Goal: Task Accomplishment & Management: Manage account settings

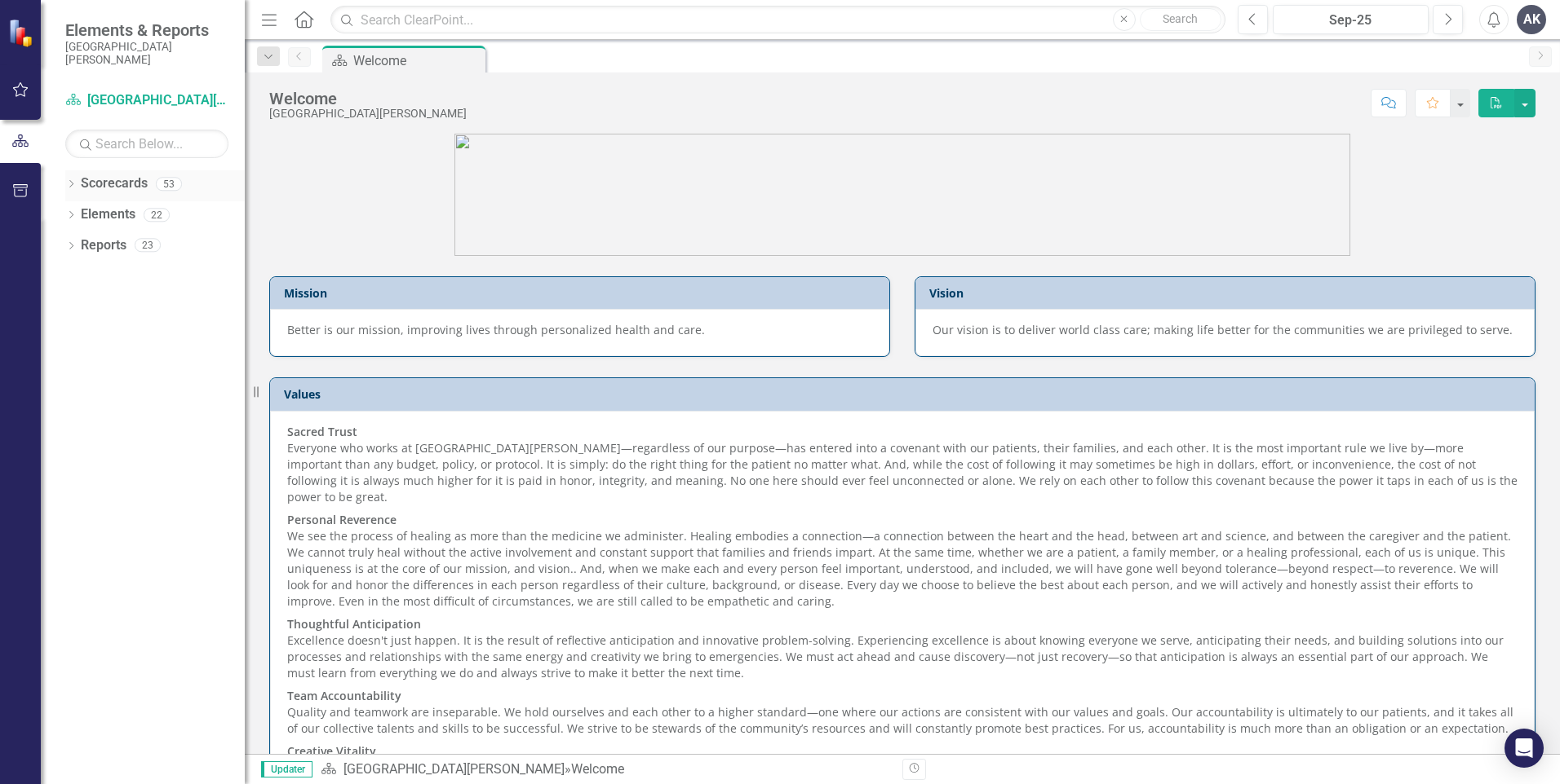
click at [69, 187] on icon "Dropdown" at bounding box center [71, 185] width 12 height 9
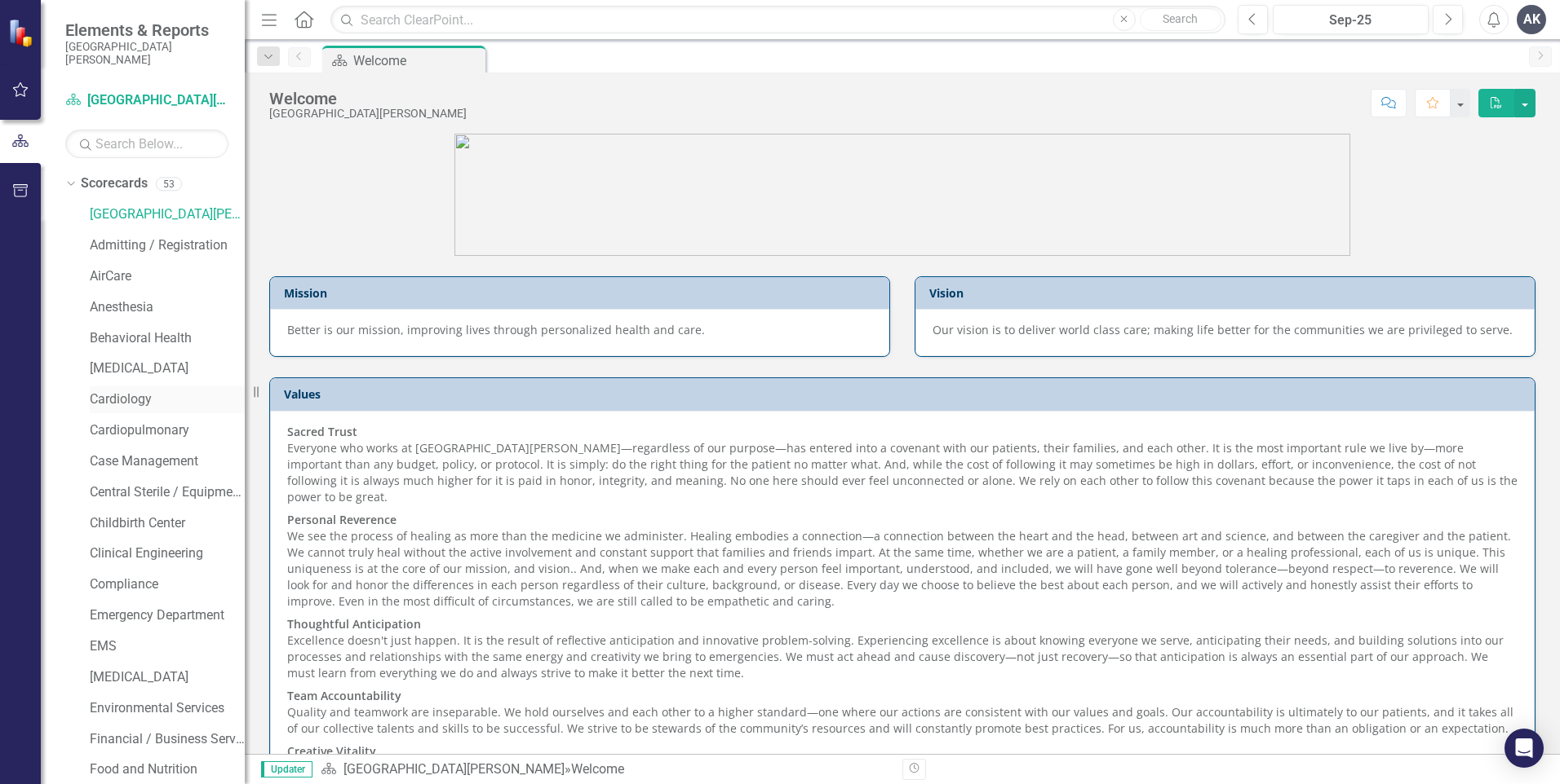
click at [128, 403] on link "Cardiology" at bounding box center [167, 399] width 155 height 18
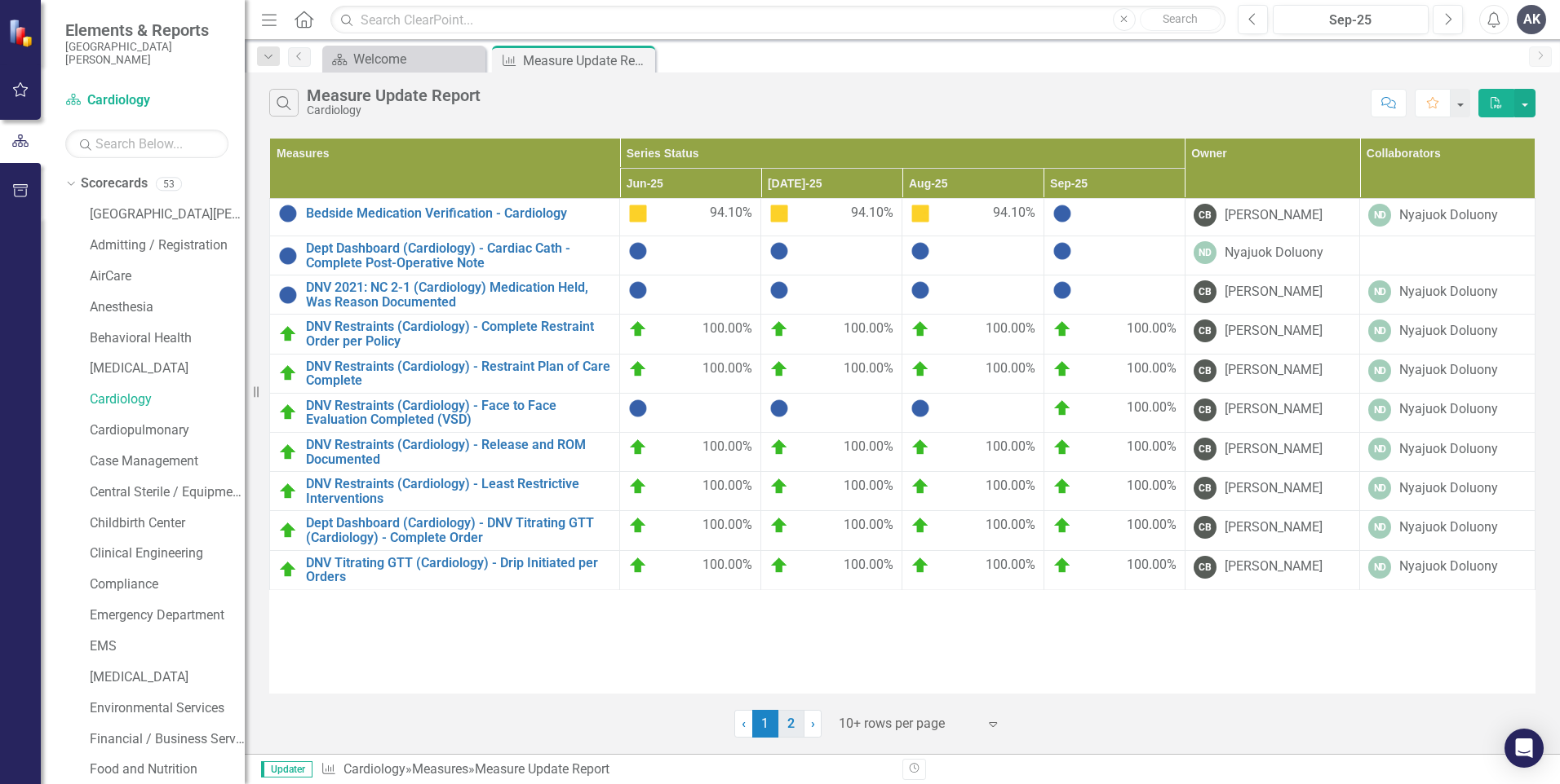
click at [786, 723] on link "2" at bounding box center [791, 724] width 26 height 28
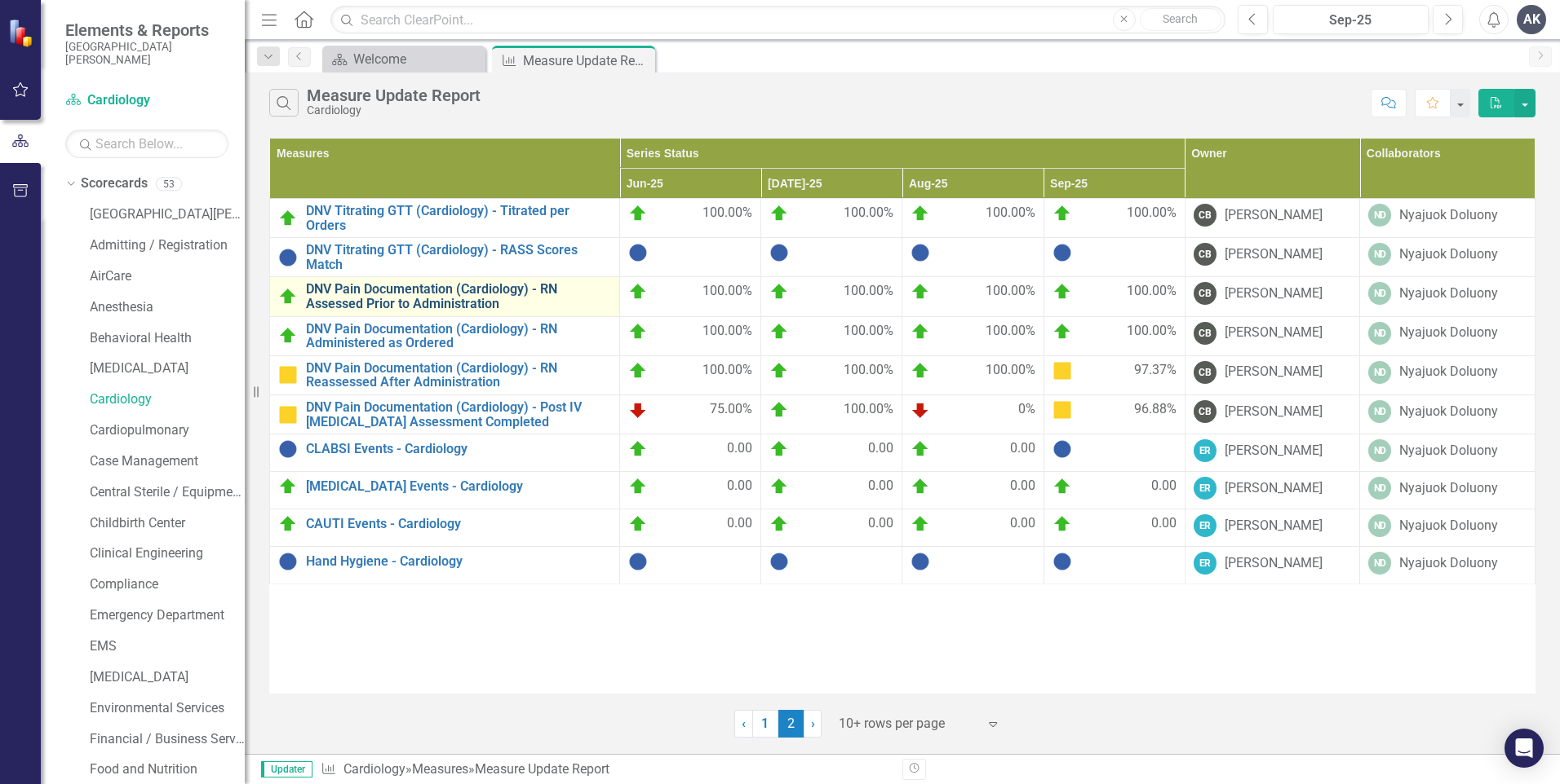
click at [508, 300] on link "DNV Pain Documentation (Cardiology) - RN Assessed Prior to Administration" at bounding box center [457, 297] width 305 height 29
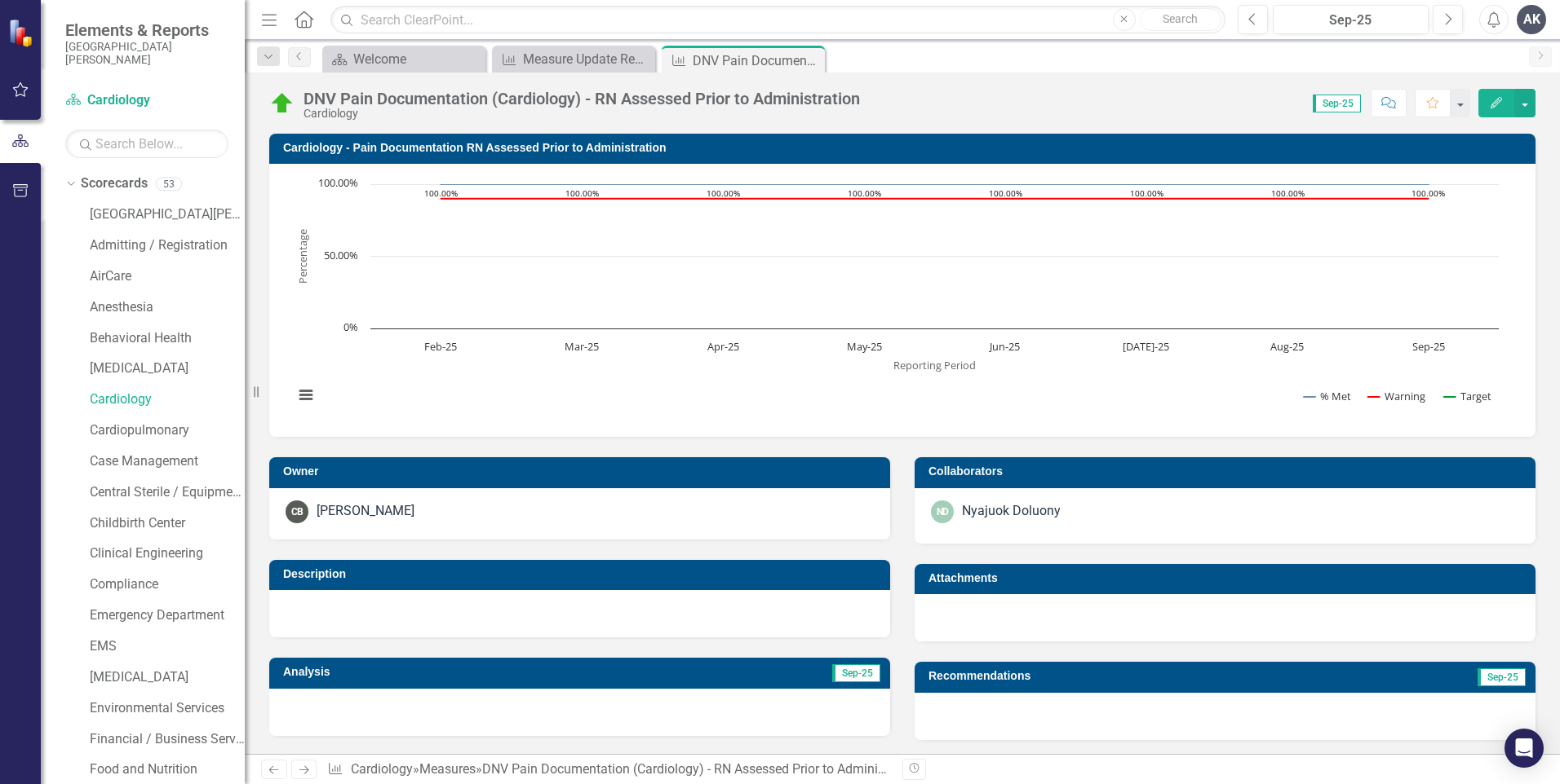
scroll to position [560, 0]
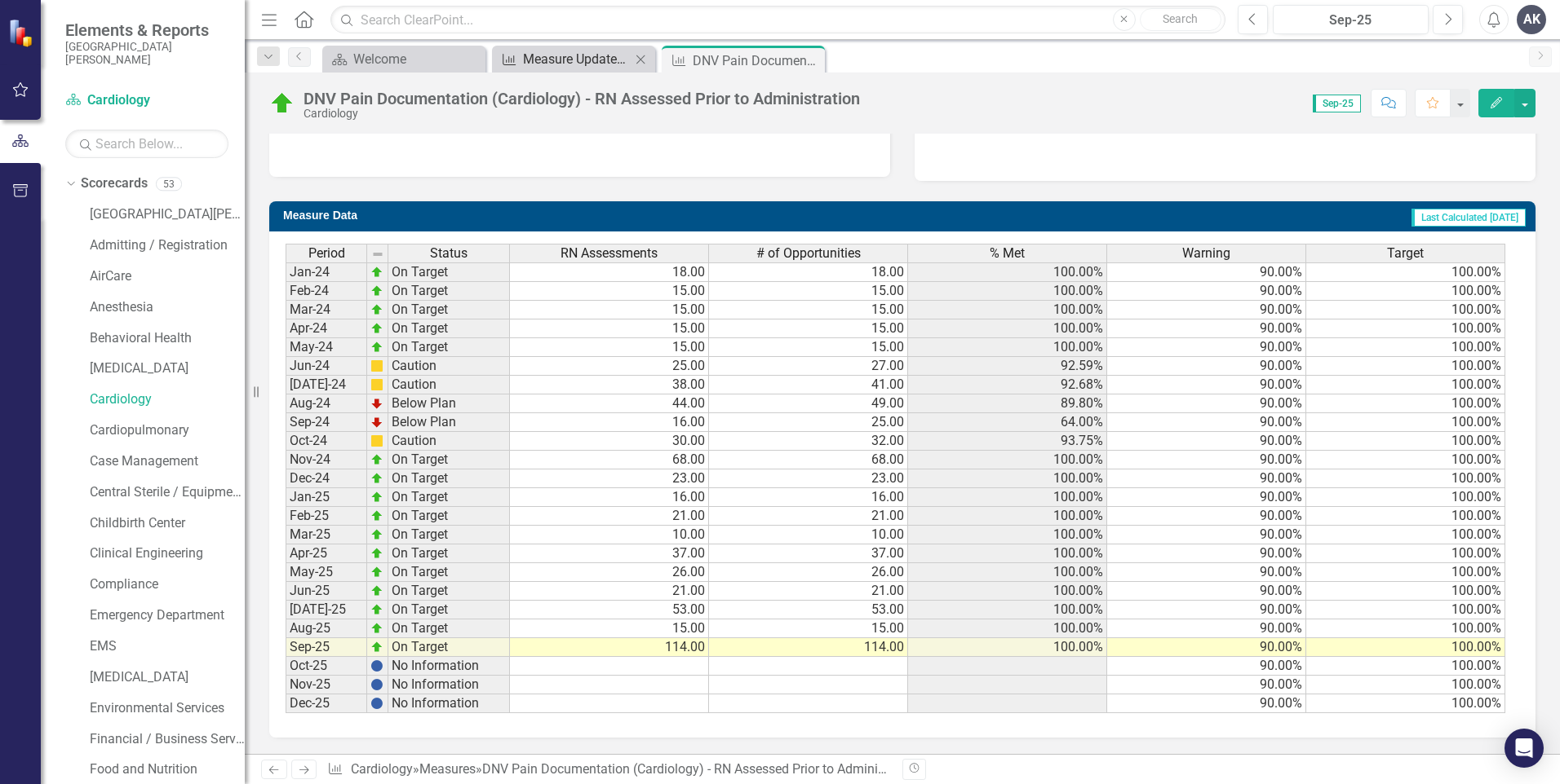
click at [593, 58] on div "Measure Update Report" at bounding box center [576, 59] width 107 height 20
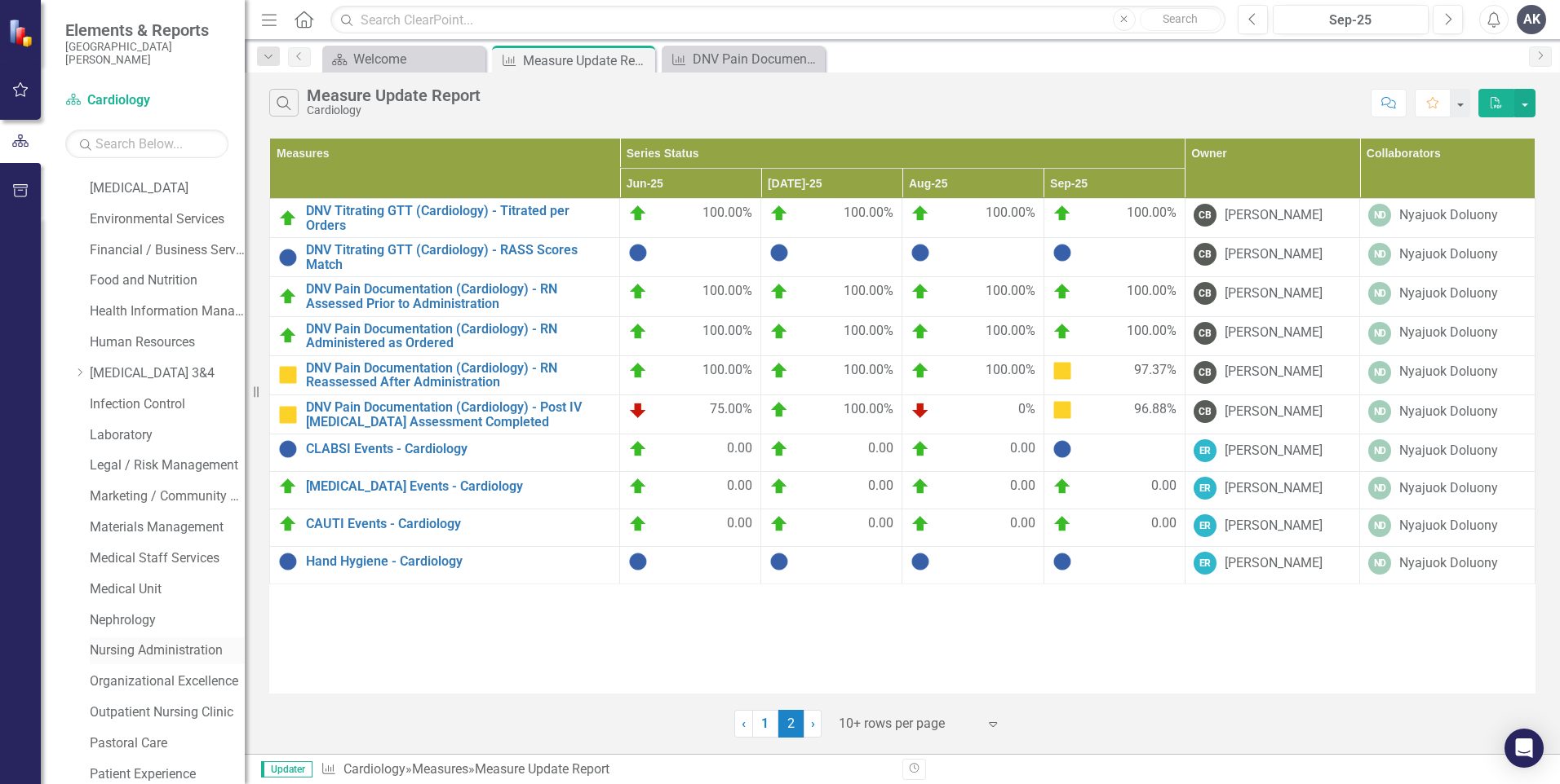
scroll to position [653, 0]
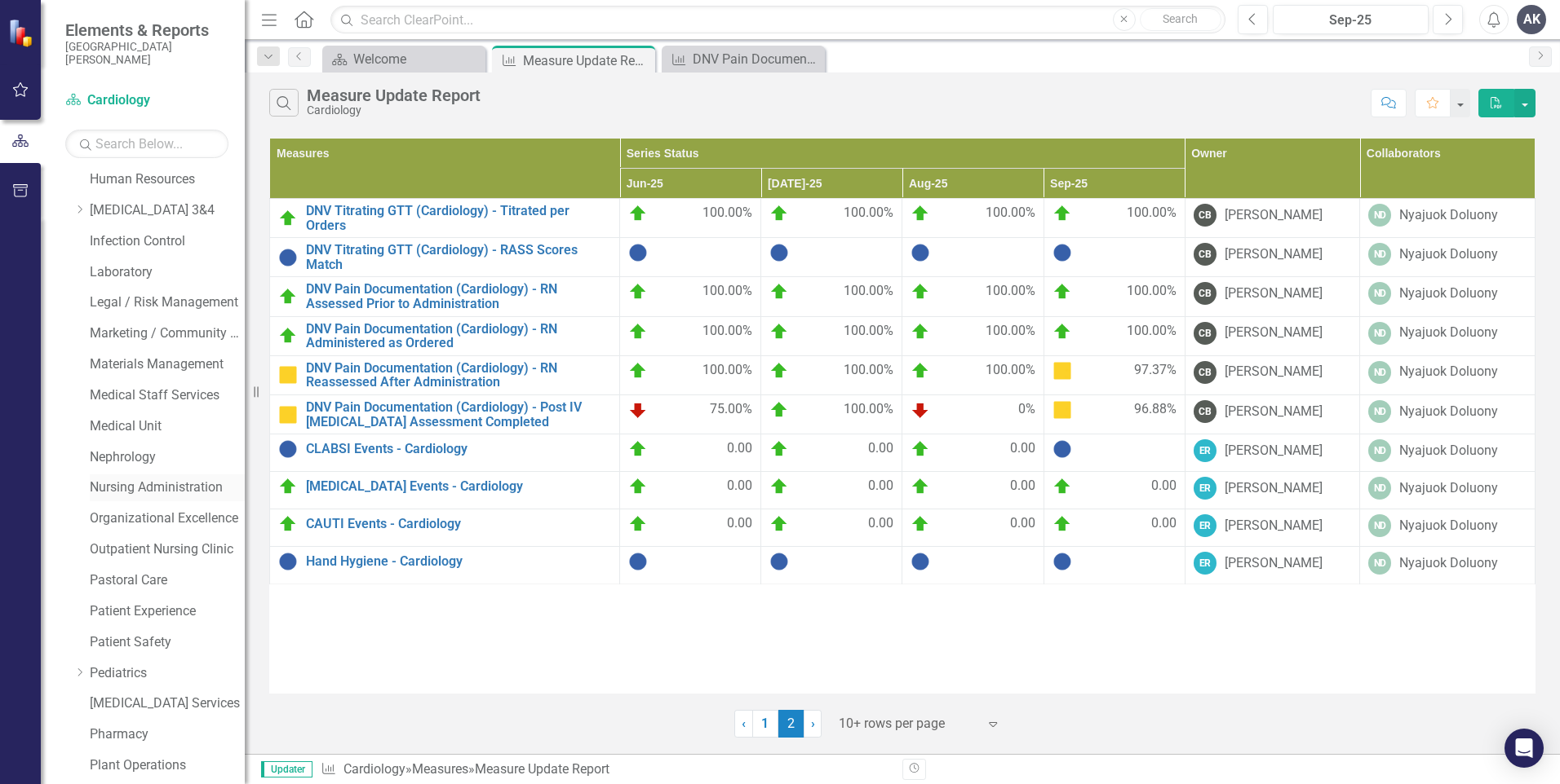
click at [169, 479] on link "Nursing Administration" at bounding box center [167, 487] width 155 height 18
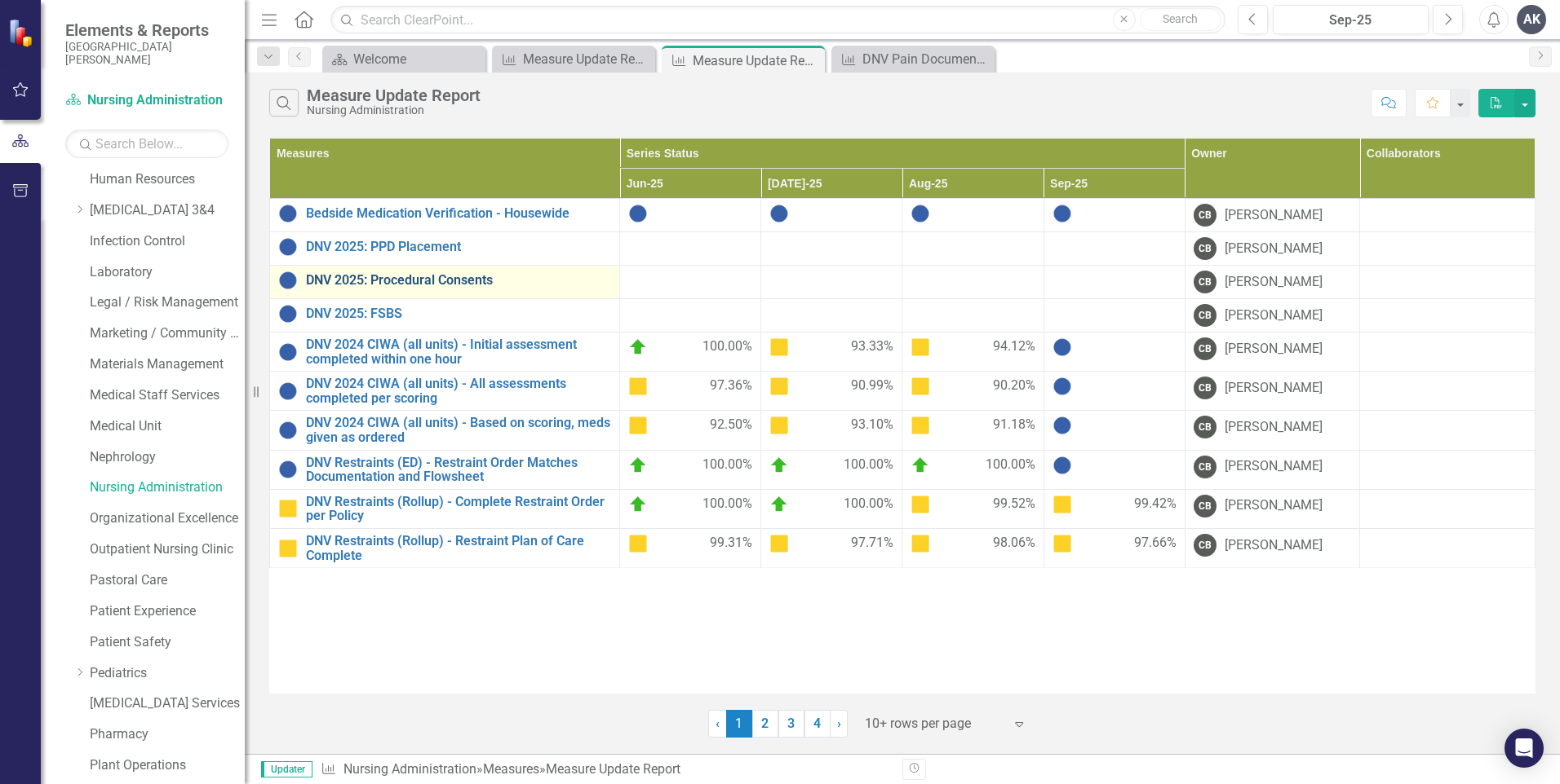
click at [487, 281] on link "DNV 2025: Procedural Consents" at bounding box center [457, 280] width 305 height 15
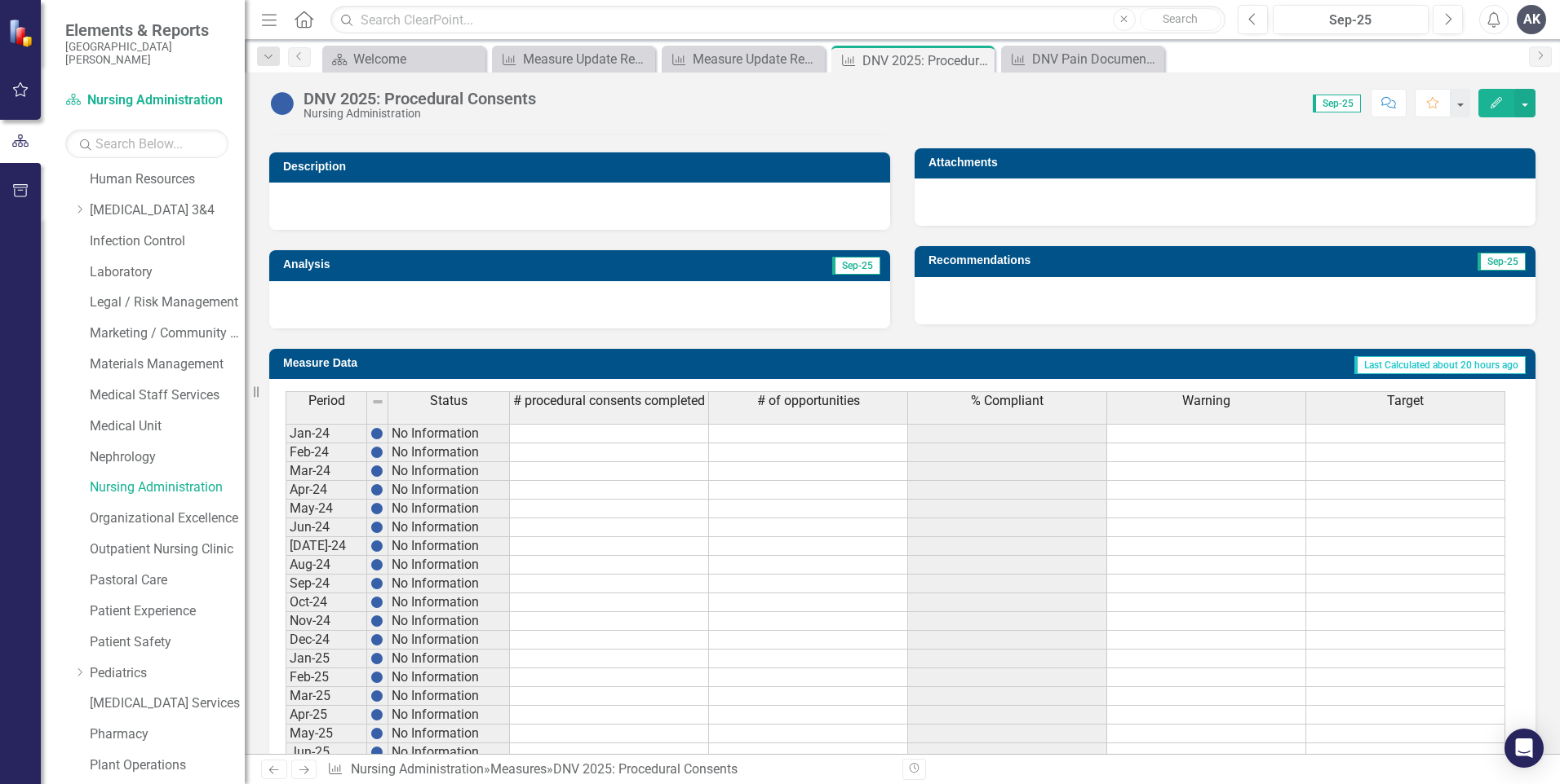
scroll to position [568, 0]
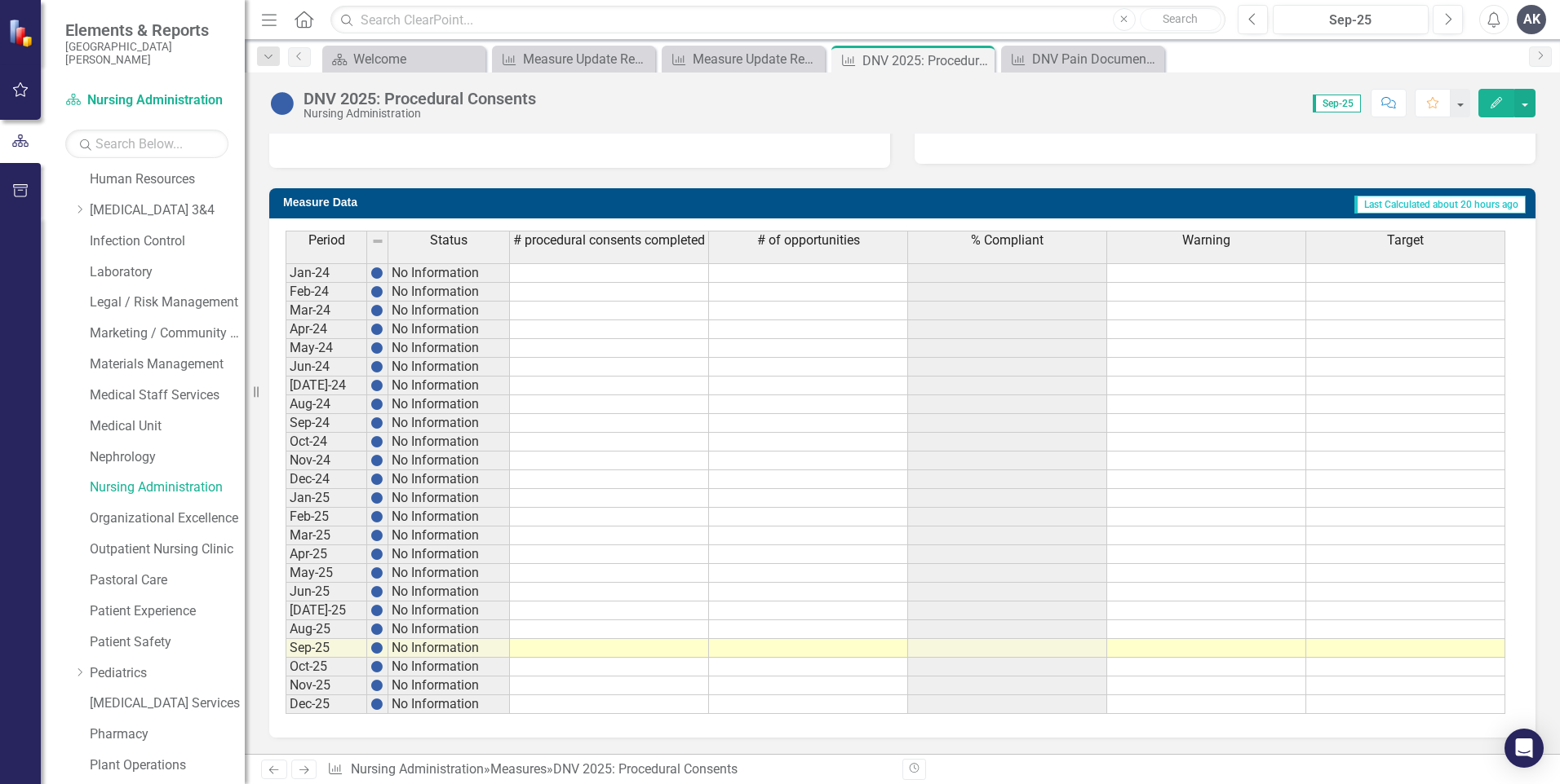
click at [680, 644] on td at bounding box center [609, 648] width 199 height 18
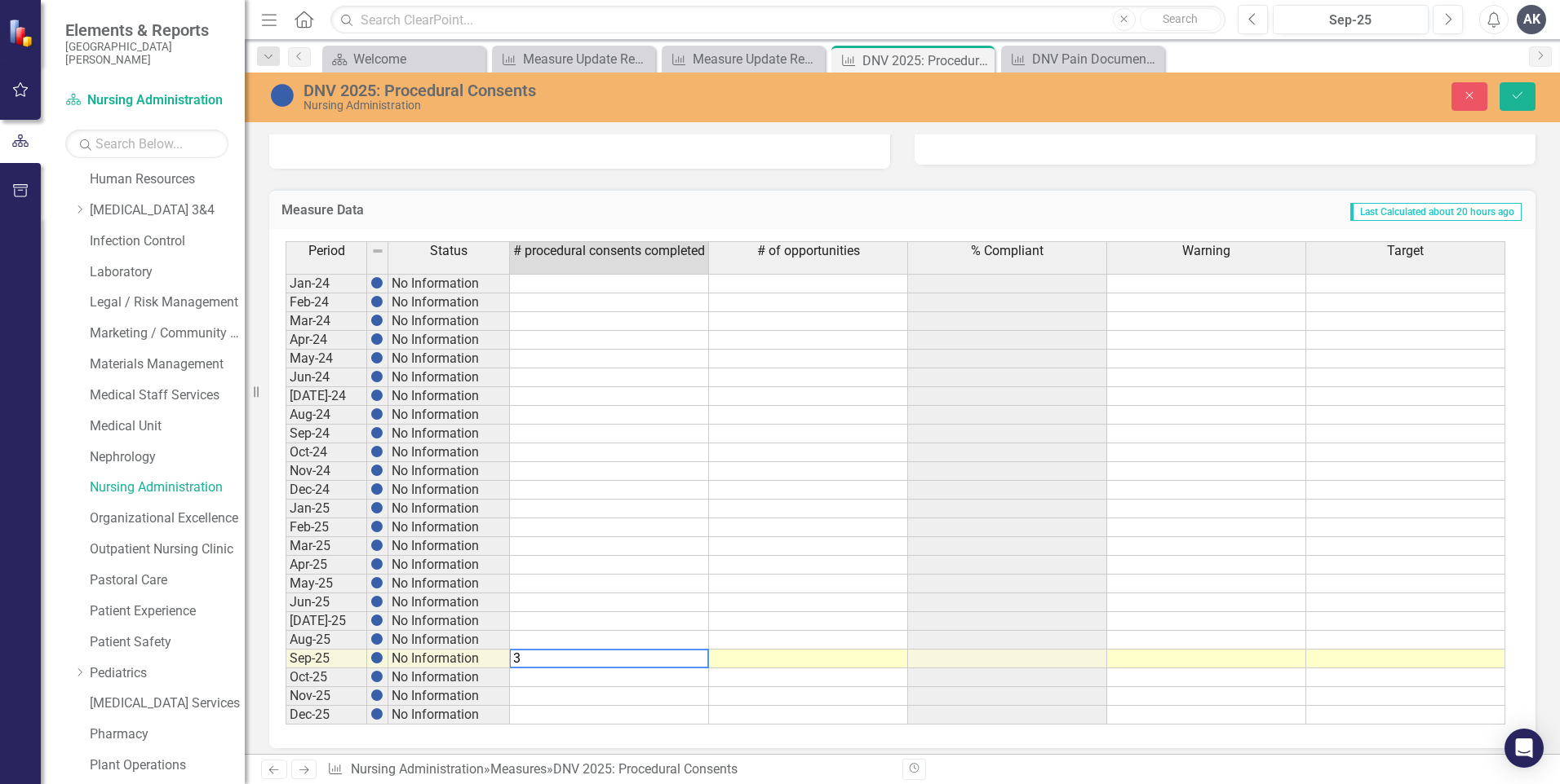
type textarea "34"
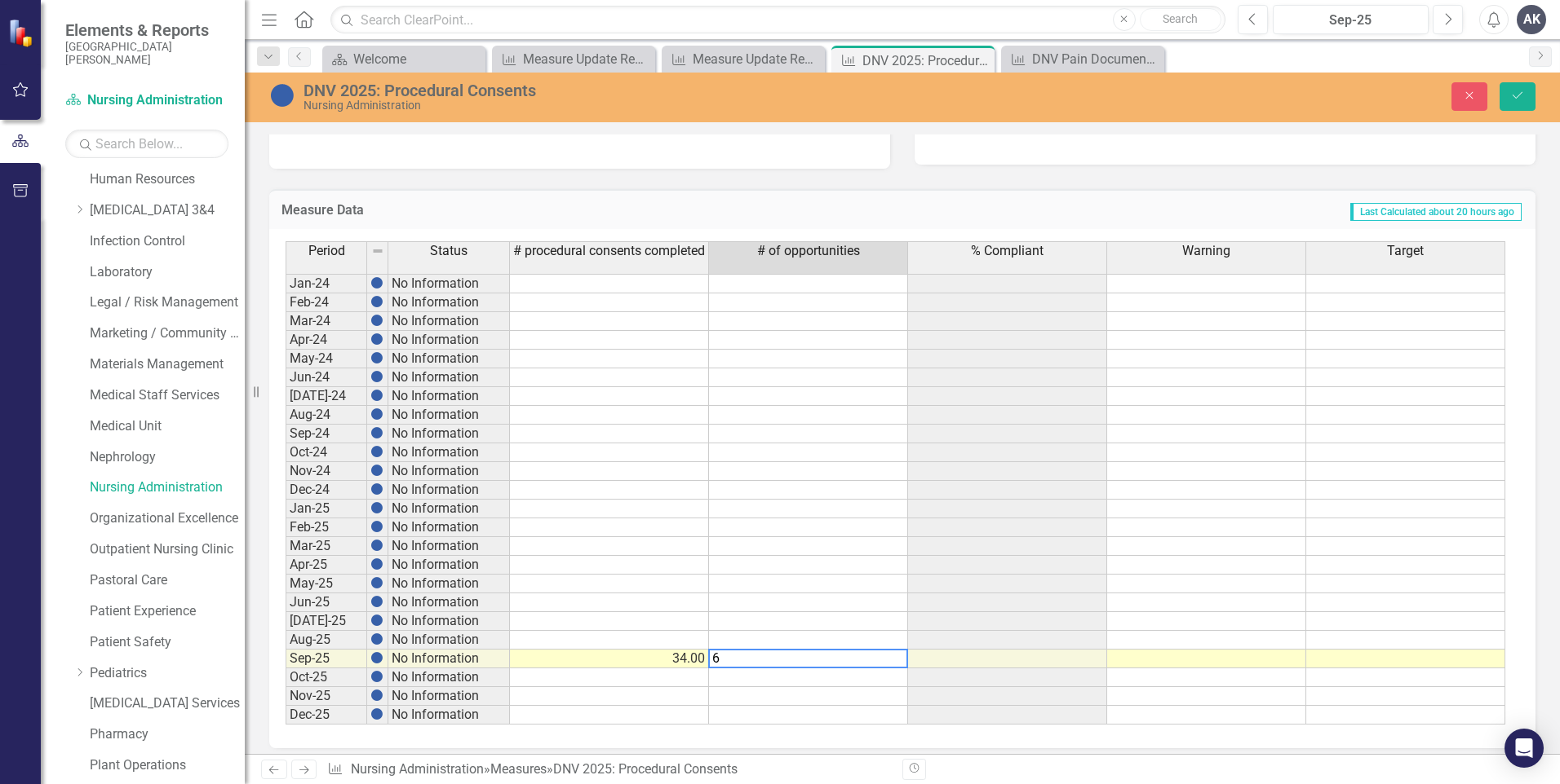
type textarea "61"
click at [1514, 98] on icon "Save" at bounding box center [1516, 96] width 15 height 12
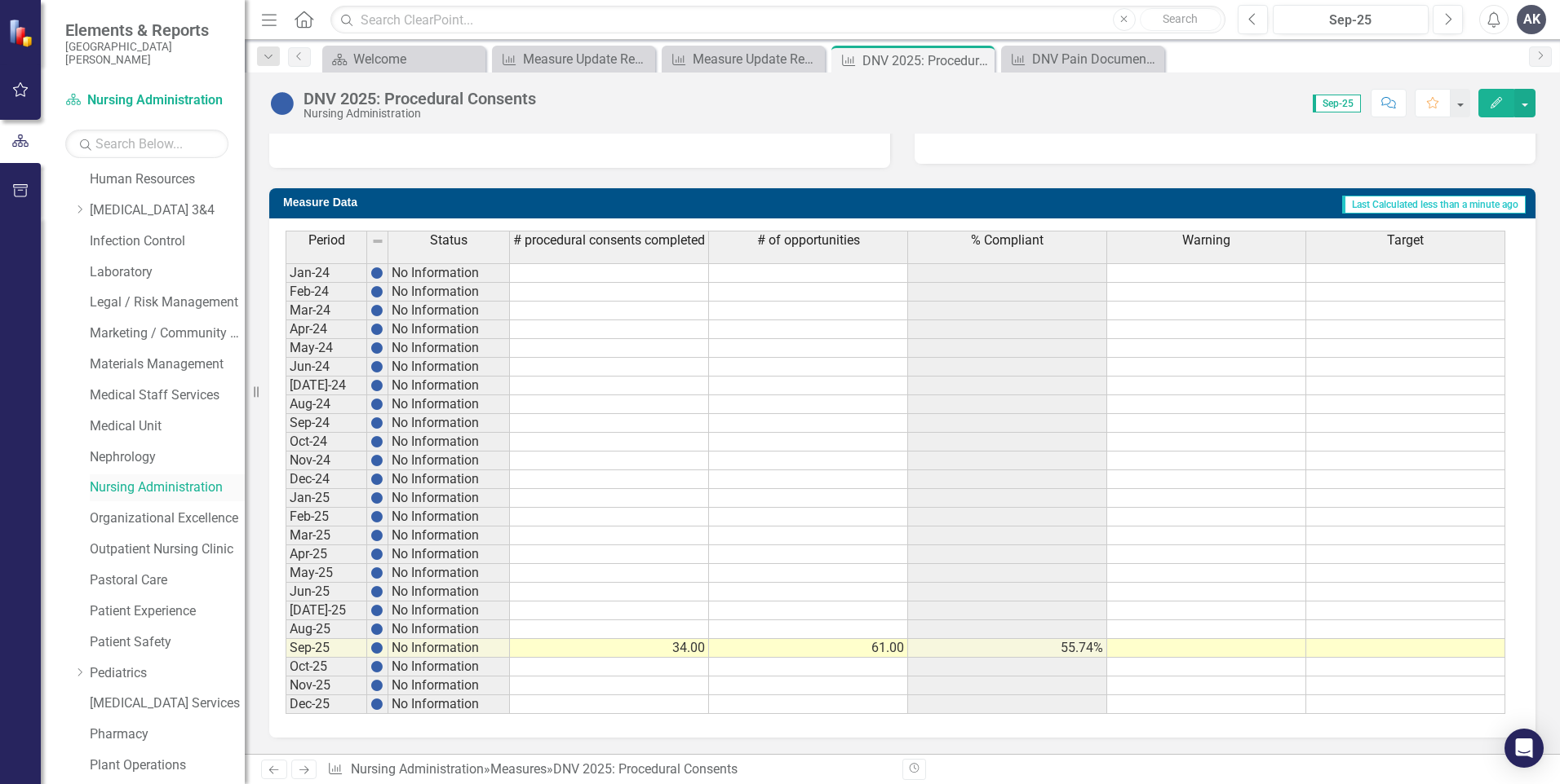
click at [171, 485] on link "Nursing Administration" at bounding box center [167, 487] width 155 height 18
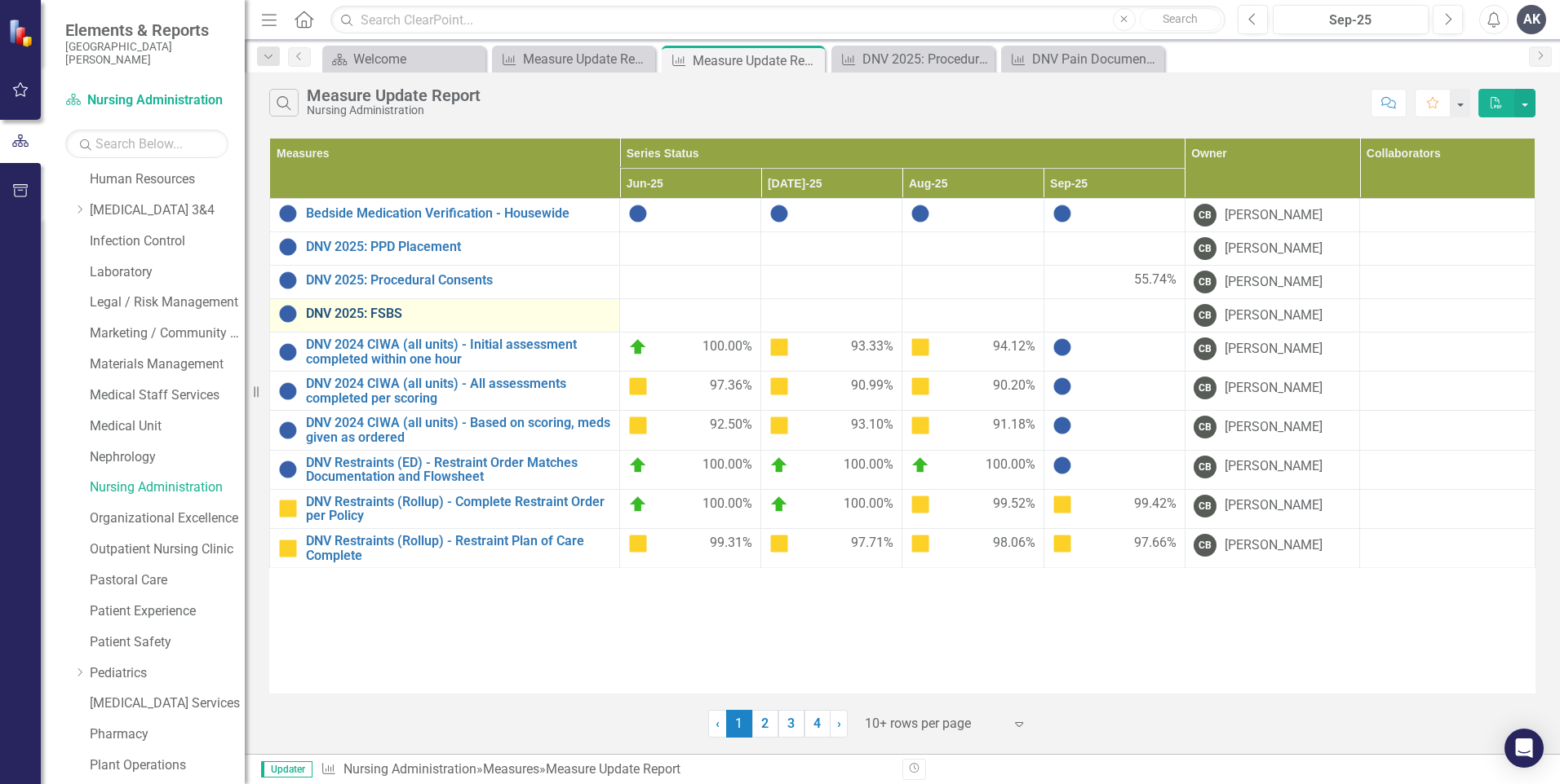
click at [468, 318] on link "DNV 2025: FSBS" at bounding box center [457, 313] width 305 height 15
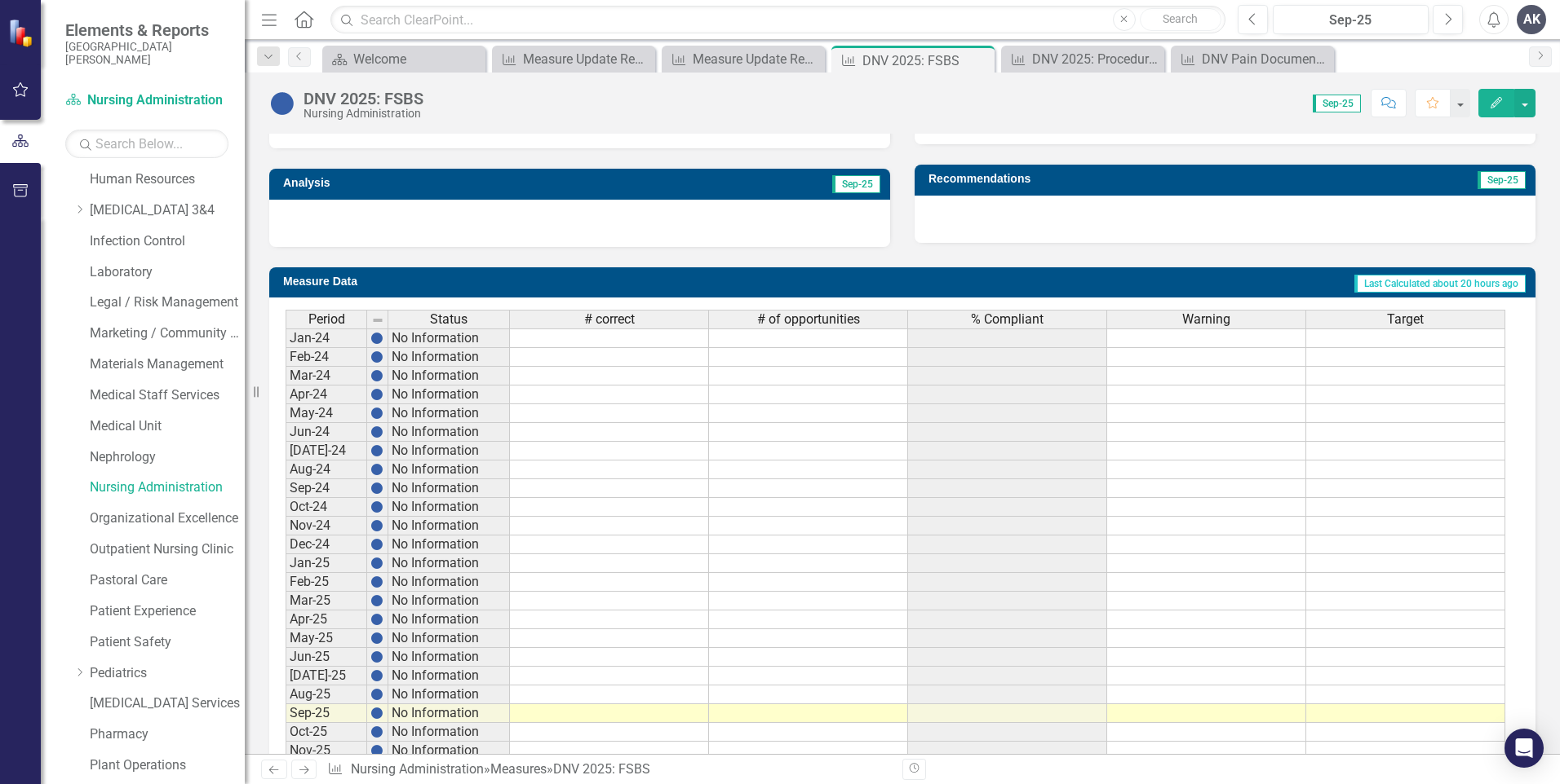
scroll to position [555, 0]
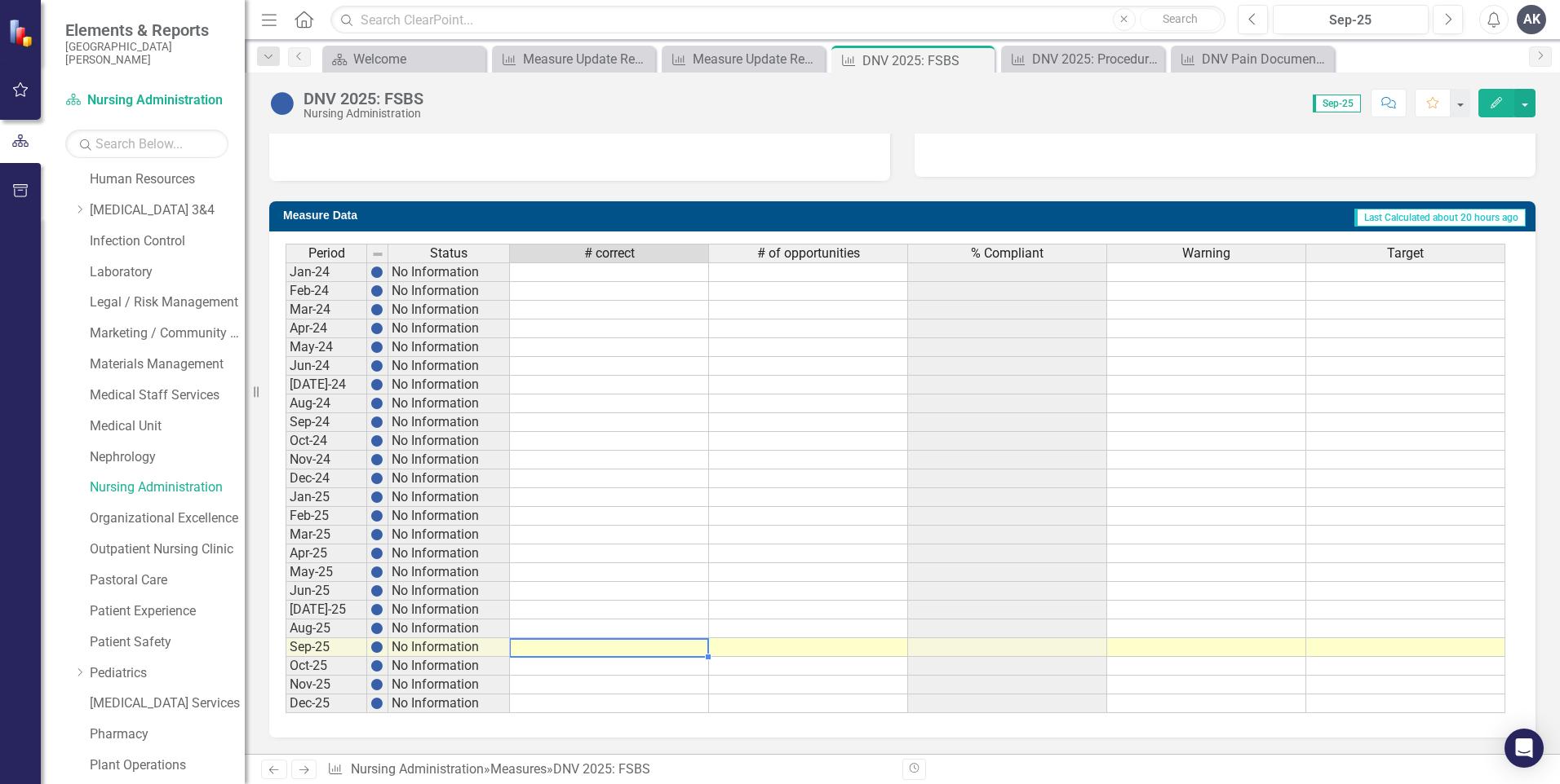
click at [695, 646] on td at bounding box center [609, 647] width 199 height 18
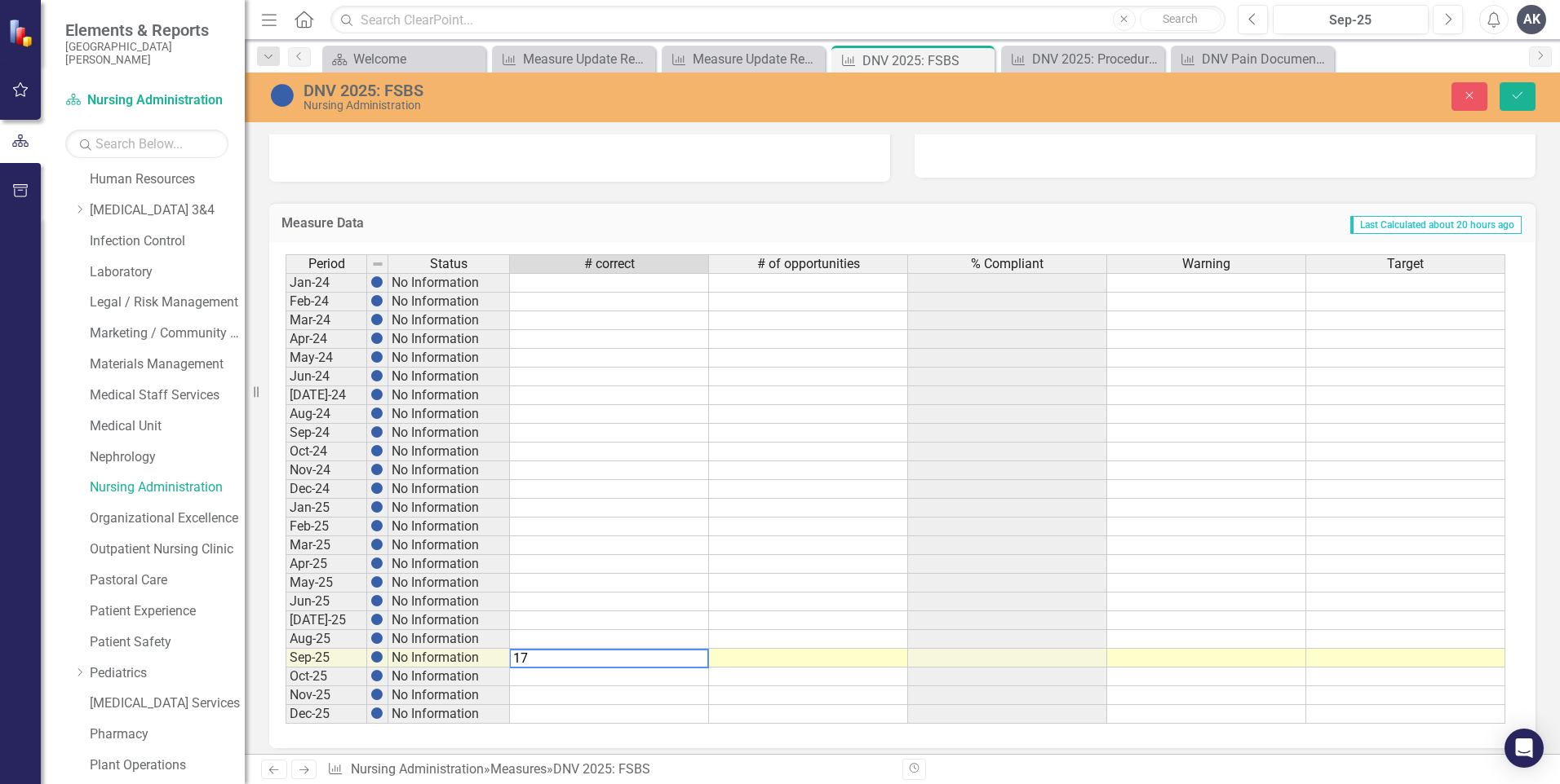
type textarea "177"
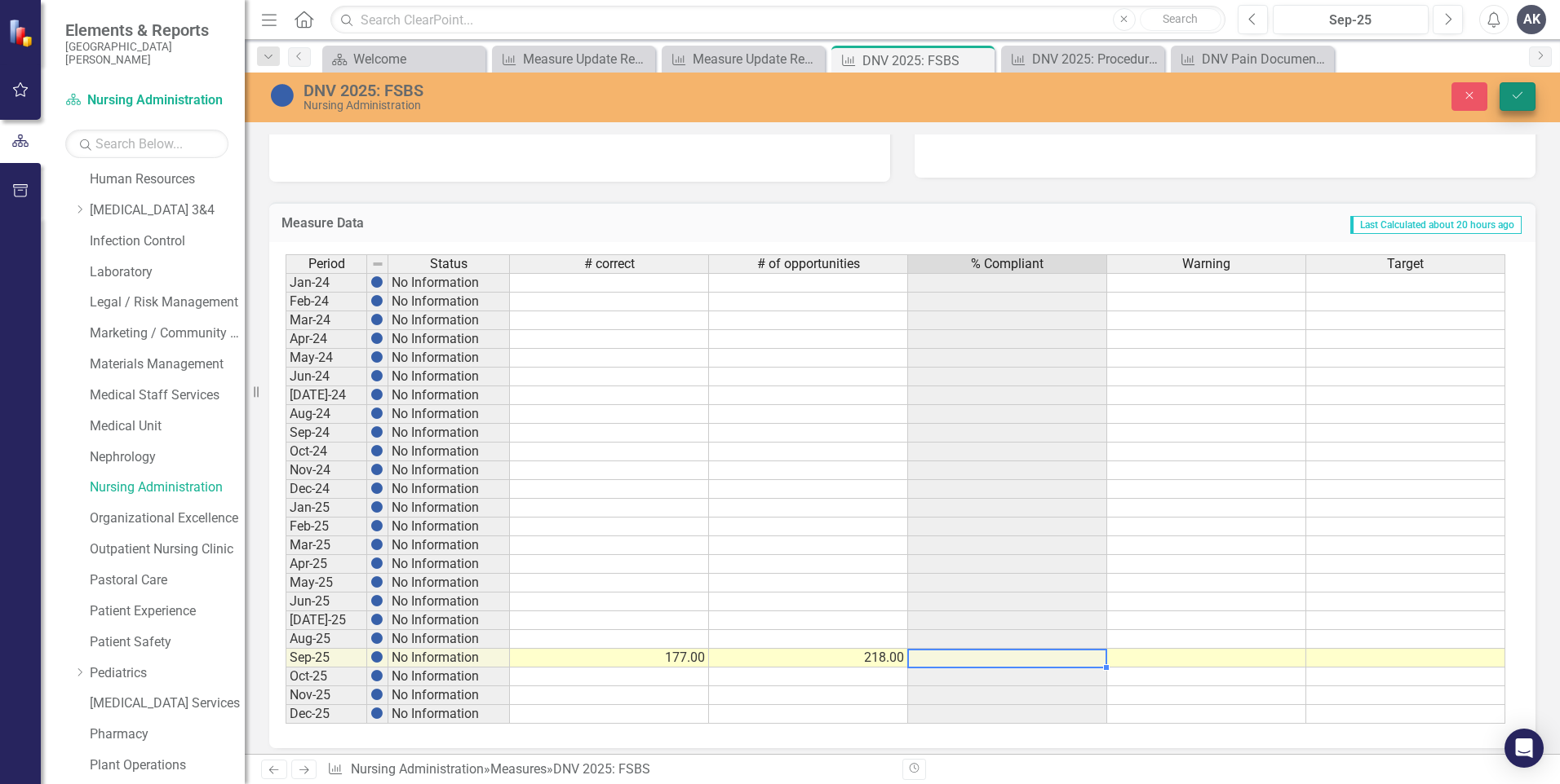
type textarea "218"
click at [1522, 97] on icon "Save" at bounding box center [1516, 96] width 15 height 12
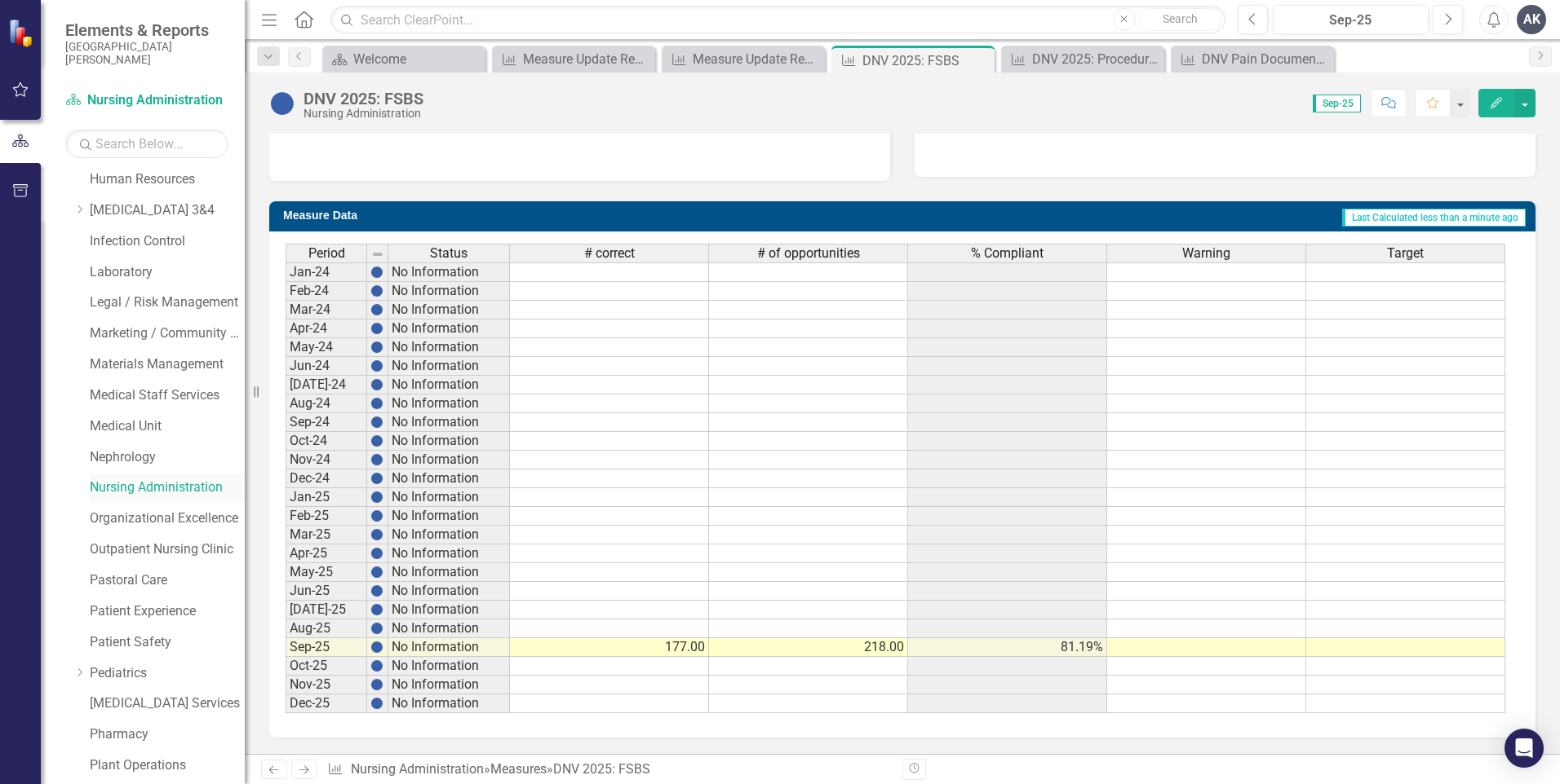
click at [176, 483] on link "Nursing Administration" at bounding box center [167, 487] width 155 height 18
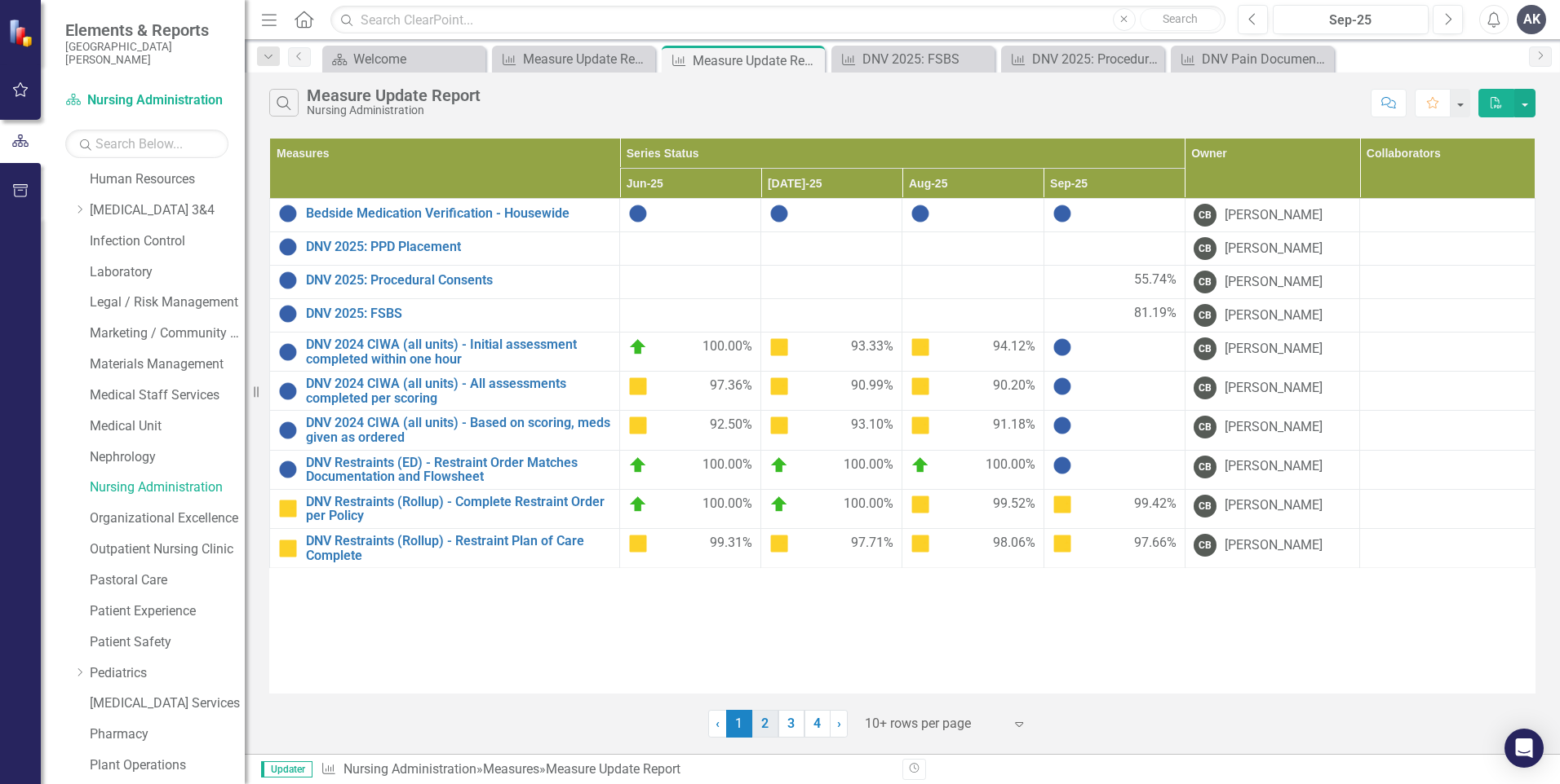
click at [766, 722] on link "2" at bounding box center [765, 724] width 26 height 28
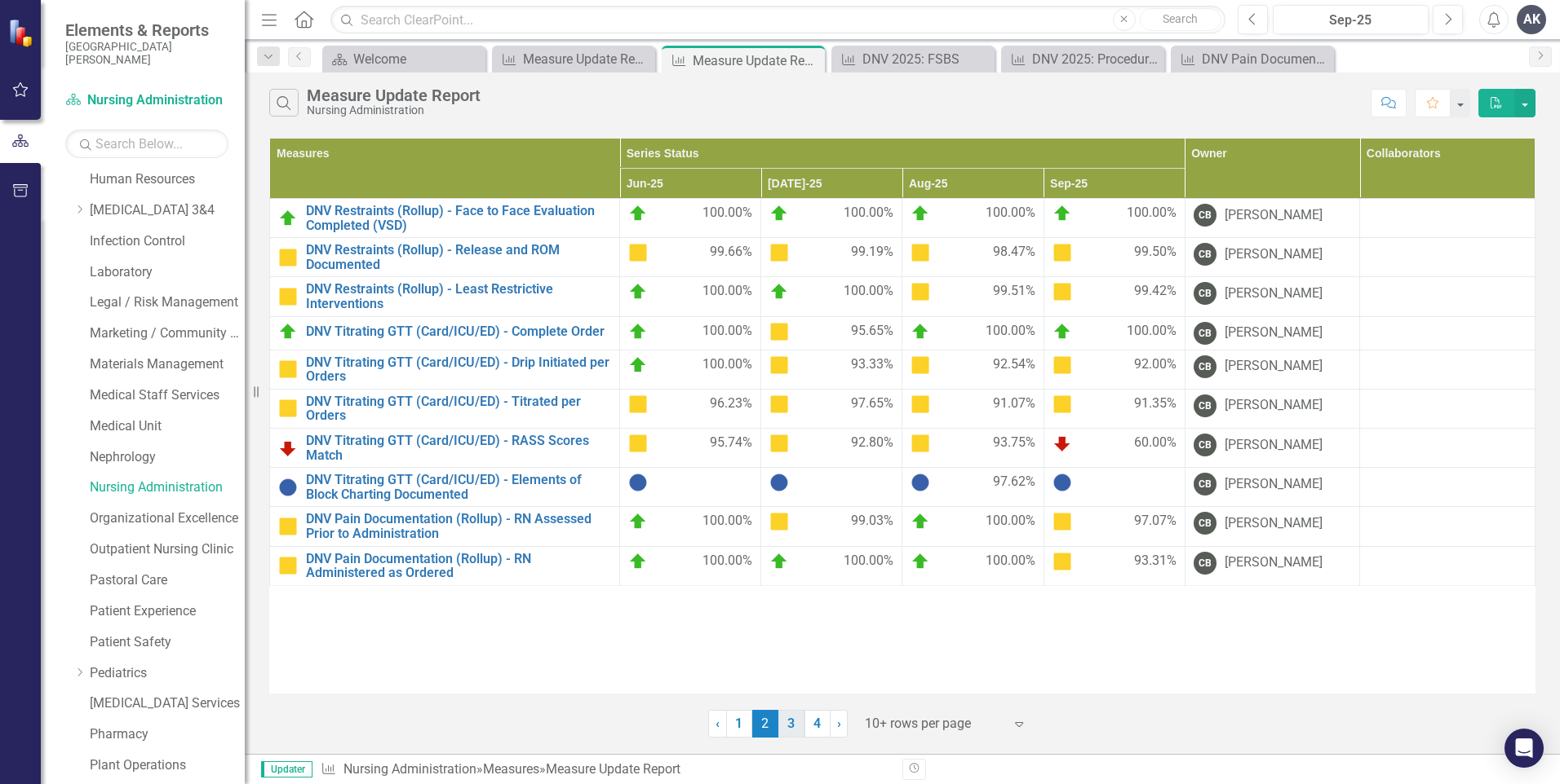
click at [791, 725] on link "3" at bounding box center [791, 724] width 26 height 28
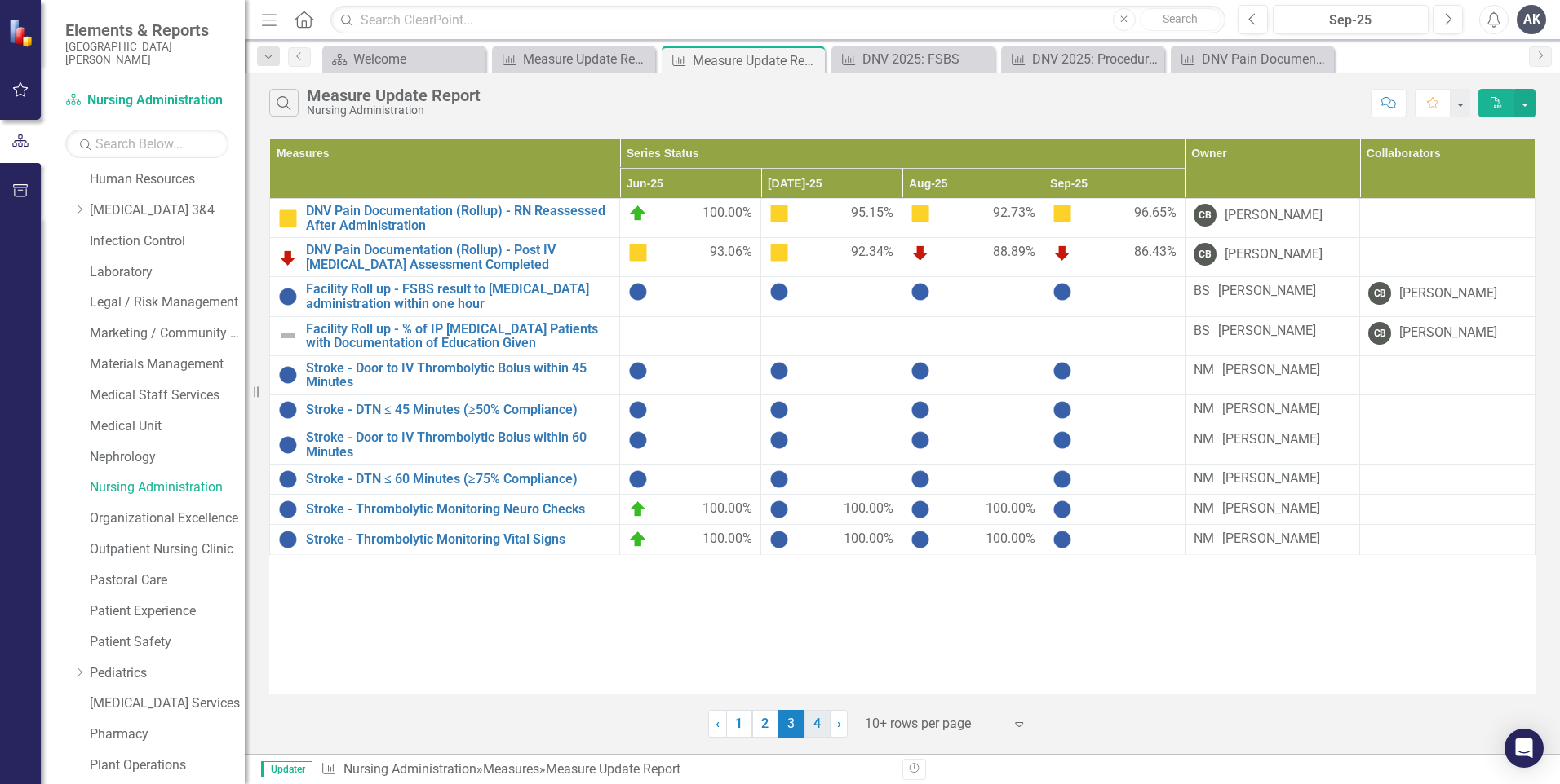
click at [814, 721] on link "4" at bounding box center [817, 724] width 26 height 28
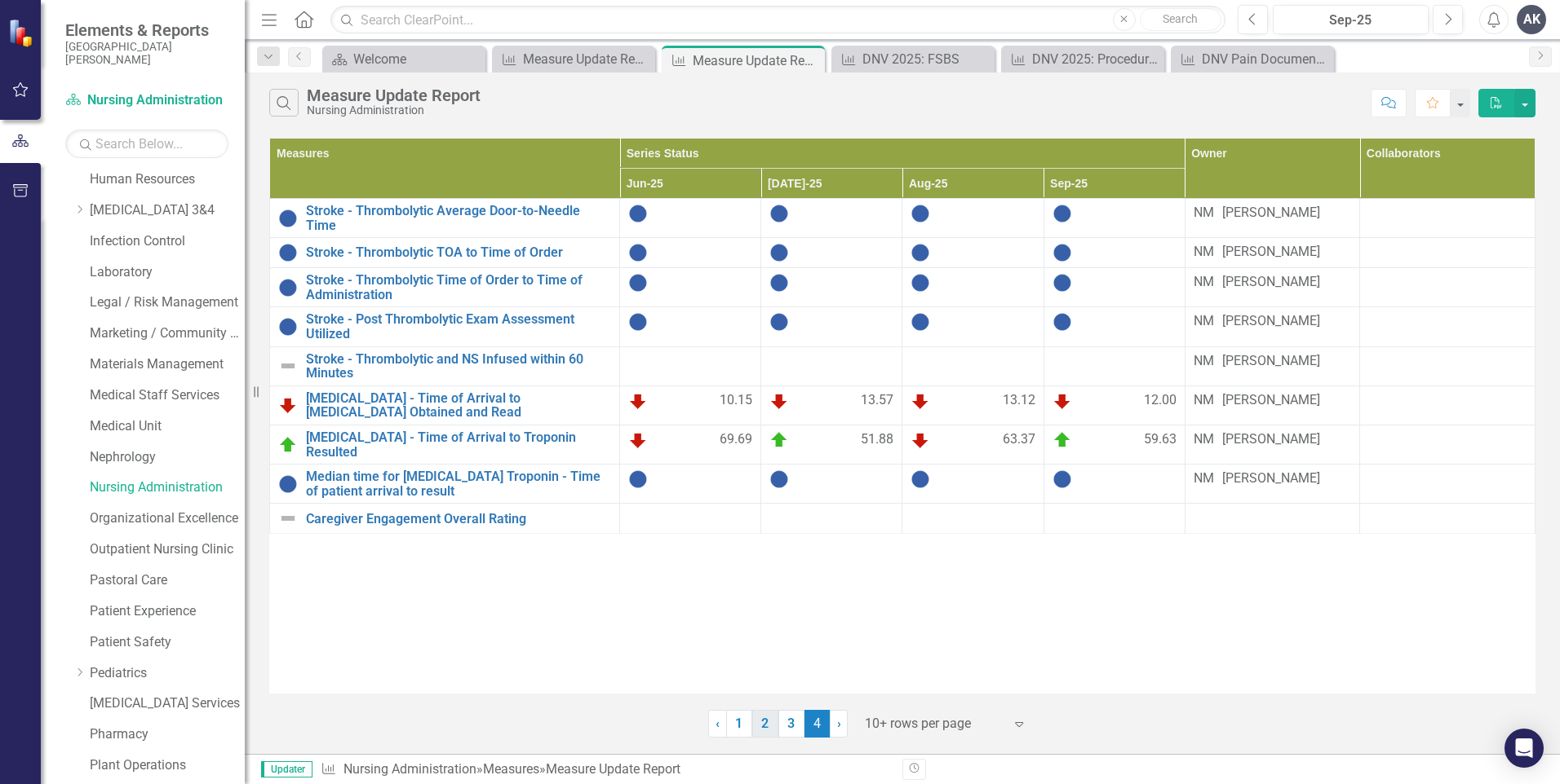
click at [763, 726] on link "2" at bounding box center [765, 724] width 26 height 28
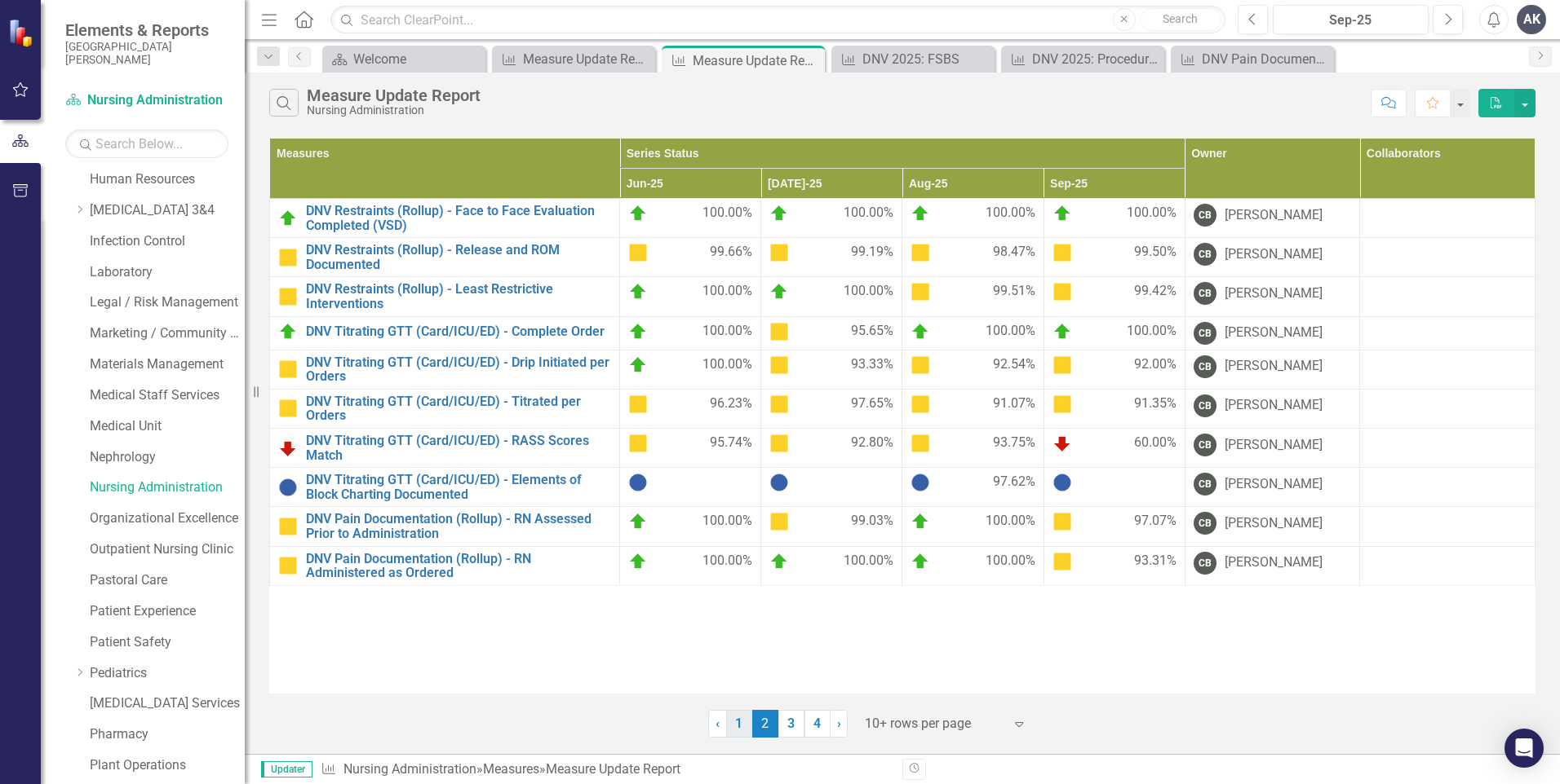
click at [739, 731] on link "1" at bounding box center [739, 724] width 26 height 28
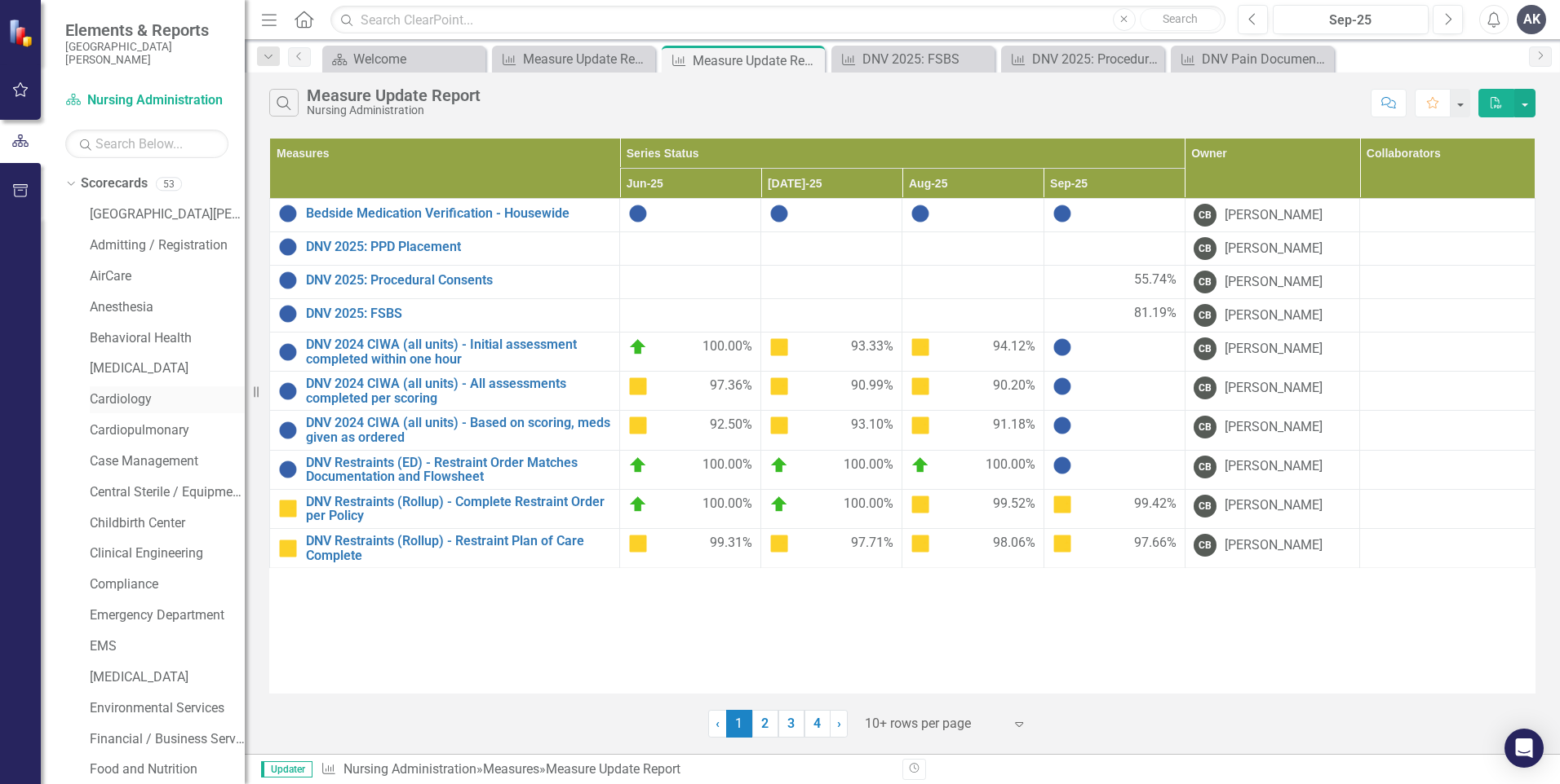
click at [164, 398] on link "Cardiology" at bounding box center [167, 399] width 155 height 18
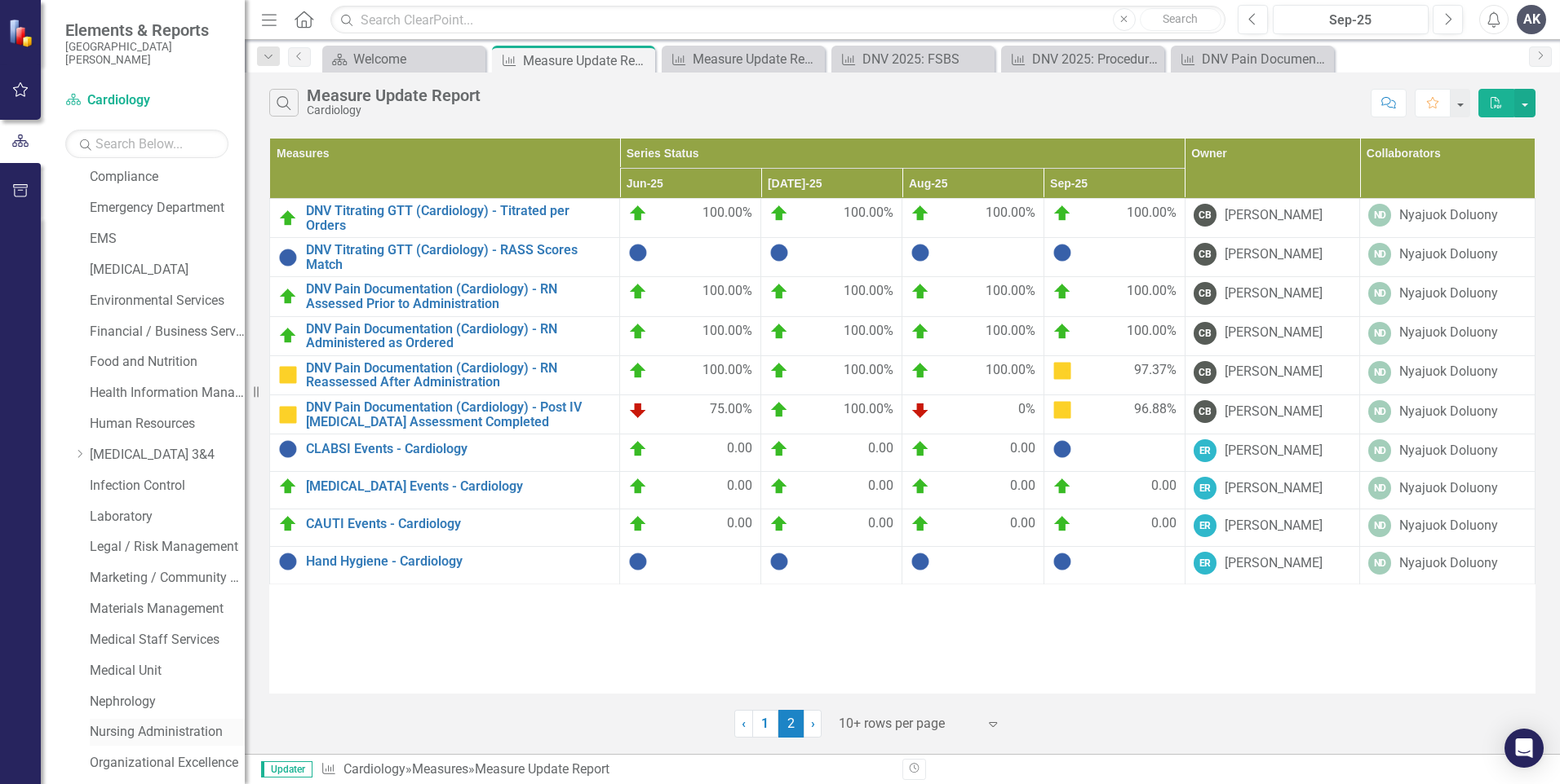
scroll to position [489, 0]
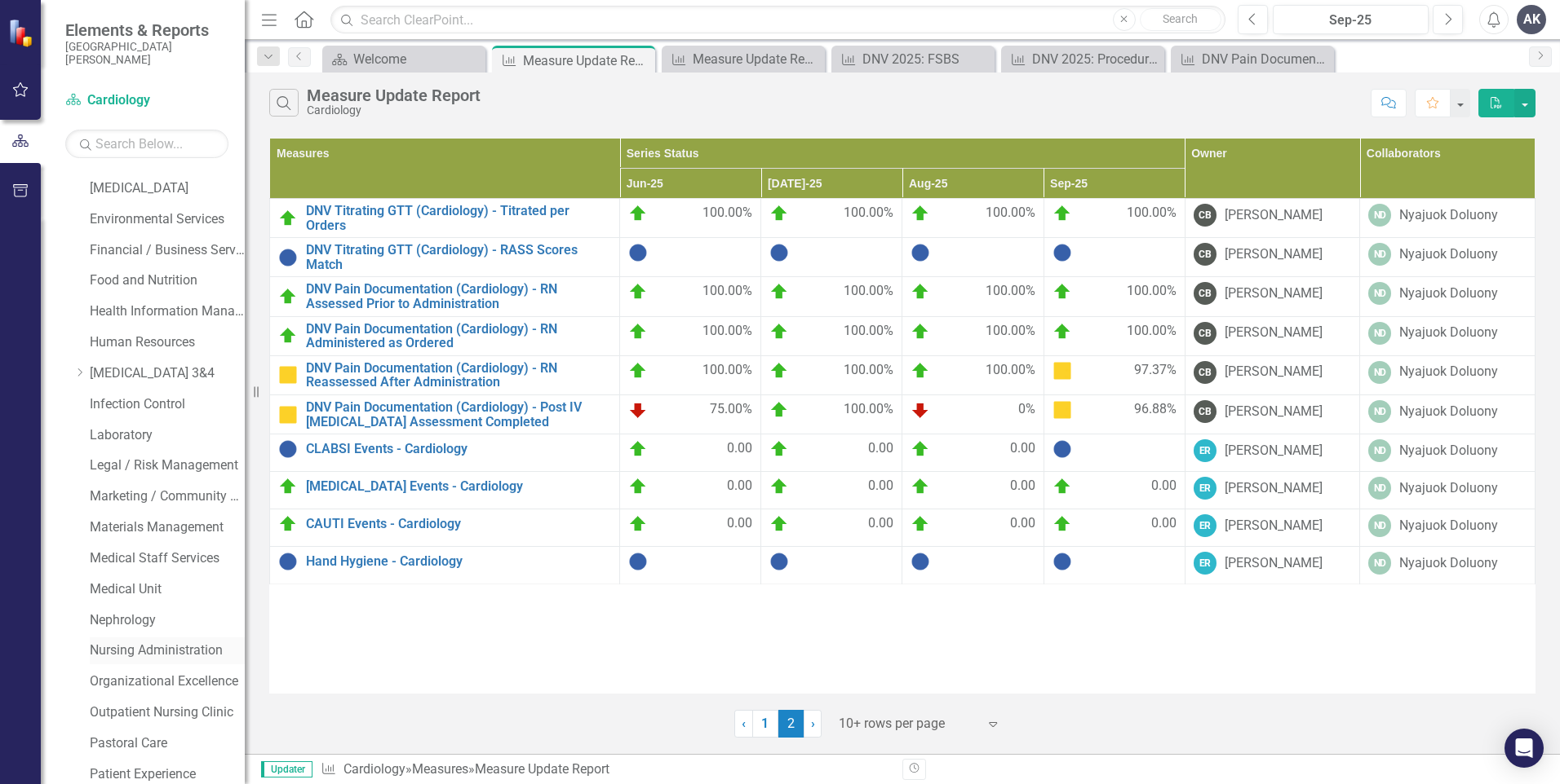
click at [177, 652] on link "Nursing Administration" at bounding box center [167, 651] width 155 height 18
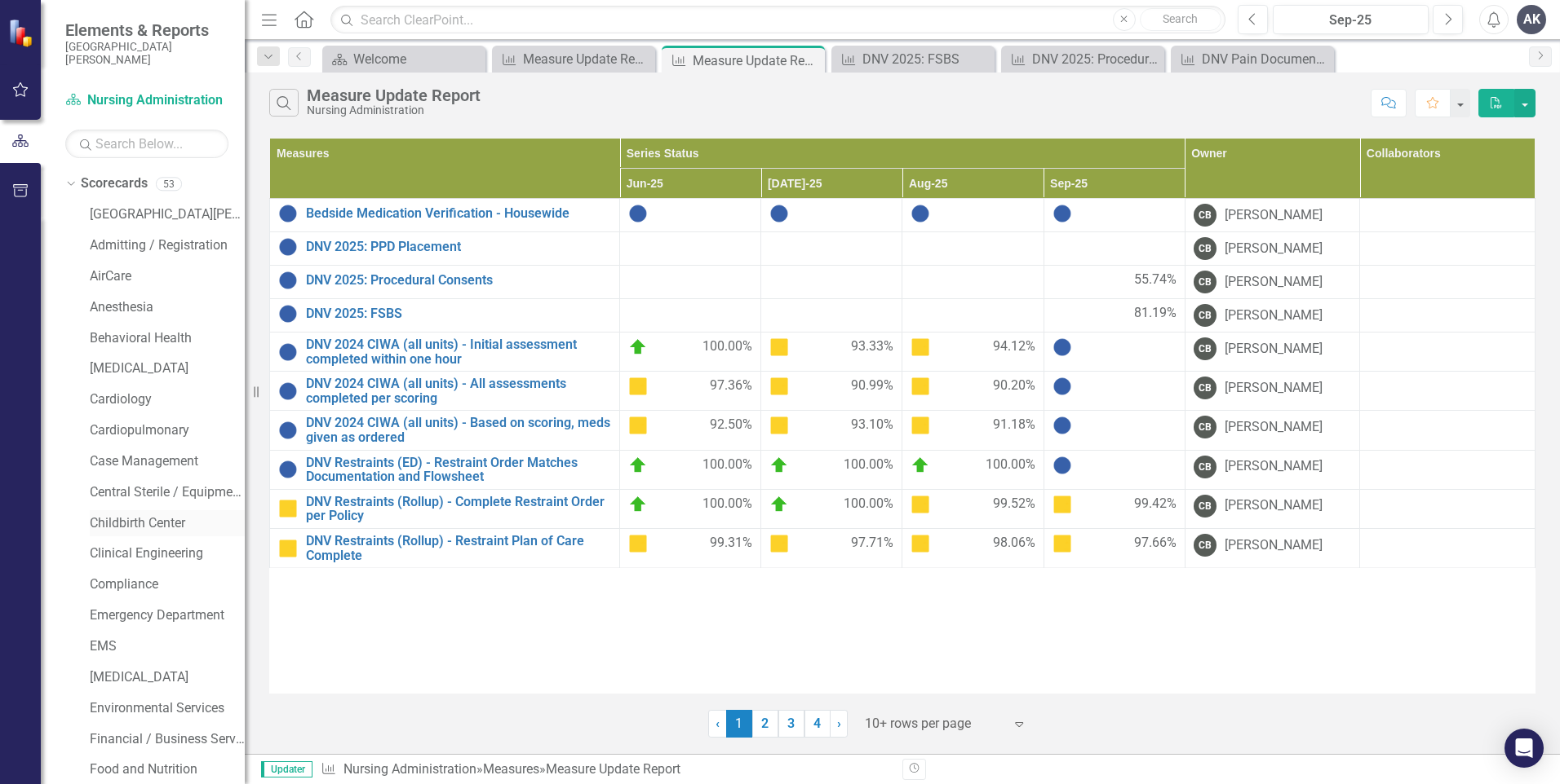
click at [153, 524] on link "Childbirth Center" at bounding box center [167, 523] width 155 height 18
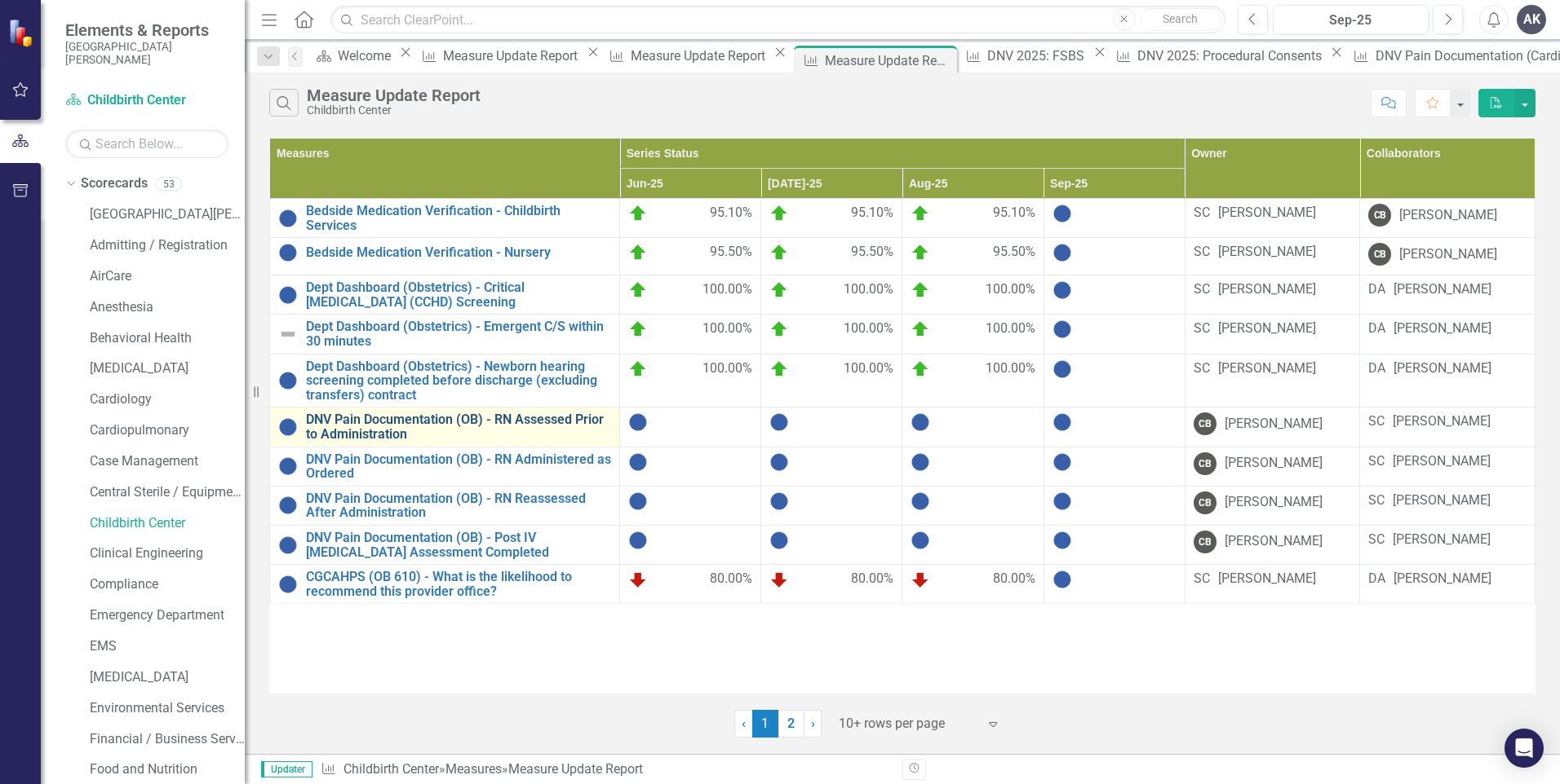
click at [499, 423] on link "DNV Pain Documentation (OB) - RN Assessed Prior to Administration" at bounding box center [457, 427] width 305 height 29
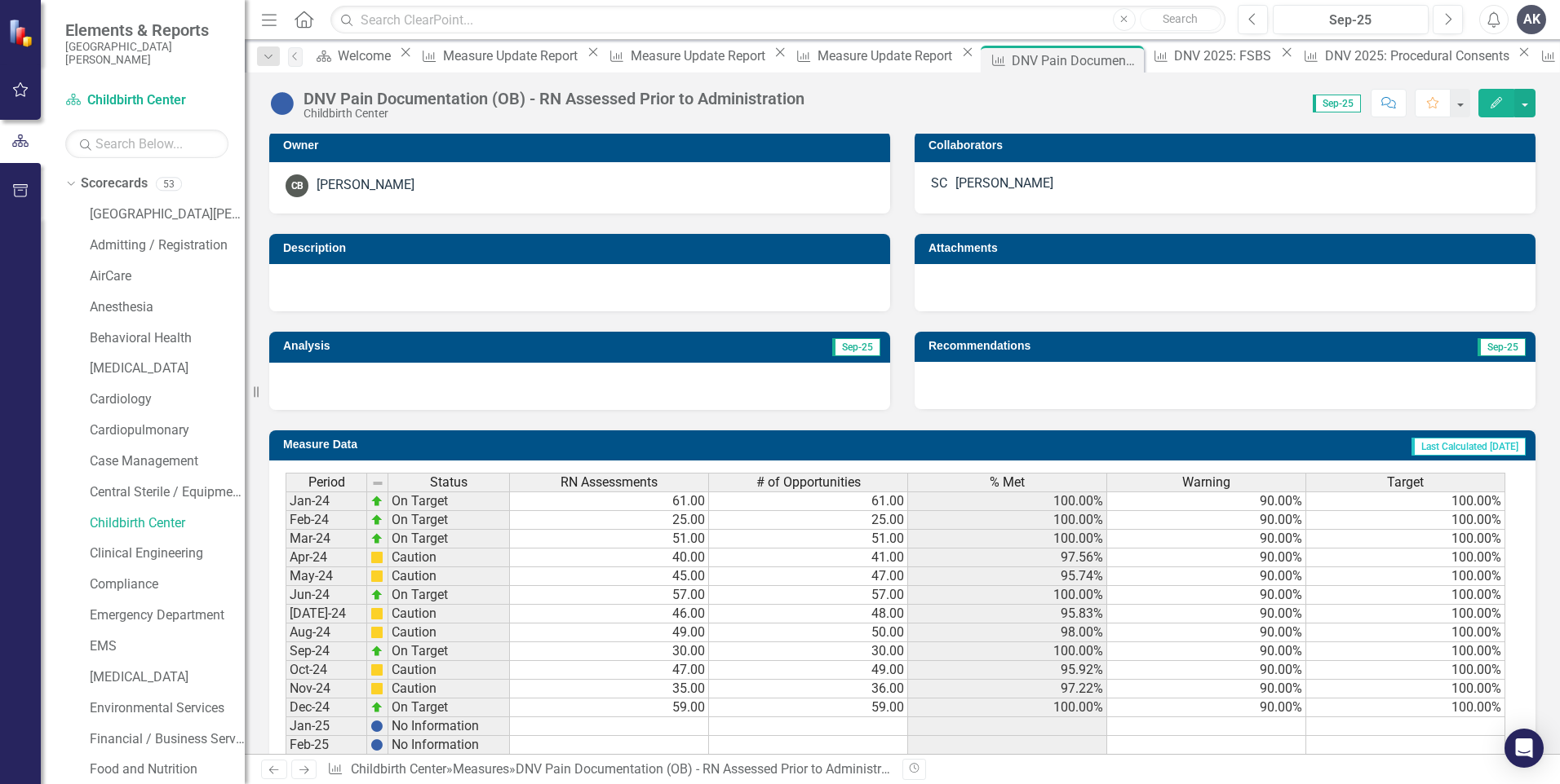
scroll to position [560, 0]
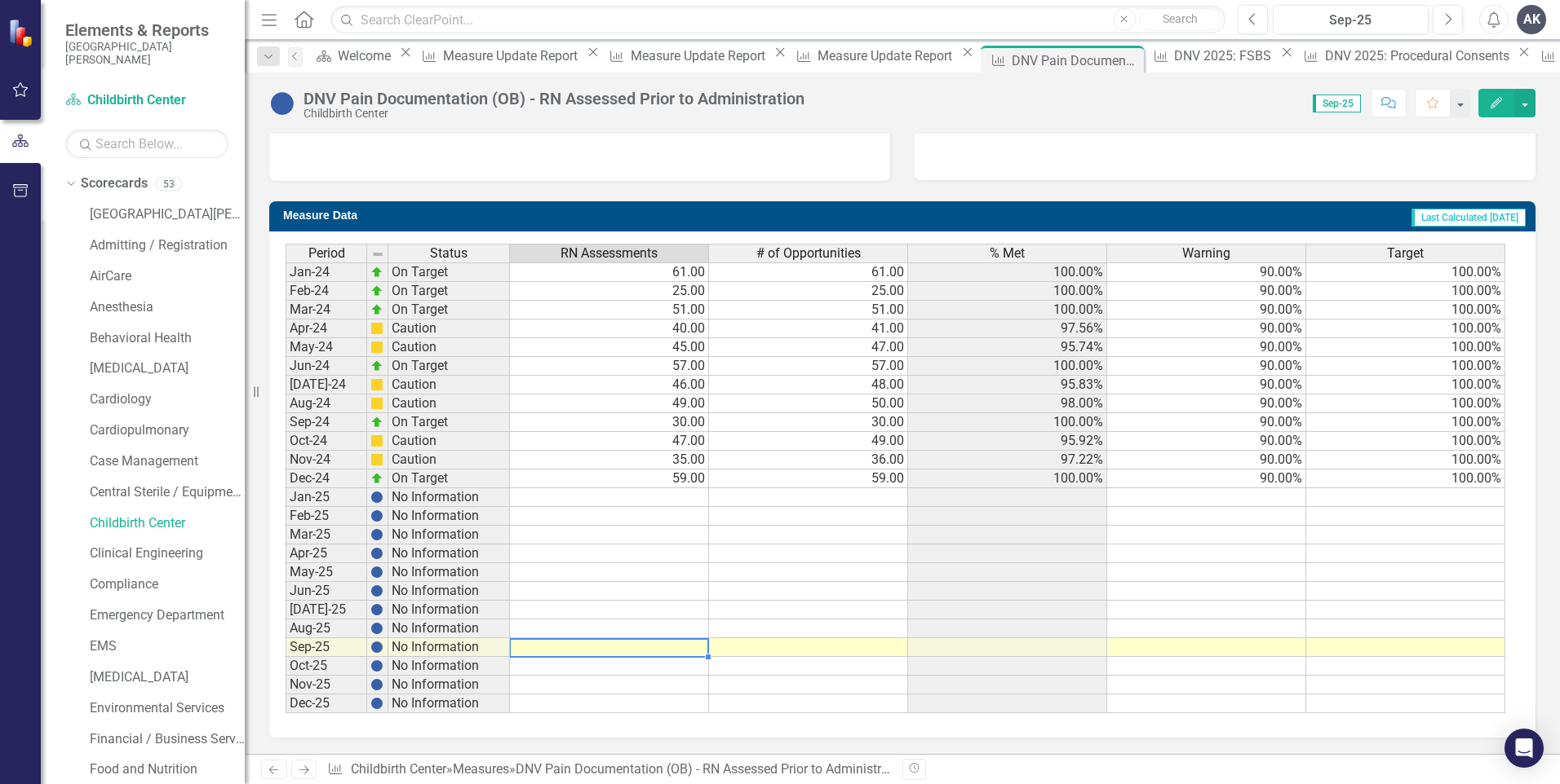
click at [674, 651] on td at bounding box center [609, 647] width 199 height 18
type textarea "31"
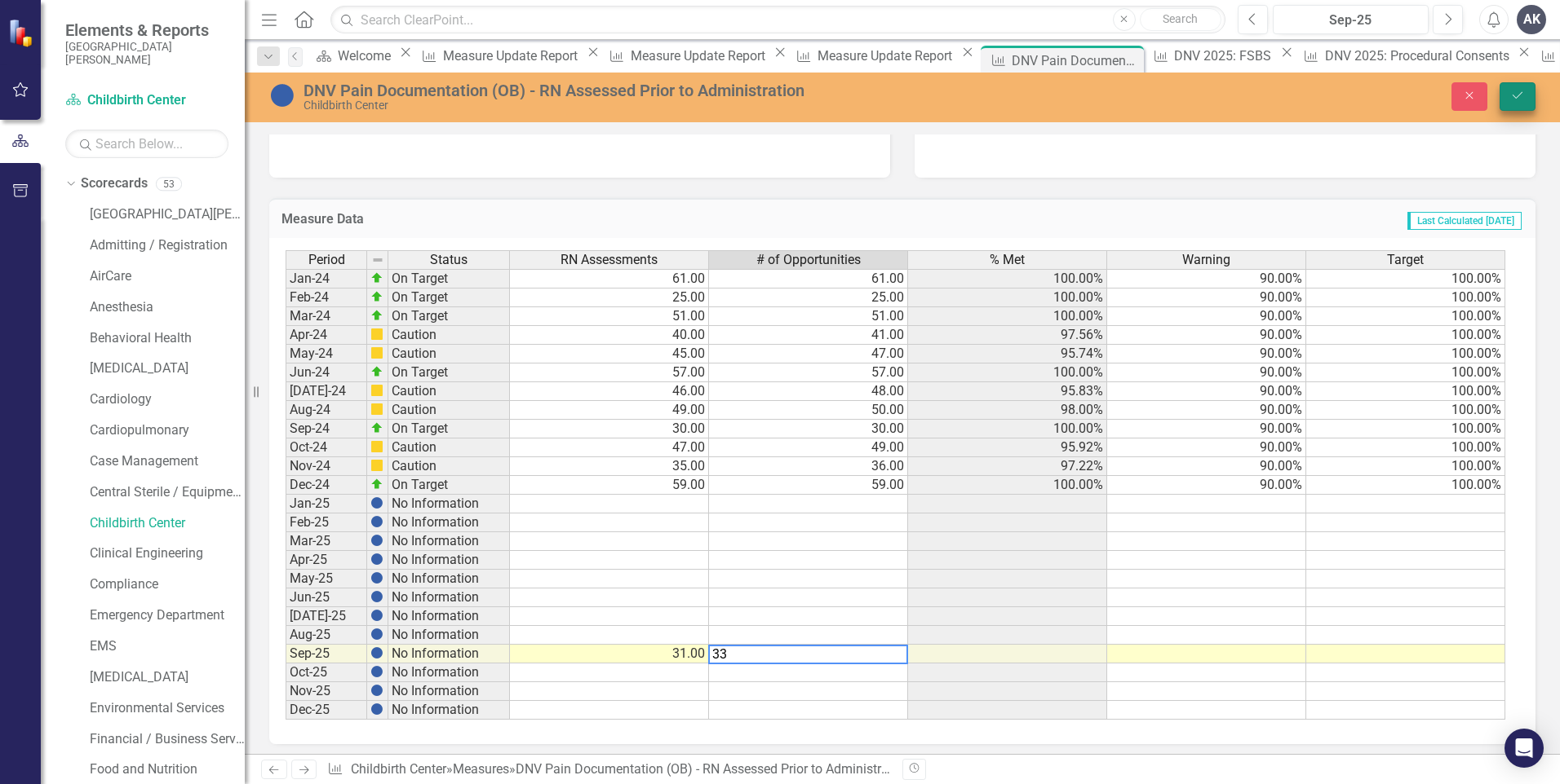
type textarea "33"
click at [1513, 91] on icon "Save" at bounding box center [1516, 96] width 15 height 12
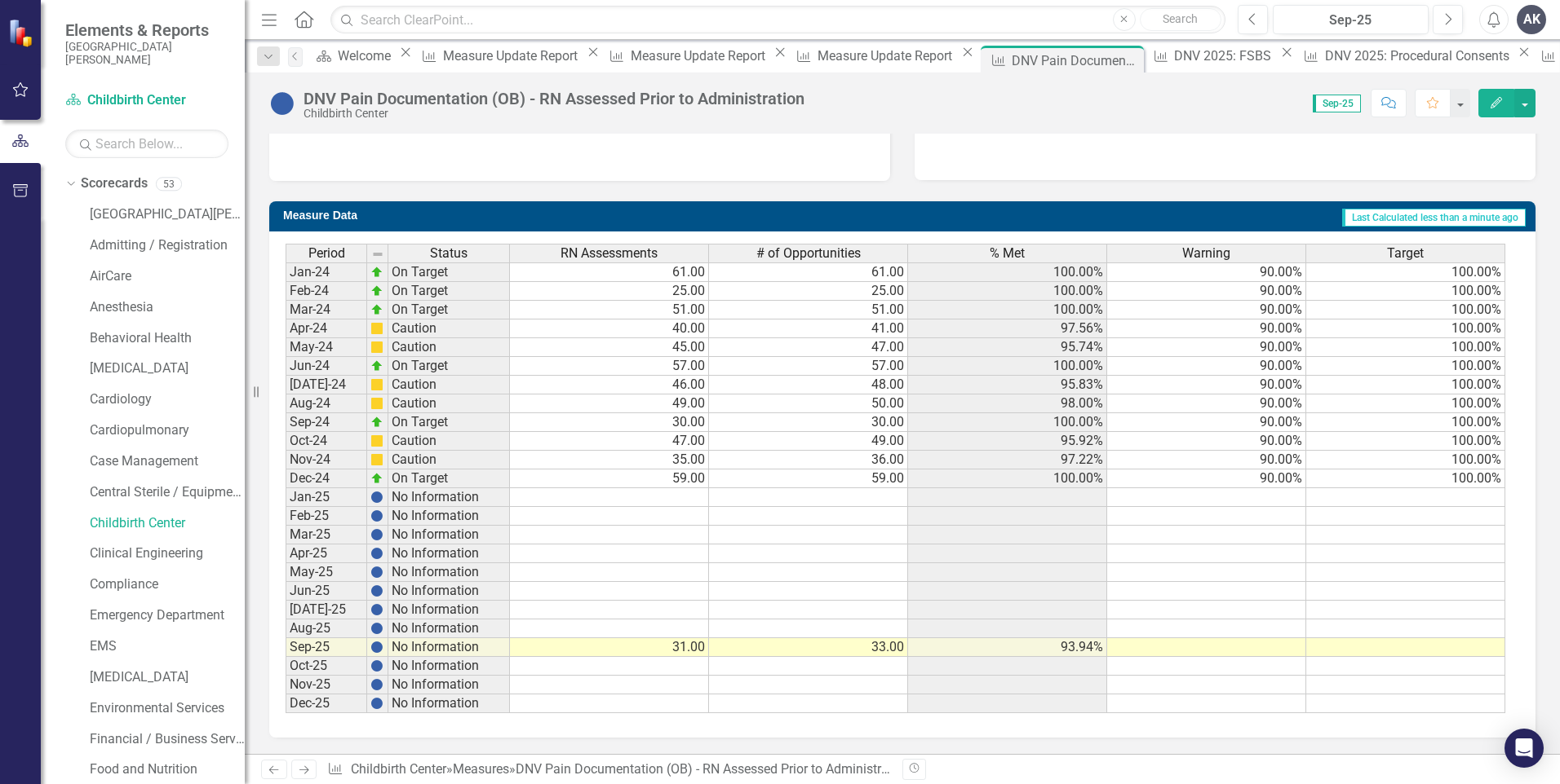
click at [309, 769] on icon "Next" at bounding box center [304, 769] width 14 height 11
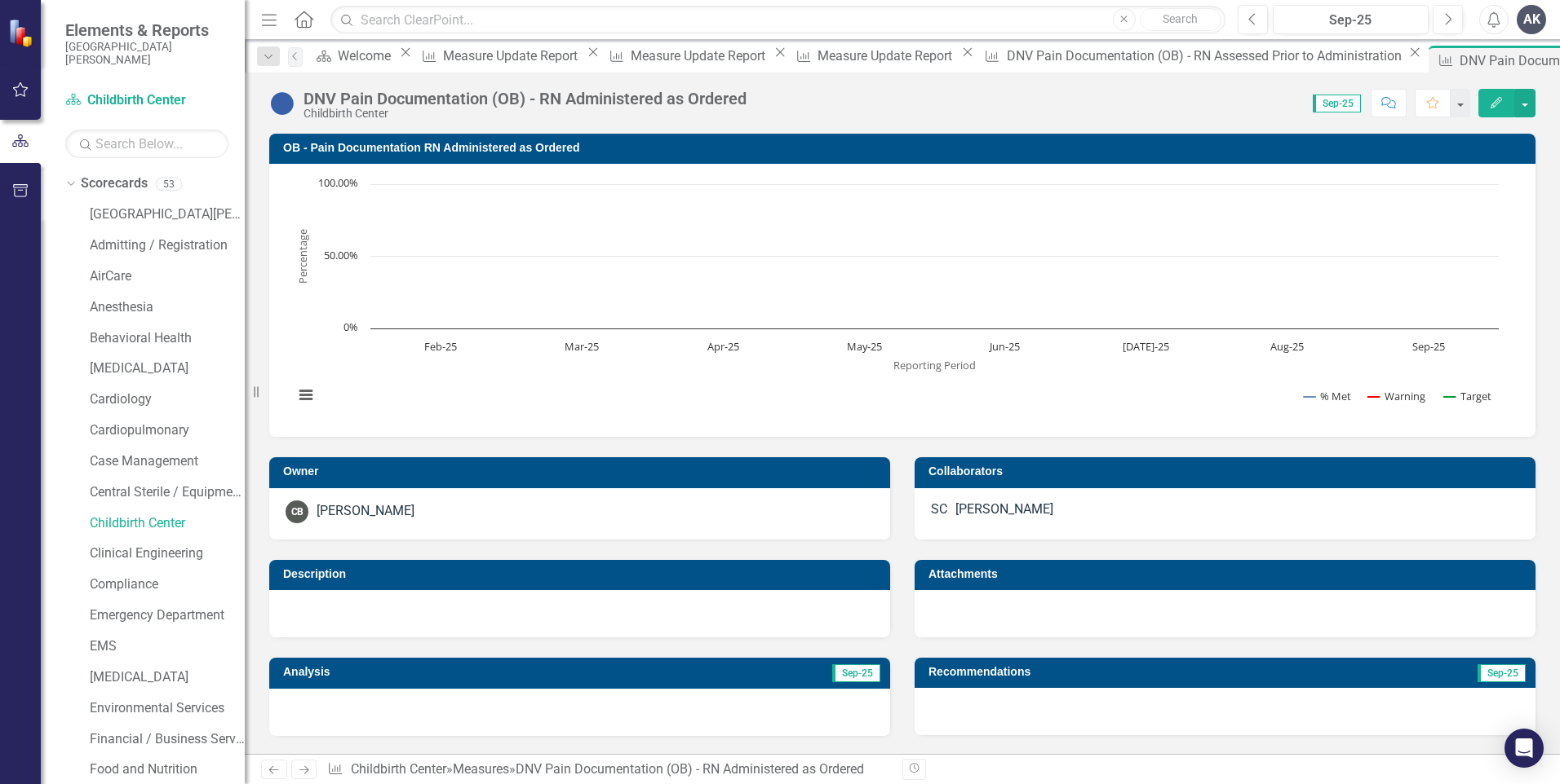
scroll to position [560, 0]
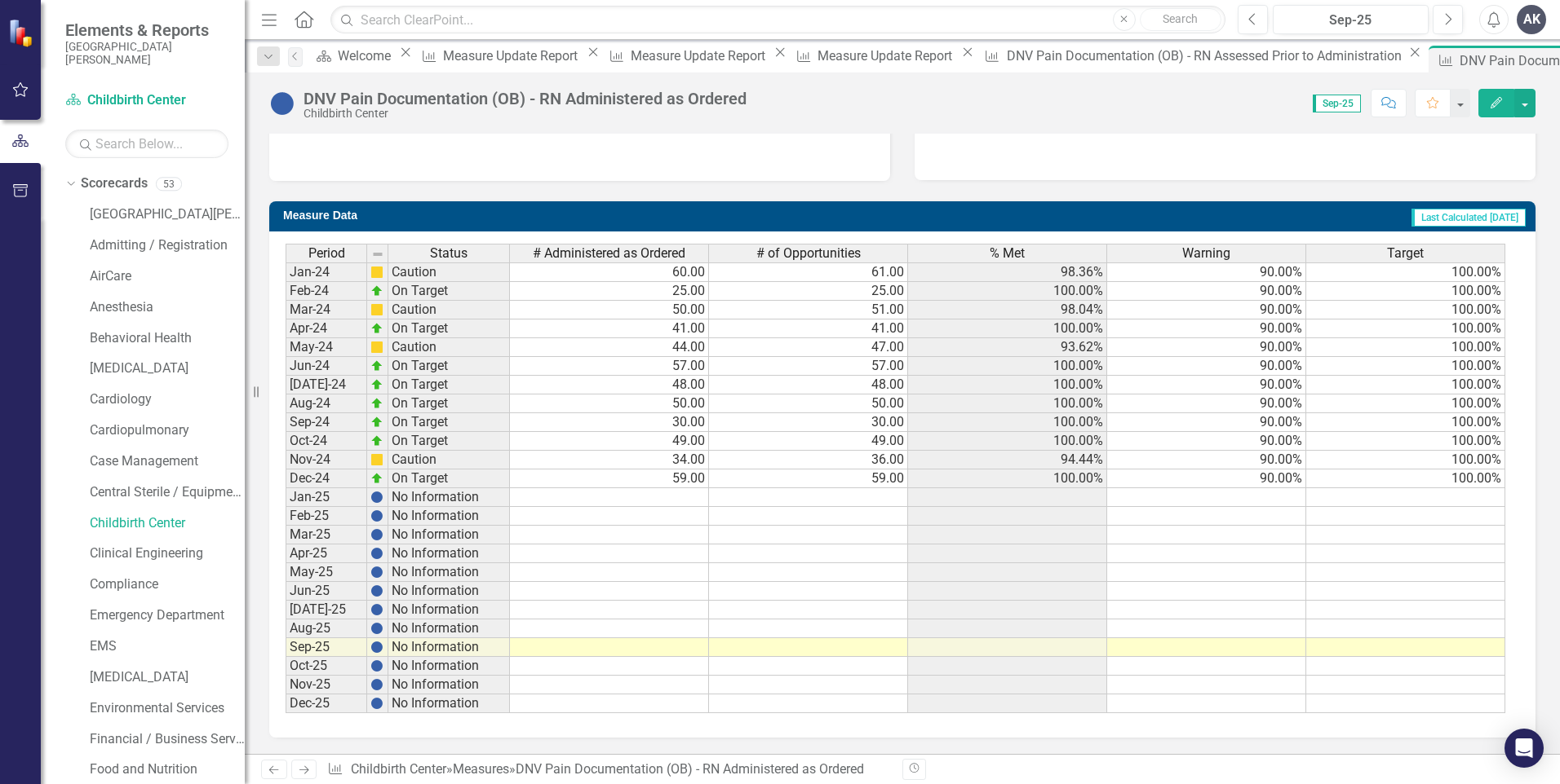
click at [695, 652] on td at bounding box center [609, 647] width 199 height 18
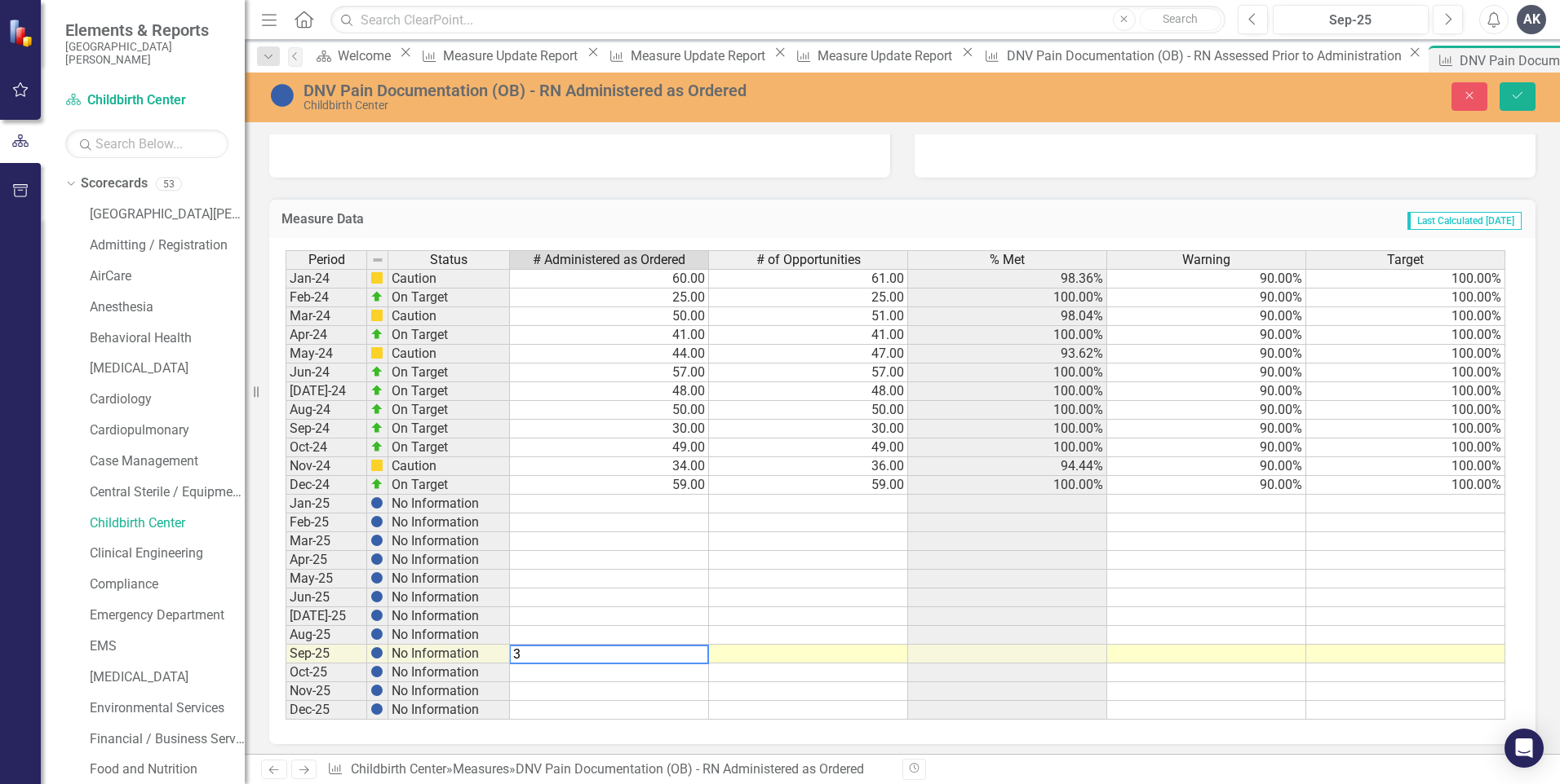
type textarea "32"
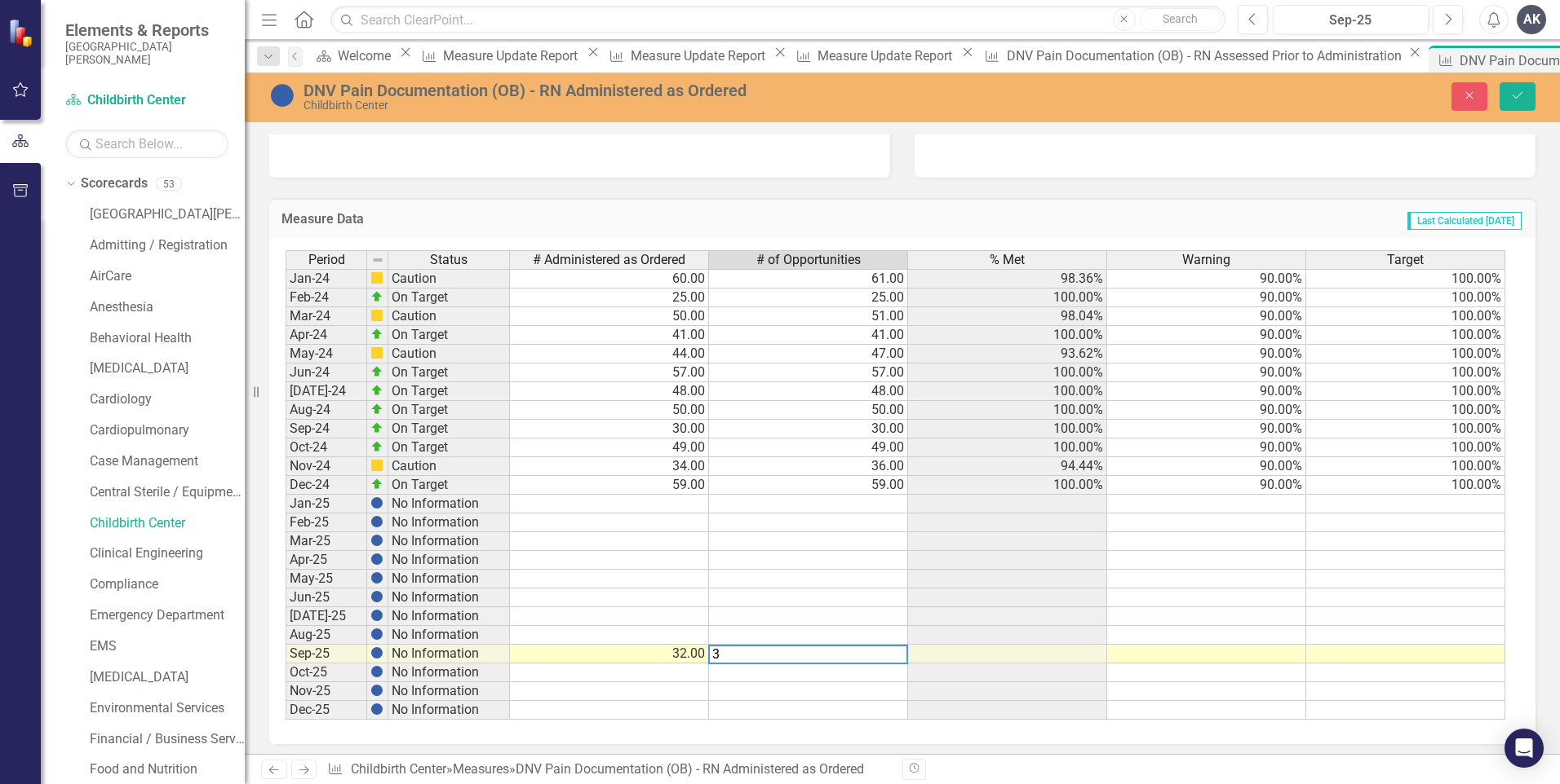
type textarea "33"
click at [1516, 91] on icon "Save" at bounding box center [1516, 96] width 15 height 12
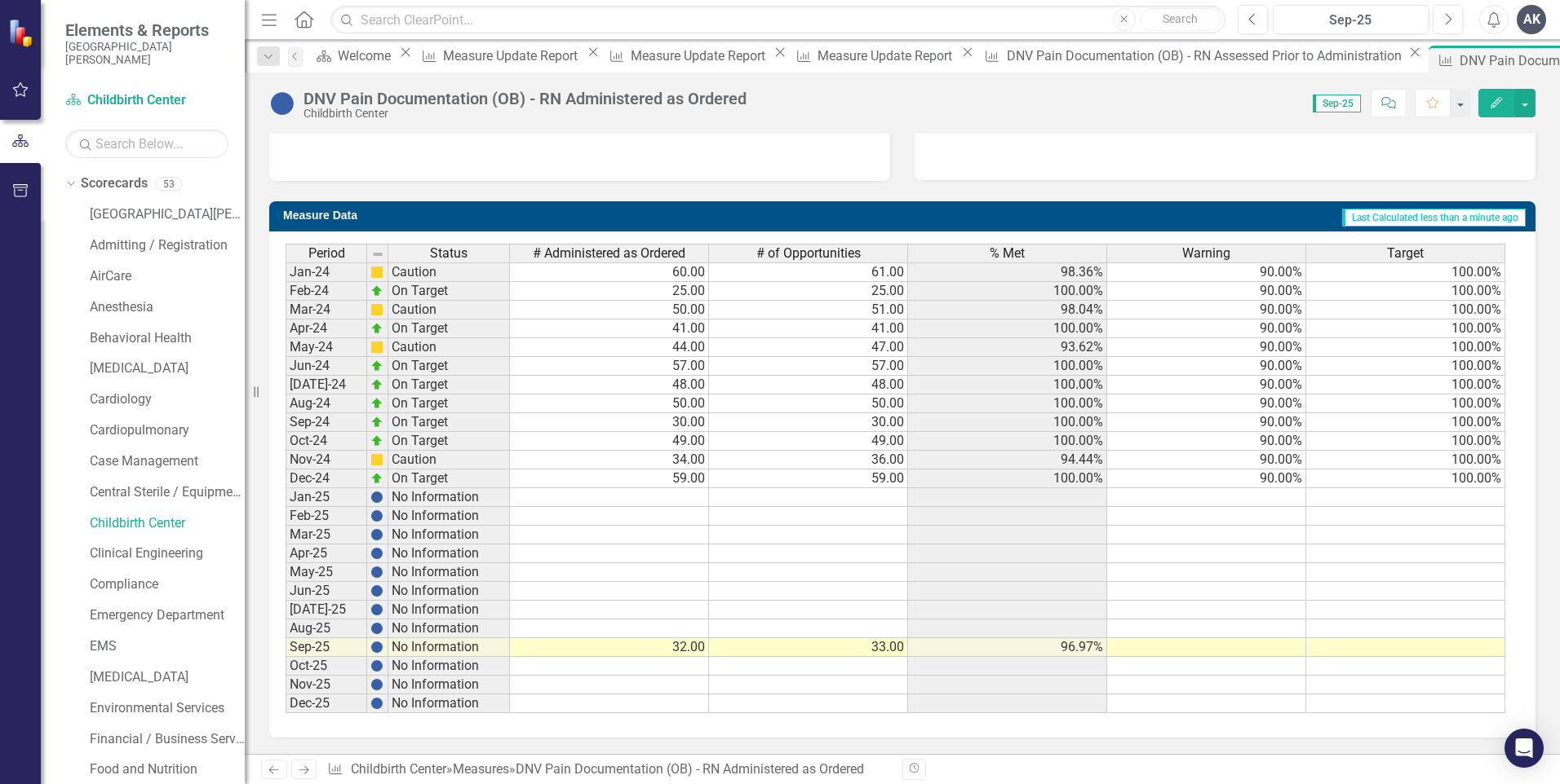
click at [309, 771] on icon "Next" at bounding box center [304, 769] width 14 height 11
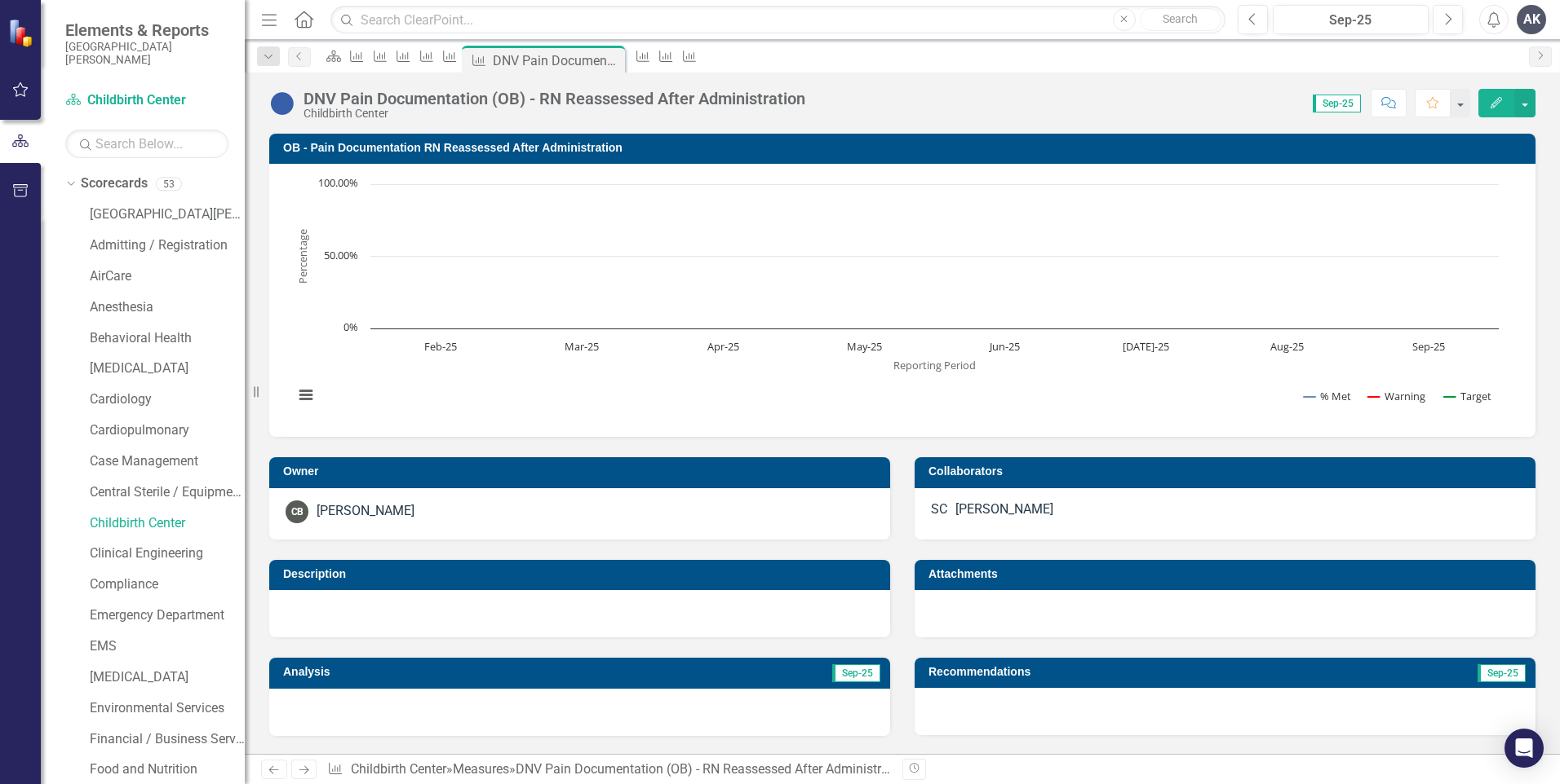
scroll to position [489, 0]
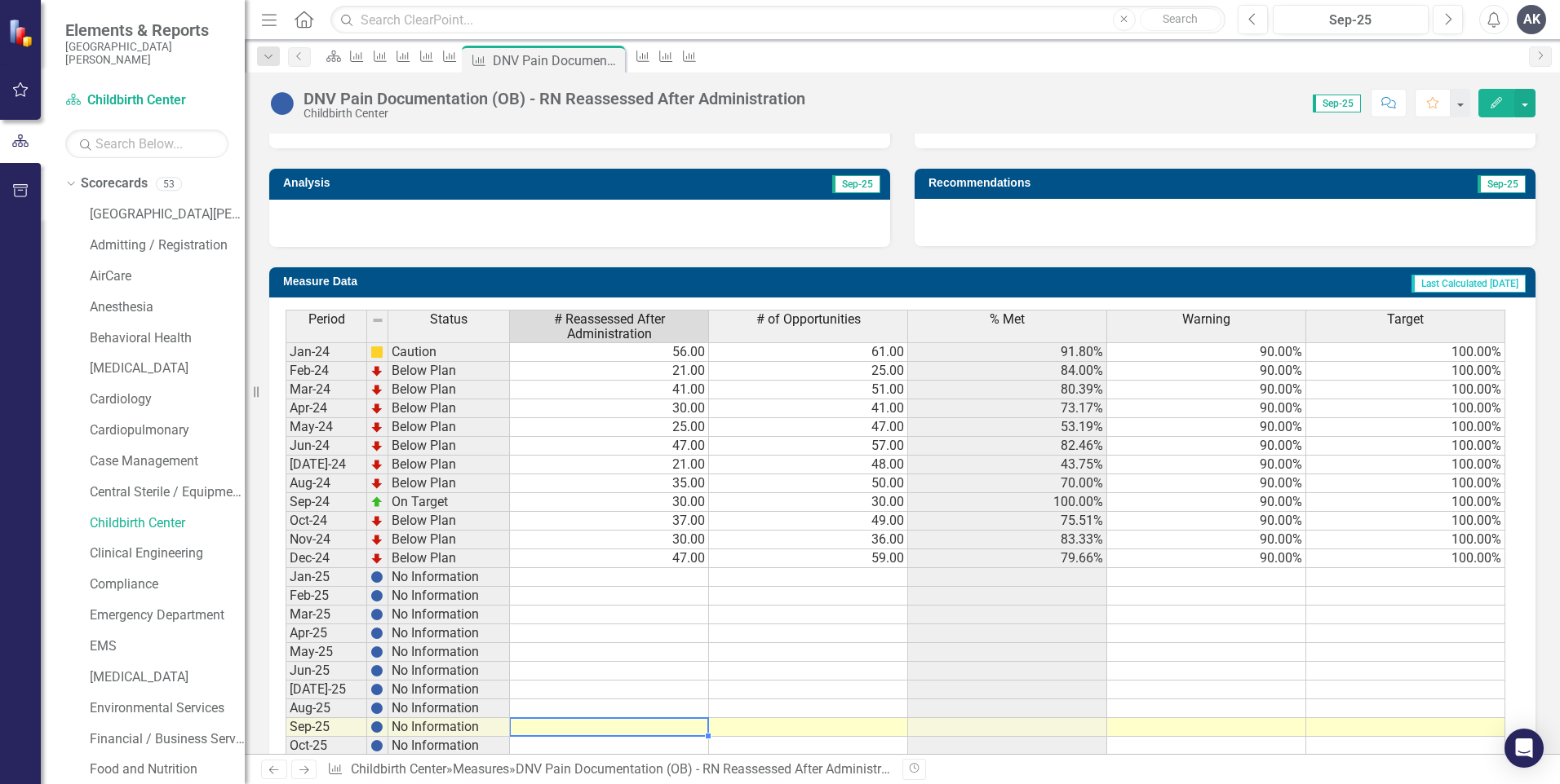
click at [696, 728] on td at bounding box center [609, 727] width 199 height 18
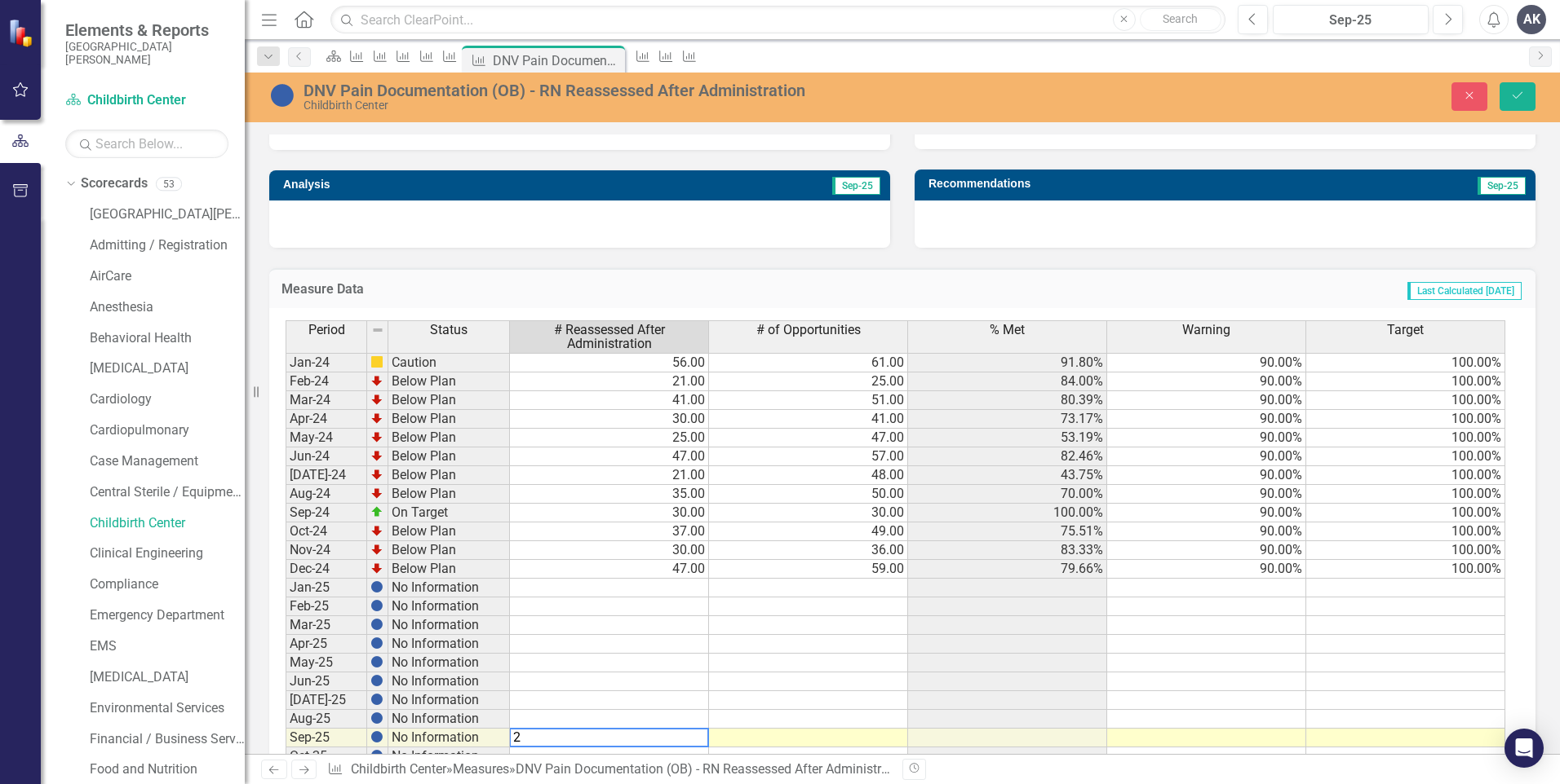
type textarea "28"
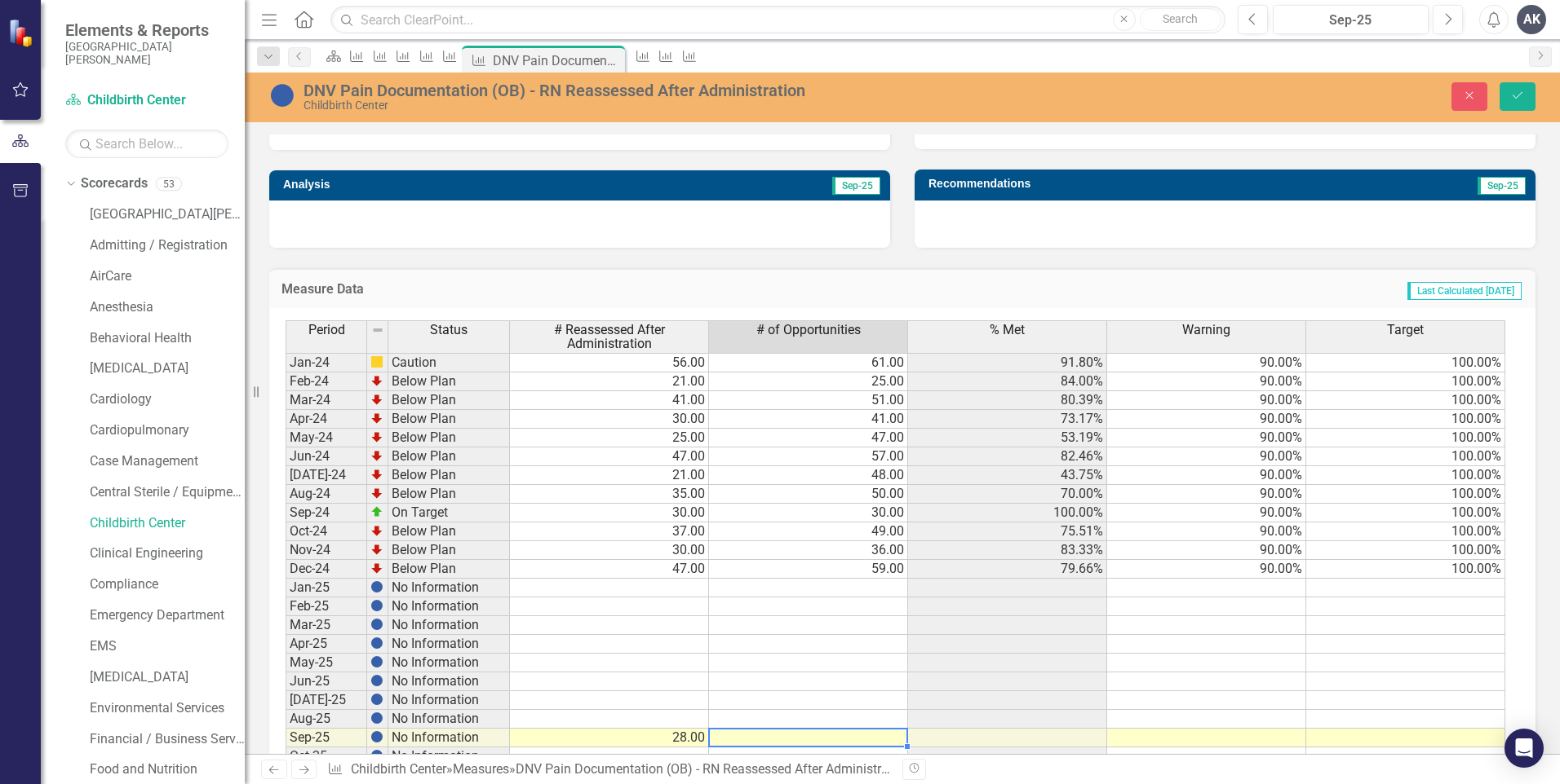
type textarea "33"
click at [1530, 94] on button "Save" at bounding box center [1516, 97] width 36 height 29
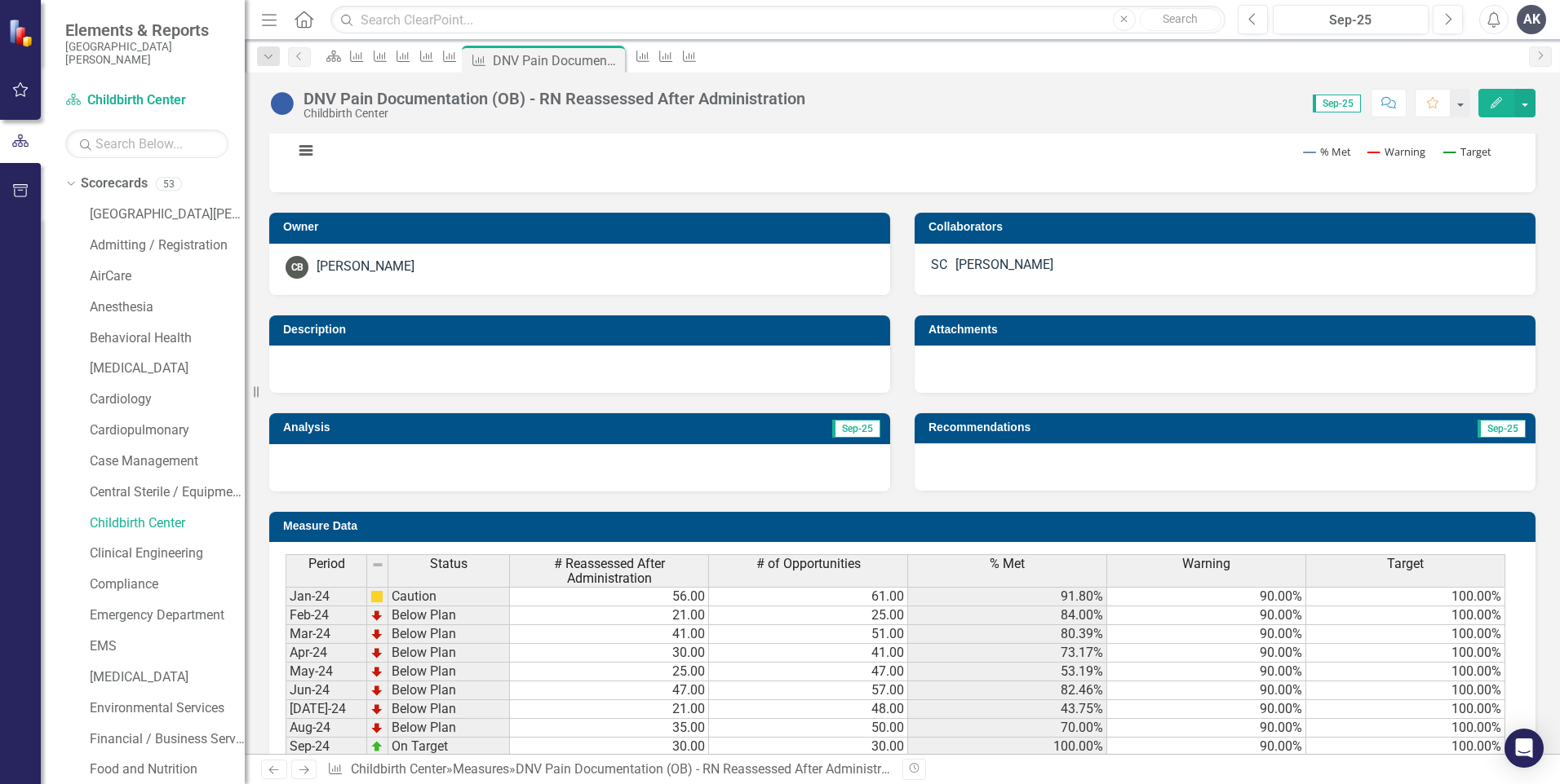
scroll to position [572, 0]
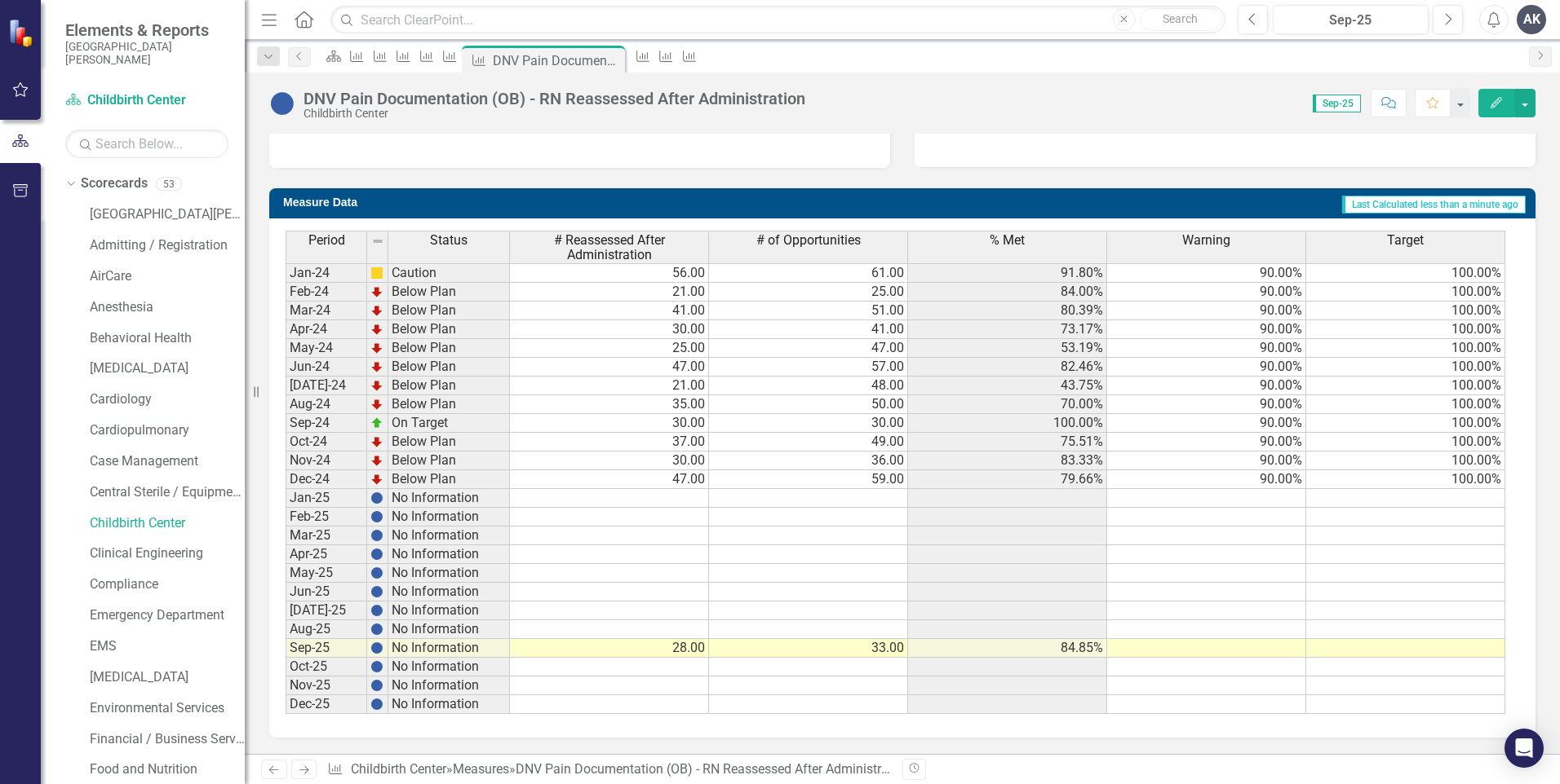
click at [309, 768] on icon "Next" at bounding box center [304, 769] width 14 height 11
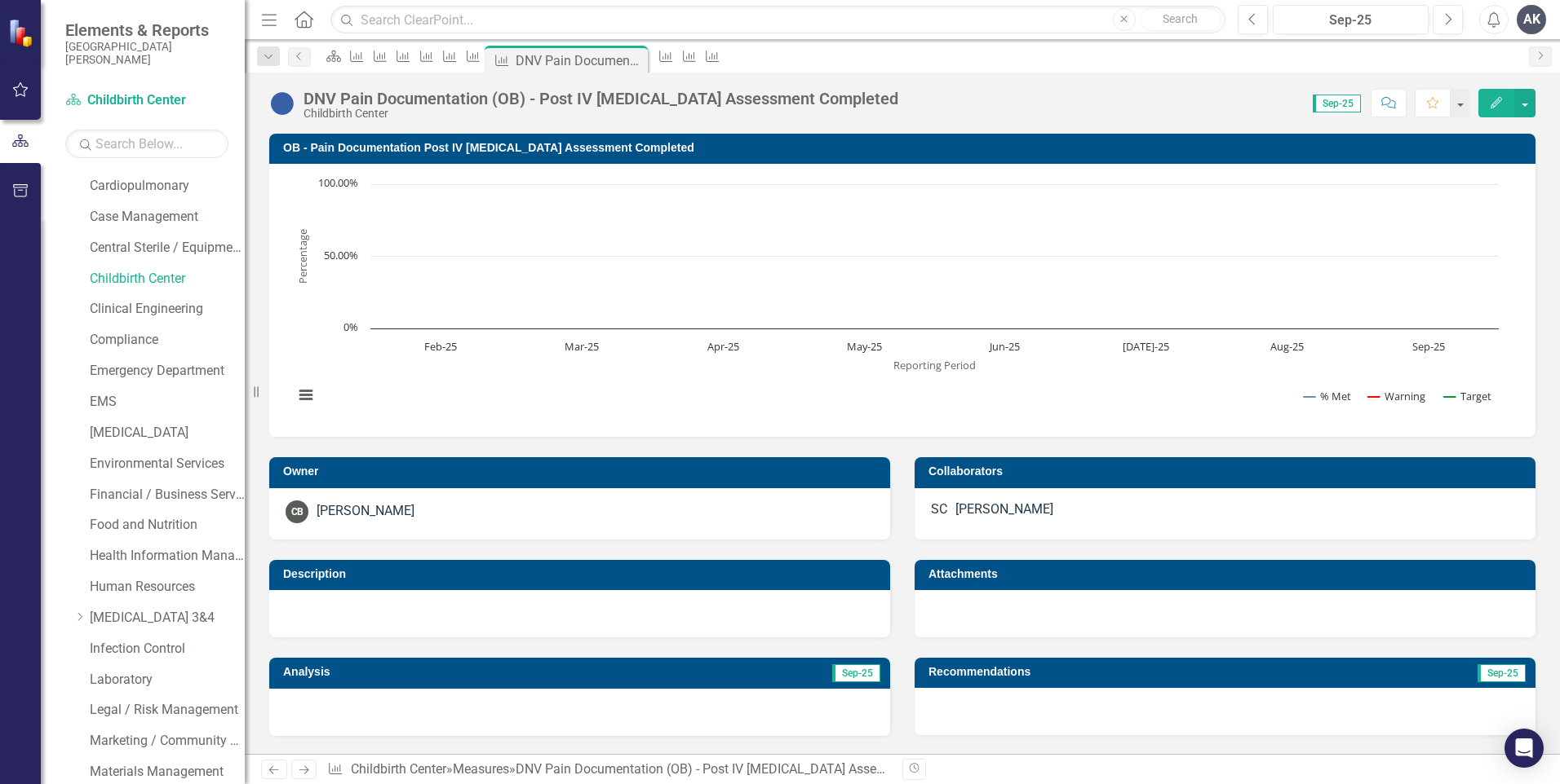
scroll to position [326, 0]
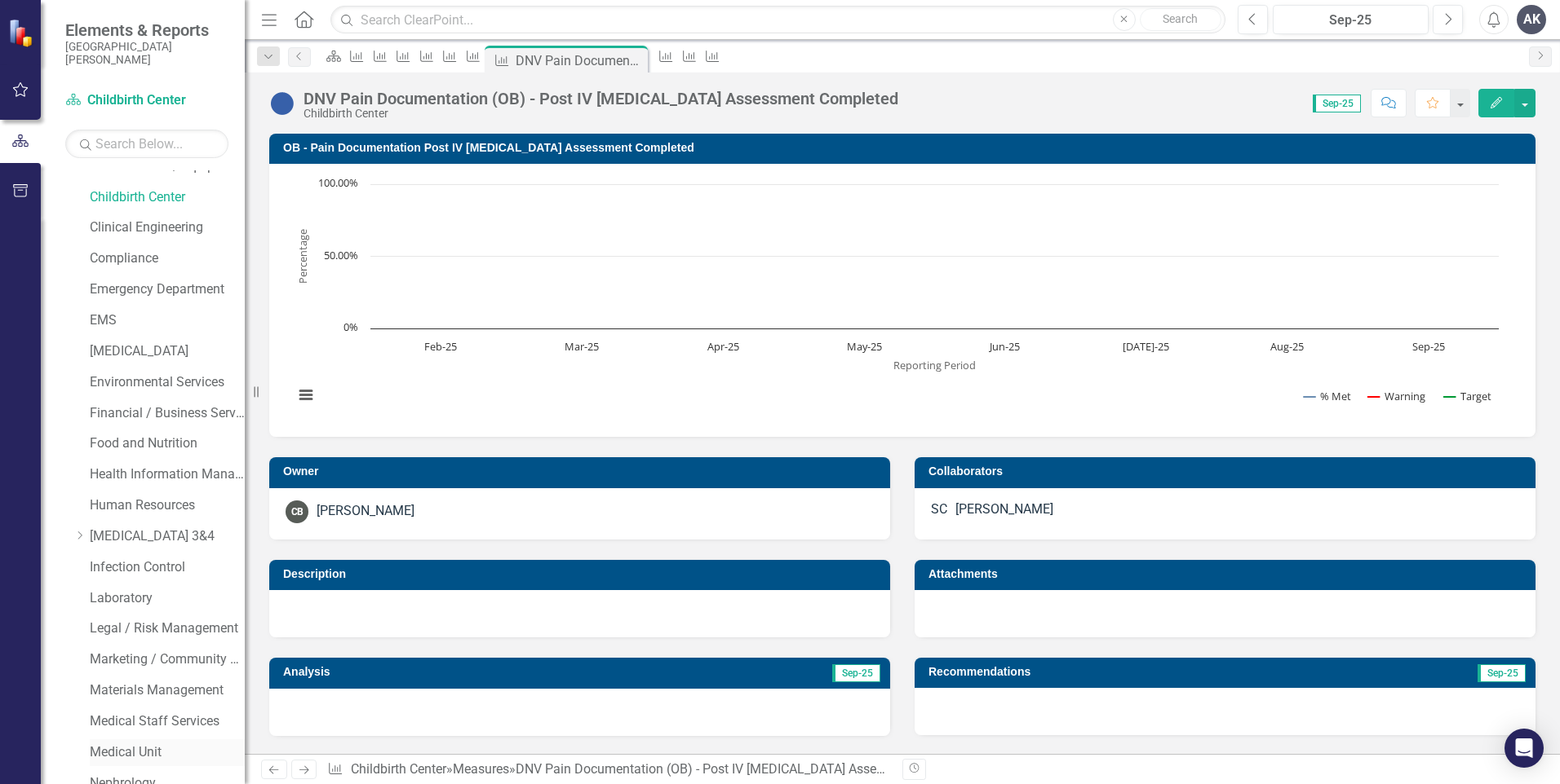
click at [148, 745] on link "Medical Unit" at bounding box center [167, 752] width 155 height 18
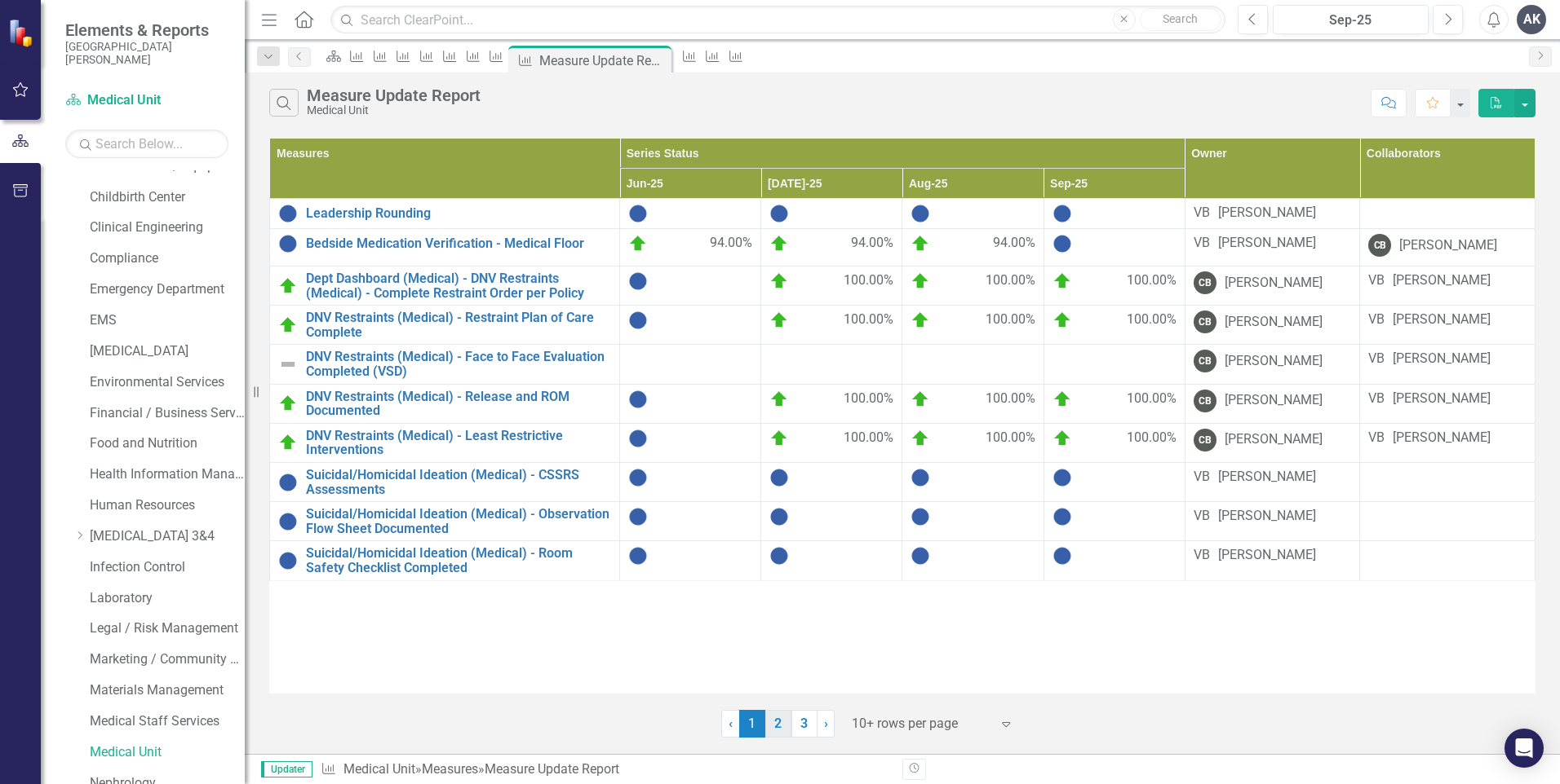
click at [772, 725] on link "2" at bounding box center [778, 724] width 26 height 28
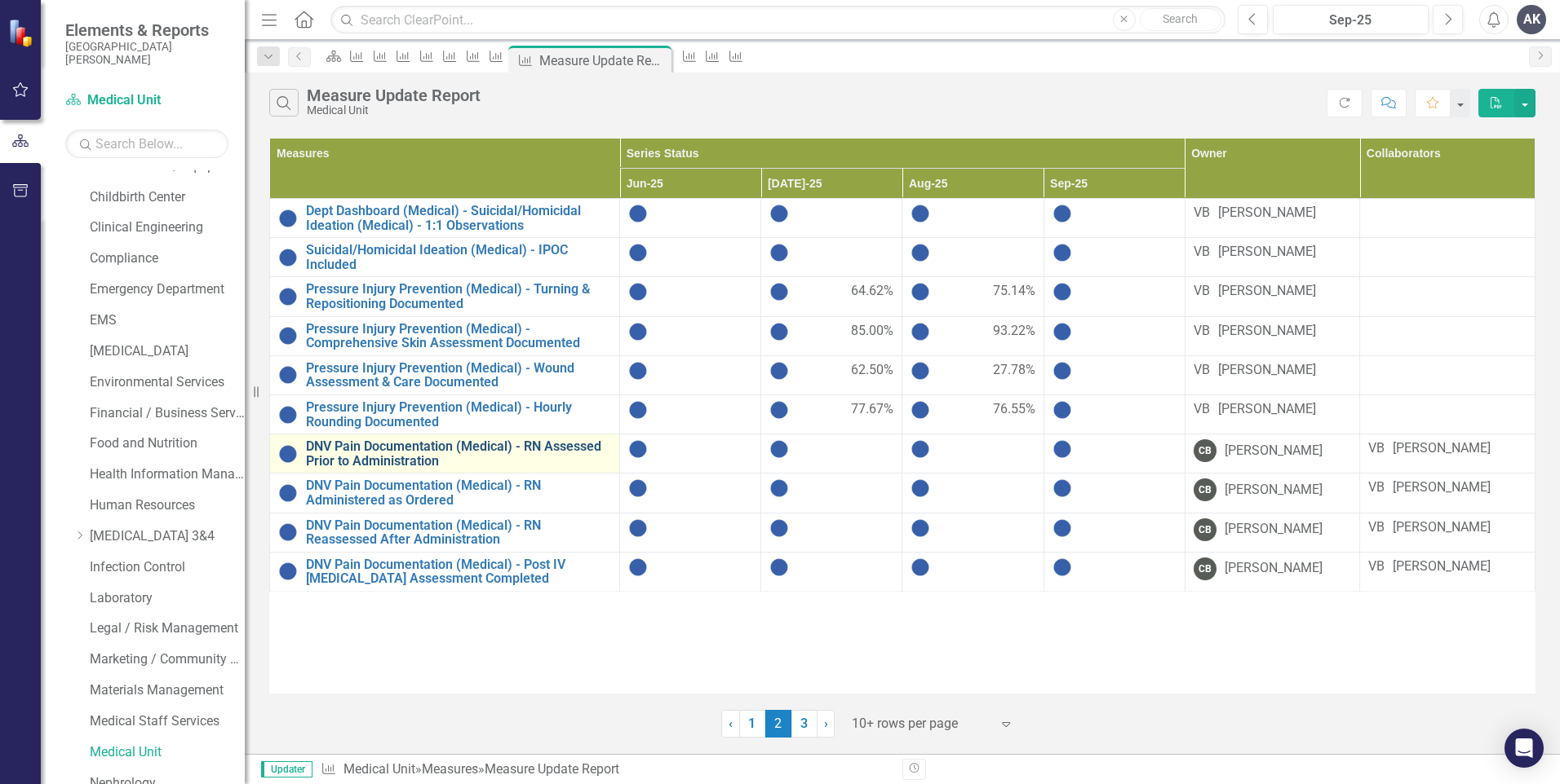
click at [484, 452] on link "DNV Pain Documentation (Medical) - RN Assessed Prior to Administration" at bounding box center [457, 454] width 305 height 29
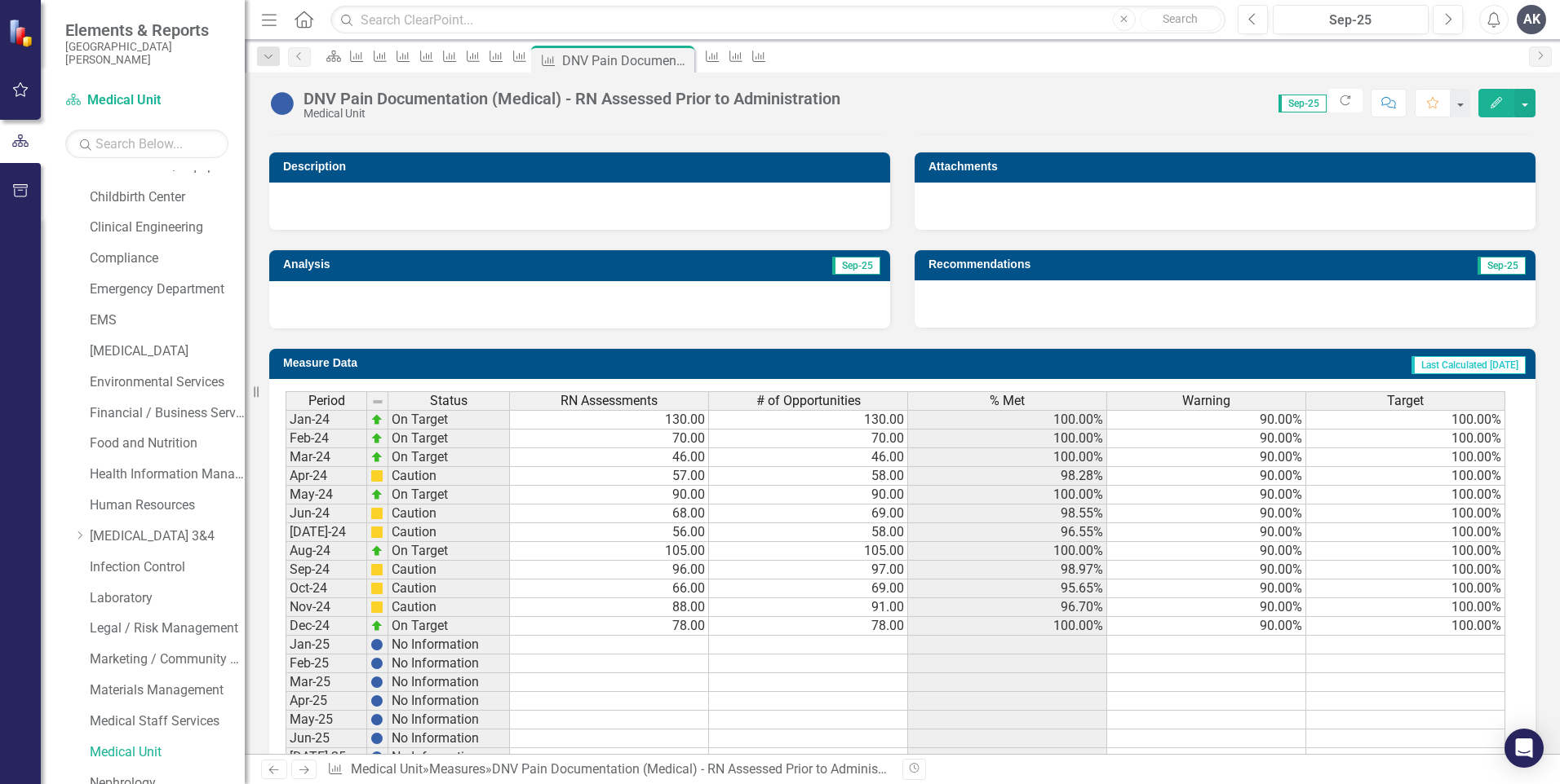
scroll to position [560, 0]
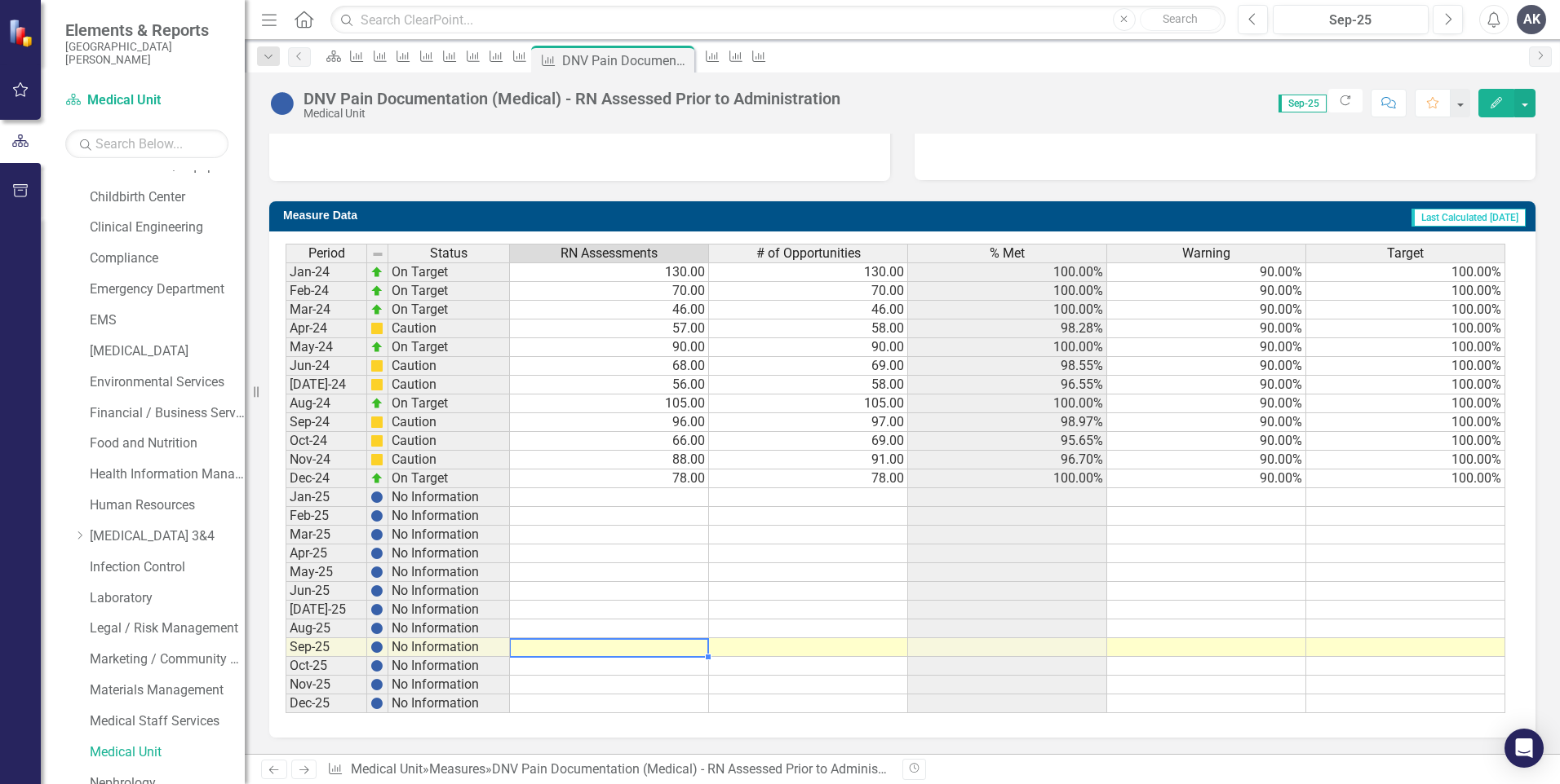
click at [691, 652] on td at bounding box center [609, 647] width 199 height 18
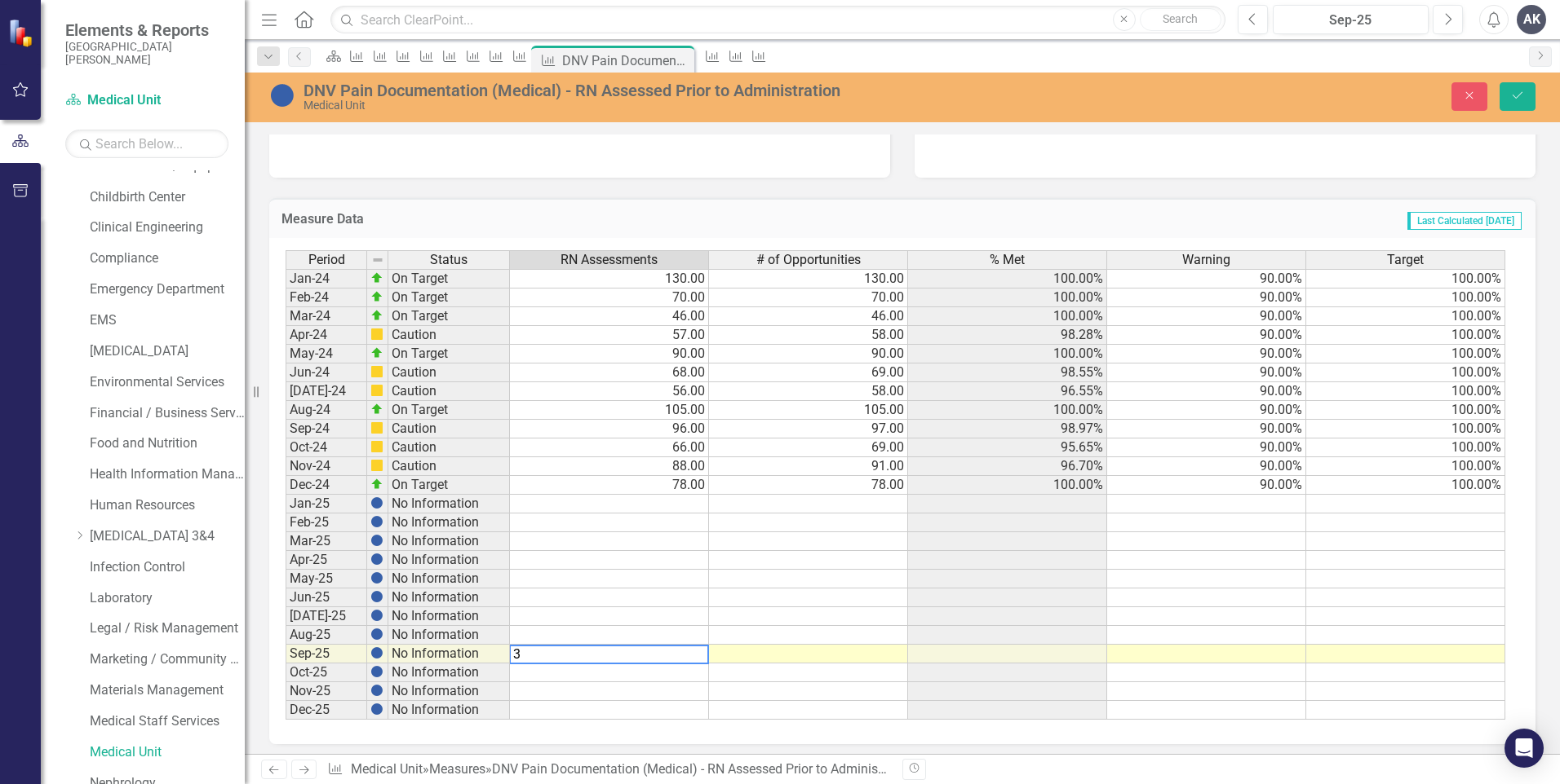
type textarea "31"
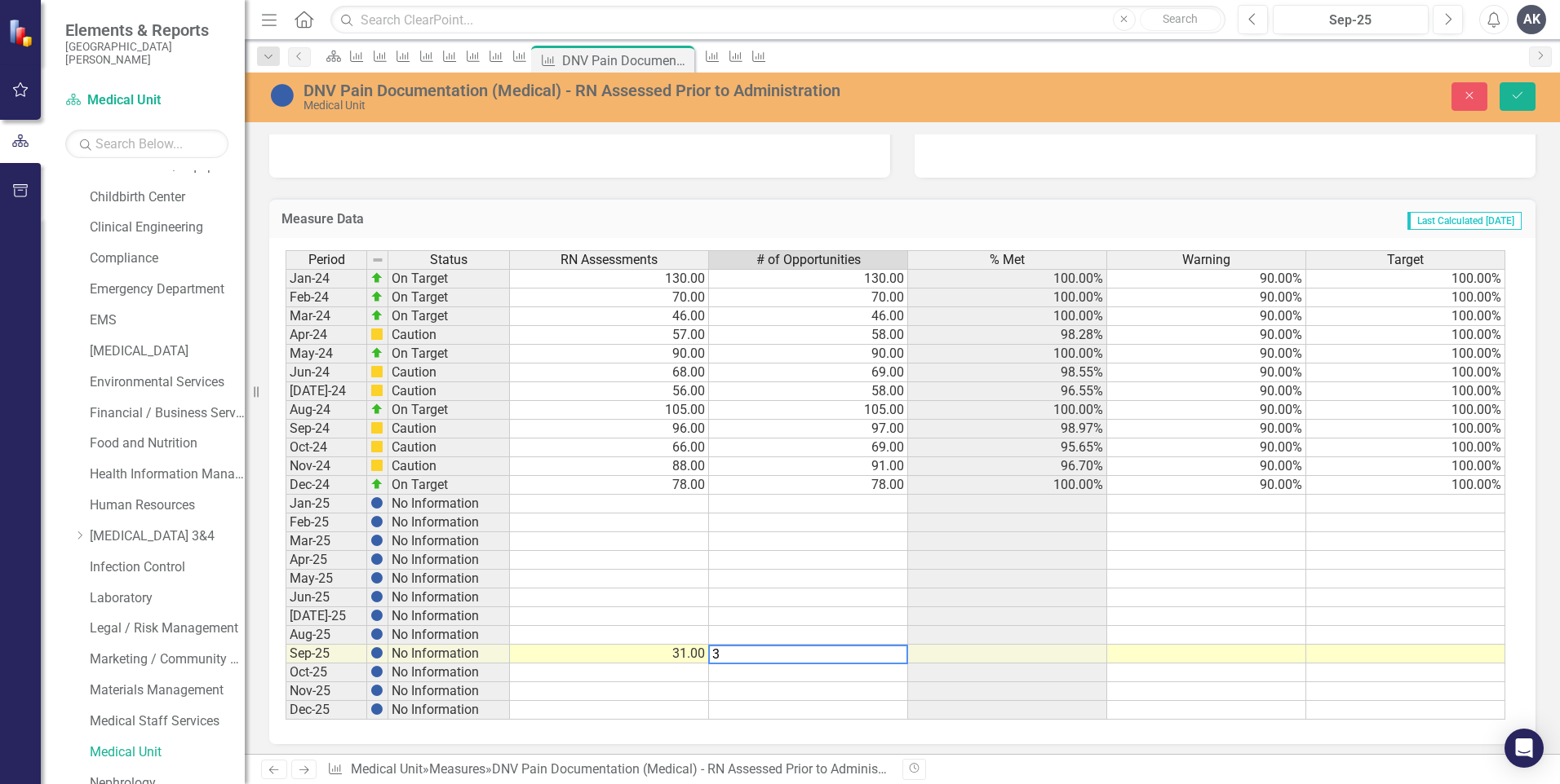
type textarea "31"
click at [1517, 94] on icon "Save" at bounding box center [1516, 96] width 15 height 12
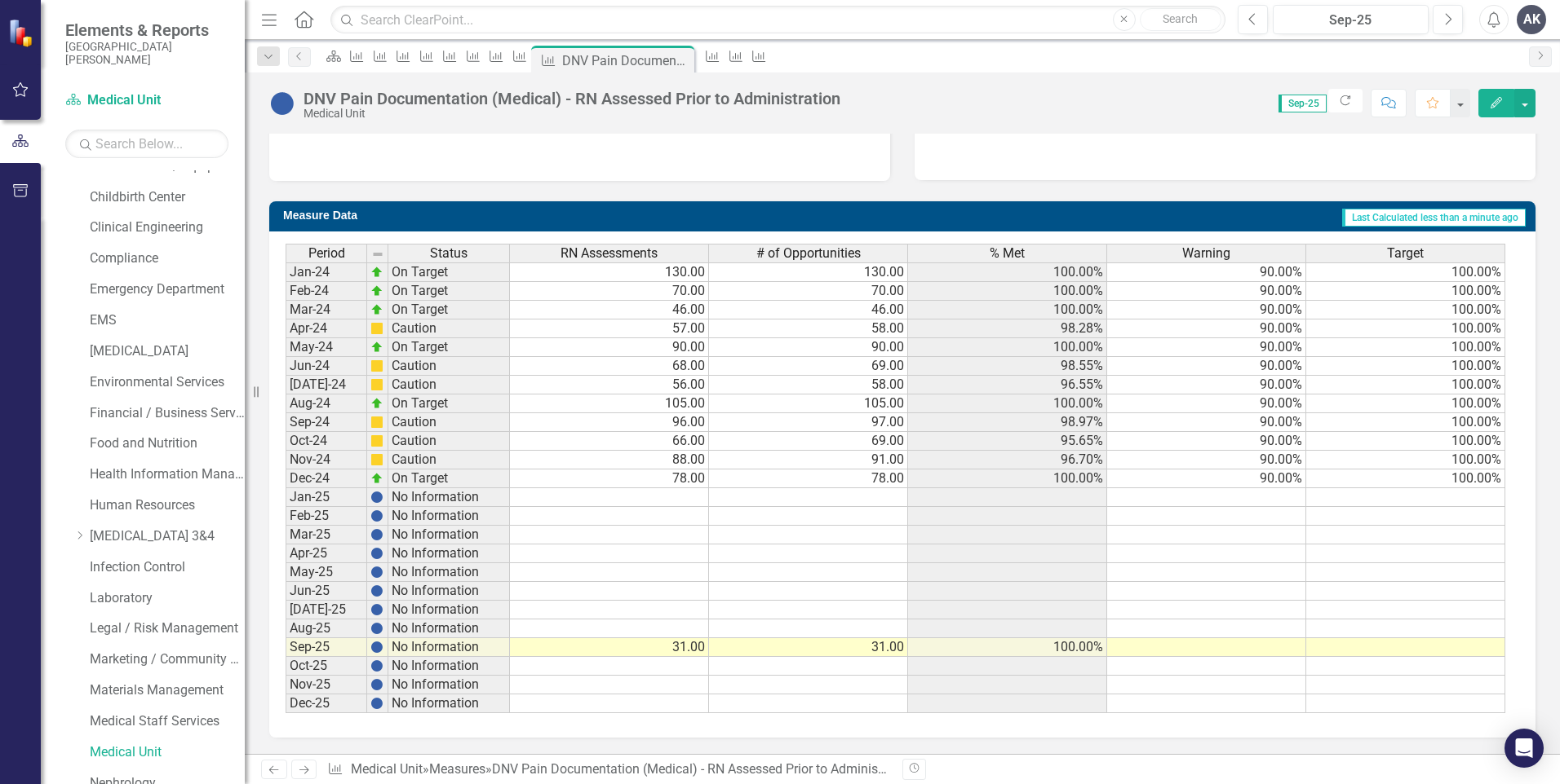
click at [307, 770] on icon at bounding box center [305, 770] width 10 height 8
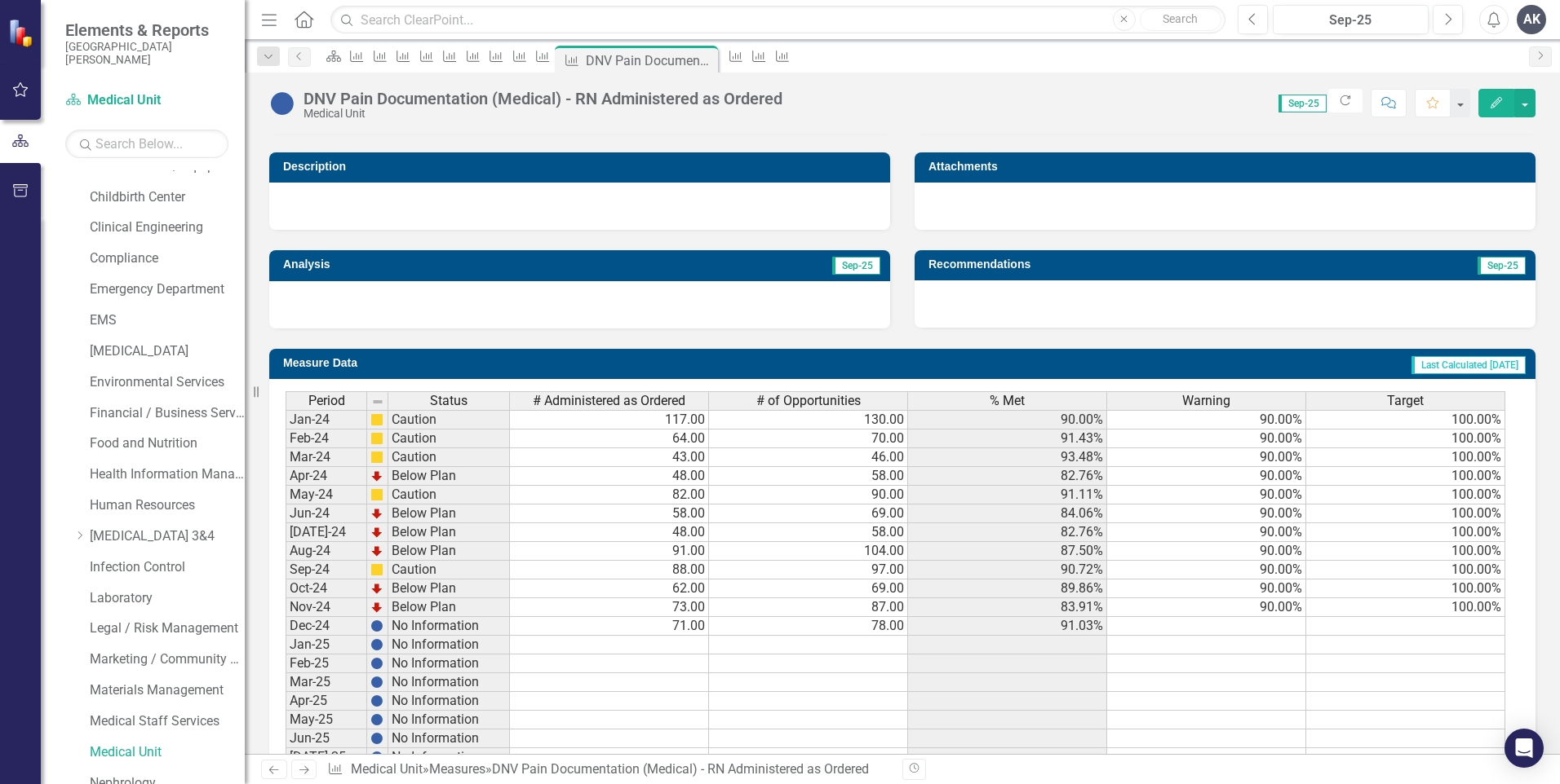
scroll to position [560, 0]
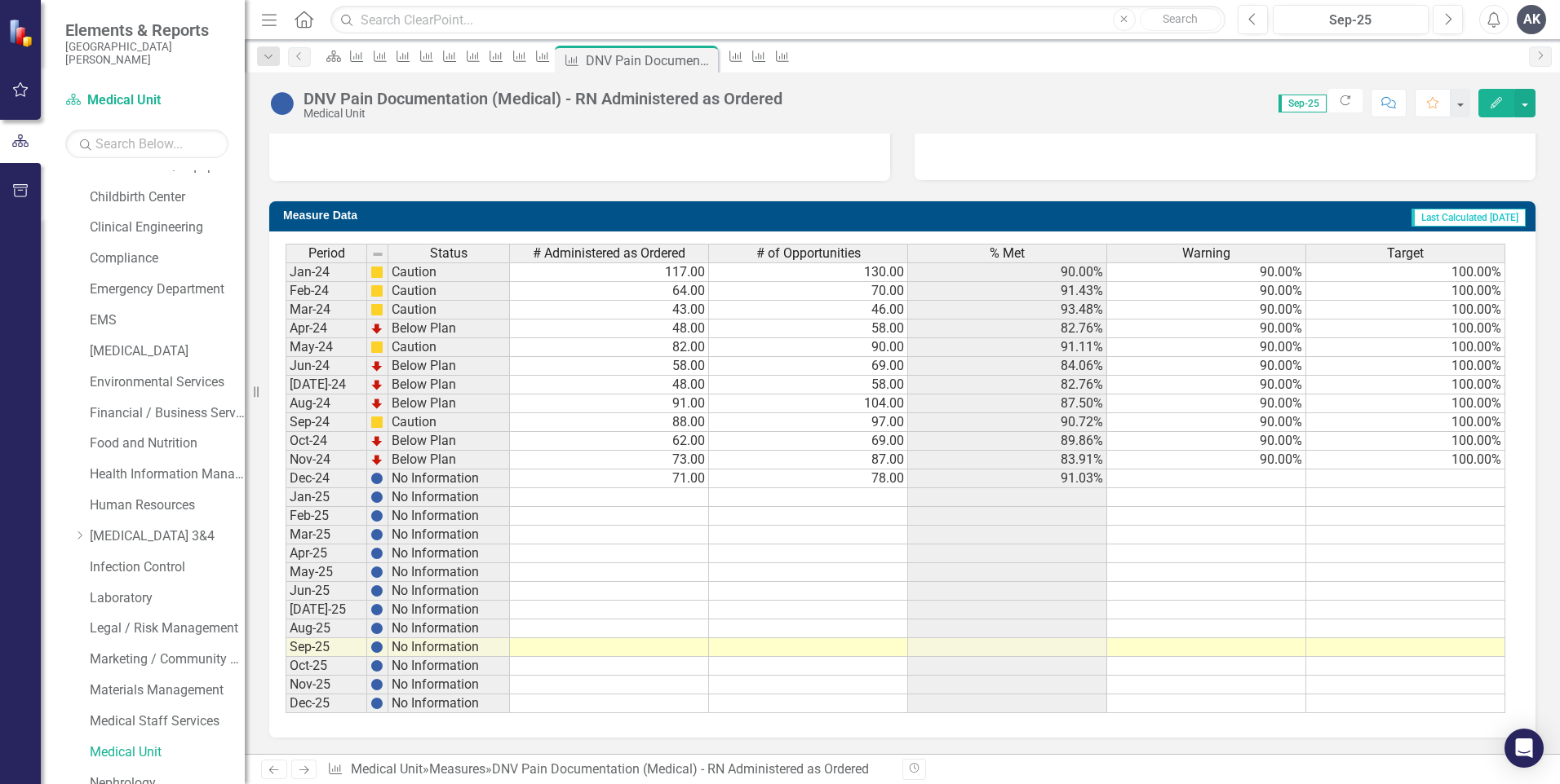
click at [695, 648] on td at bounding box center [609, 647] width 199 height 18
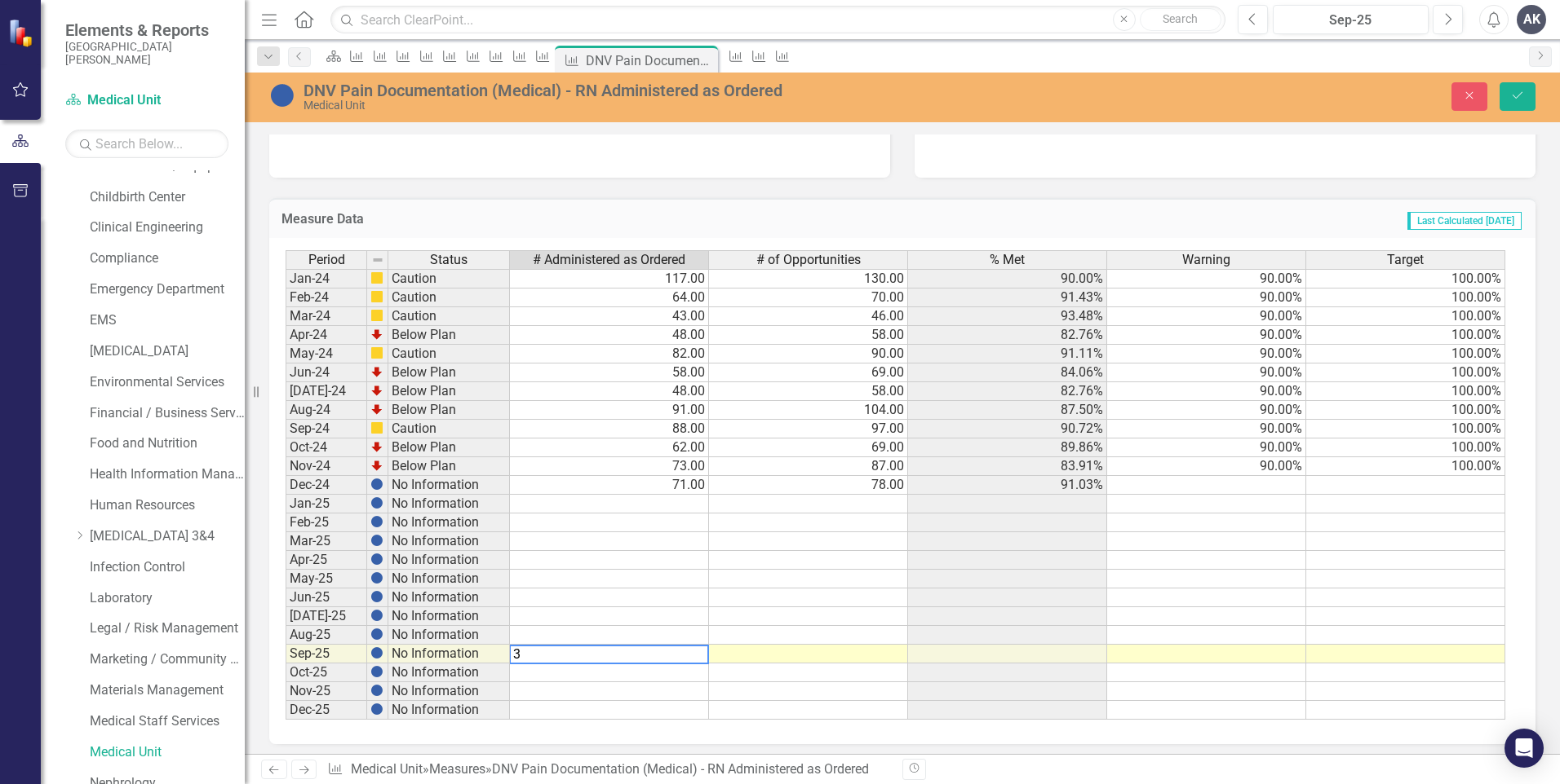
type textarea "31"
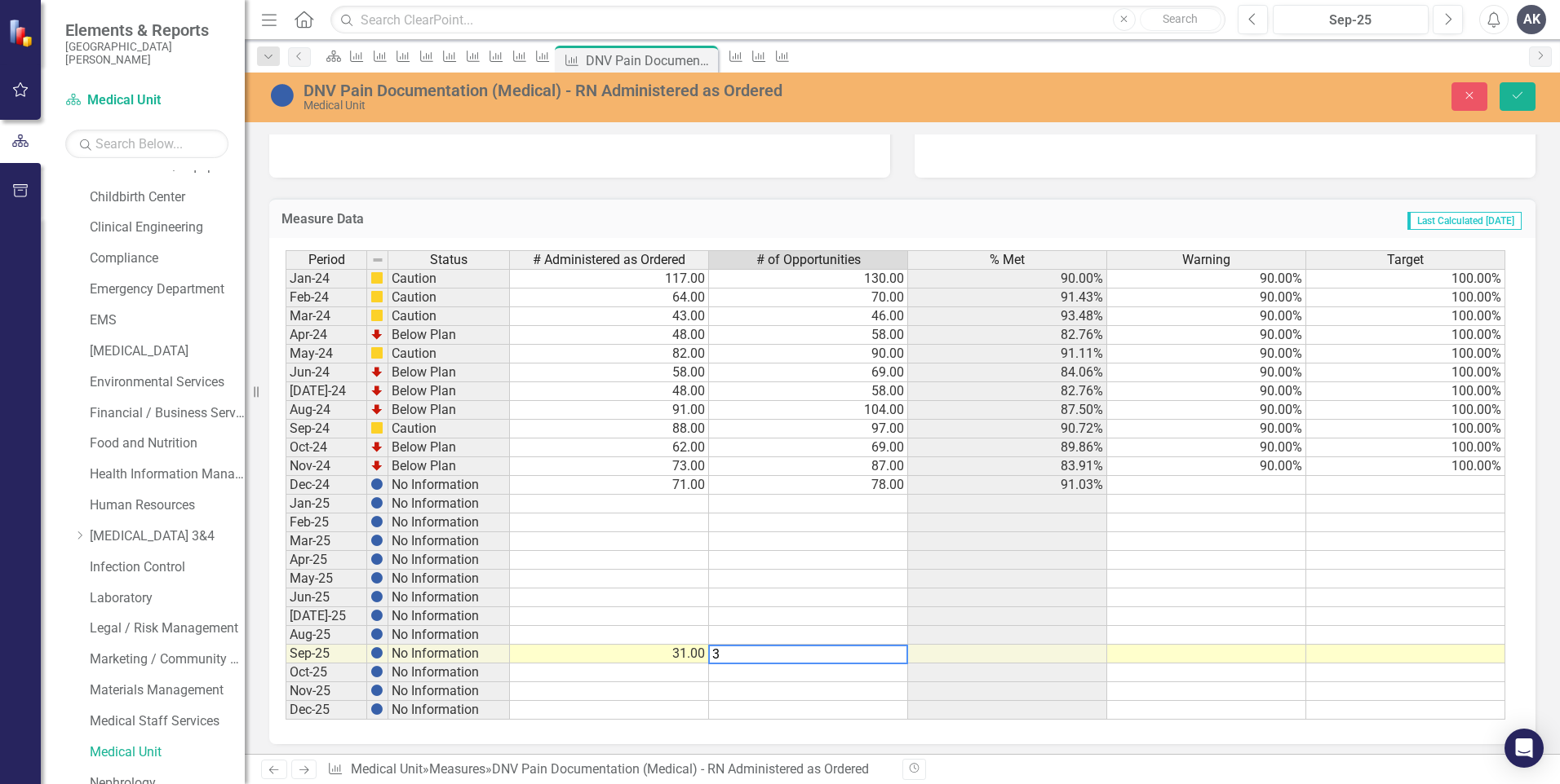
type textarea "31"
click at [1516, 88] on button "Save" at bounding box center [1516, 97] width 36 height 29
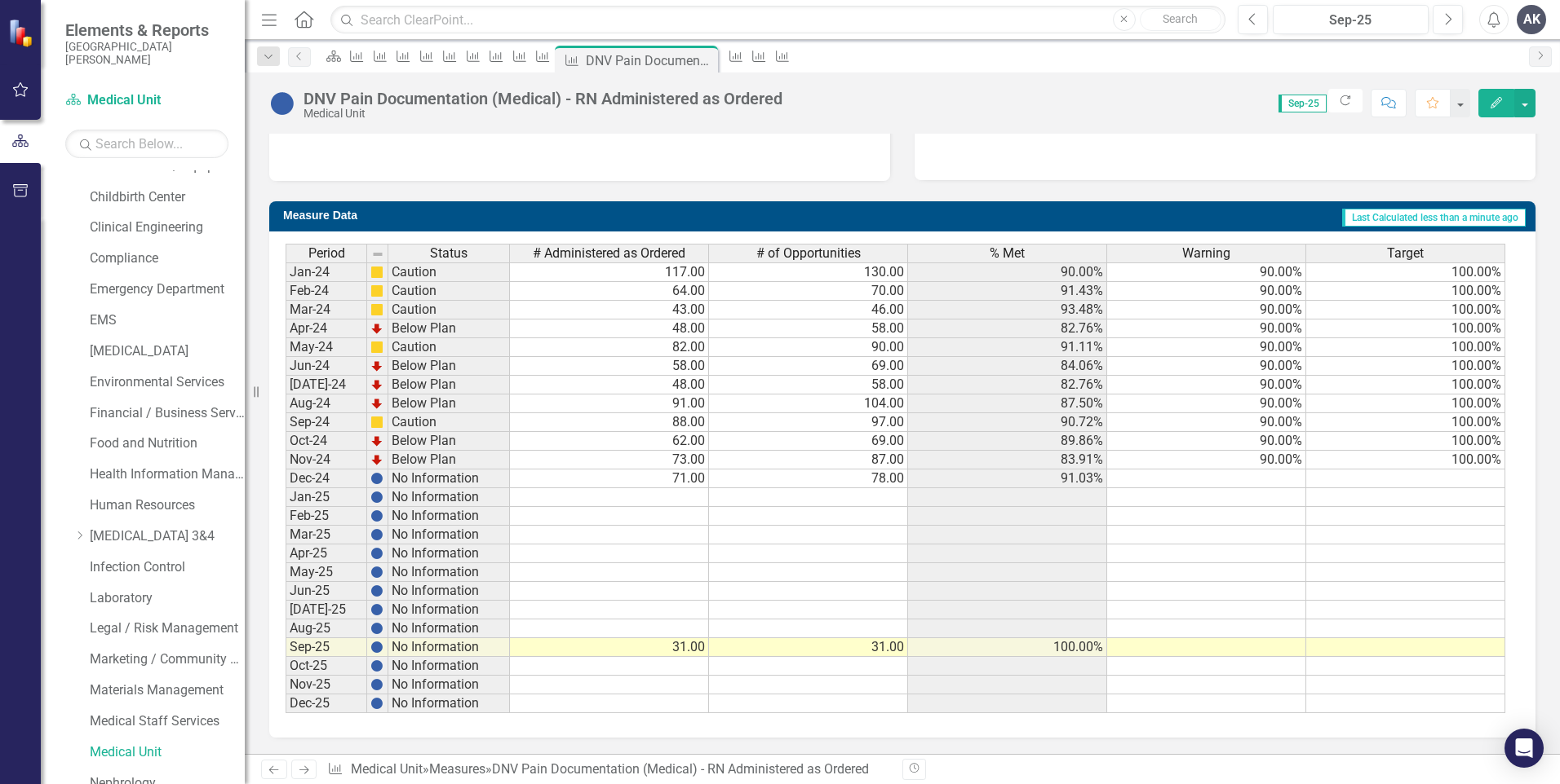
click at [302, 769] on icon "Next" at bounding box center [304, 769] width 14 height 11
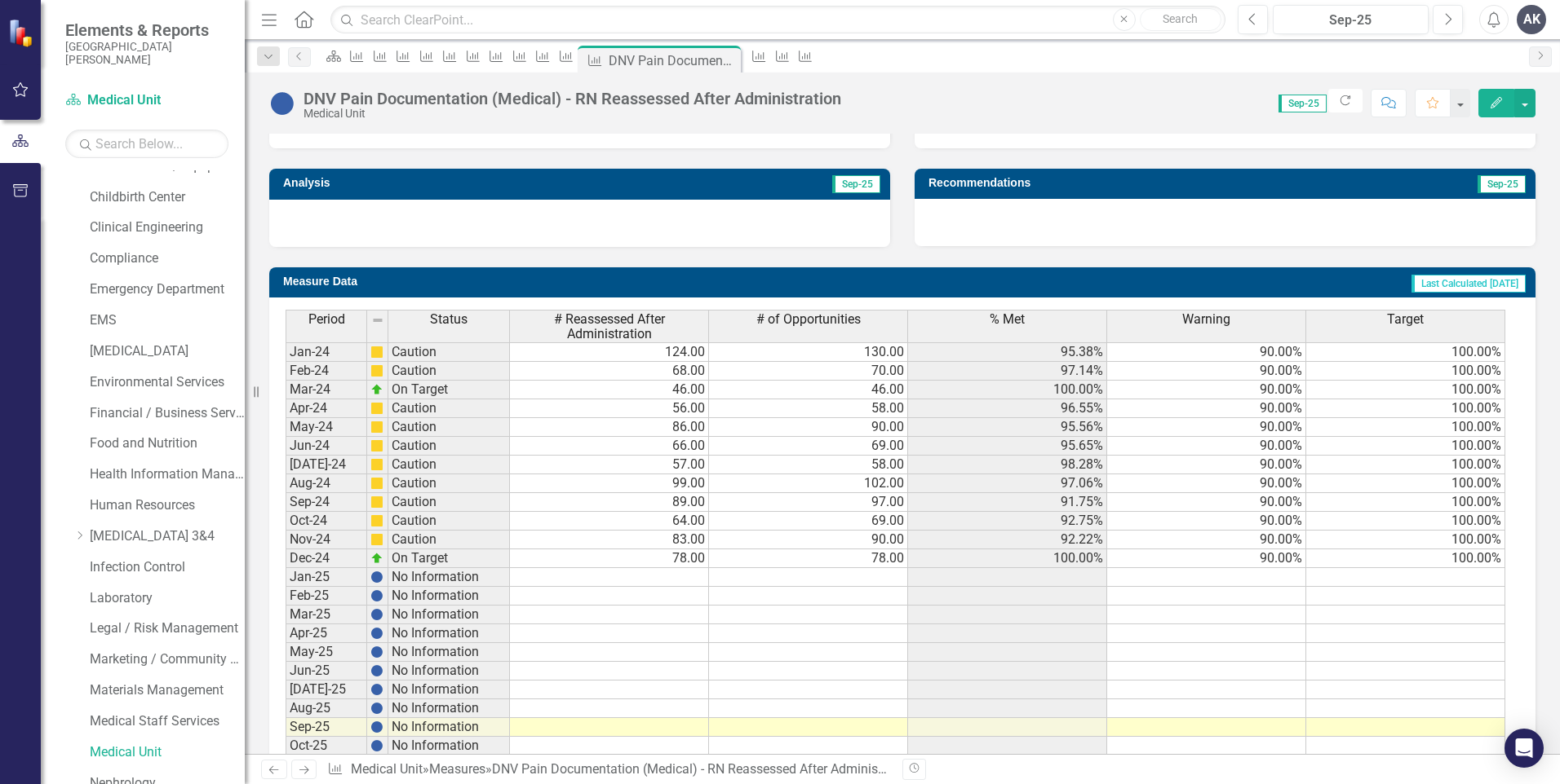
scroll to position [572, 0]
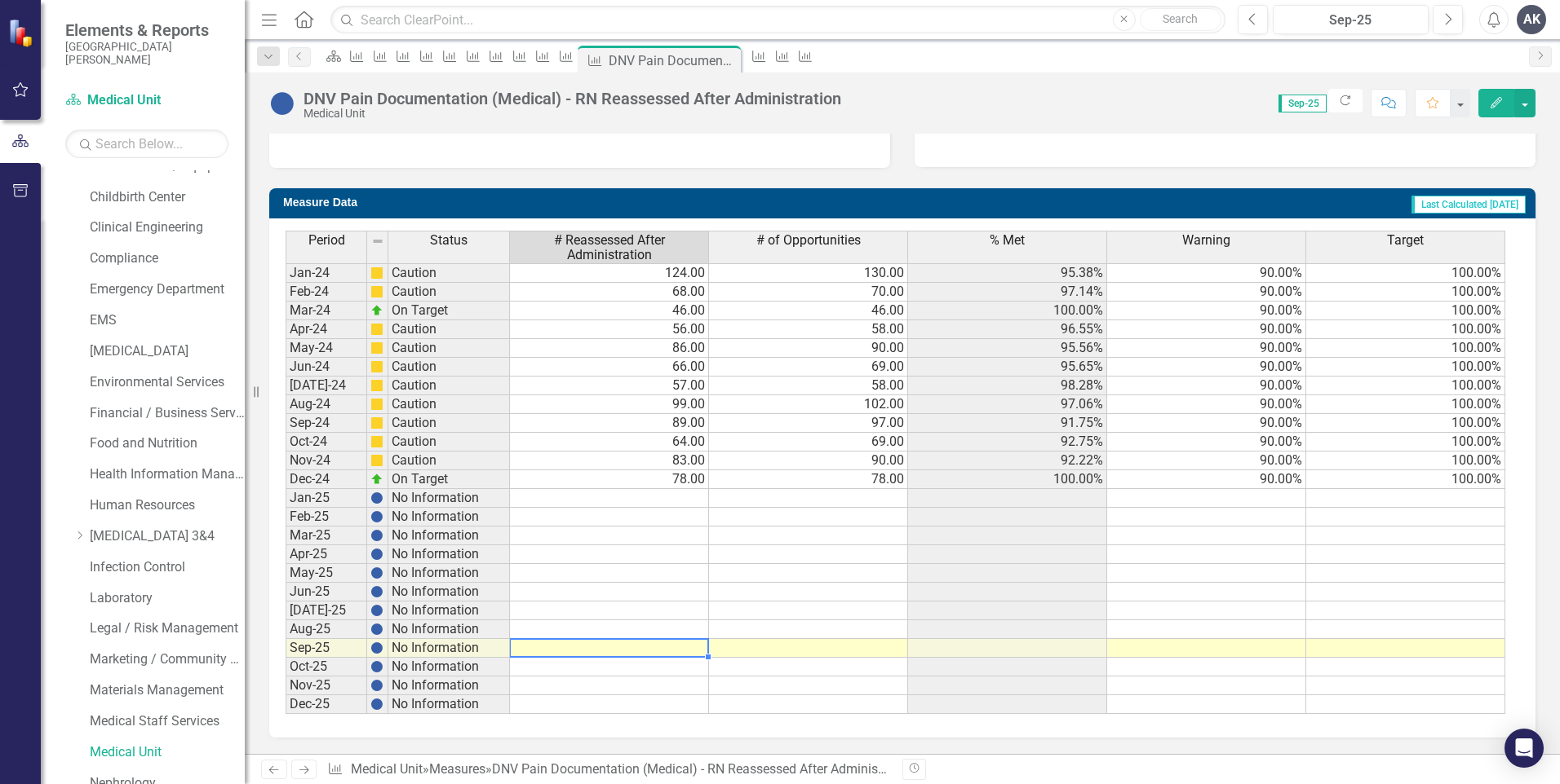
click at [691, 650] on td at bounding box center [609, 648] width 199 height 18
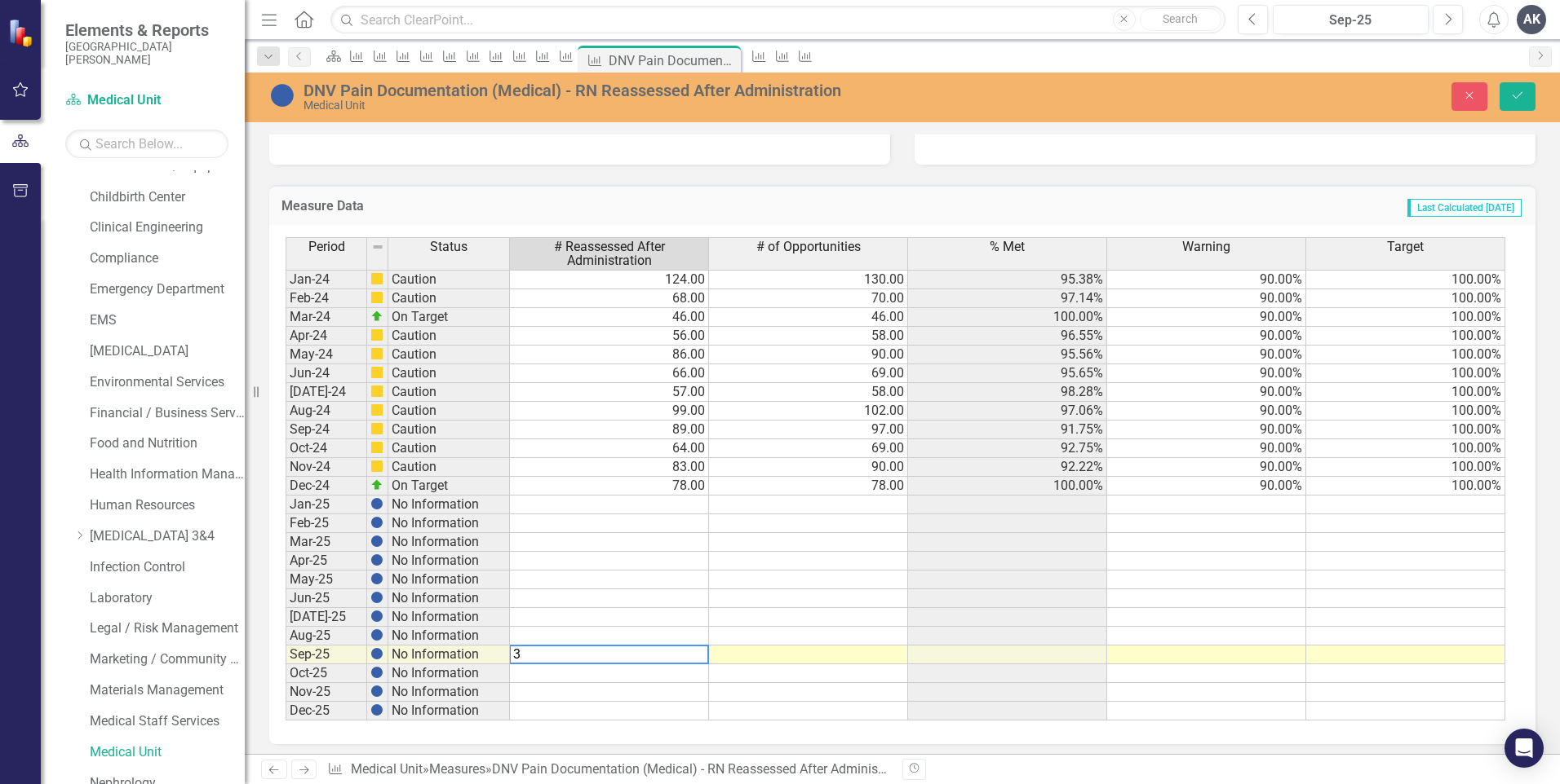
type textarea "31"
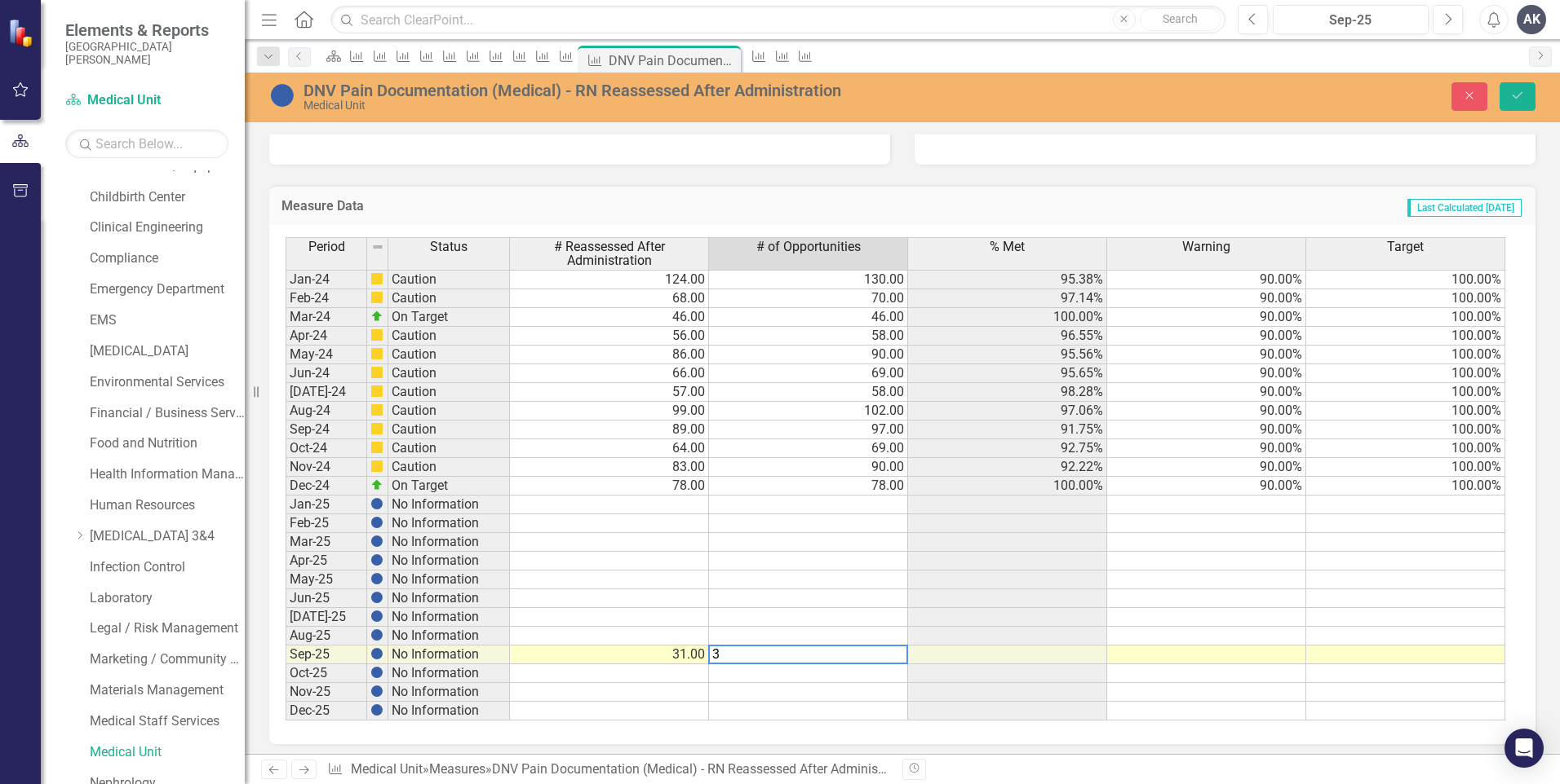
type textarea "31"
click at [1515, 88] on button "Save" at bounding box center [1516, 97] width 36 height 29
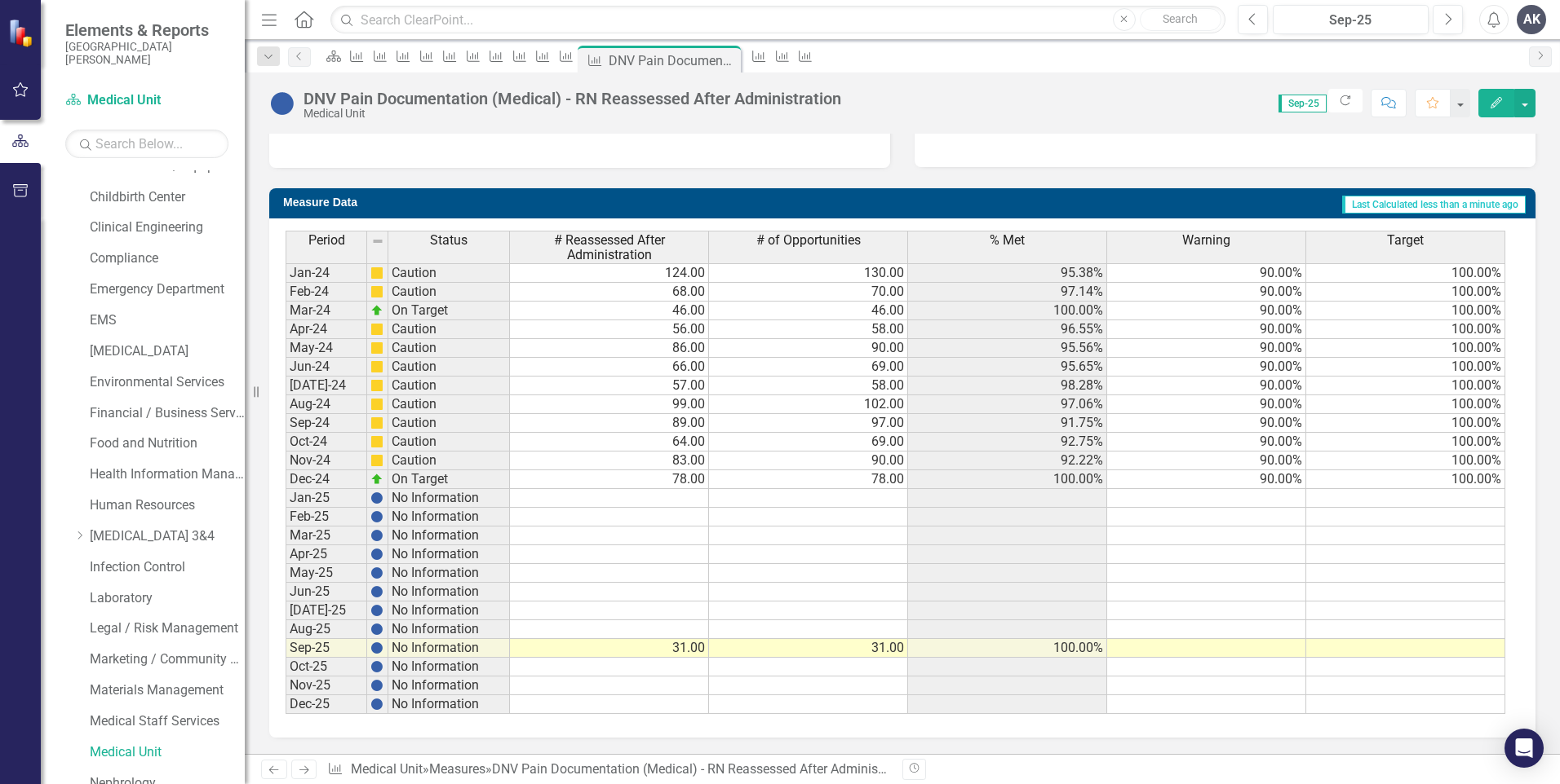
click at [309, 770] on icon at bounding box center [305, 770] width 10 height 8
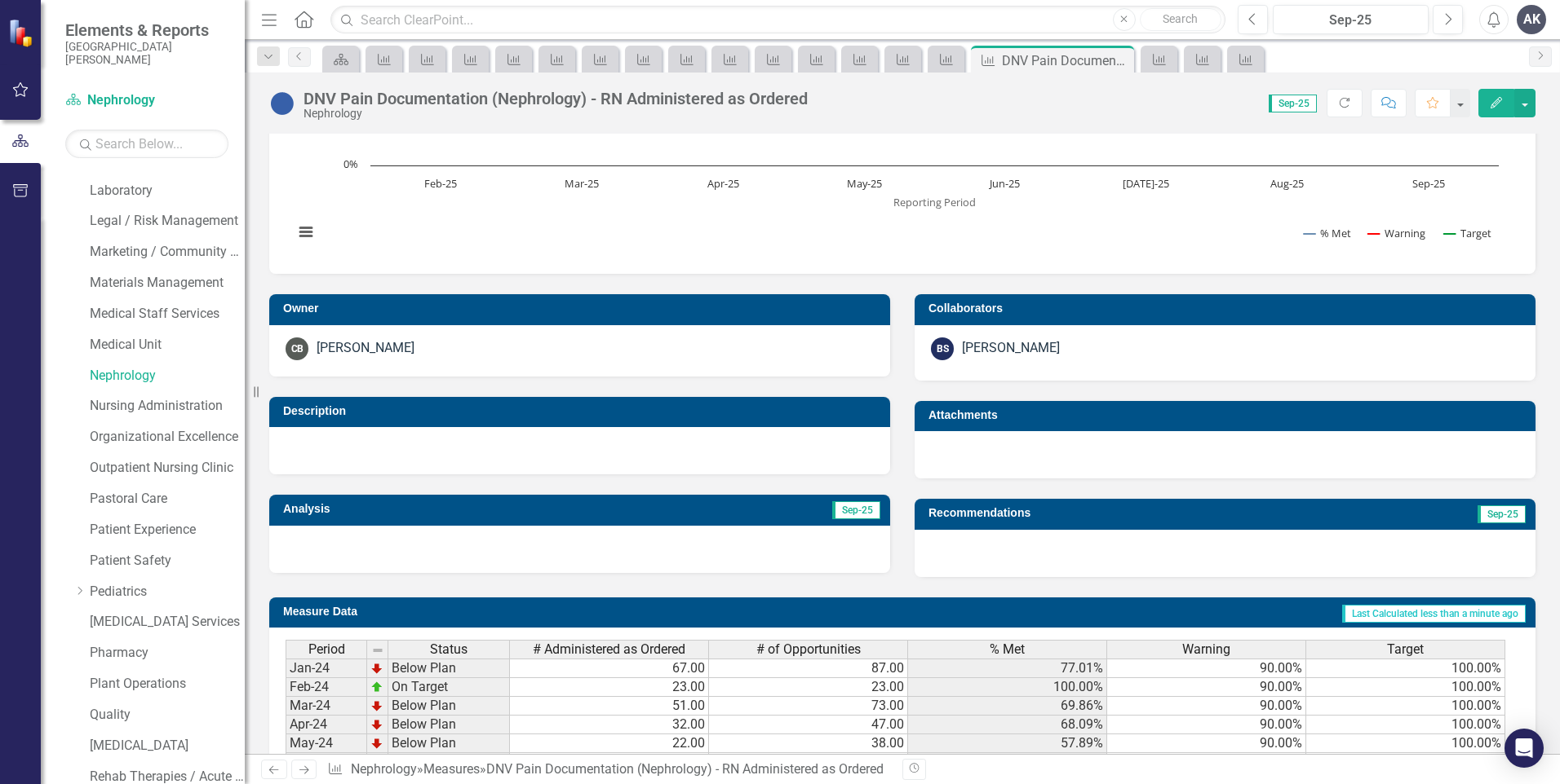
scroll to position [560, 0]
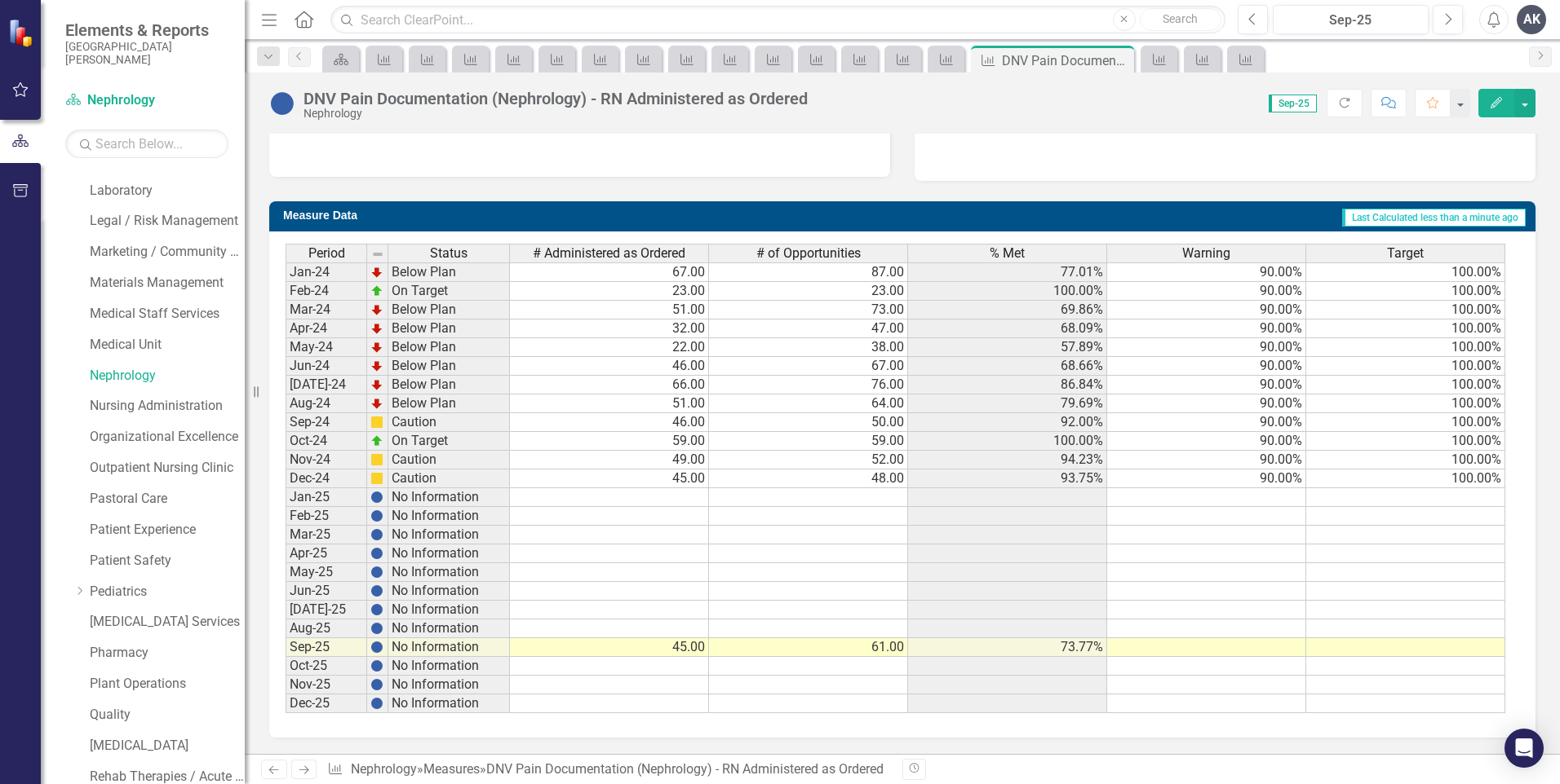
click at [308, 773] on icon "Next" at bounding box center [304, 769] width 14 height 11
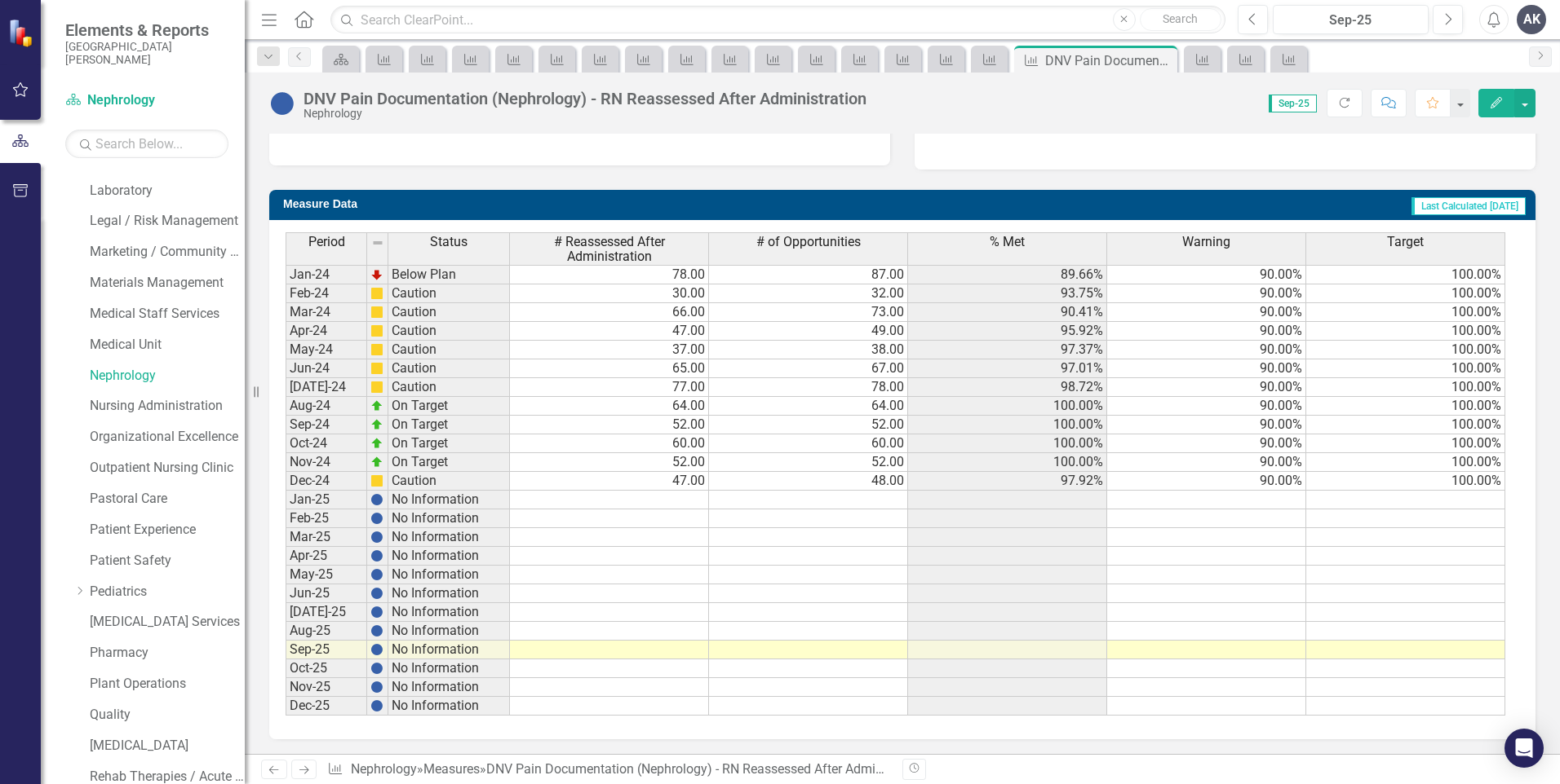
scroll to position [572, 0]
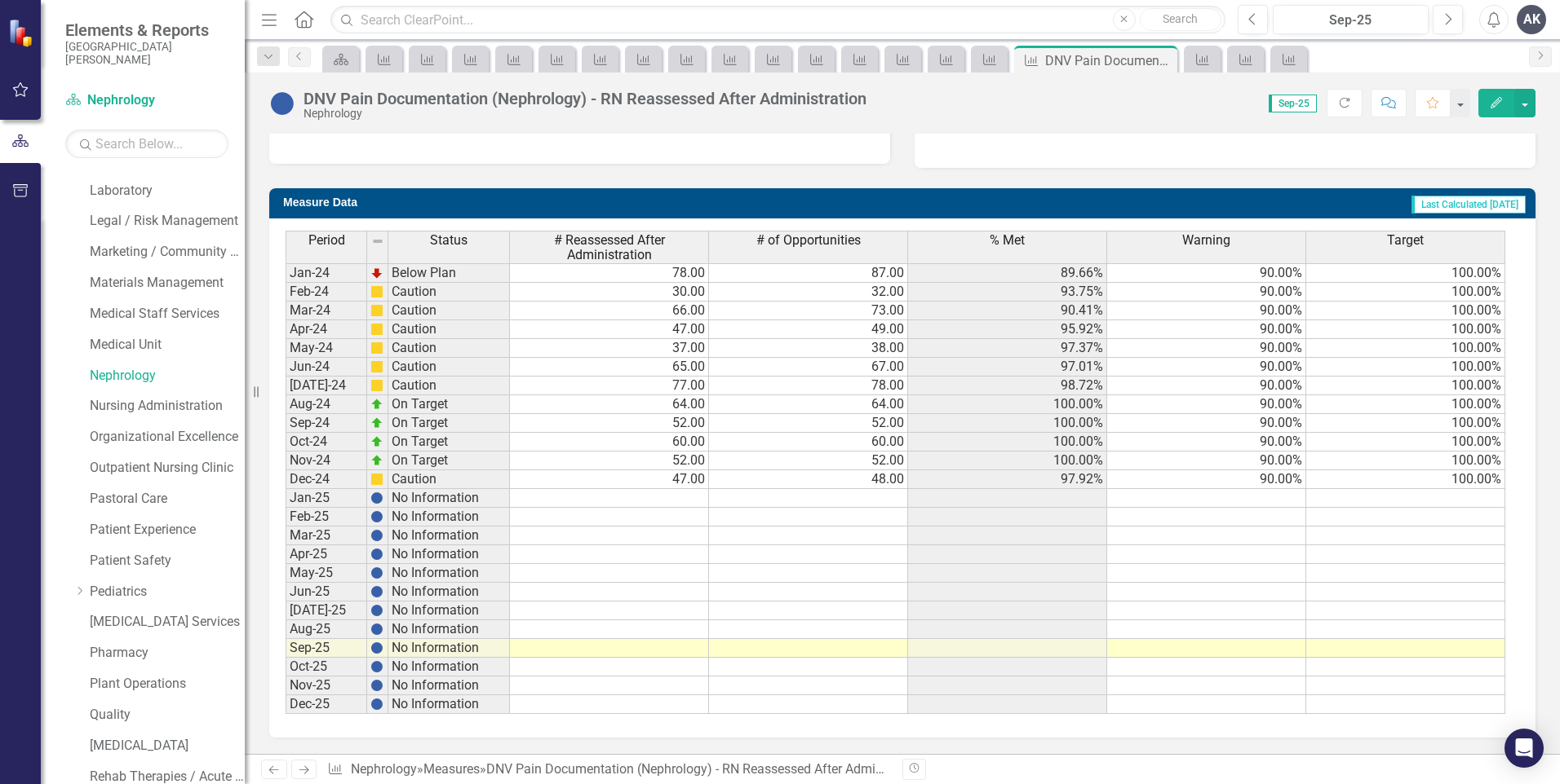
click at [685, 643] on td at bounding box center [609, 648] width 199 height 18
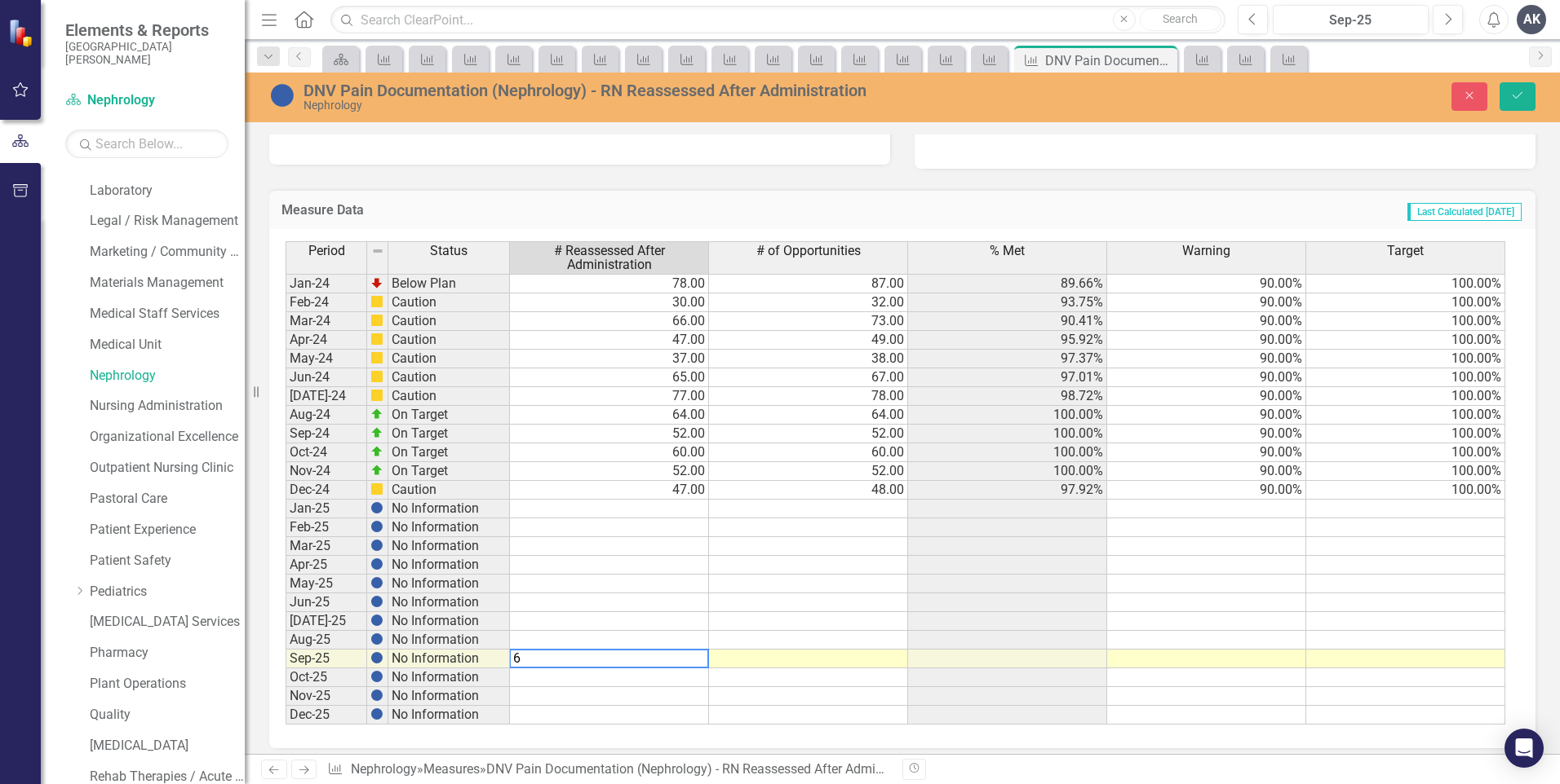
type textarea "60"
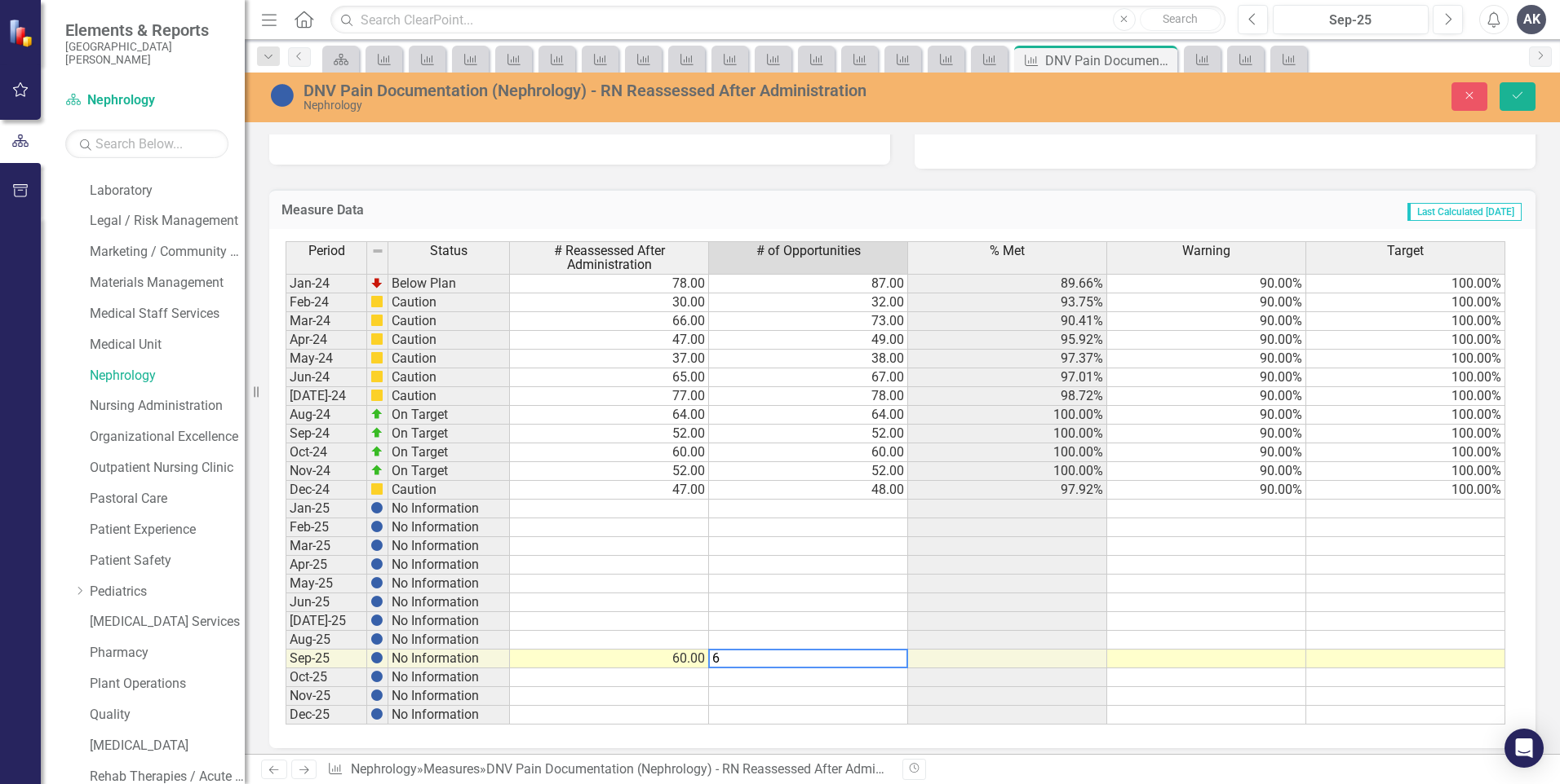
type textarea "65"
click at [1518, 95] on icon "Save" at bounding box center [1516, 96] width 15 height 12
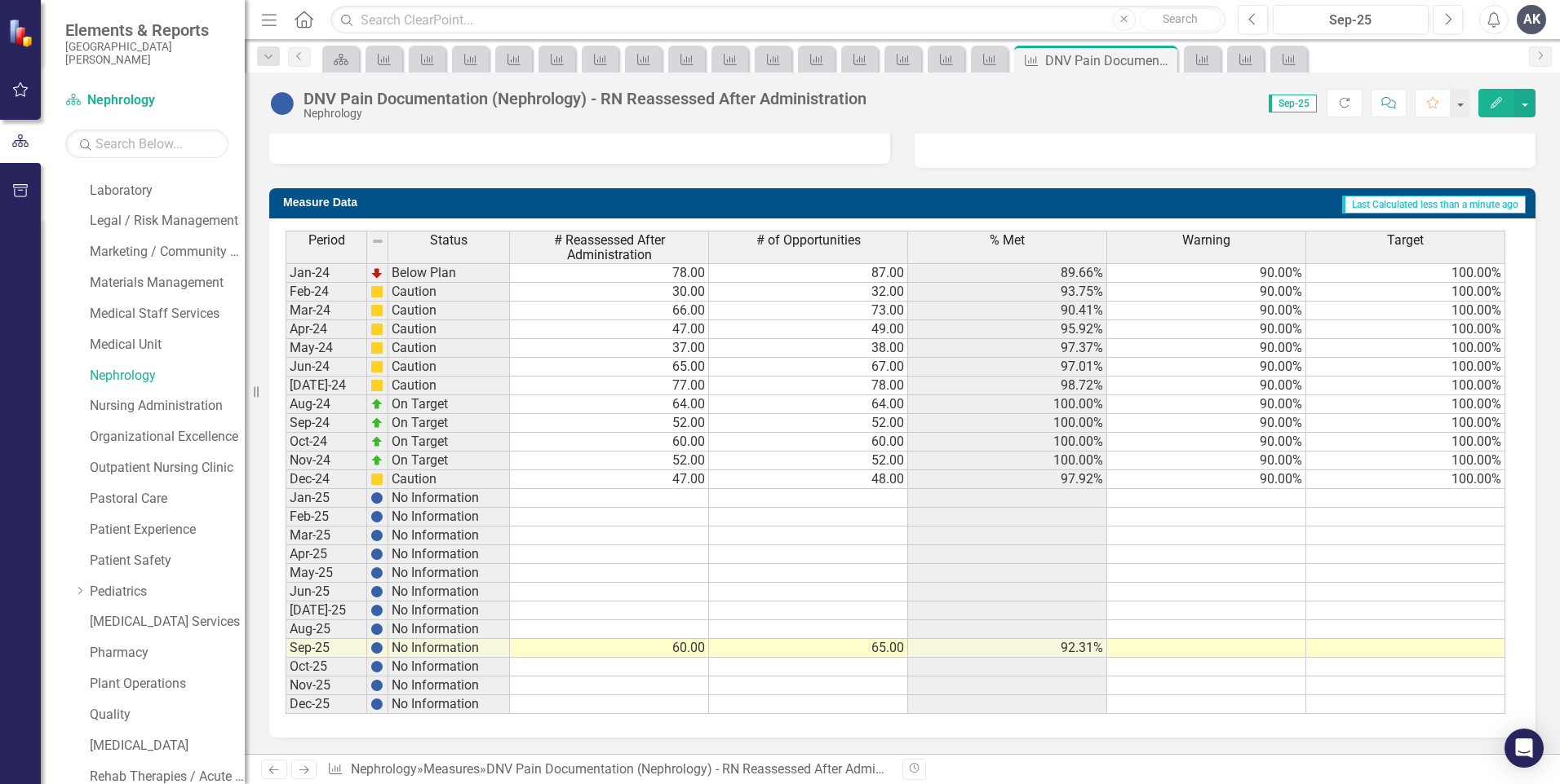
click at [301, 770] on icon at bounding box center [305, 770] width 10 height 8
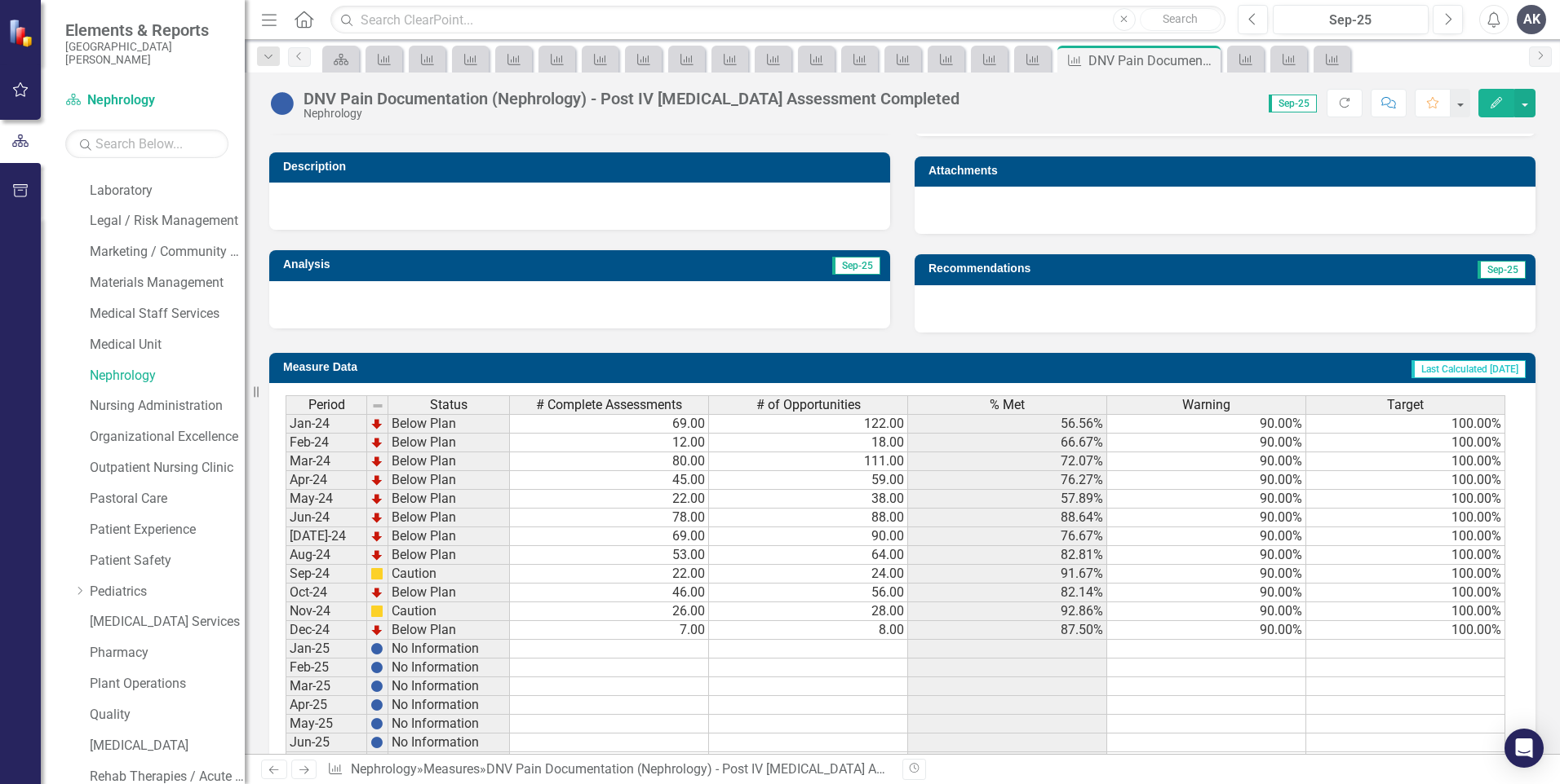
scroll to position [560, 0]
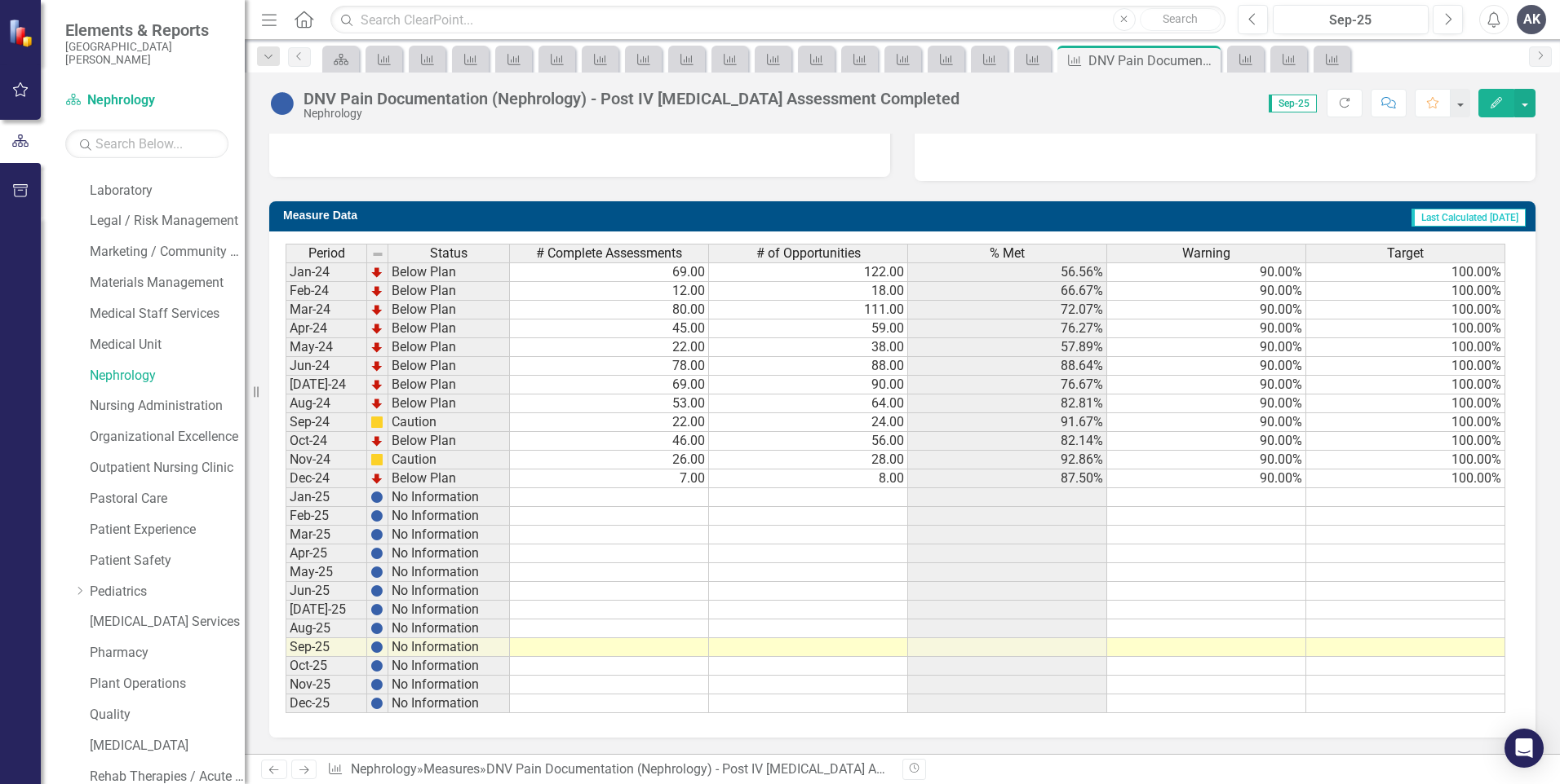
click at [687, 651] on td at bounding box center [609, 647] width 199 height 18
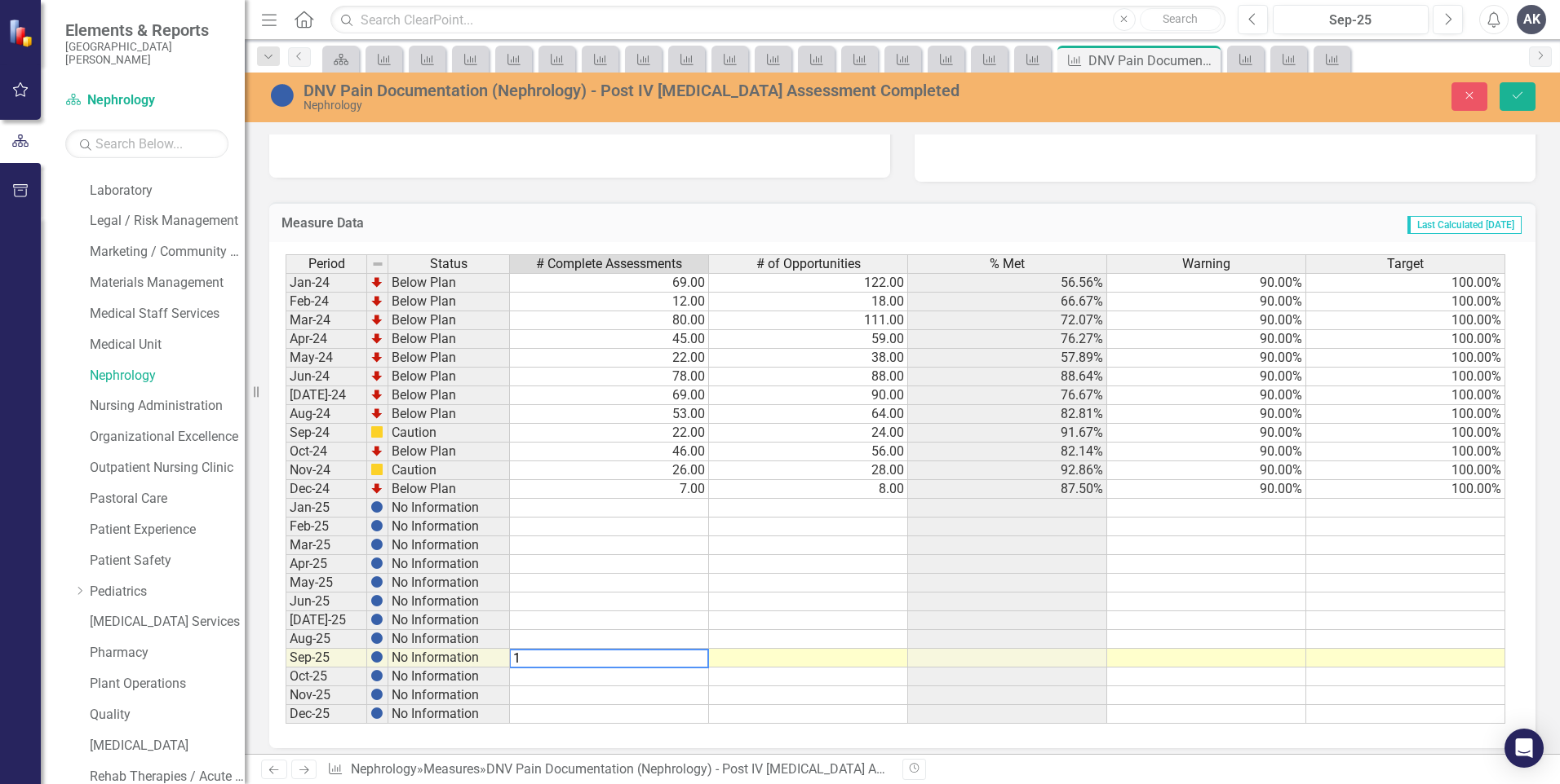
type textarea "11"
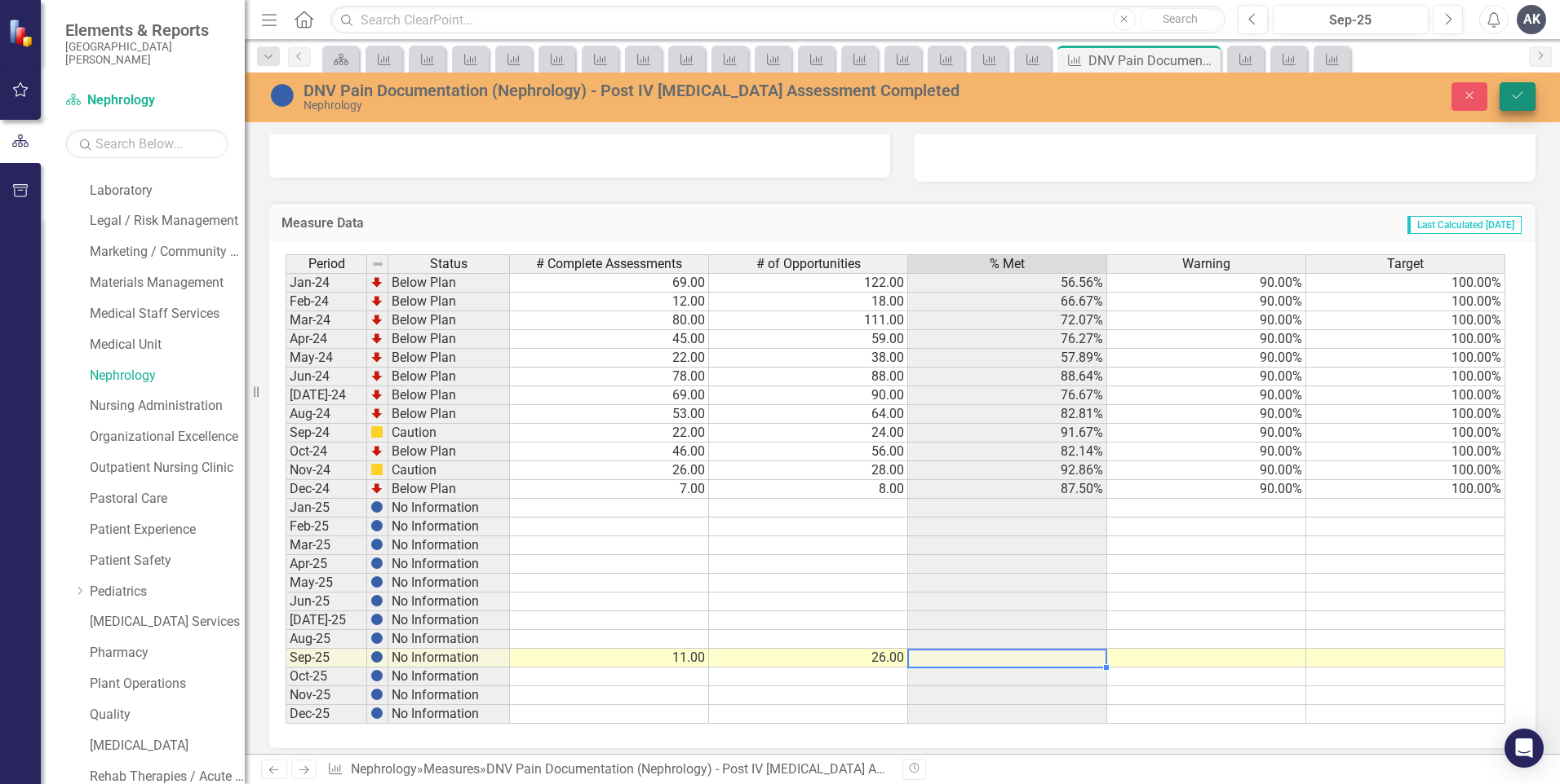
type textarea "26"
click at [1526, 102] on button "Save" at bounding box center [1516, 97] width 36 height 29
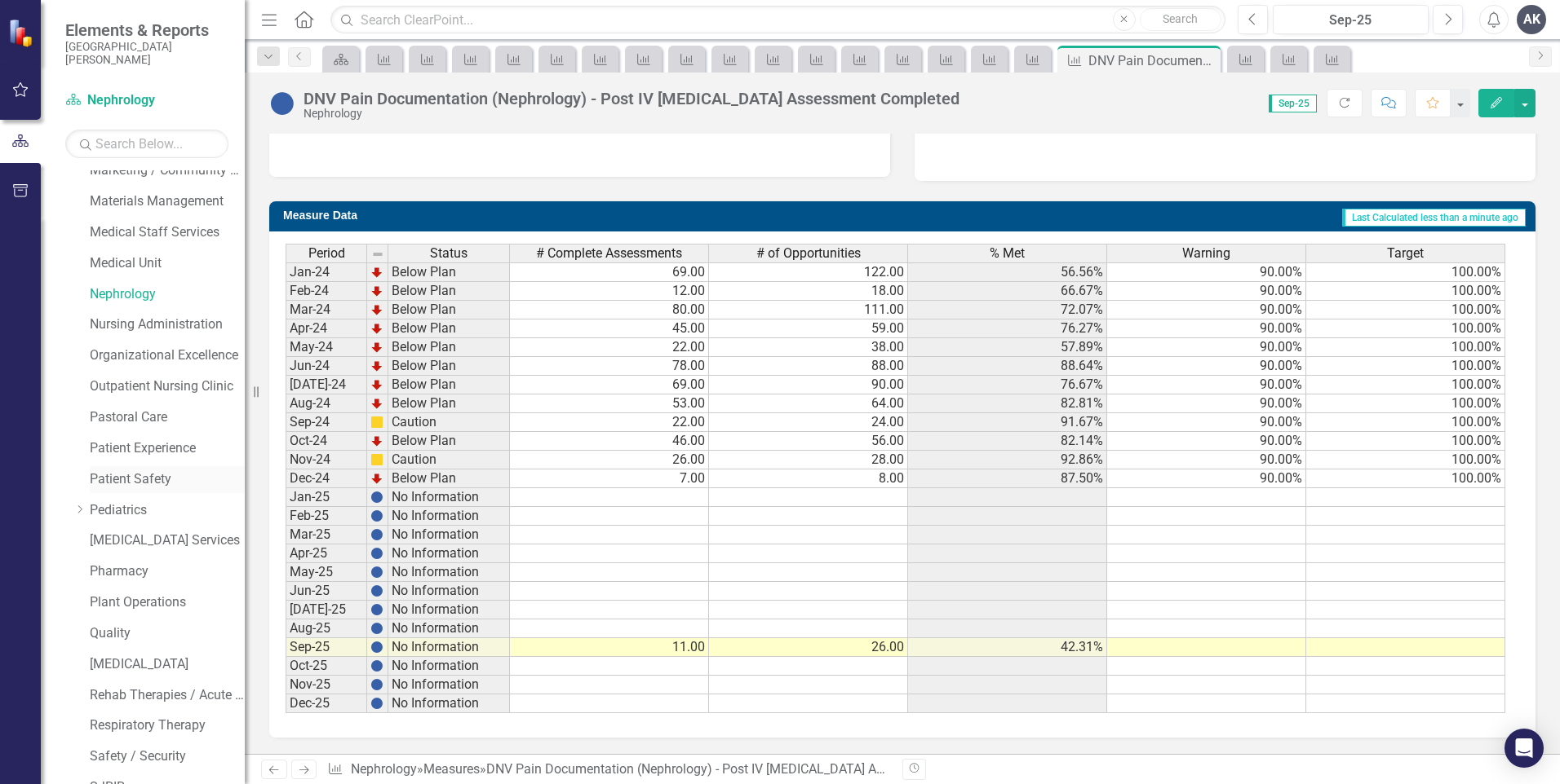
scroll to position [897, 0]
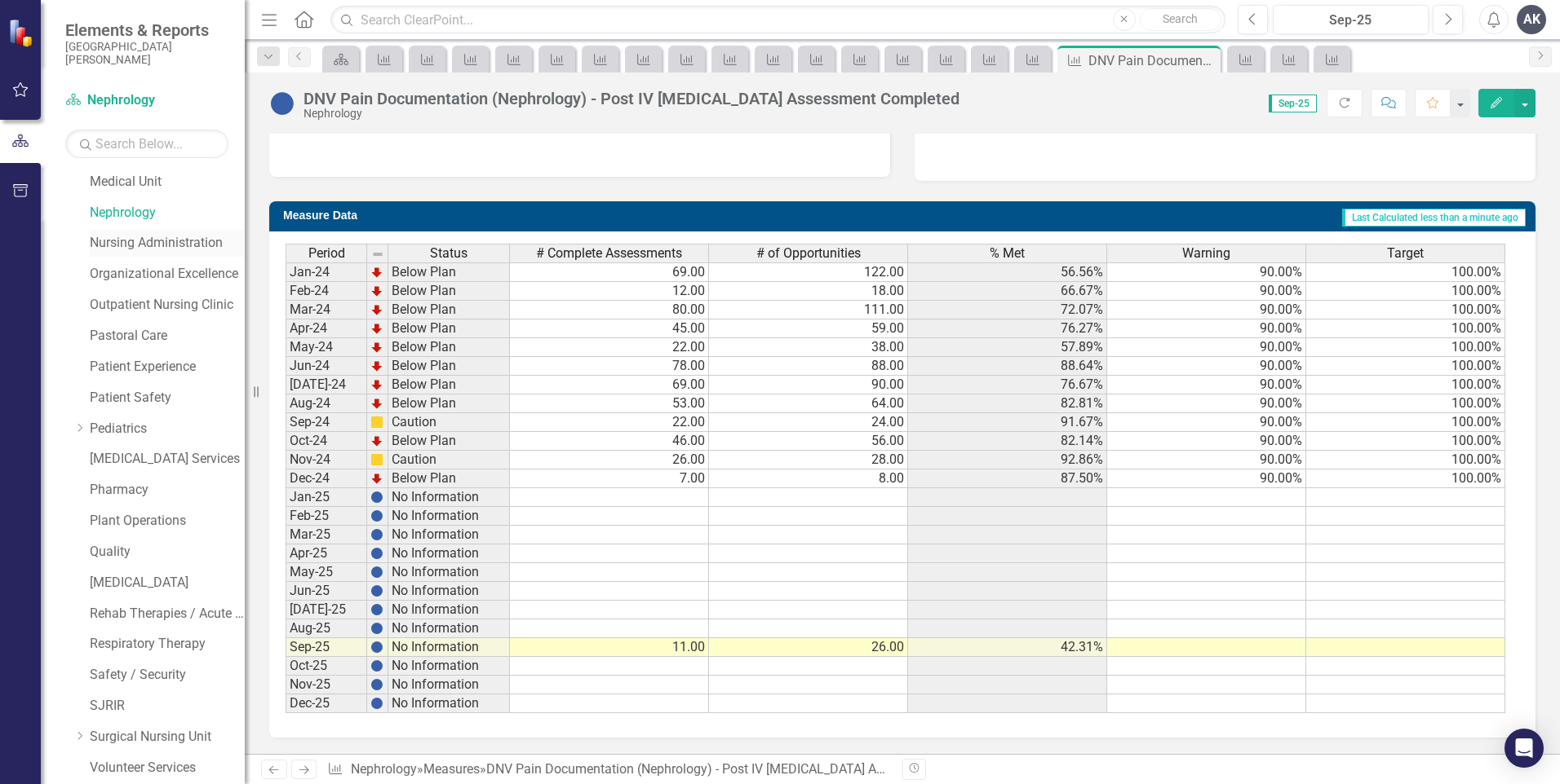
click at [162, 237] on link "Nursing Administration" at bounding box center [167, 243] width 155 height 18
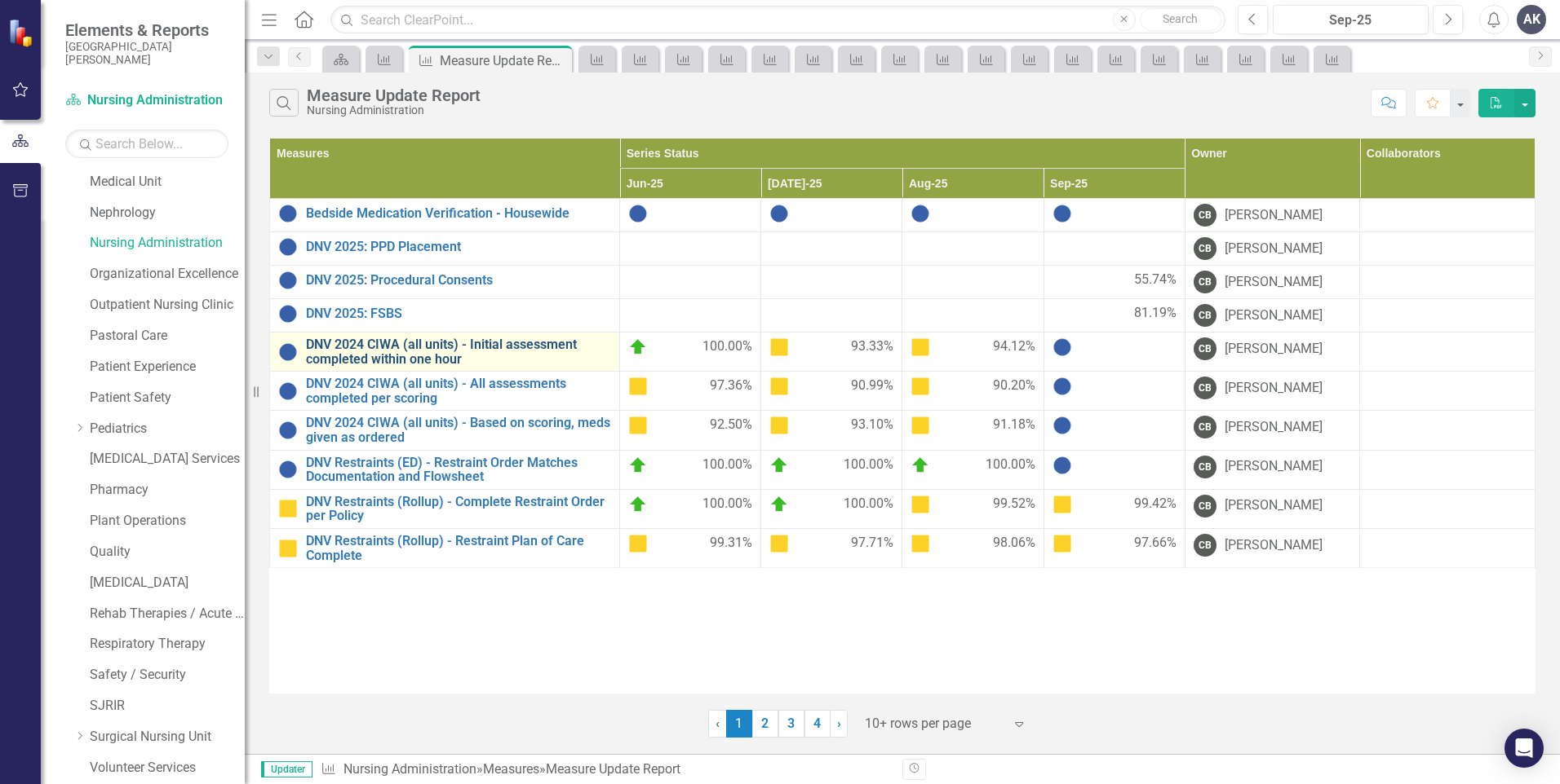
click at [584, 357] on link "DNV 2024 CIWA (all units) - Initial assessment completed within one hour" at bounding box center [457, 352] width 305 height 29
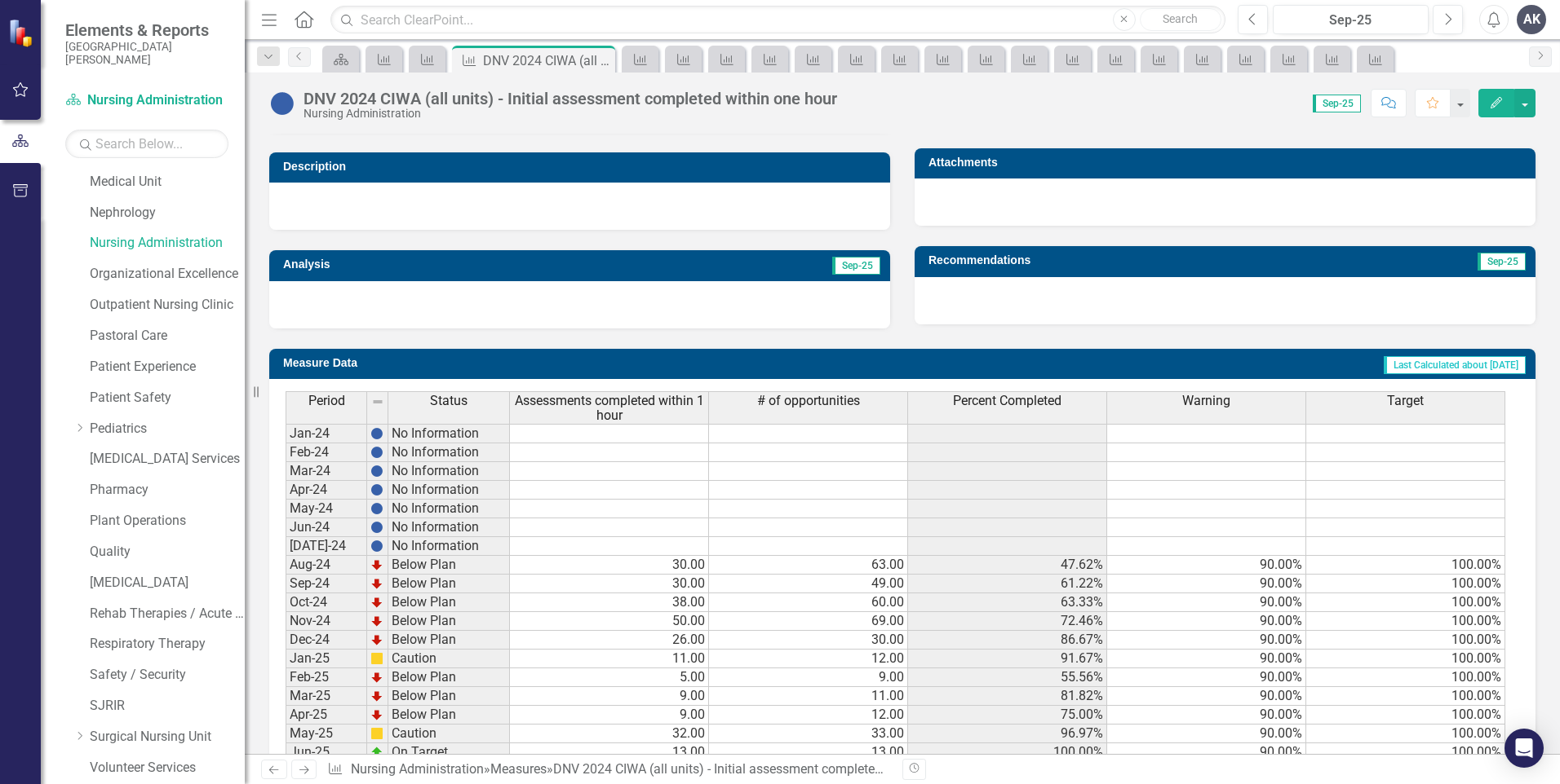
scroll to position [568, 0]
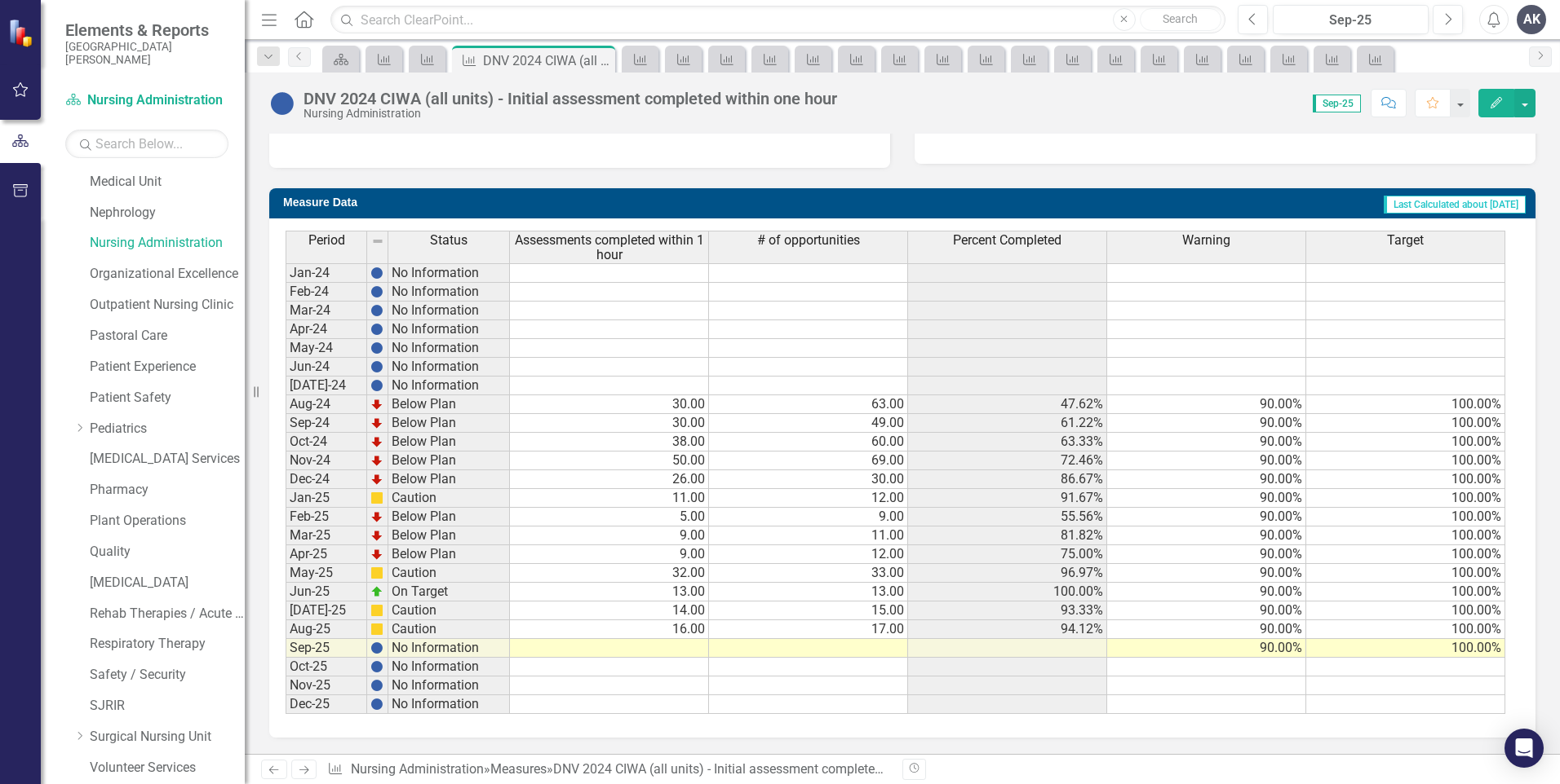
click at [692, 647] on td at bounding box center [609, 648] width 199 height 18
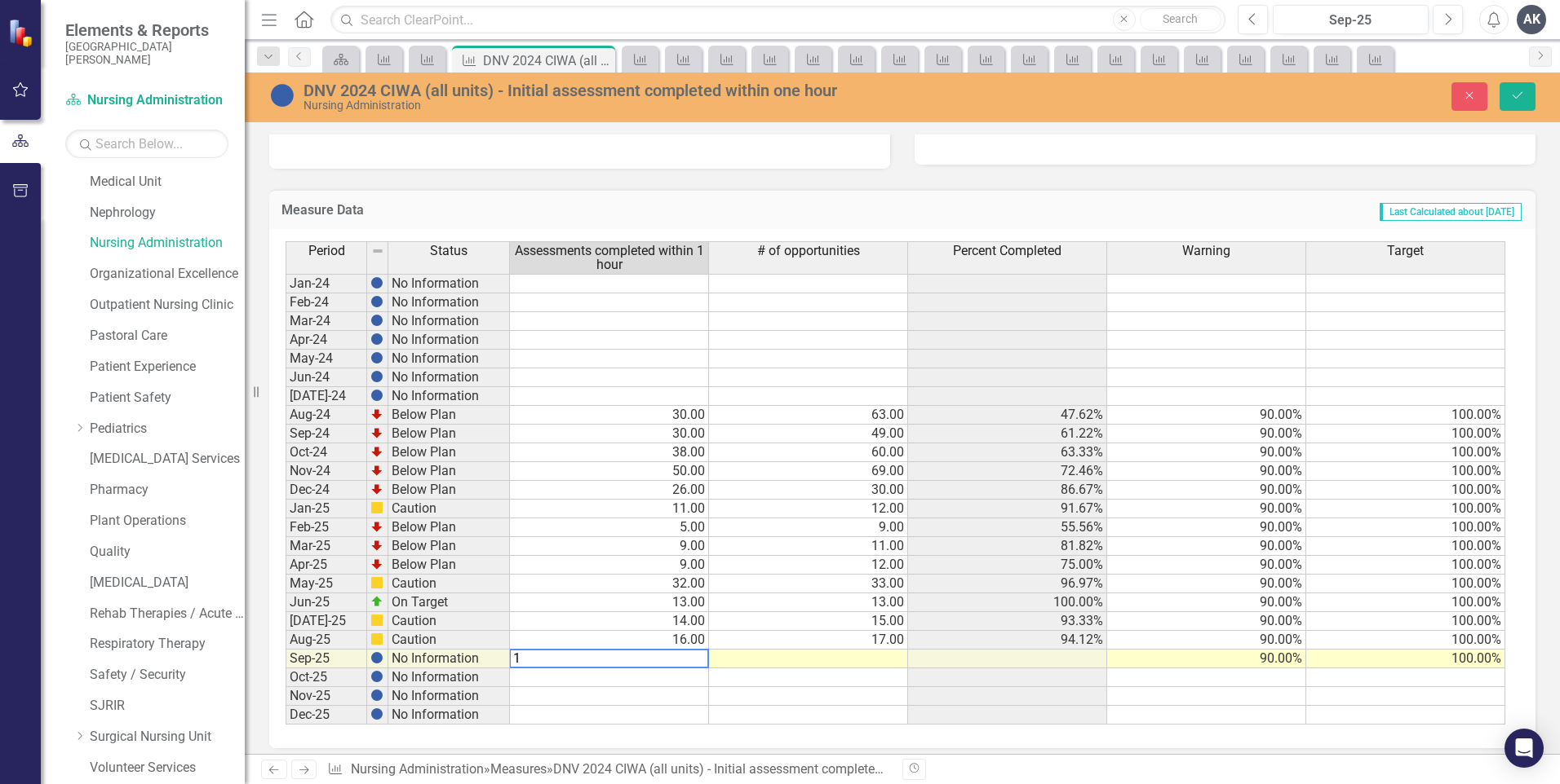
type textarea "12"
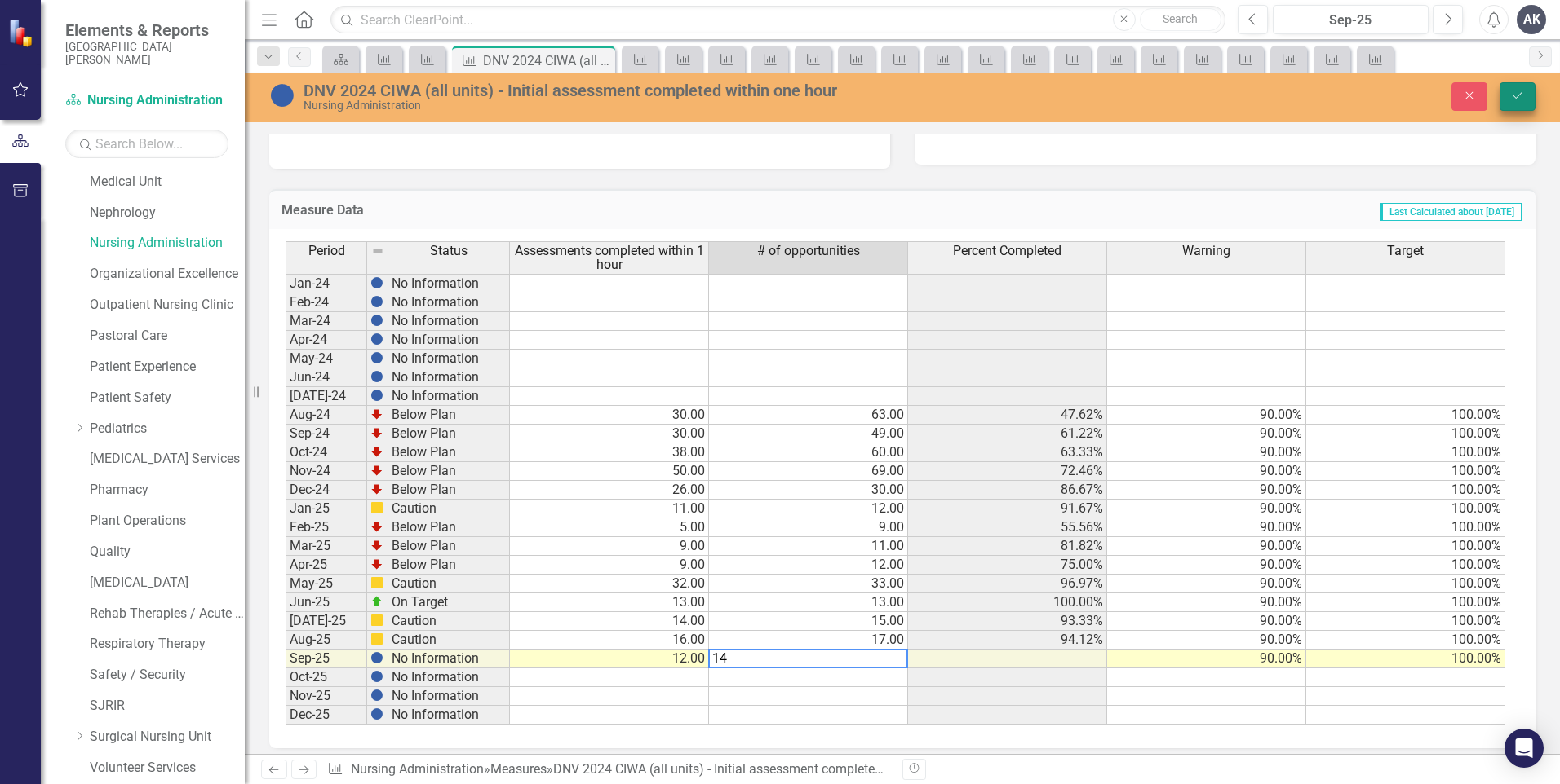
type textarea "14"
click at [1519, 96] on icon "Save" at bounding box center [1516, 96] width 15 height 12
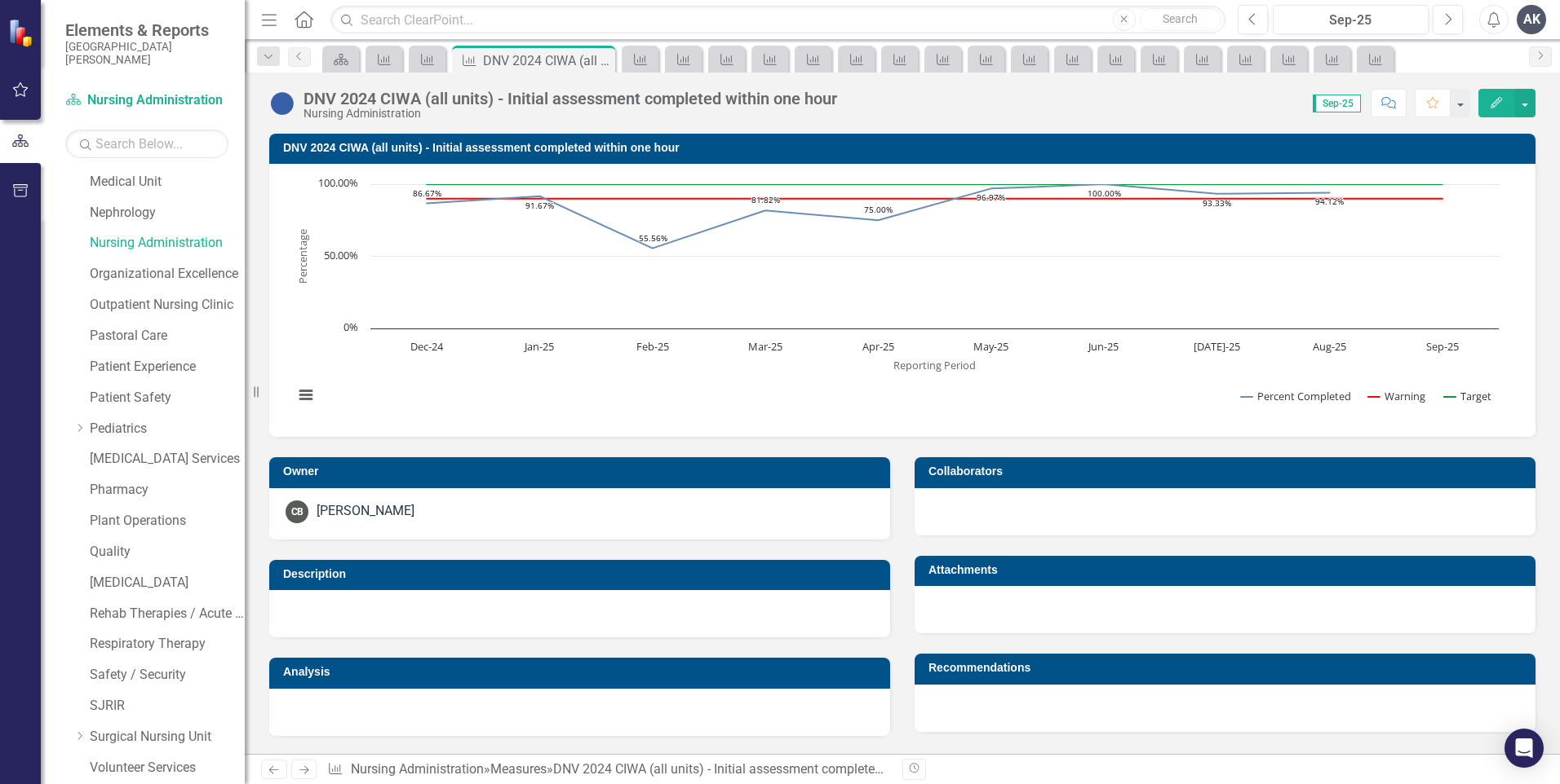
click at [304, 771] on icon "Next" at bounding box center [304, 769] width 14 height 11
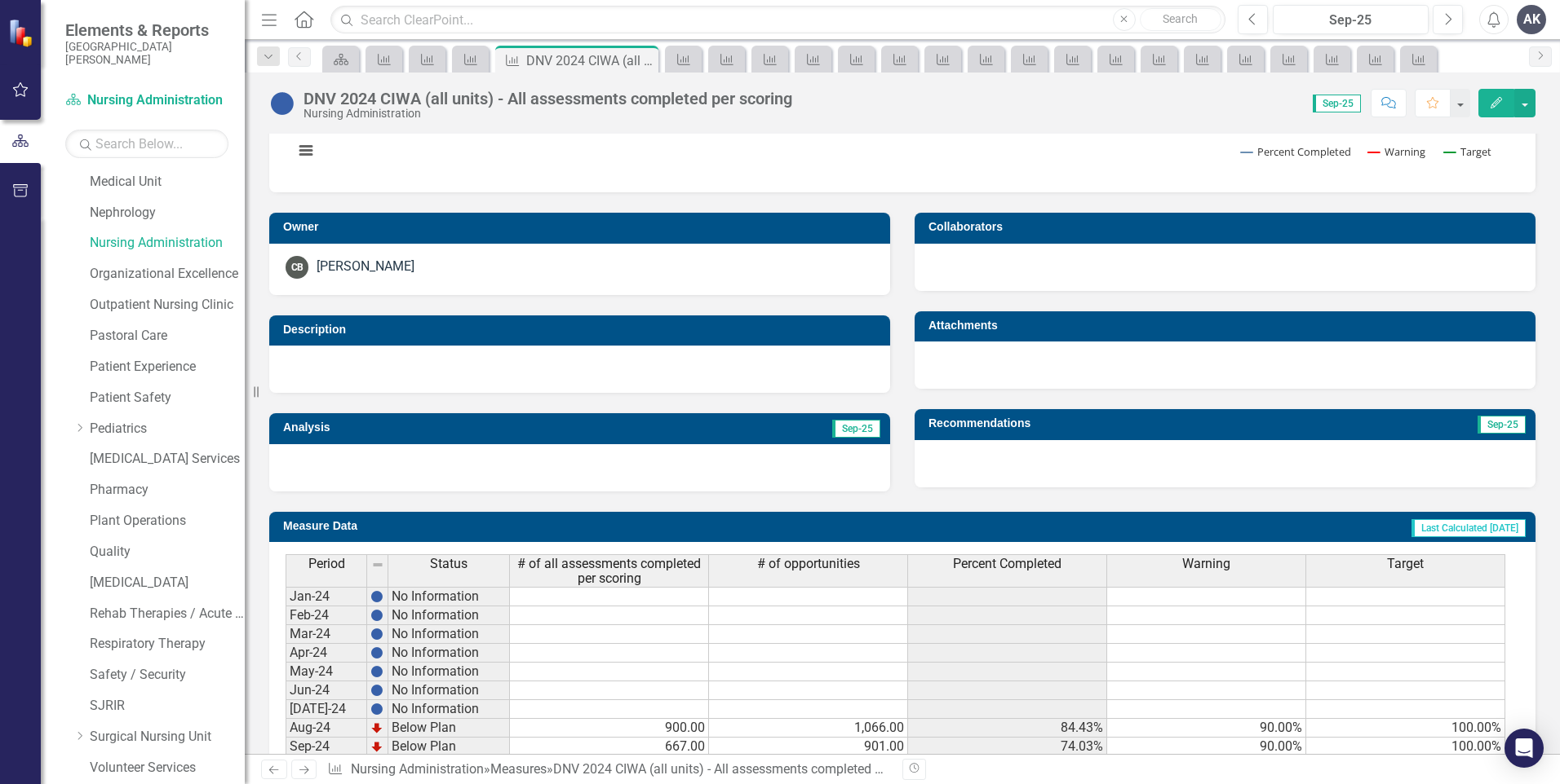
scroll to position [568, 0]
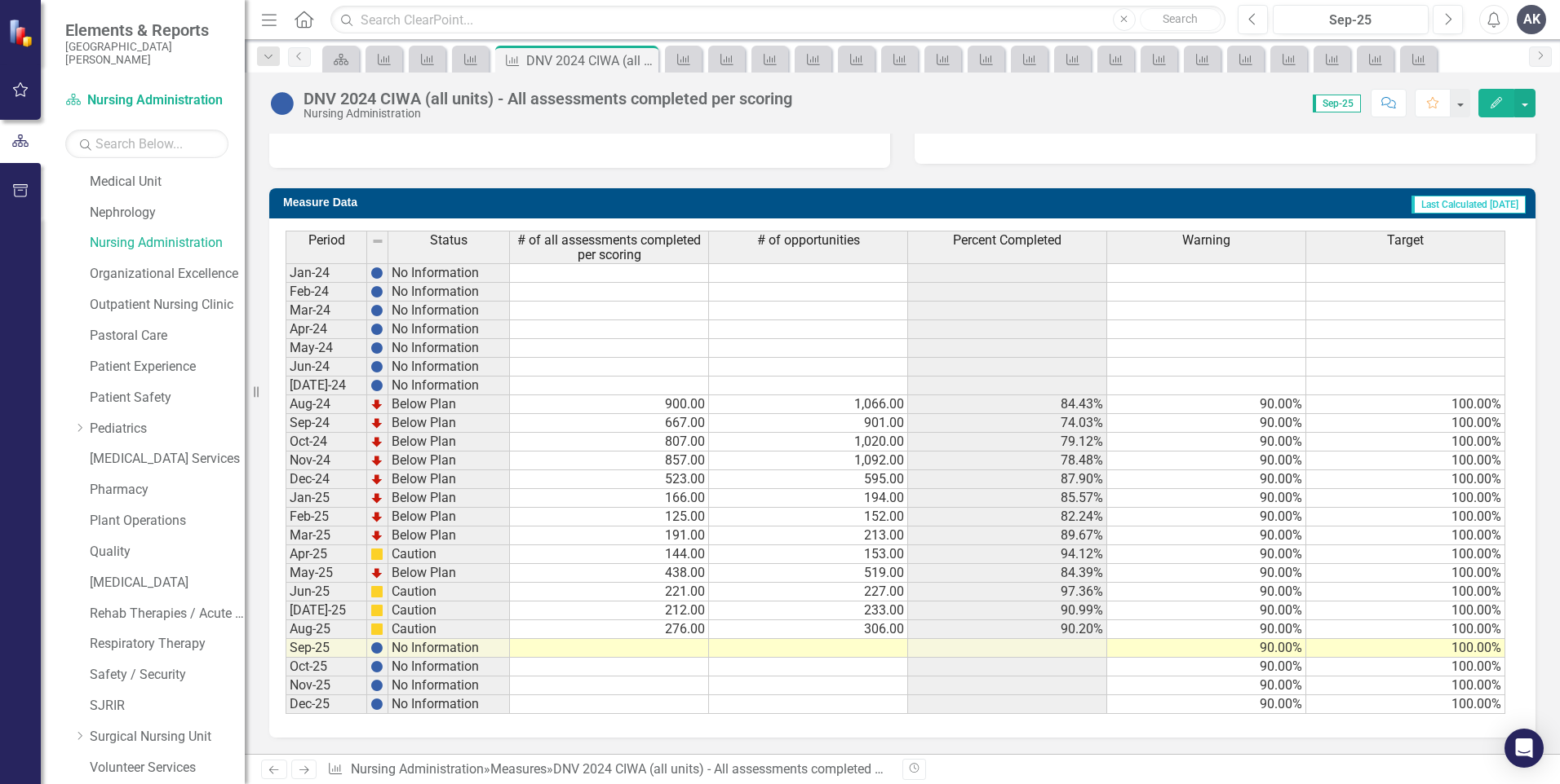
click at [700, 649] on td at bounding box center [609, 648] width 199 height 18
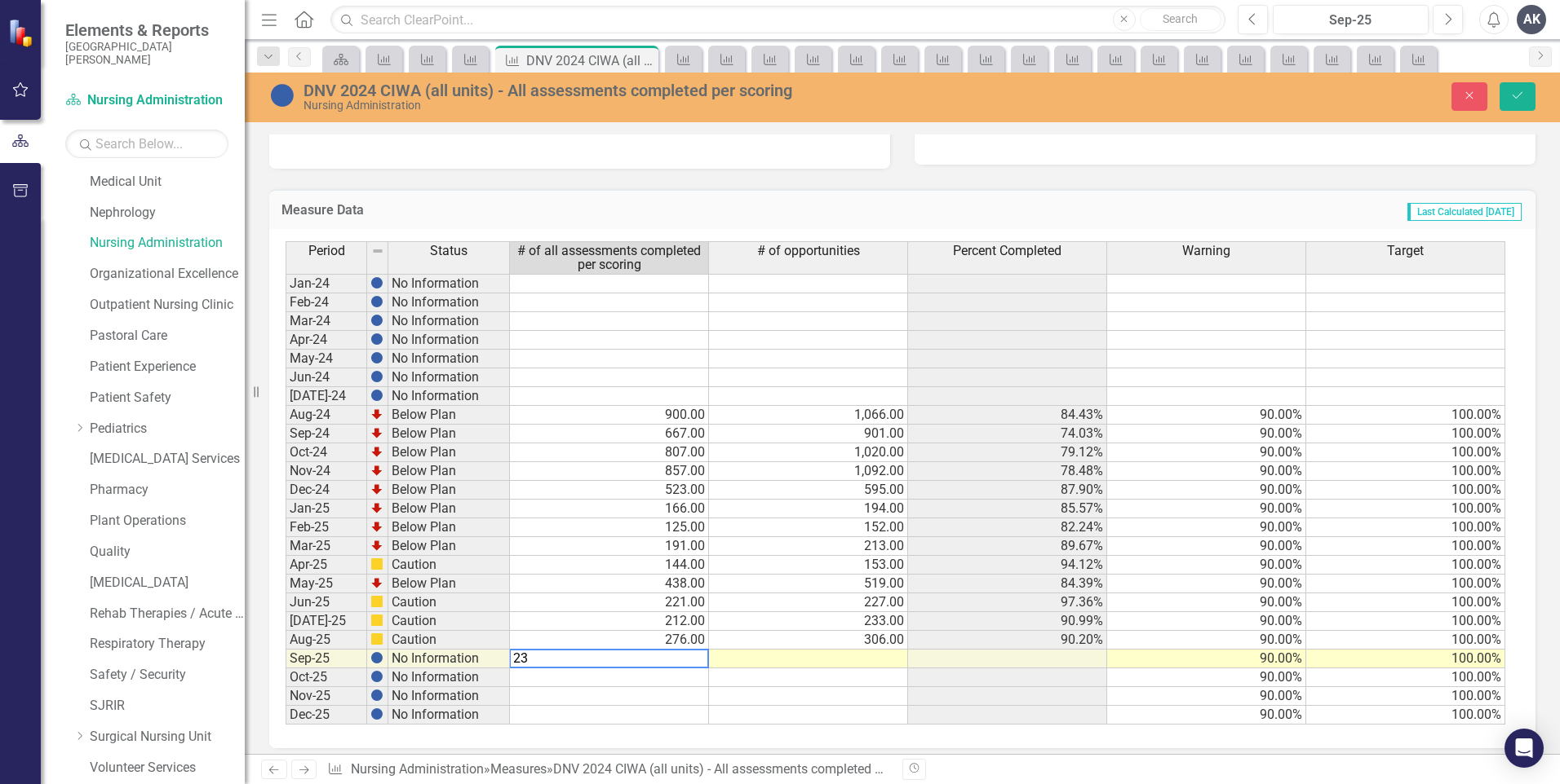
type textarea "239"
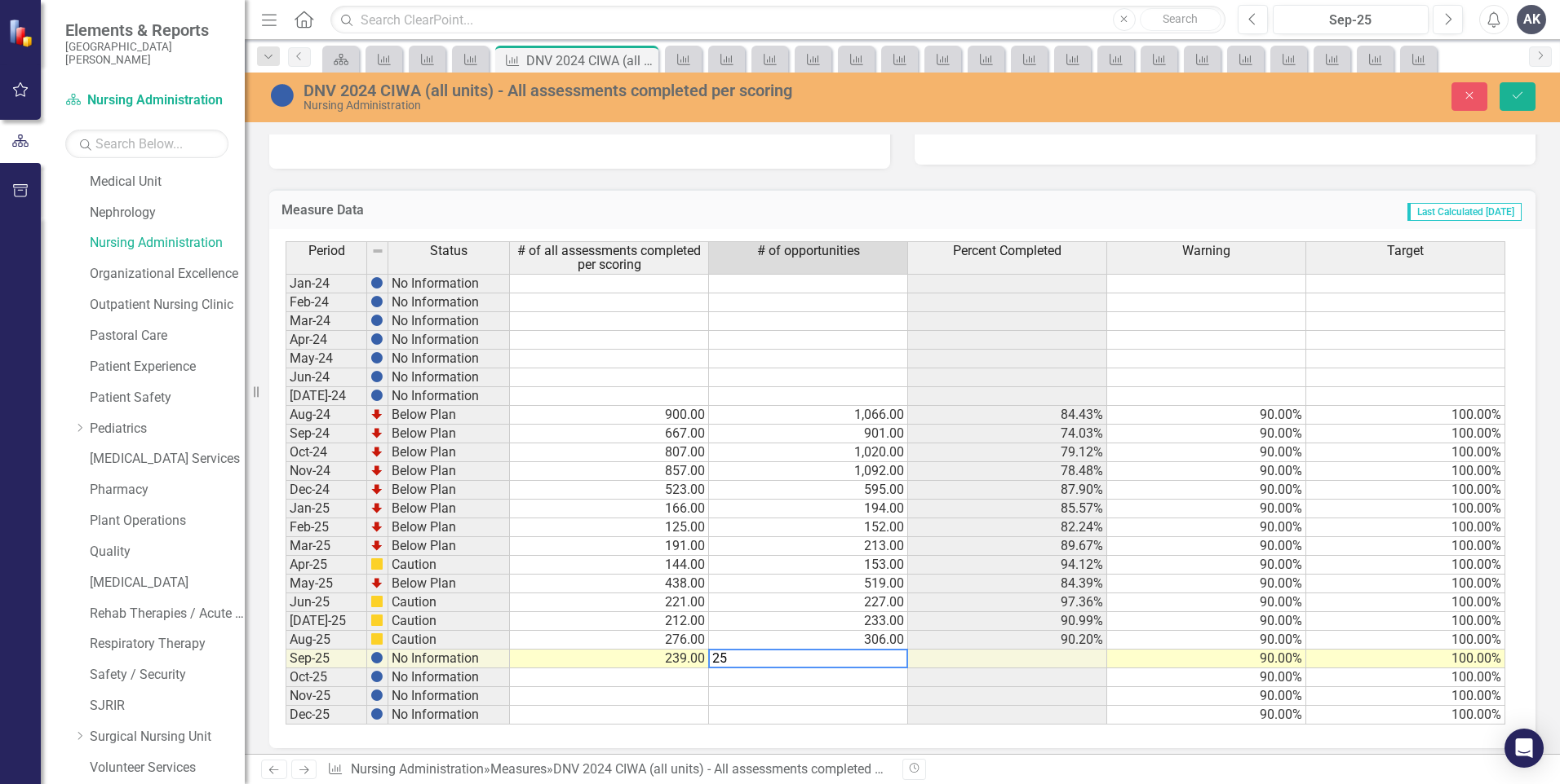
type textarea "258"
click at [1512, 92] on icon "Save" at bounding box center [1516, 96] width 15 height 12
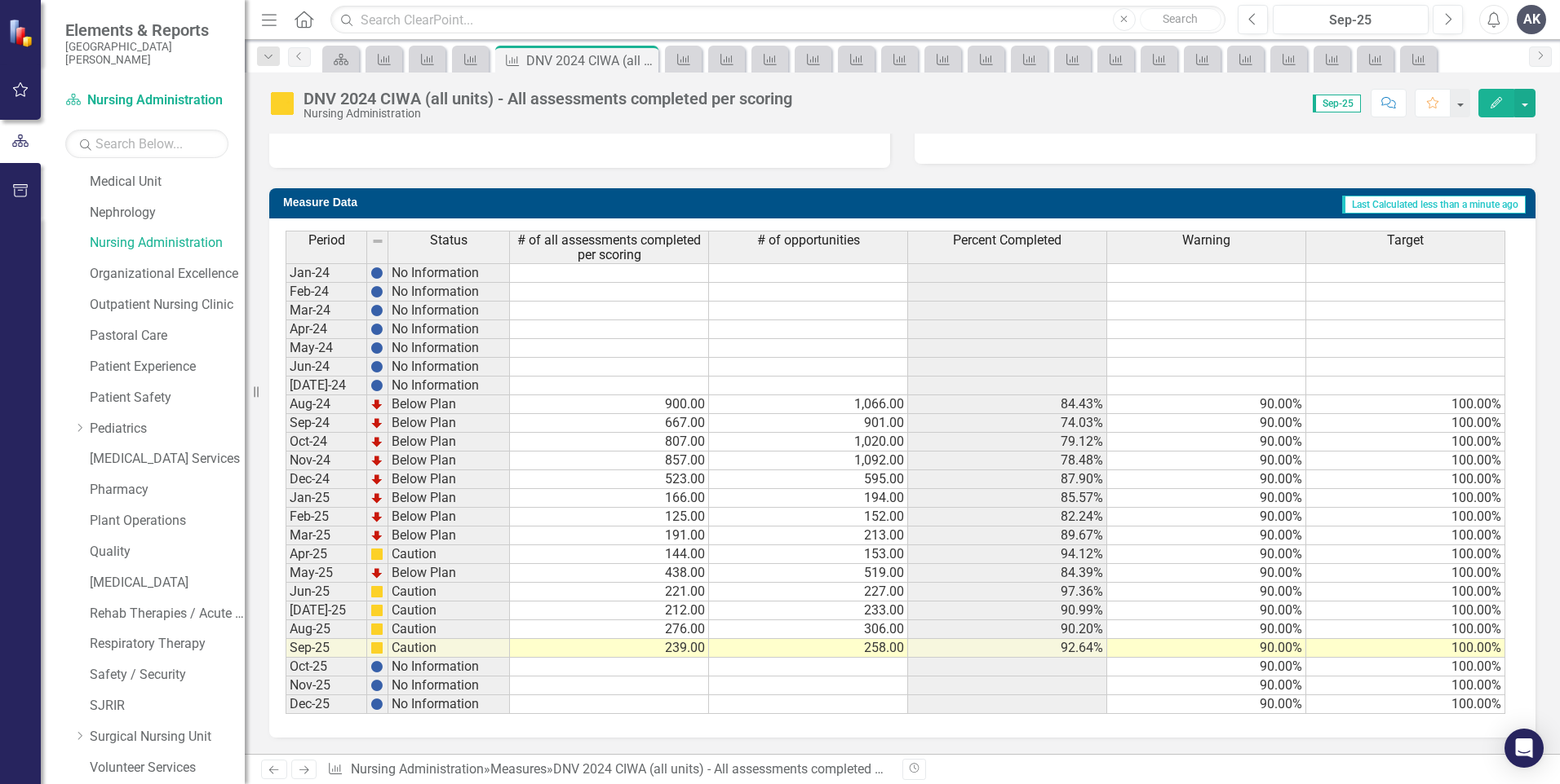
click at [307, 770] on icon at bounding box center [305, 770] width 10 height 8
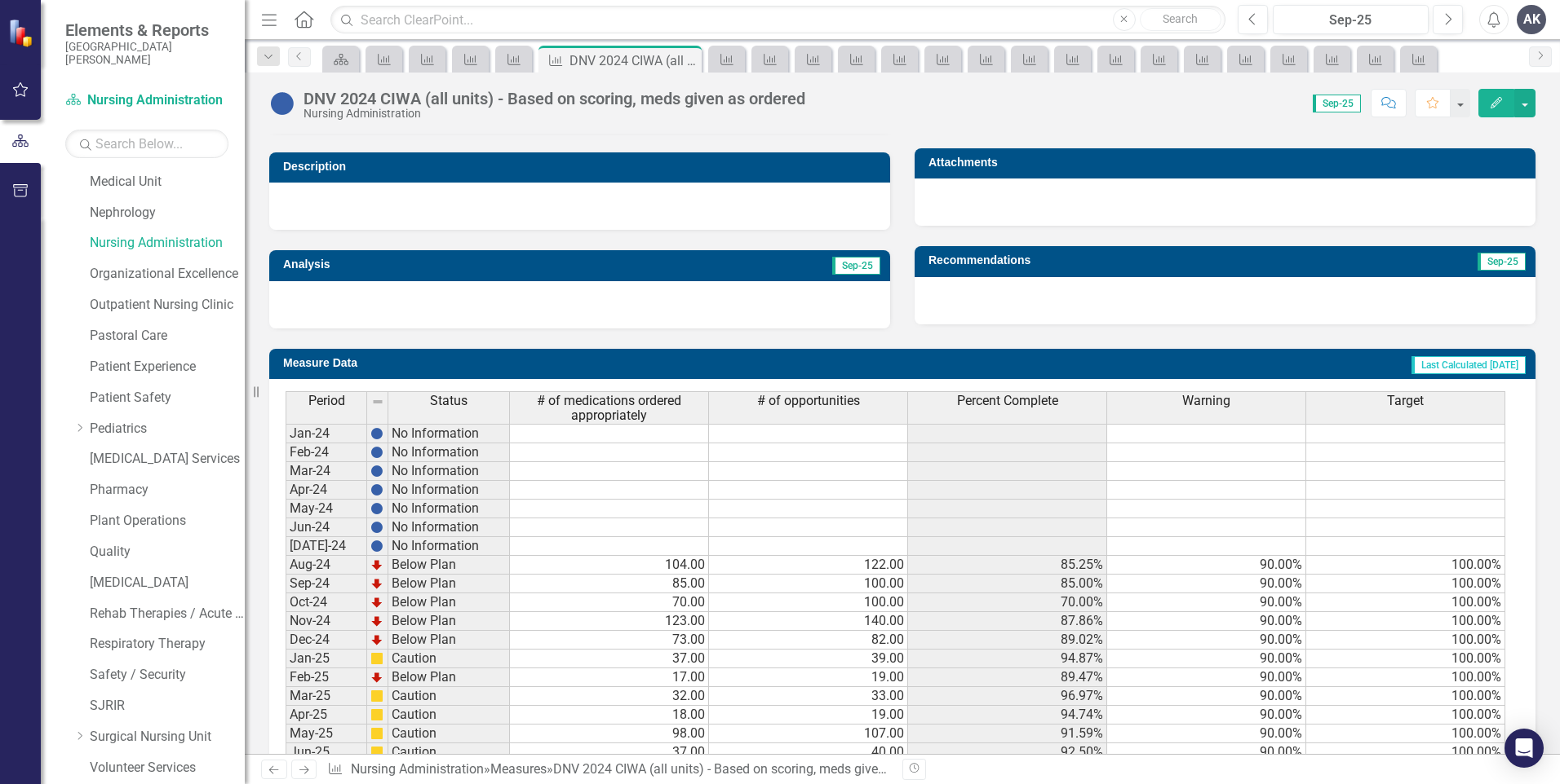
scroll to position [568, 0]
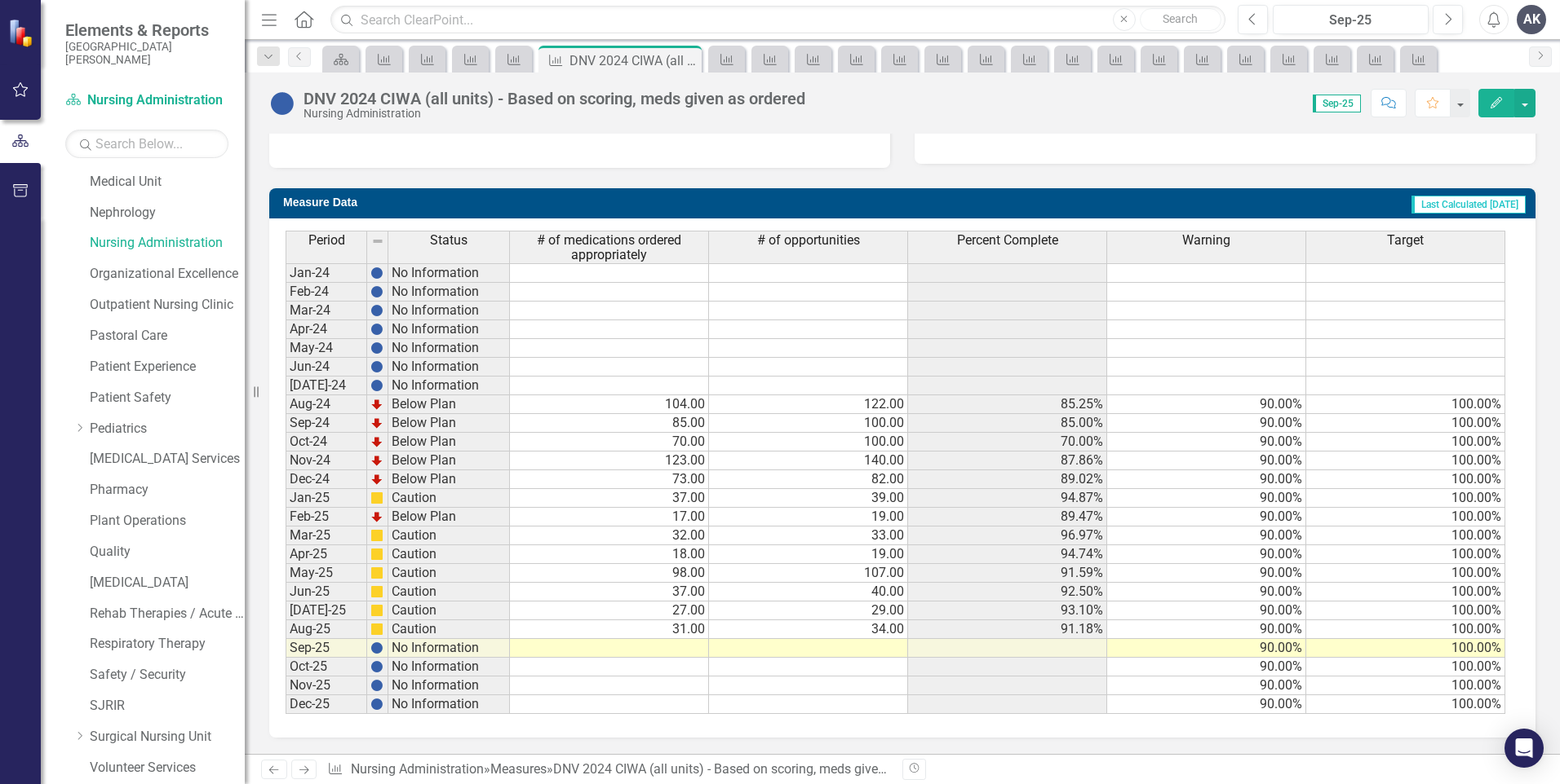
click at [687, 647] on td at bounding box center [609, 648] width 199 height 18
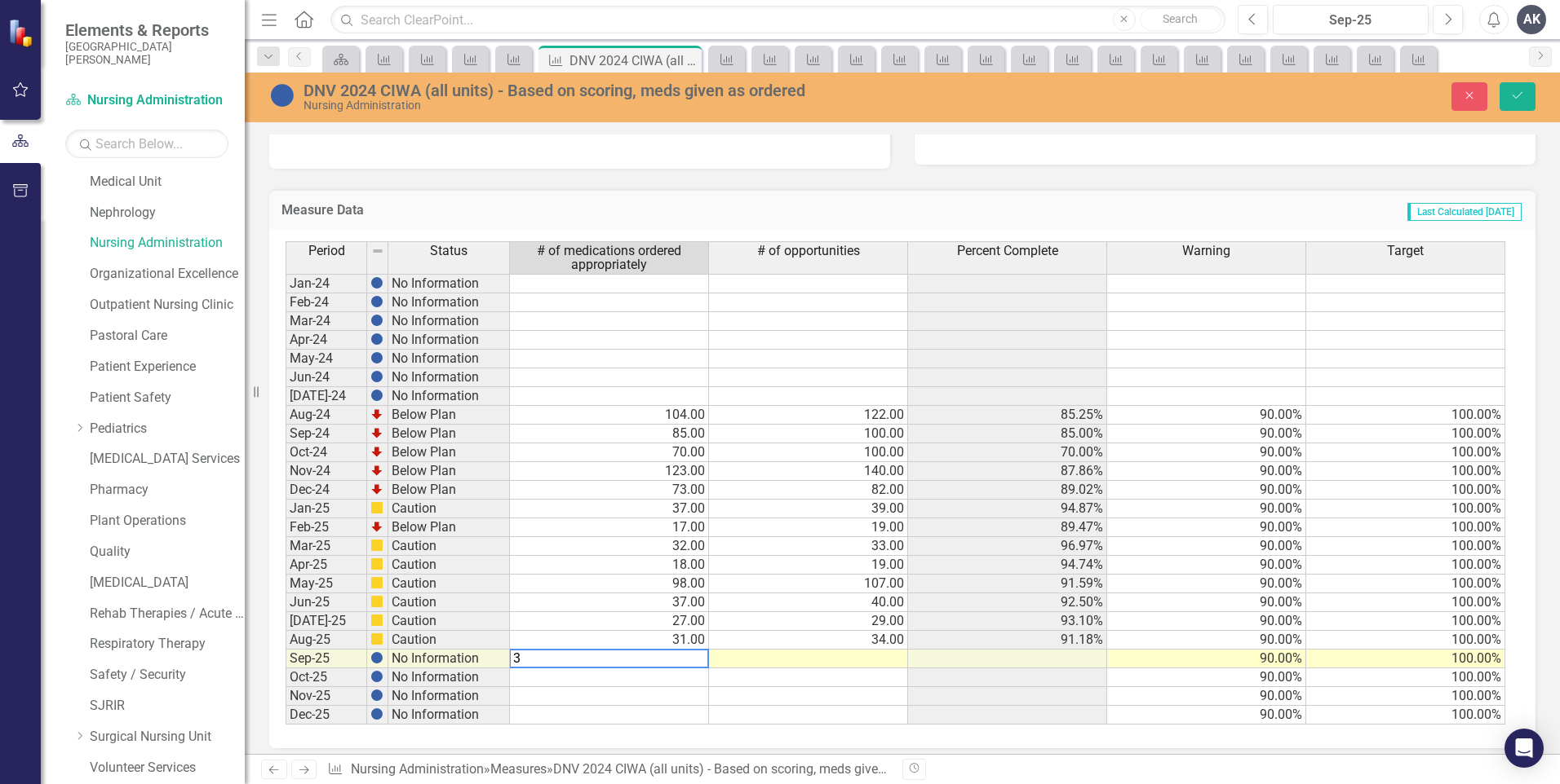
type textarea "37"
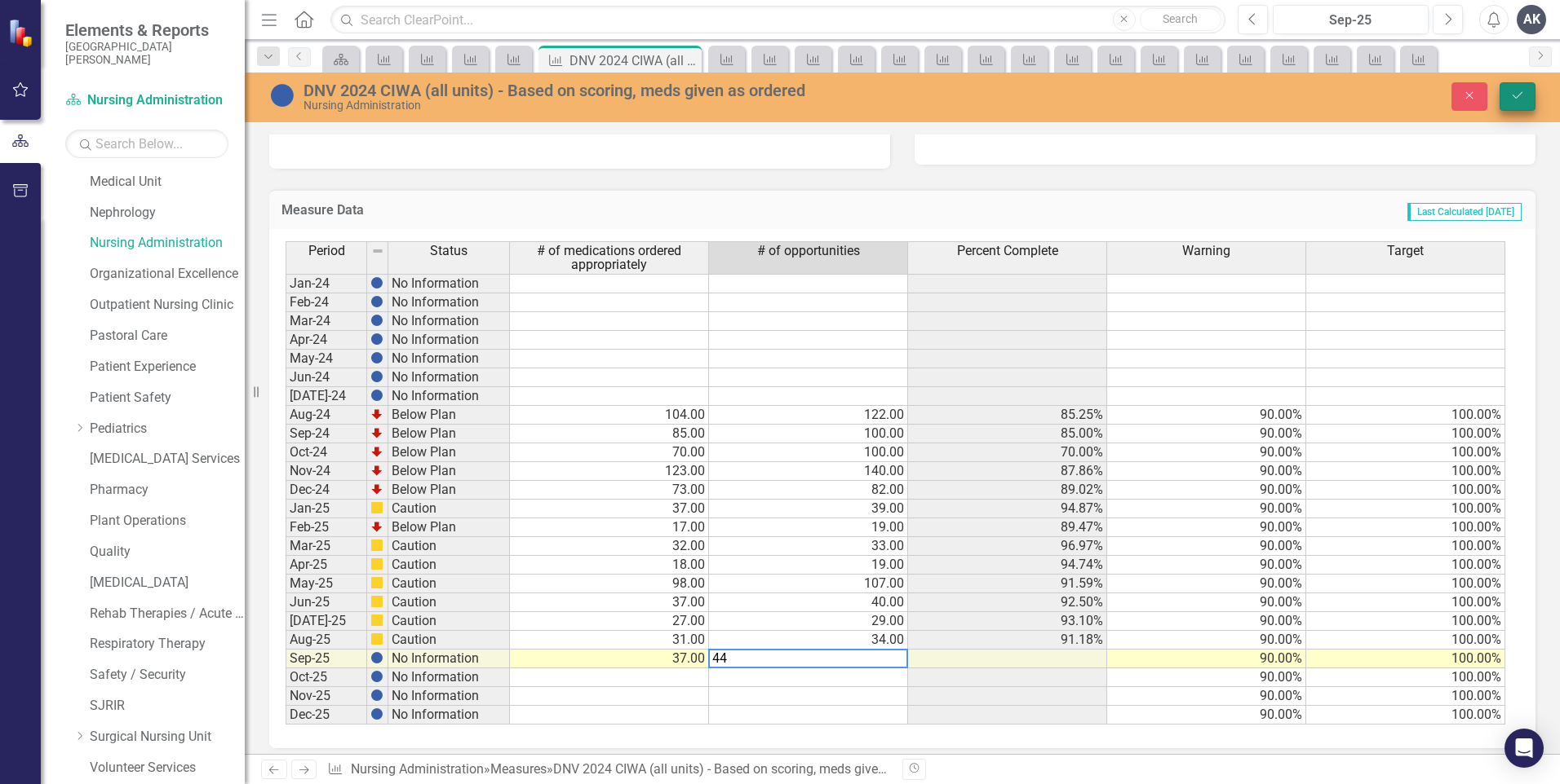
type textarea "44"
click at [1513, 93] on icon "Save" at bounding box center [1516, 96] width 15 height 12
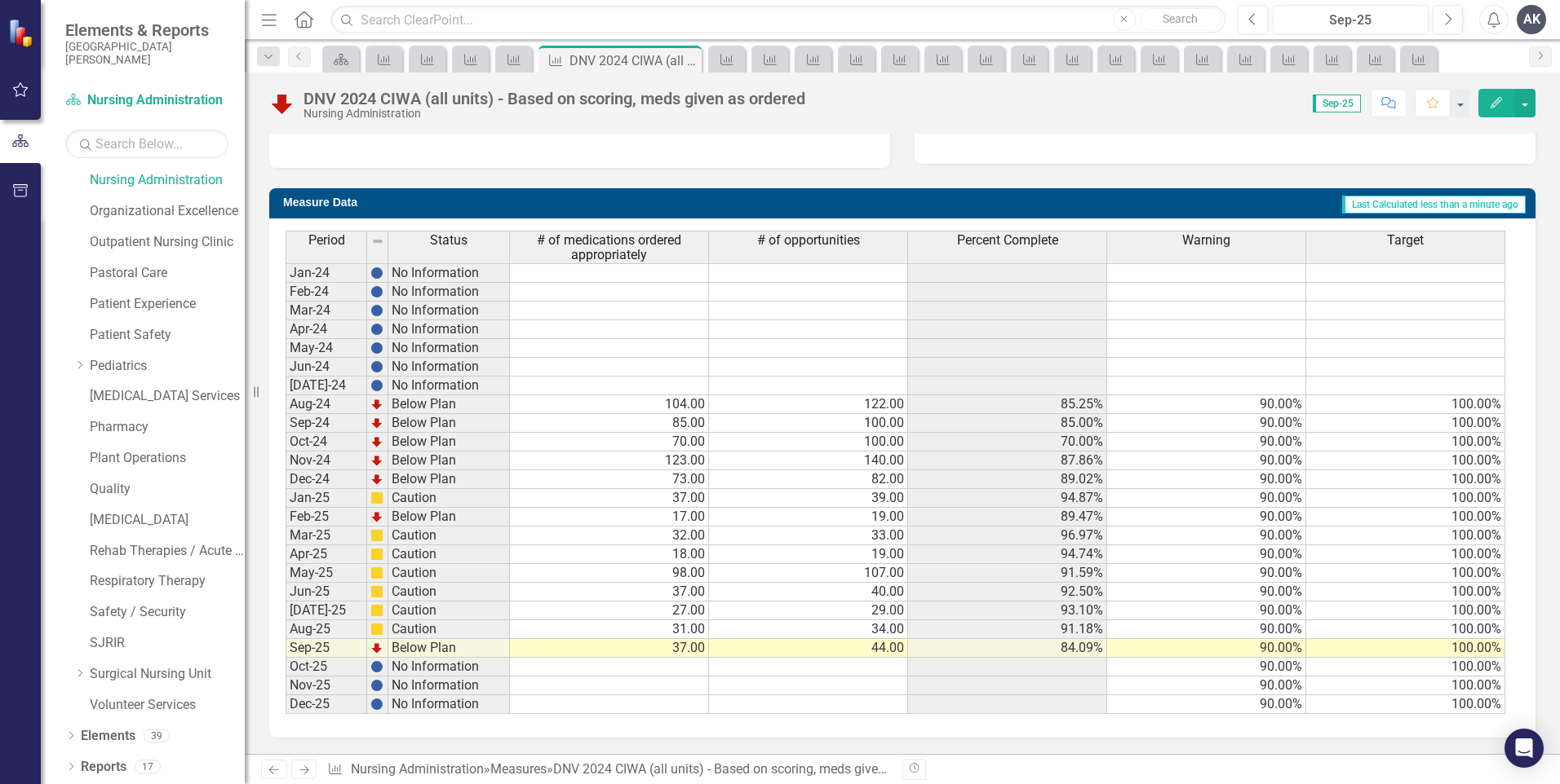
scroll to position [487, 0]
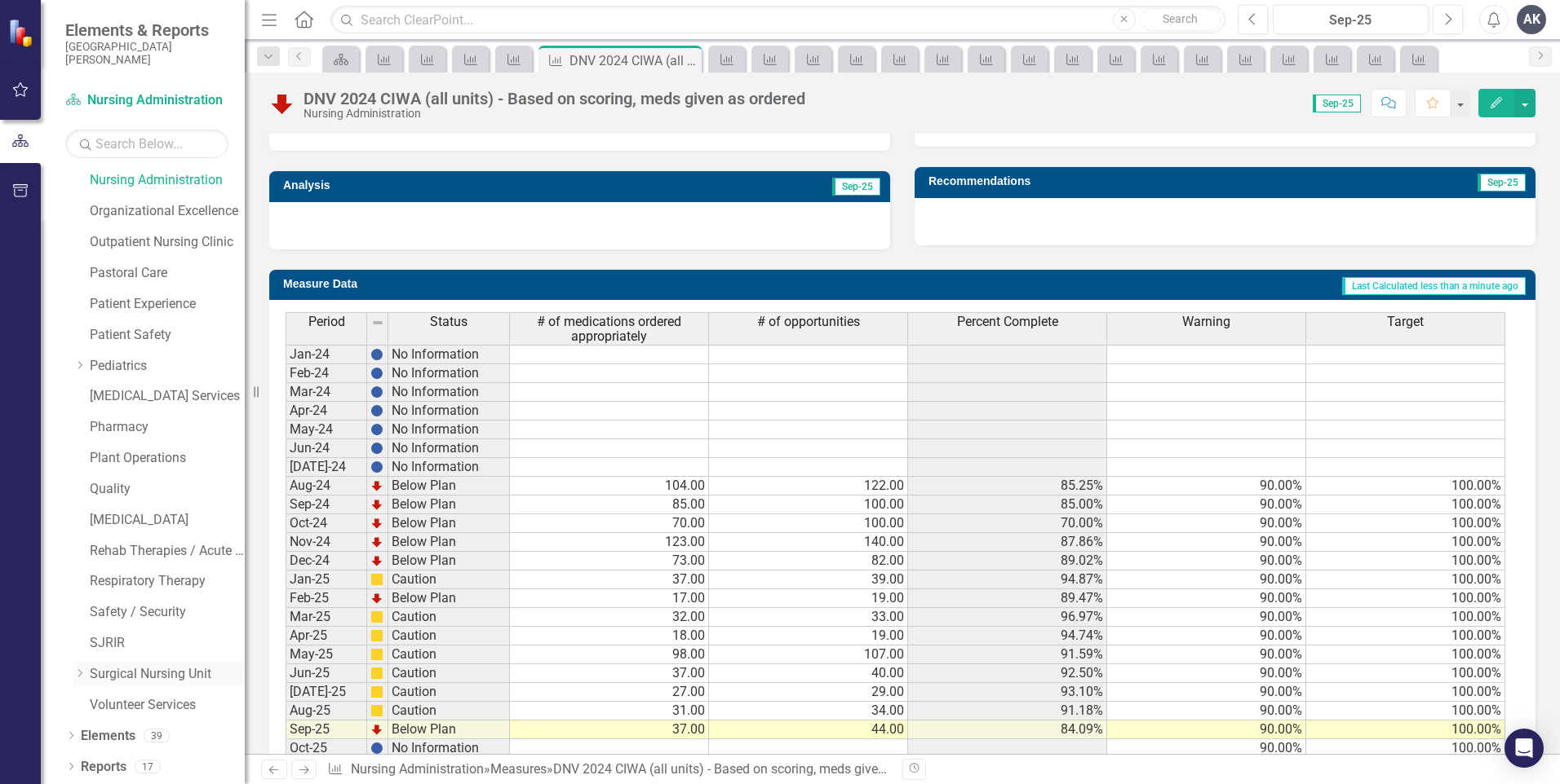
click at [79, 674] on icon "Dropdown" at bounding box center [79, 674] width 13 height 10
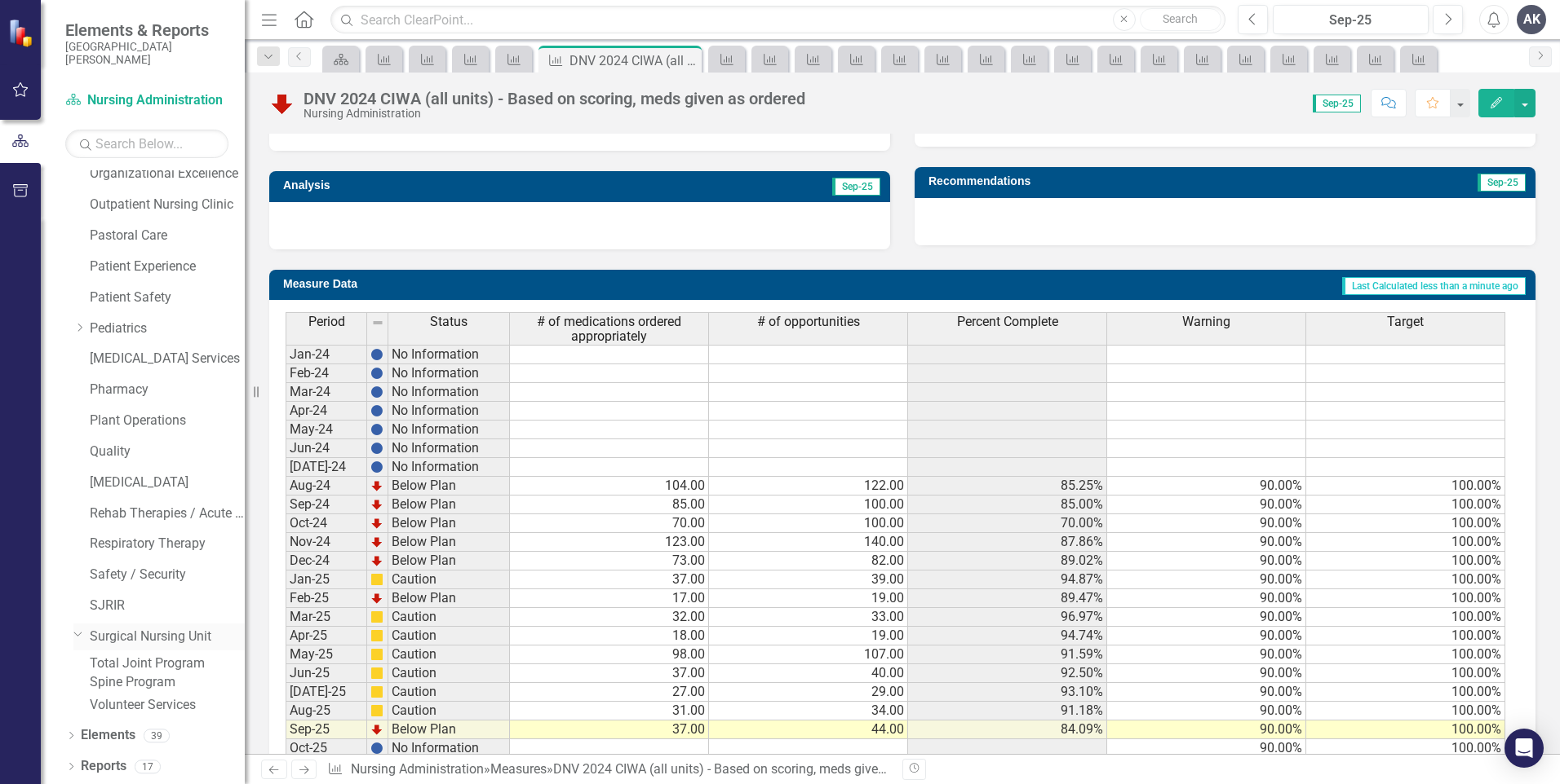
click at [107, 627] on link "Surgical Nursing Unit" at bounding box center [167, 636] width 155 height 18
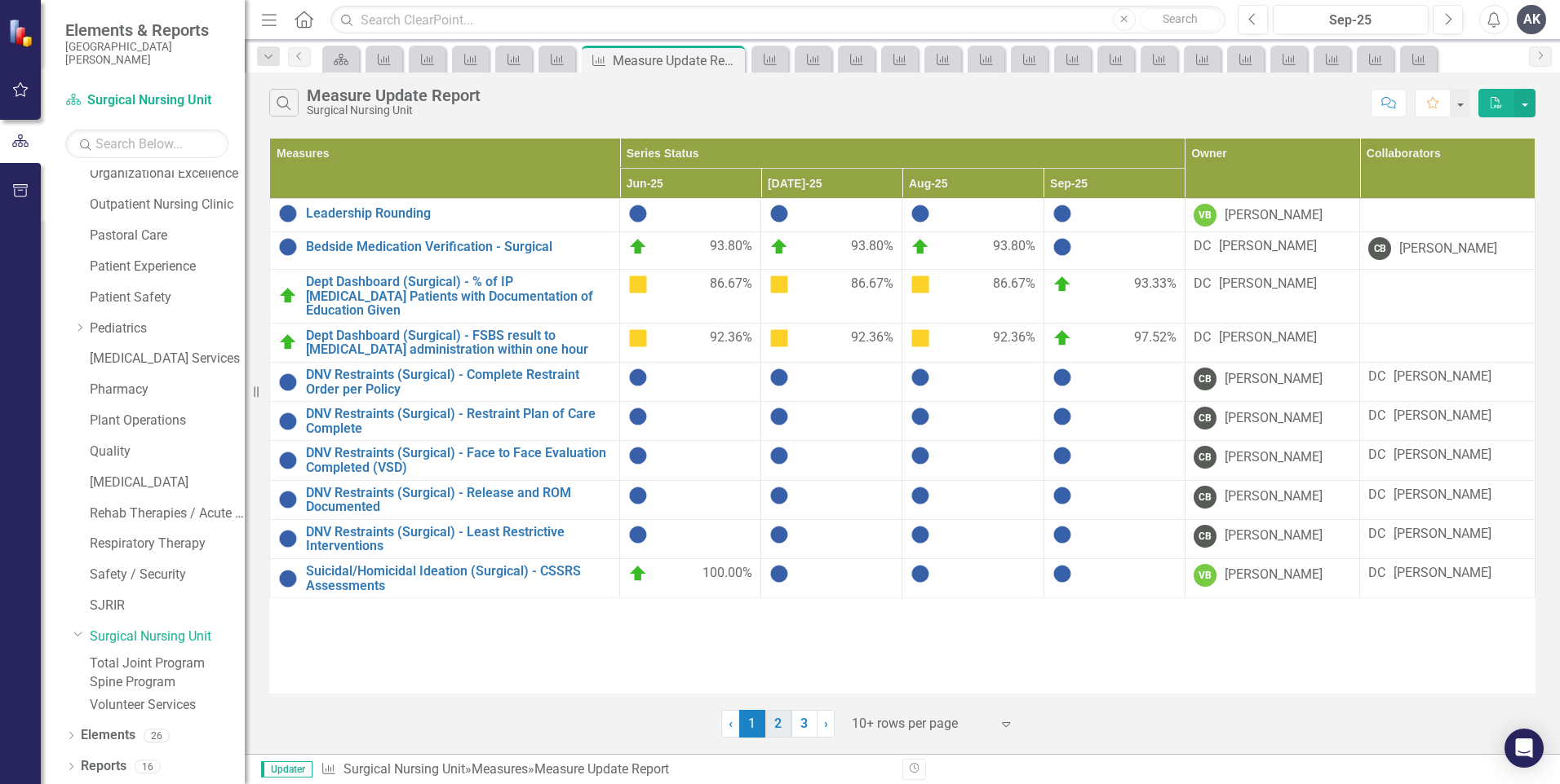
click at [776, 733] on link "2" at bounding box center [778, 724] width 26 height 28
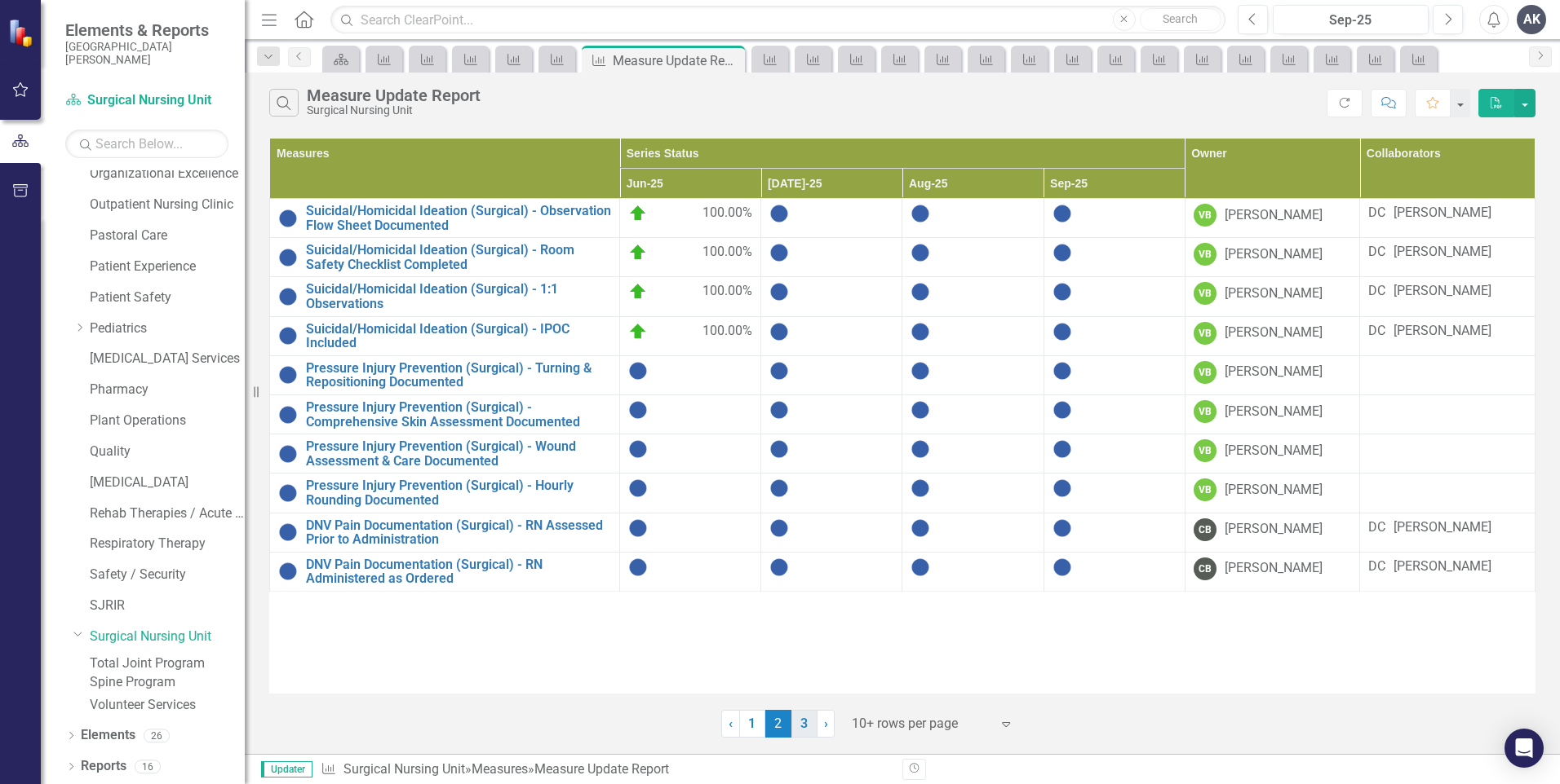
click at [809, 726] on link "3" at bounding box center [804, 724] width 26 height 28
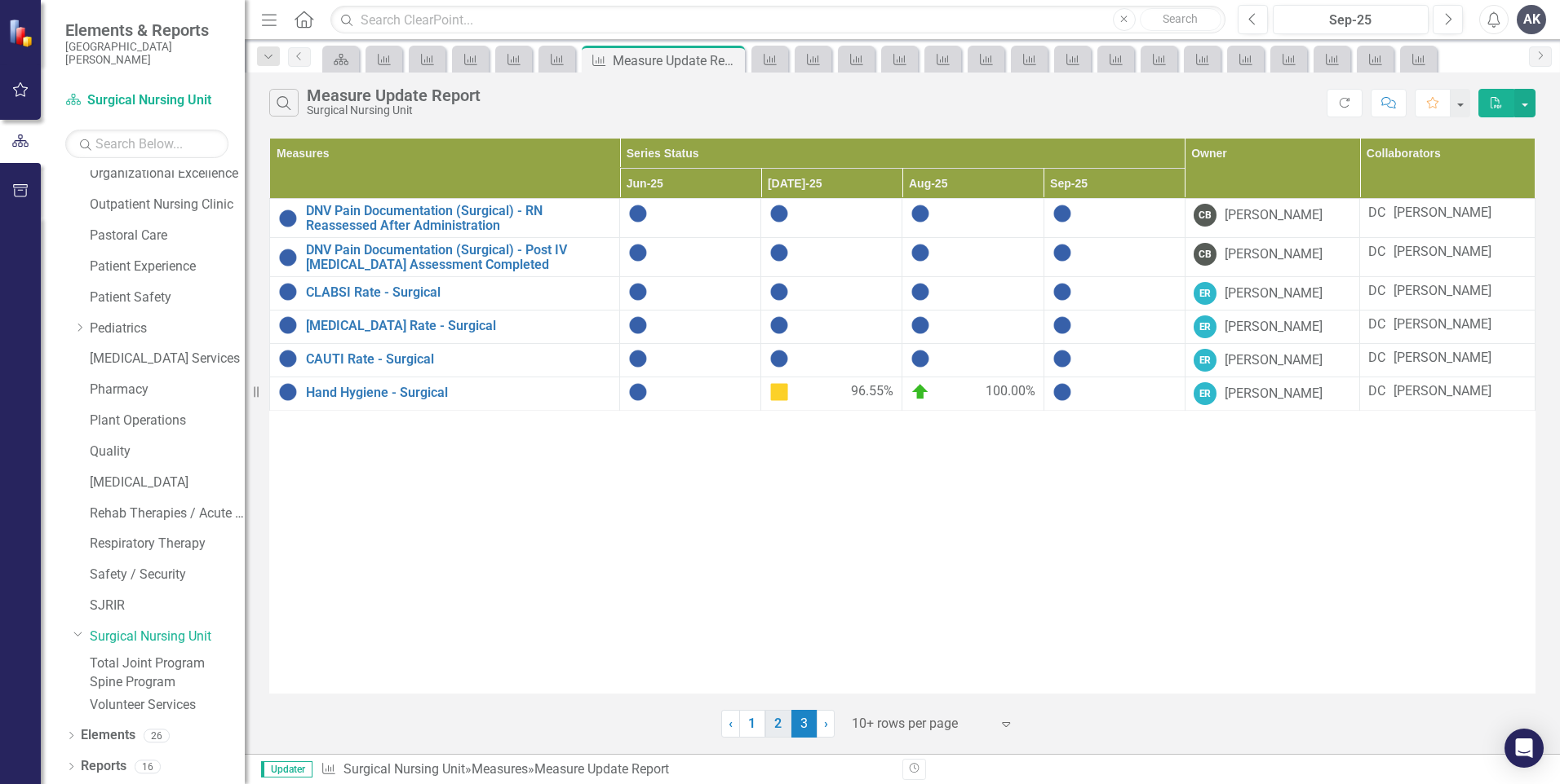
click at [782, 726] on link "2" at bounding box center [778, 724] width 26 height 28
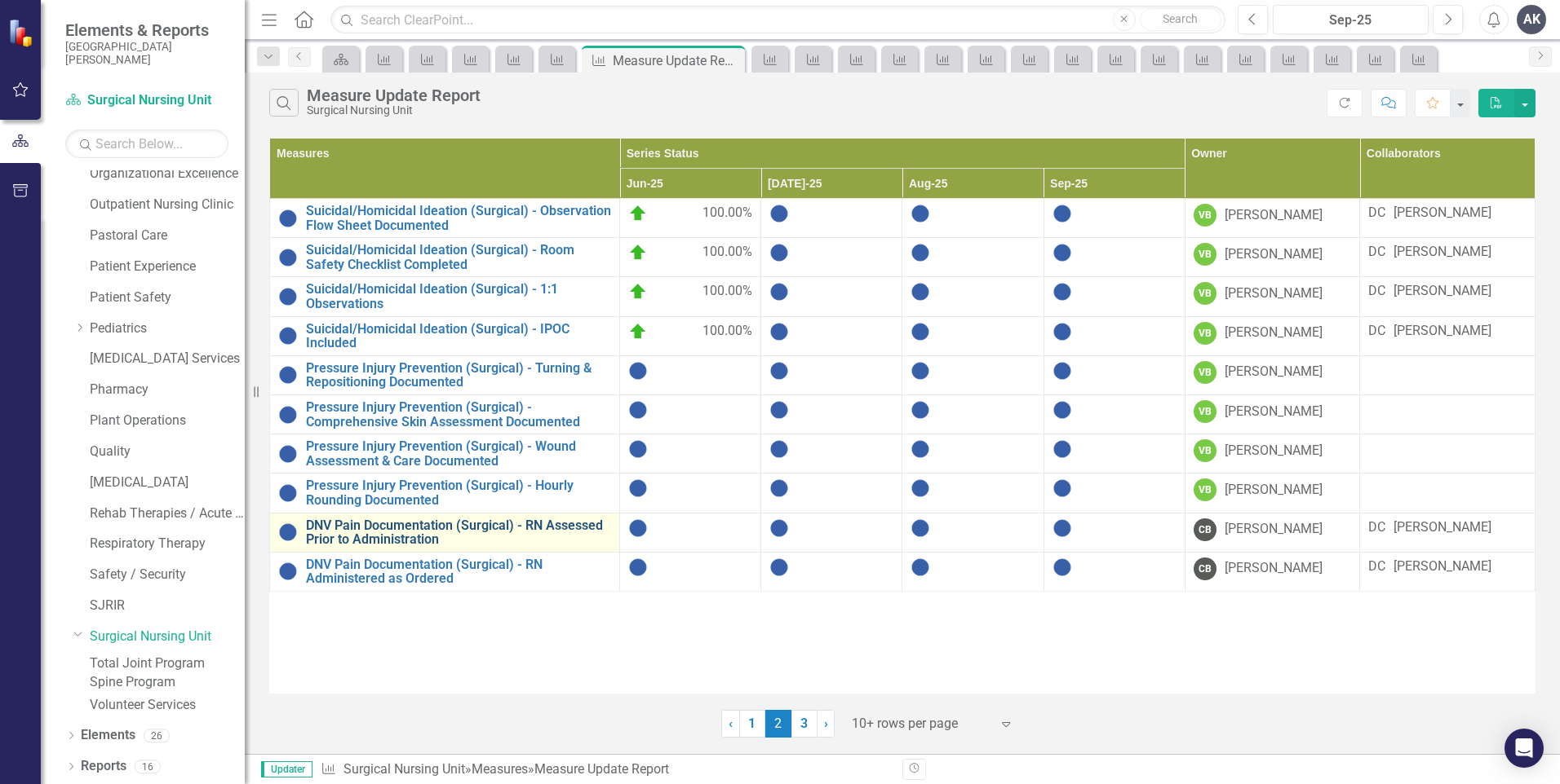
click at [472, 529] on link "DNV Pain Documentation (Surgical) - RN Assessed Prior to Administration" at bounding box center [457, 533] width 305 height 29
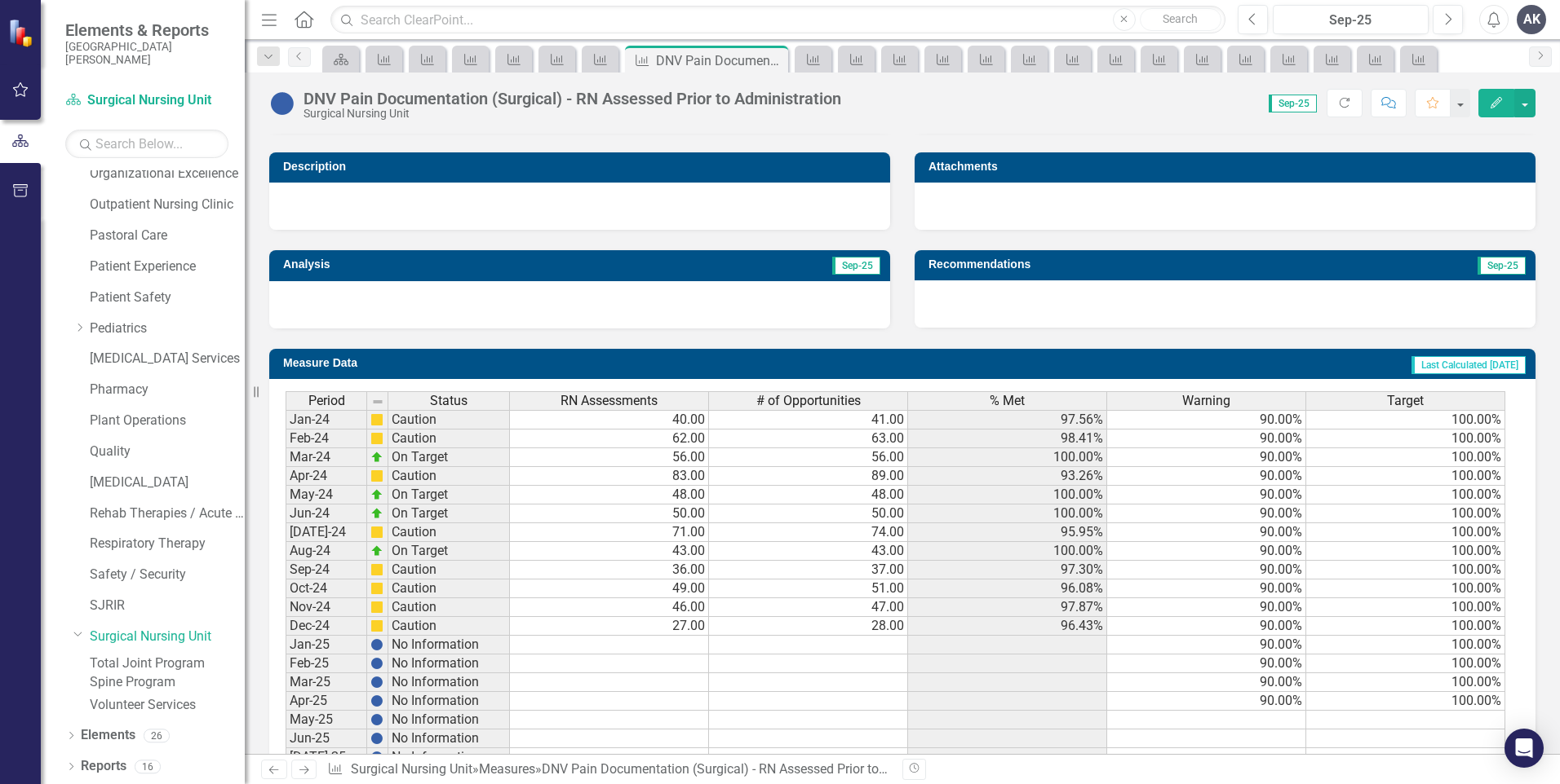
scroll to position [560, 0]
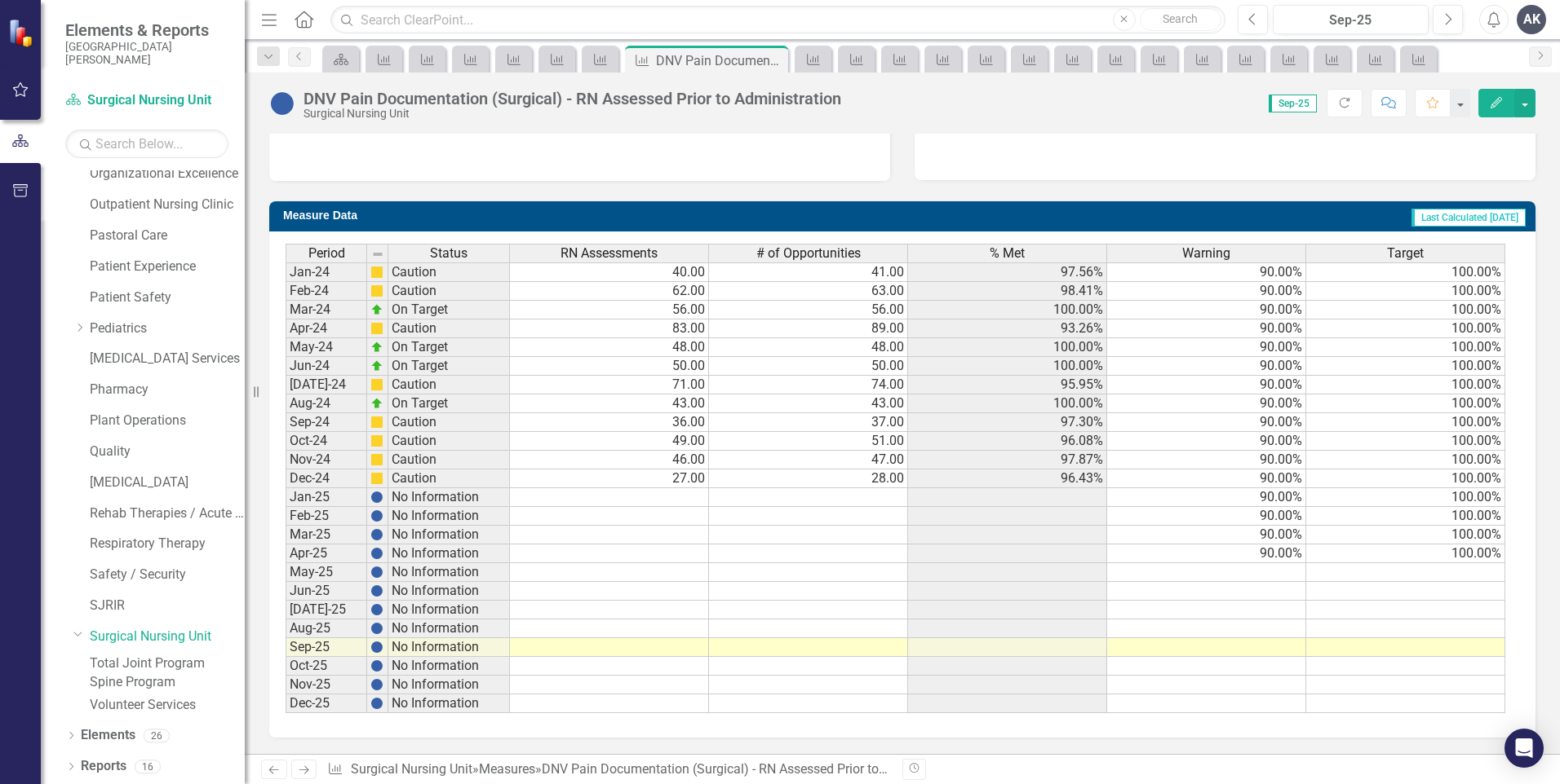
click at [660, 647] on td at bounding box center [609, 647] width 199 height 18
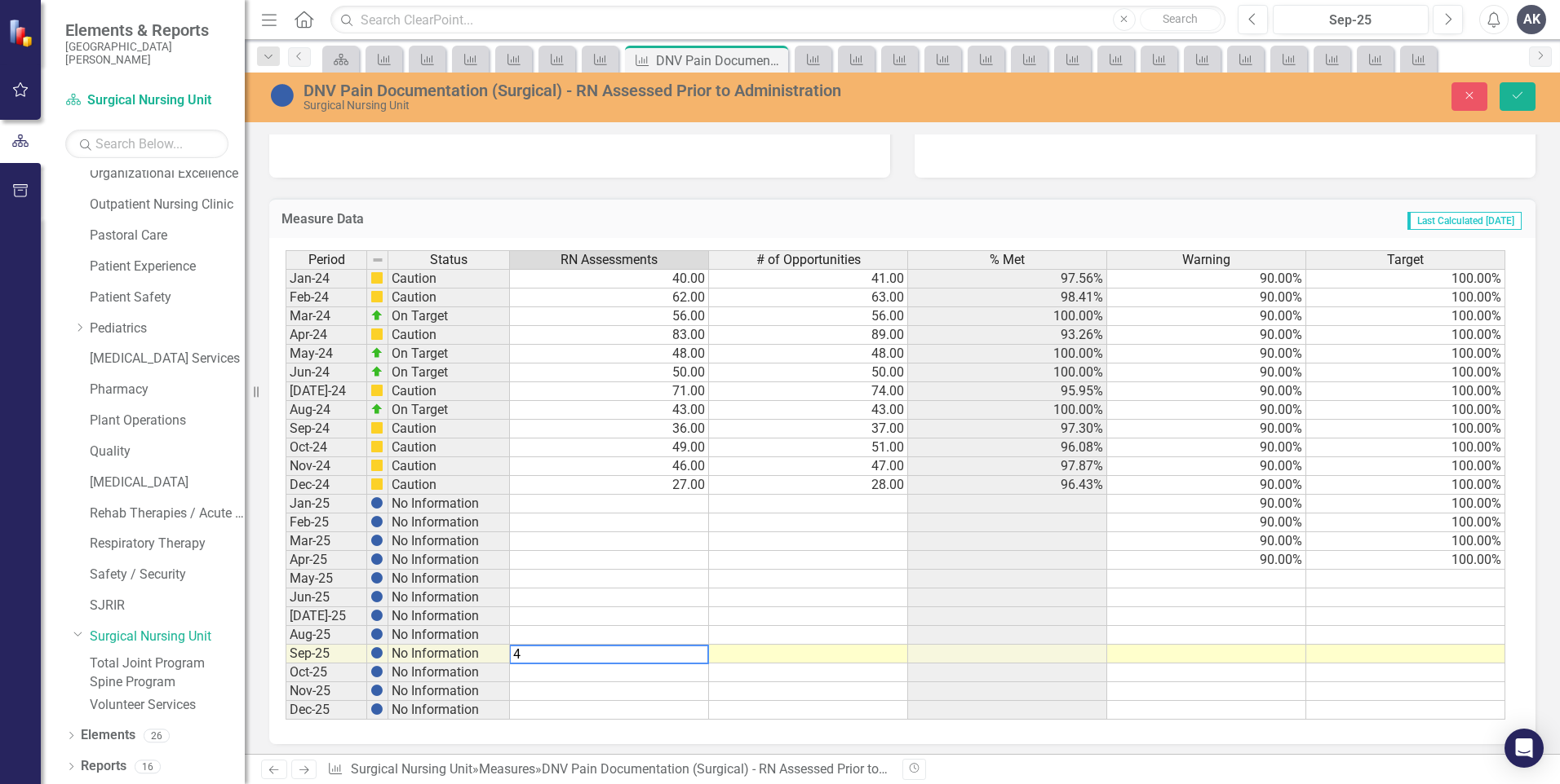
type textarea "41"
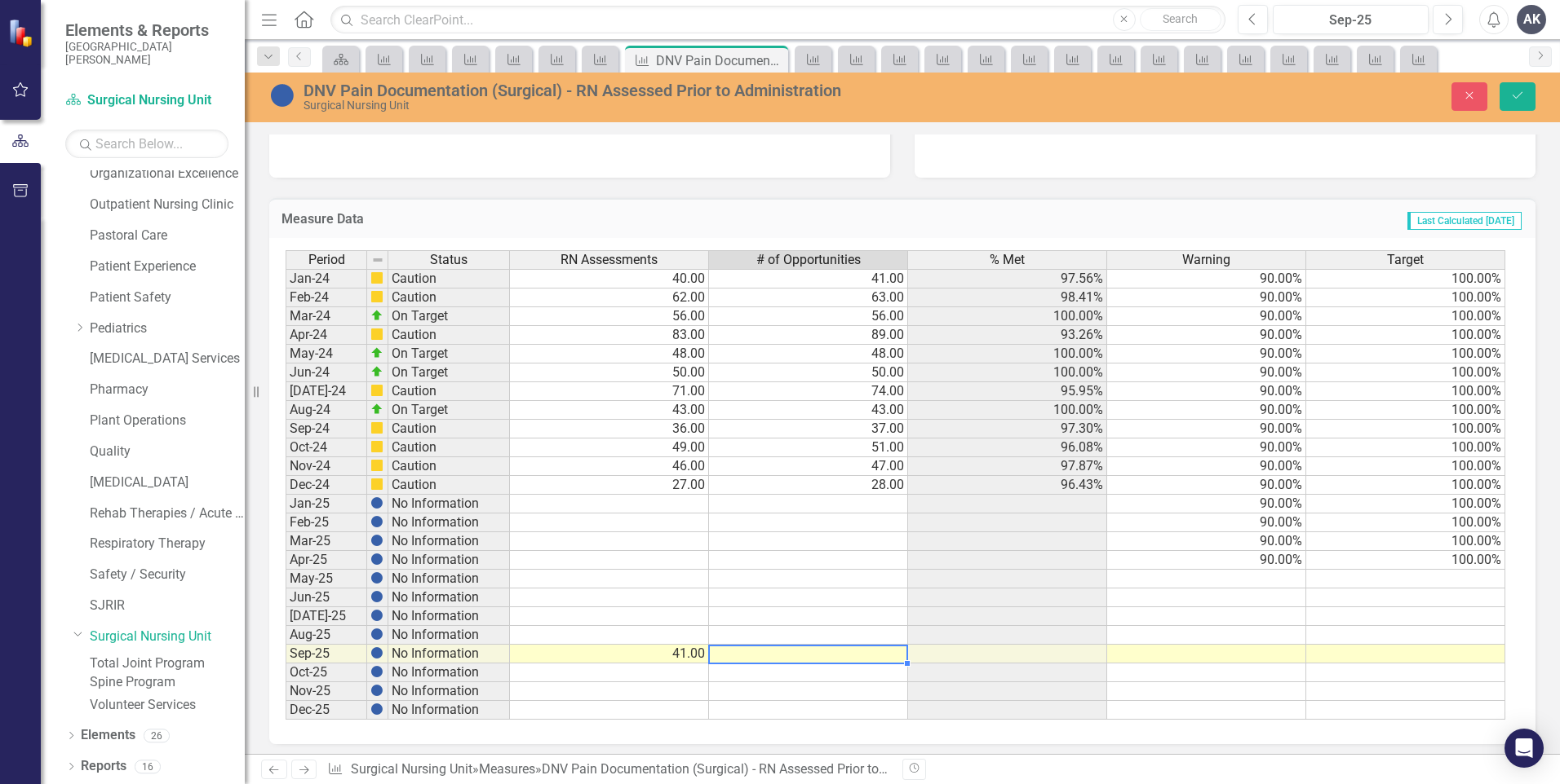
type textarea "44"
click at [1514, 107] on button "Save" at bounding box center [1516, 97] width 36 height 29
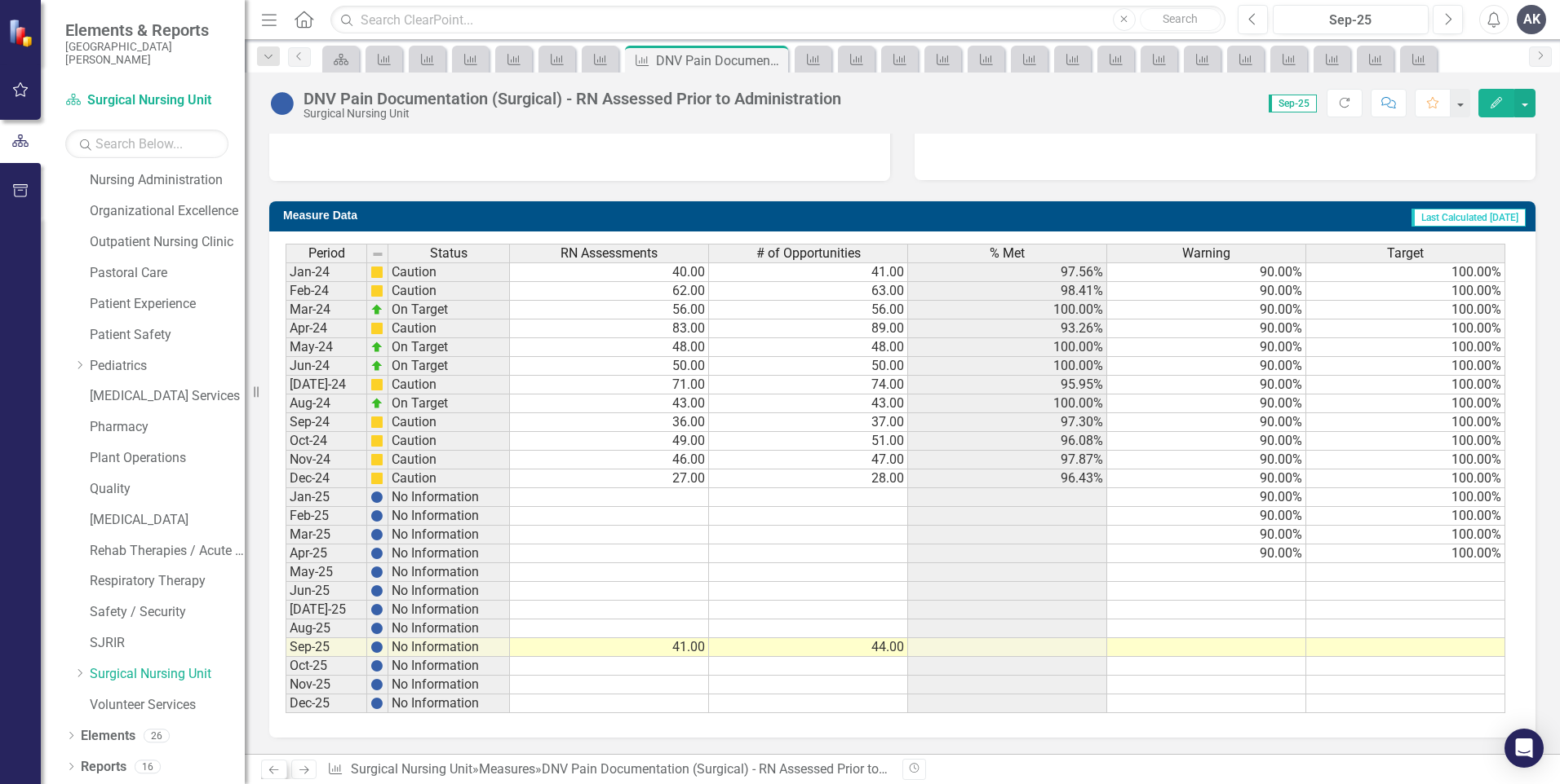
scroll to position [960, 0]
click at [306, 768] on icon at bounding box center [305, 770] width 10 height 8
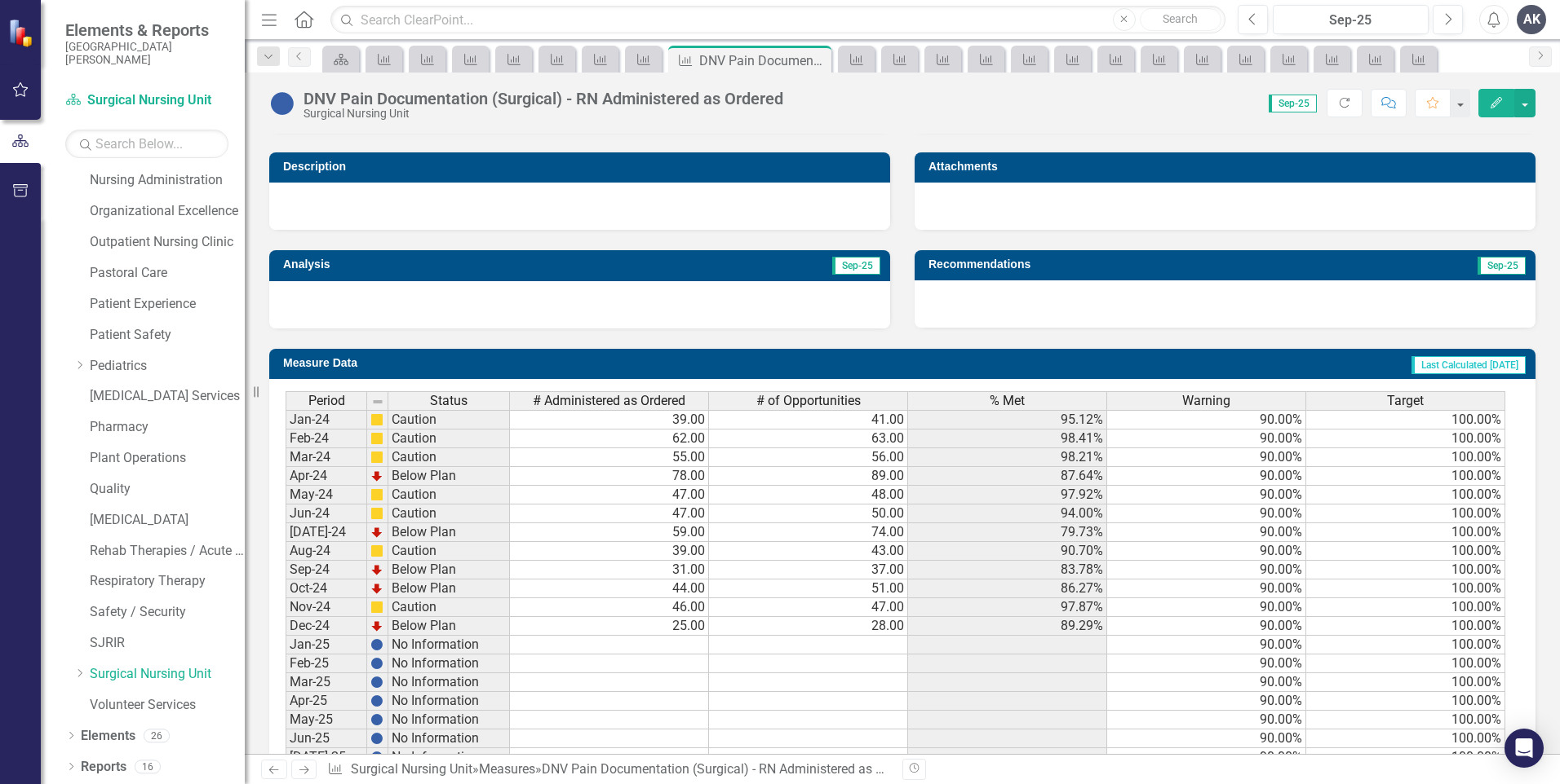
scroll to position [560, 0]
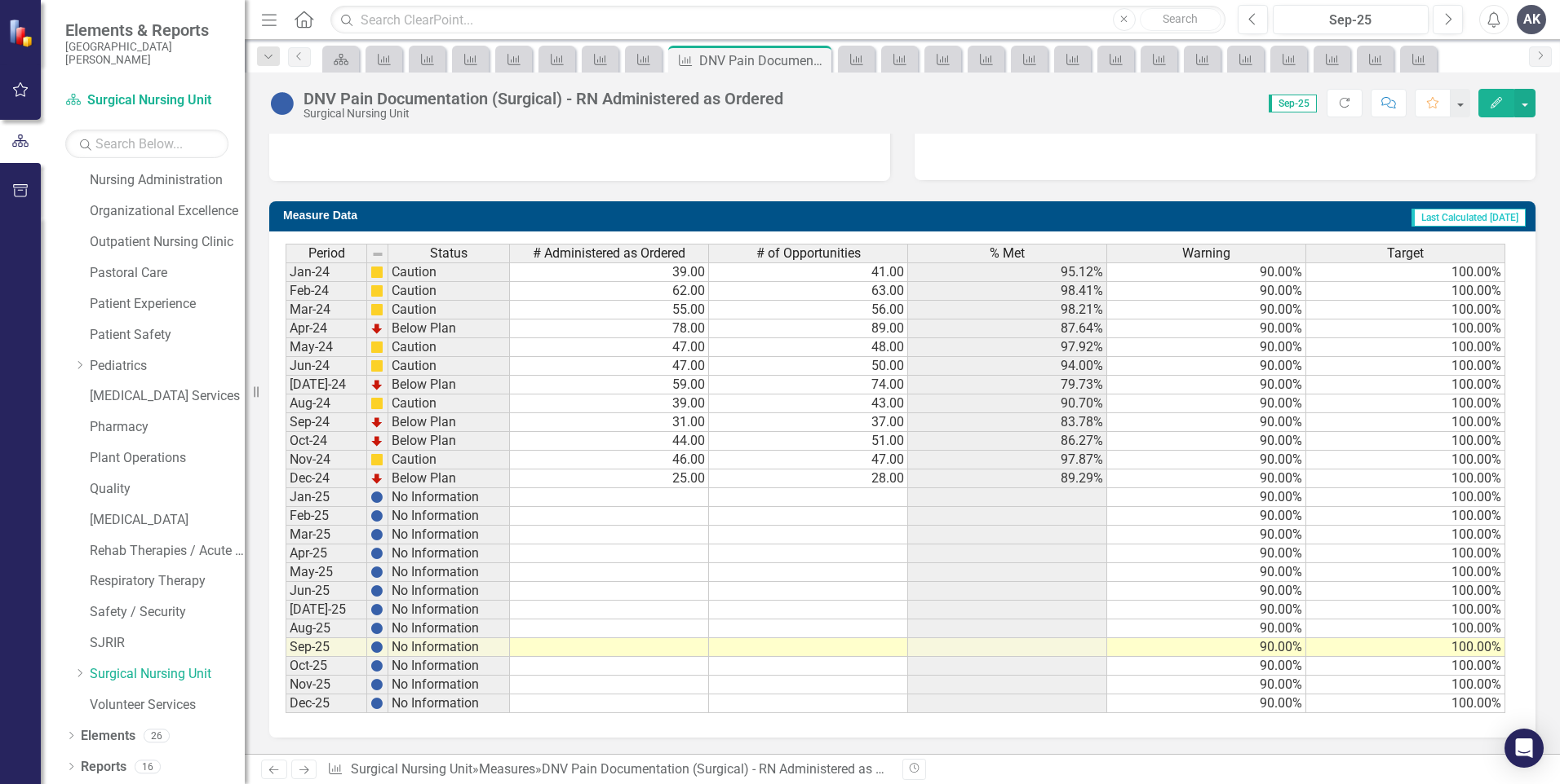
click at [700, 653] on td at bounding box center [609, 647] width 199 height 18
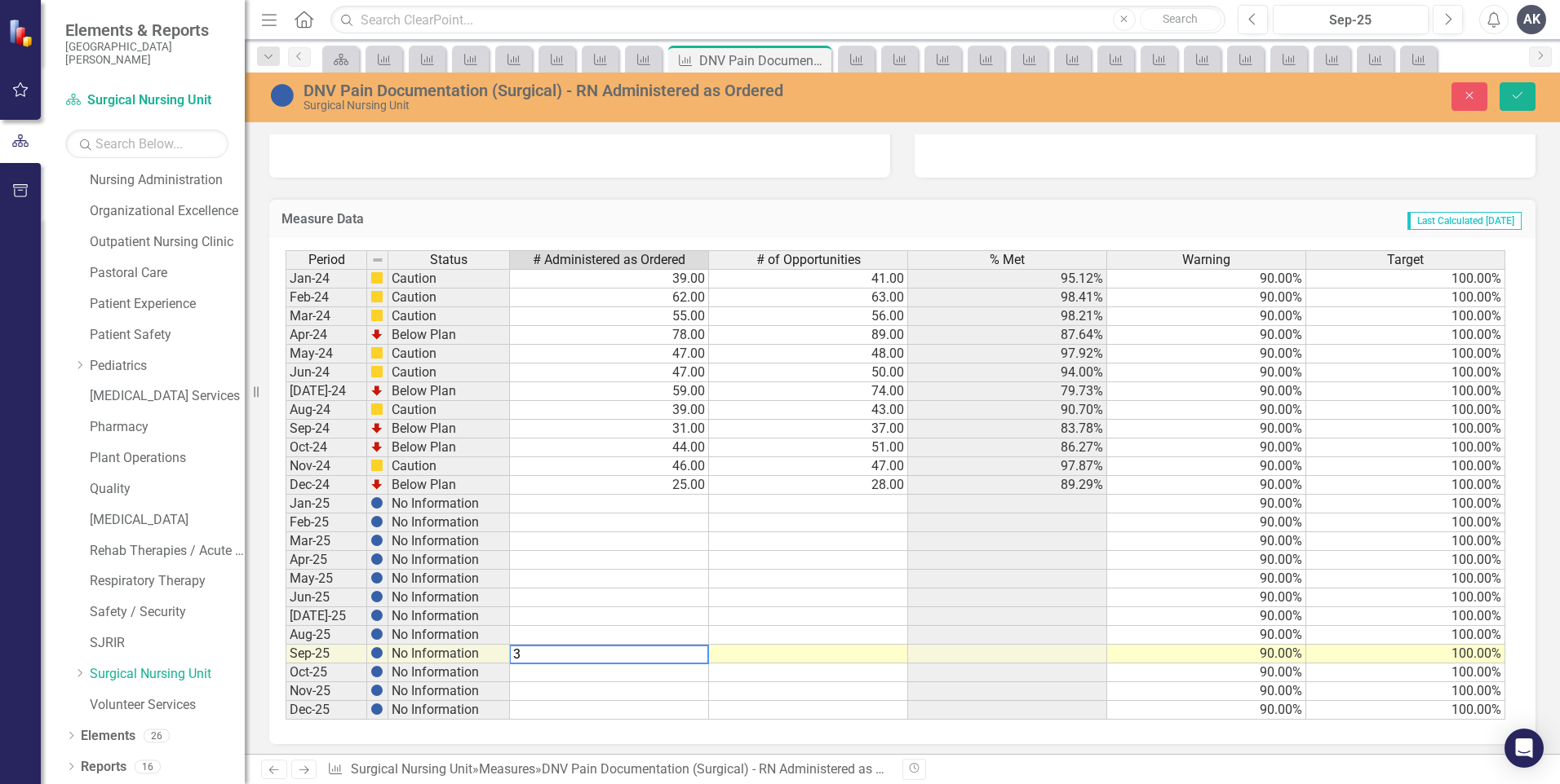
type textarea "37"
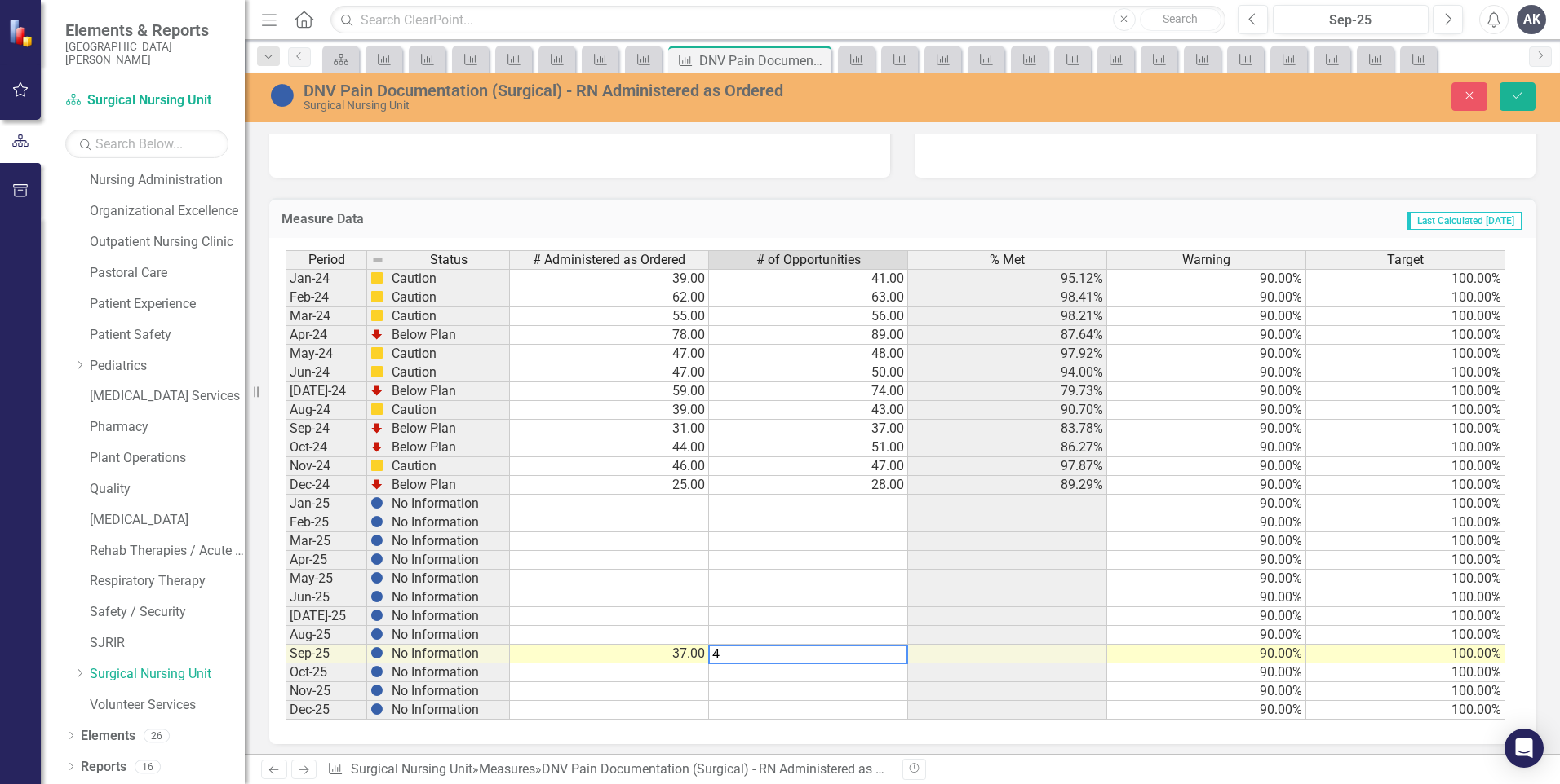
type textarea "41"
click at [1528, 93] on button "Save" at bounding box center [1516, 97] width 36 height 29
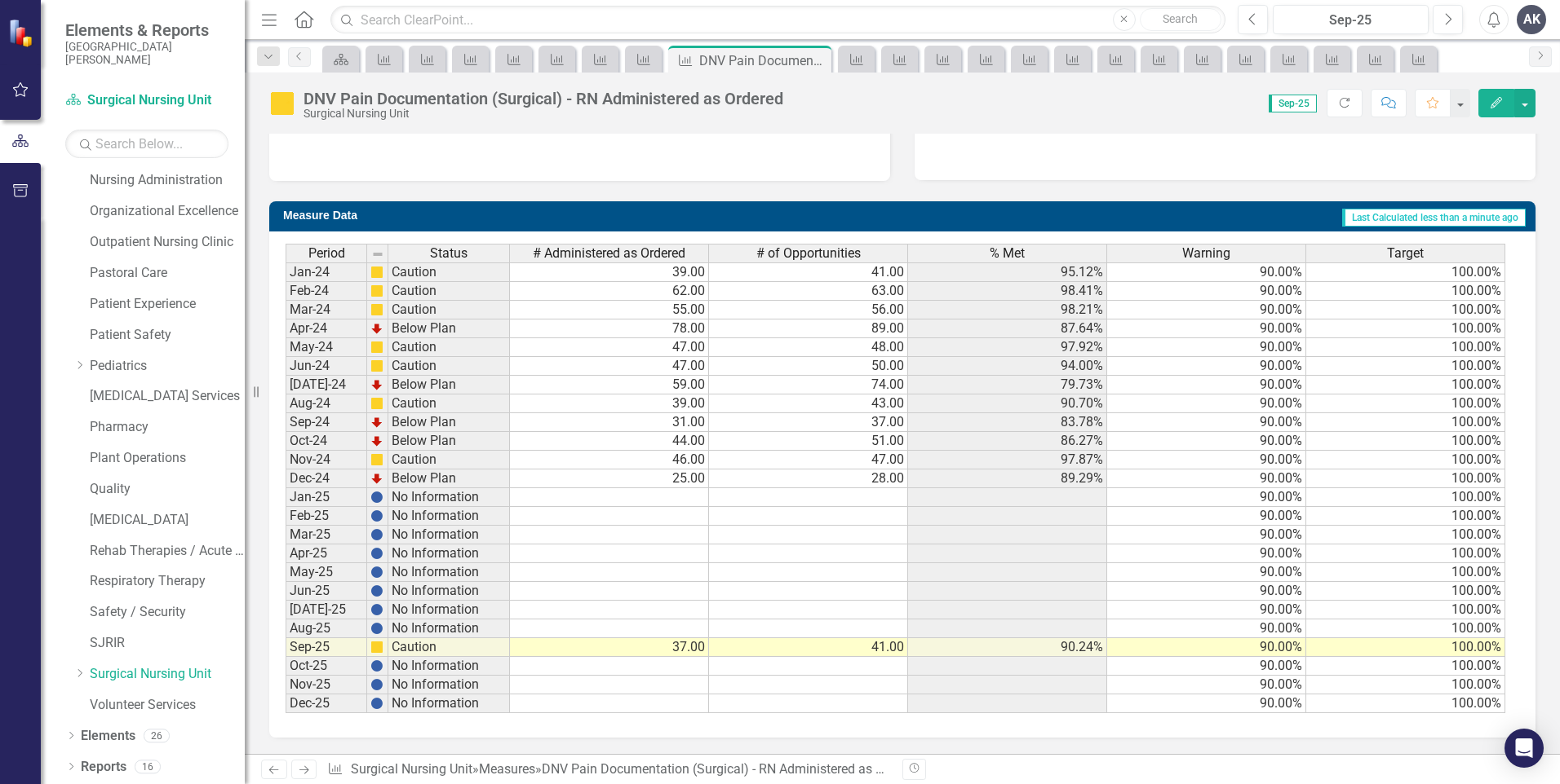
click at [304, 777] on link "Next" at bounding box center [304, 769] width 26 height 19
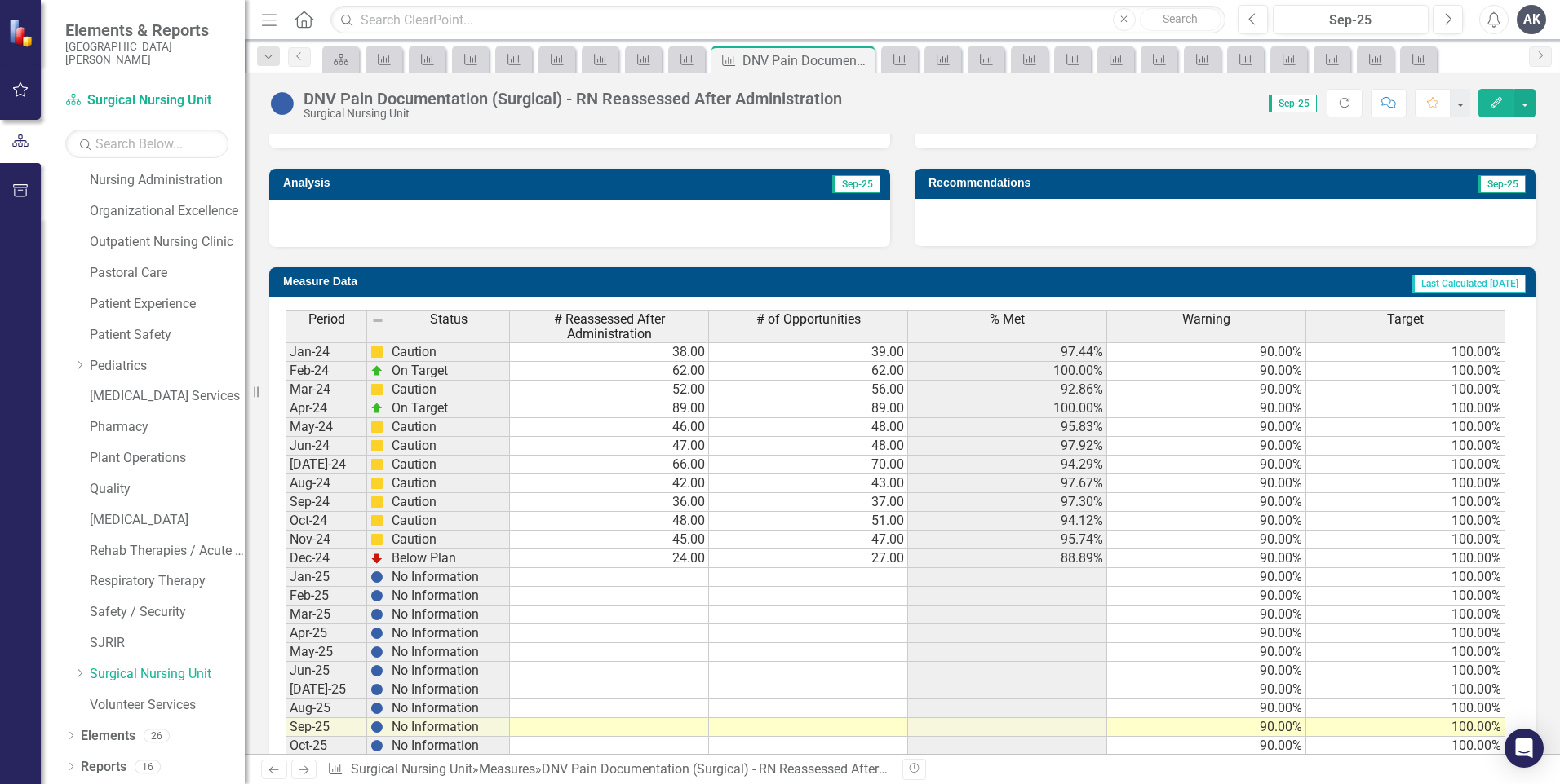
scroll to position [572, 0]
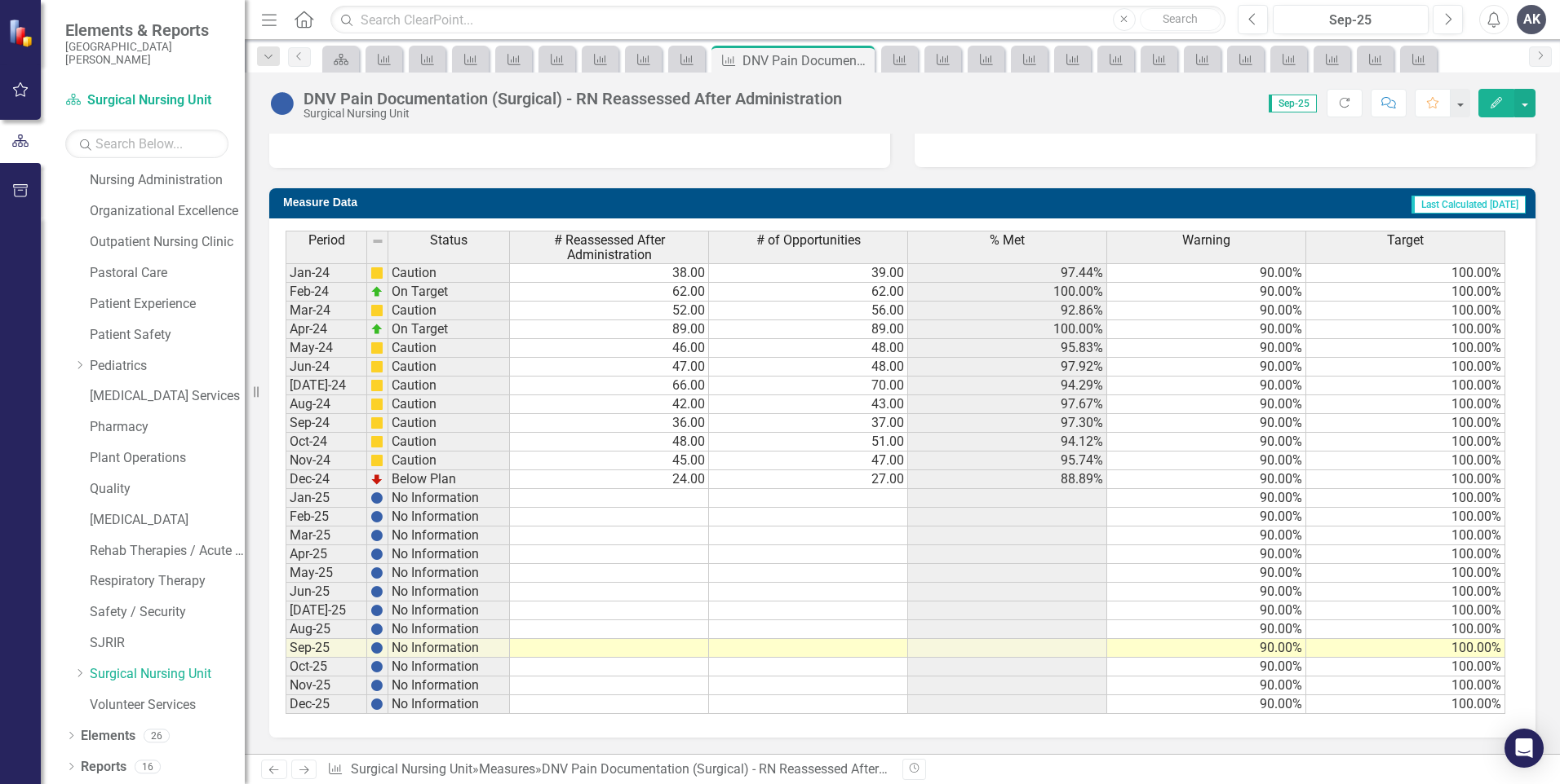
click at [693, 651] on td at bounding box center [609, 648] width 199 height 18
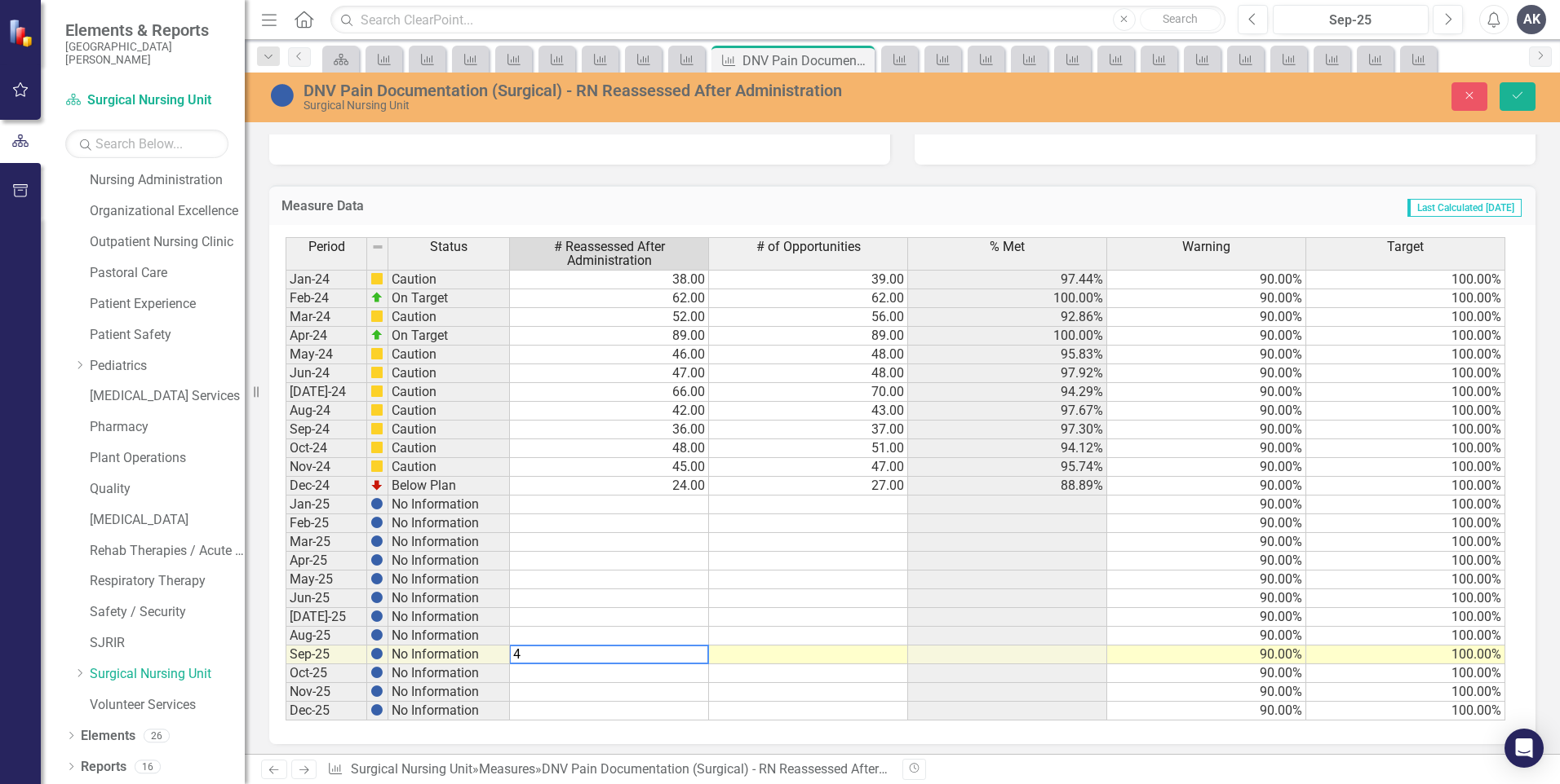
type textarea "43"
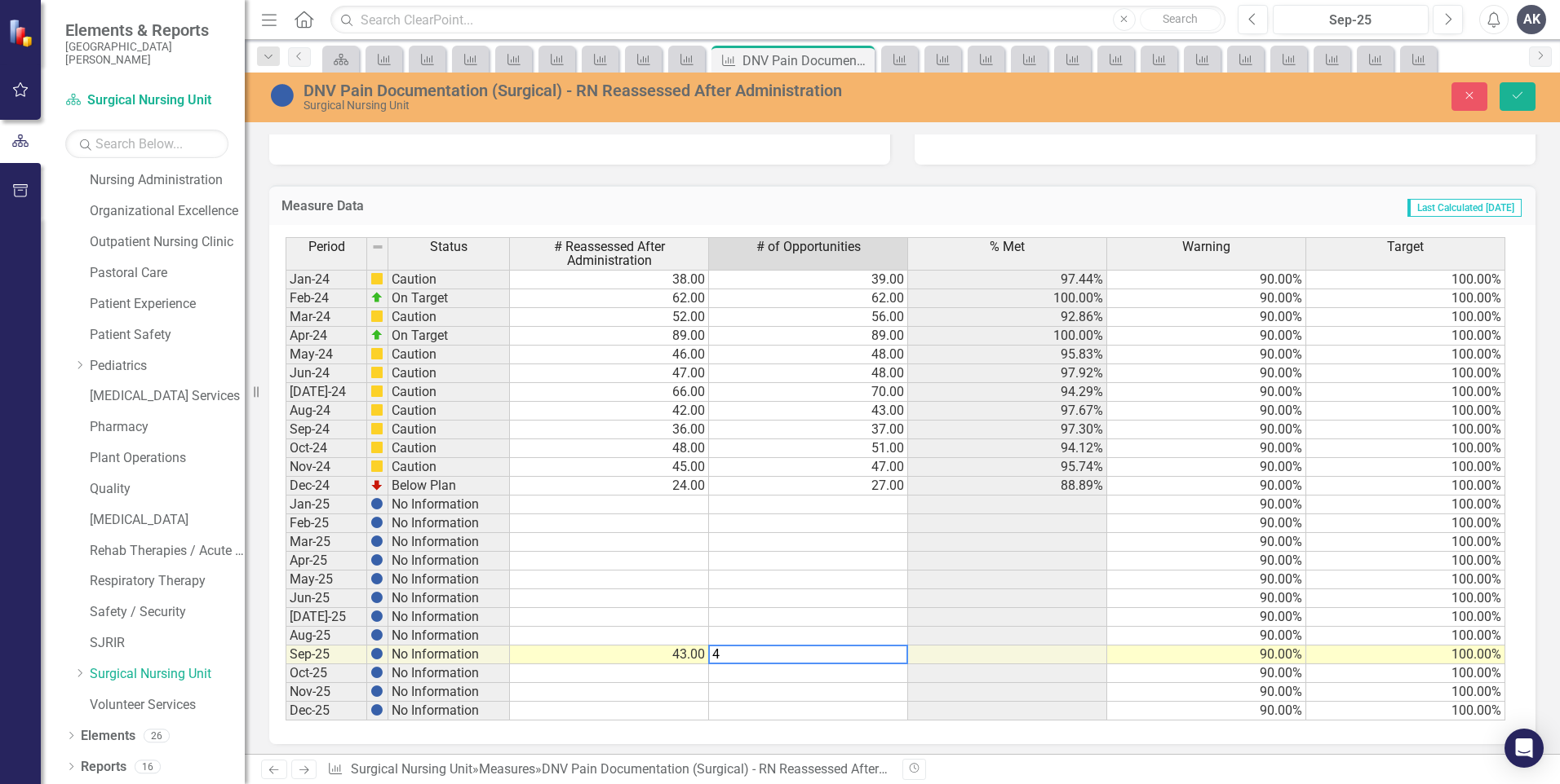
type textarea "44"
click at [1516, 99] on icon "submit" at bounding box center [1517, 95] width 10 height 7
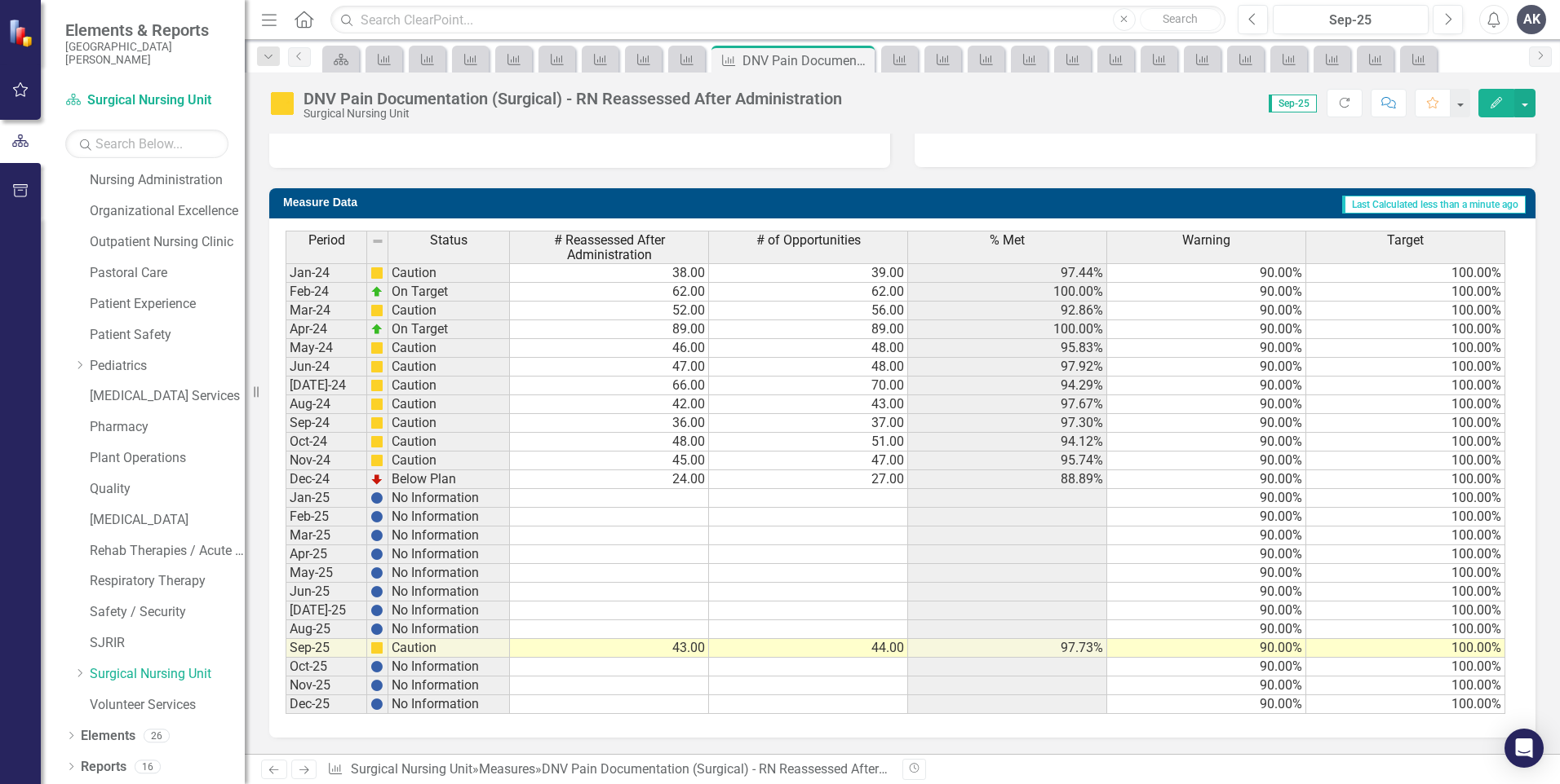
click at [307, 769] on icon at bounding box center [305, 770] width 10 height 8
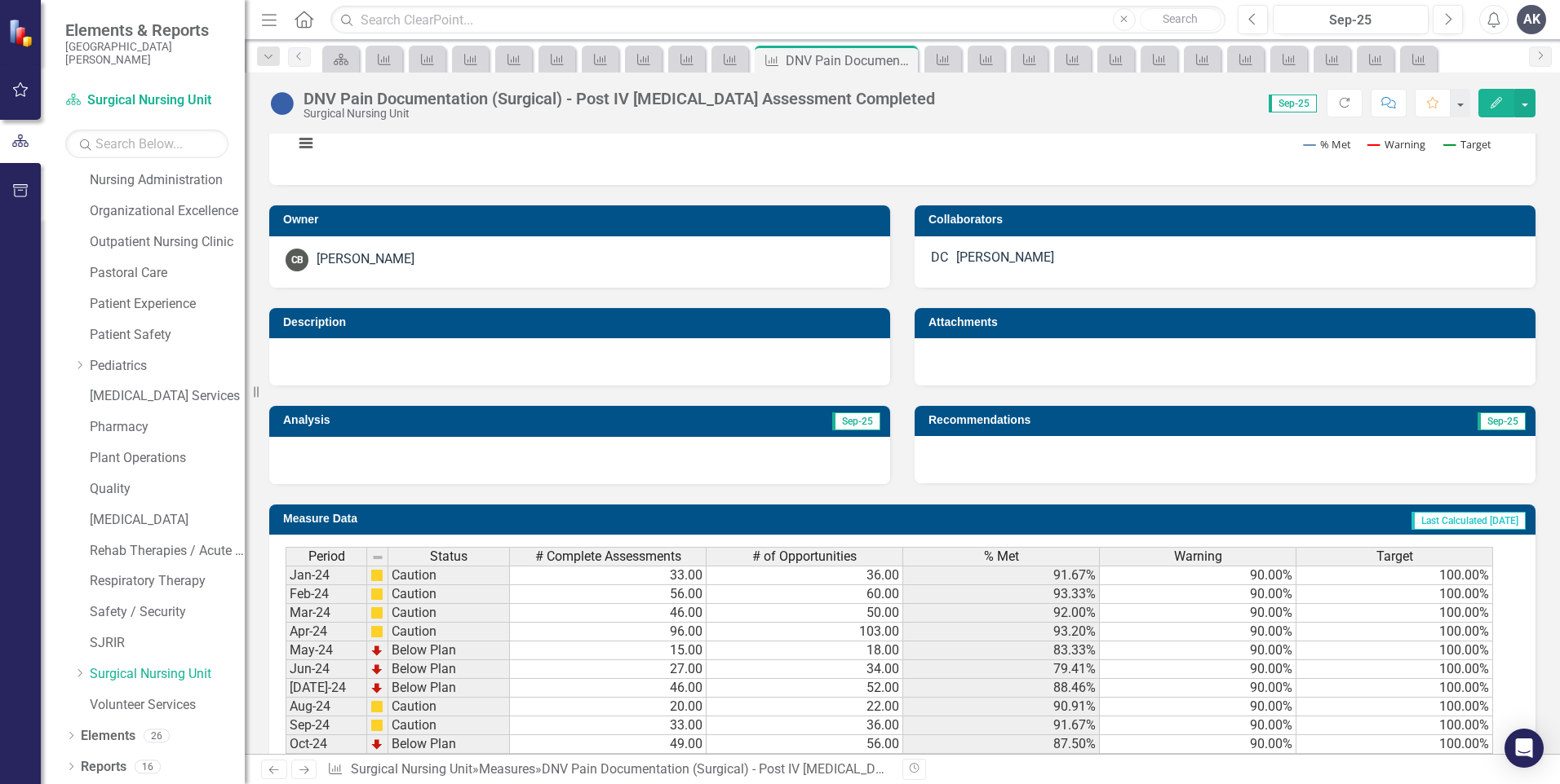
scroll to position [560, 0]
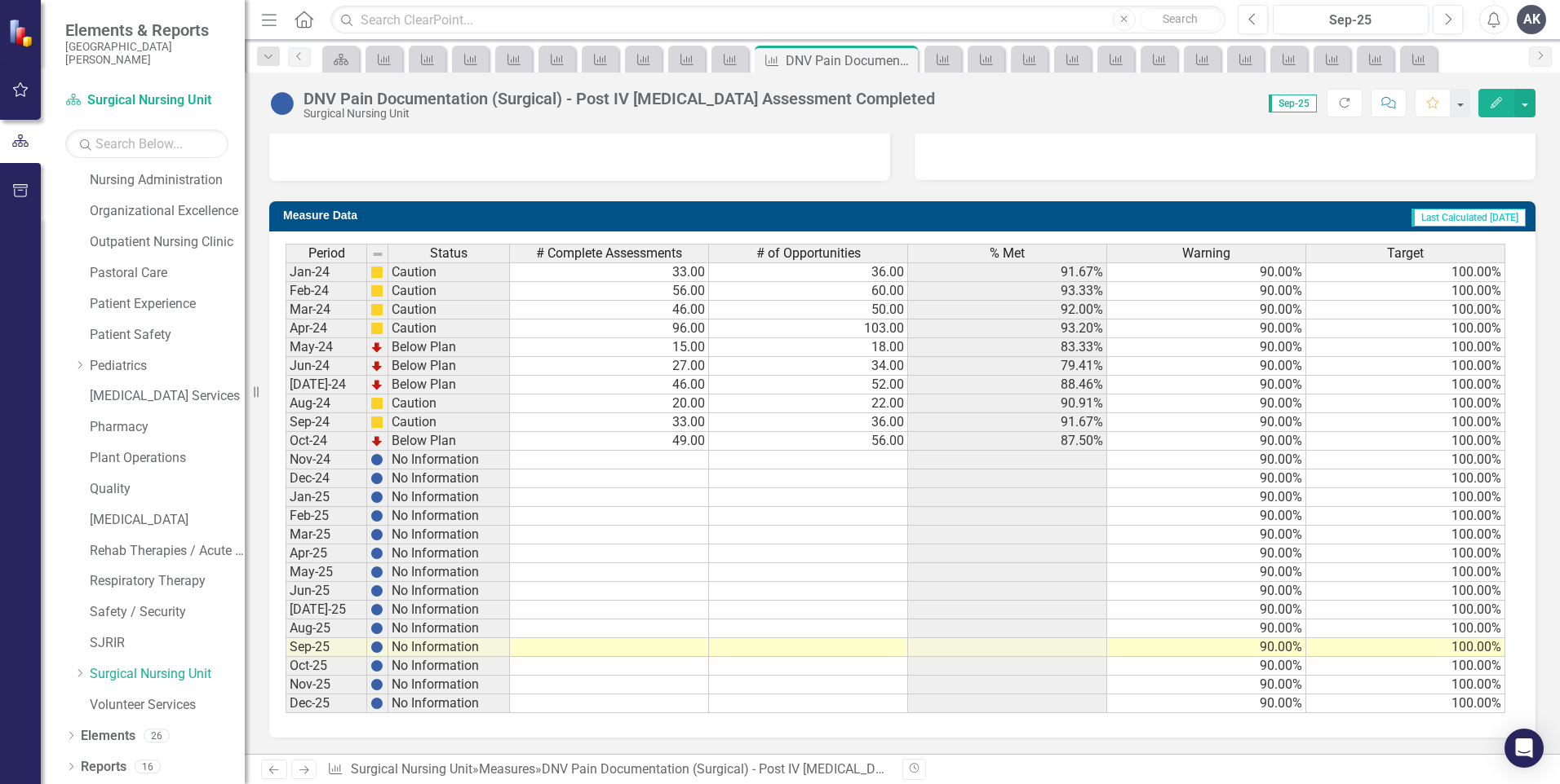
click at [685, 651] on td at bounding box center [609, 647] width 199 height 18
type textarea "36"
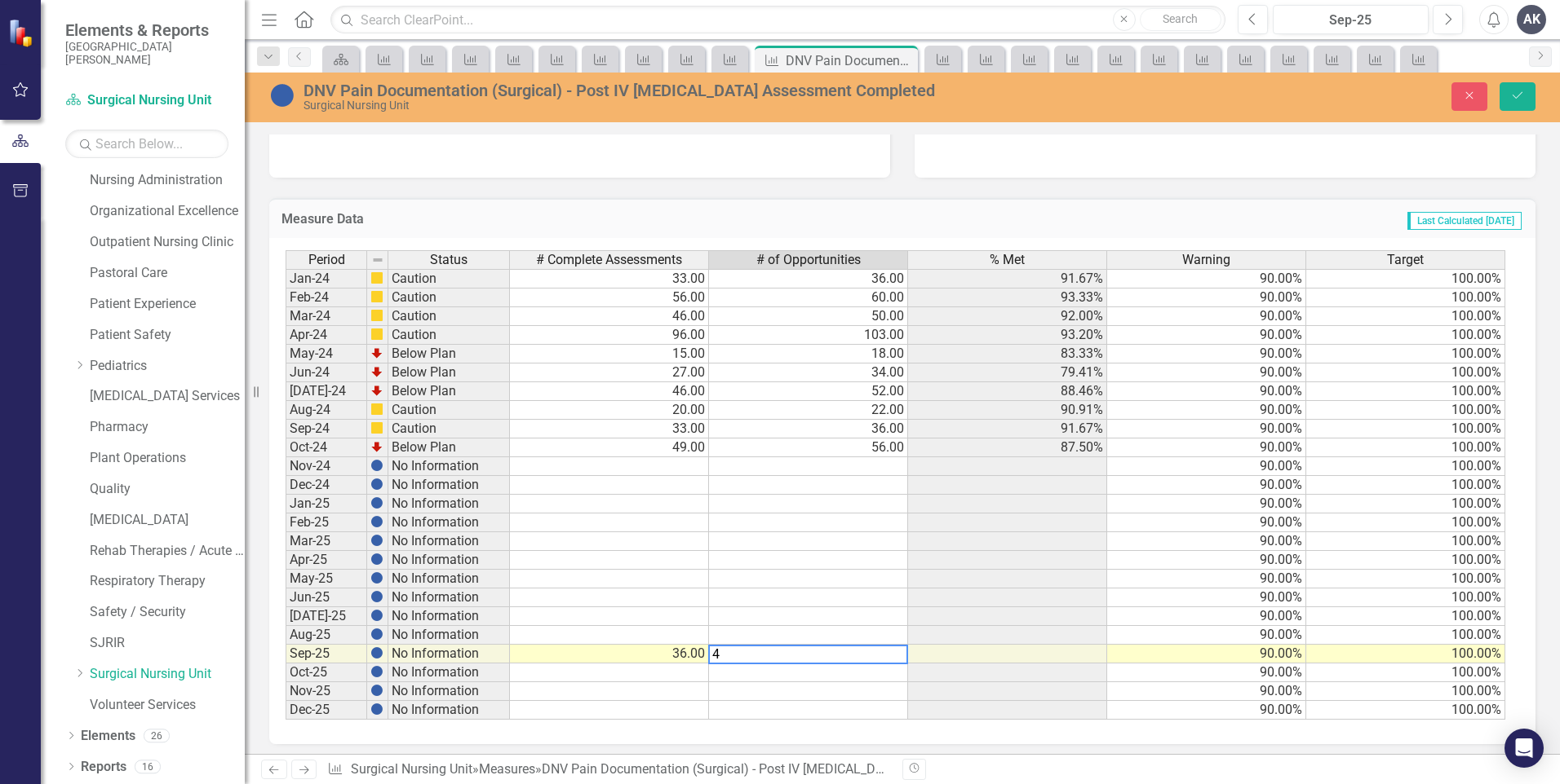
type textarea "44"
click at [1509, 97] on button "Save" at bounding box center [1516, 97] width 36 height 29
